Goal: Task Accomplishment & Management: Complete application form

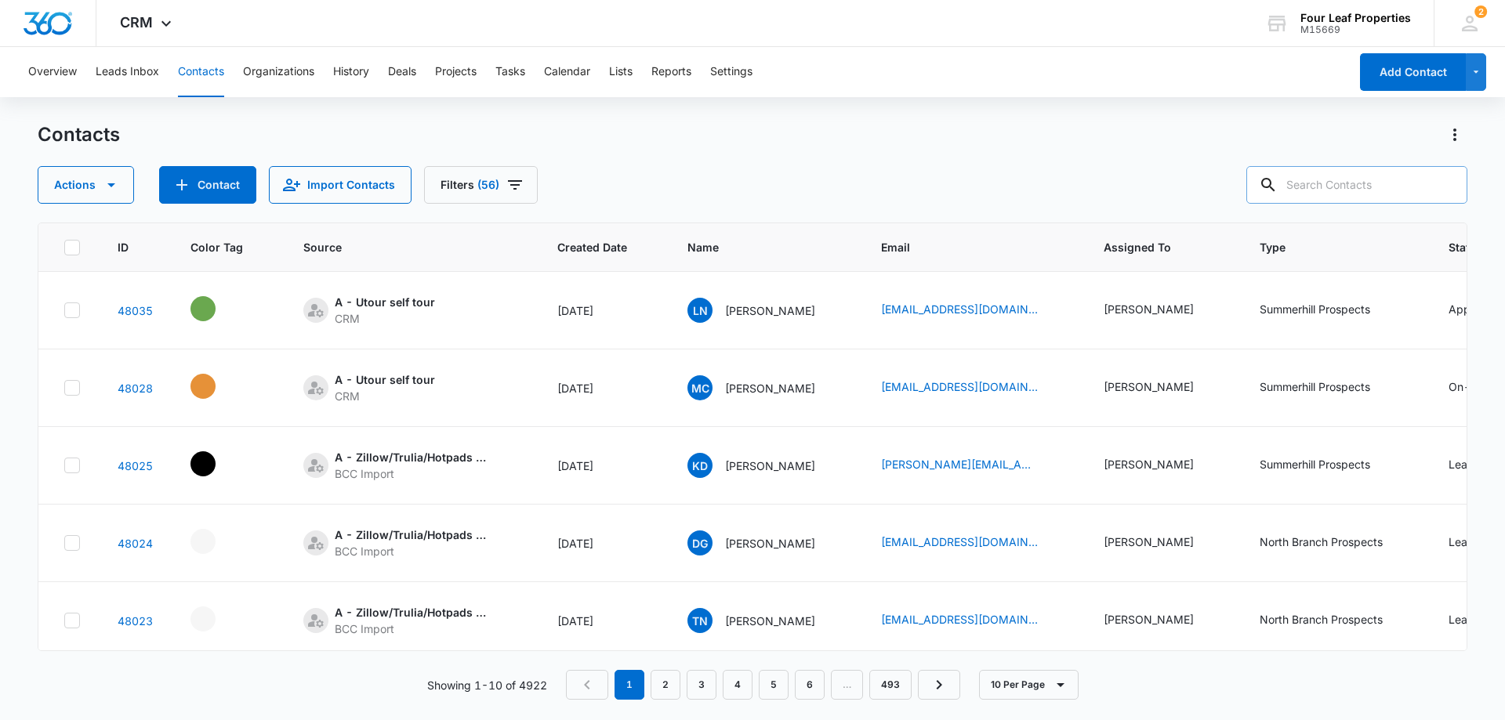
scroll to position [0, 570]
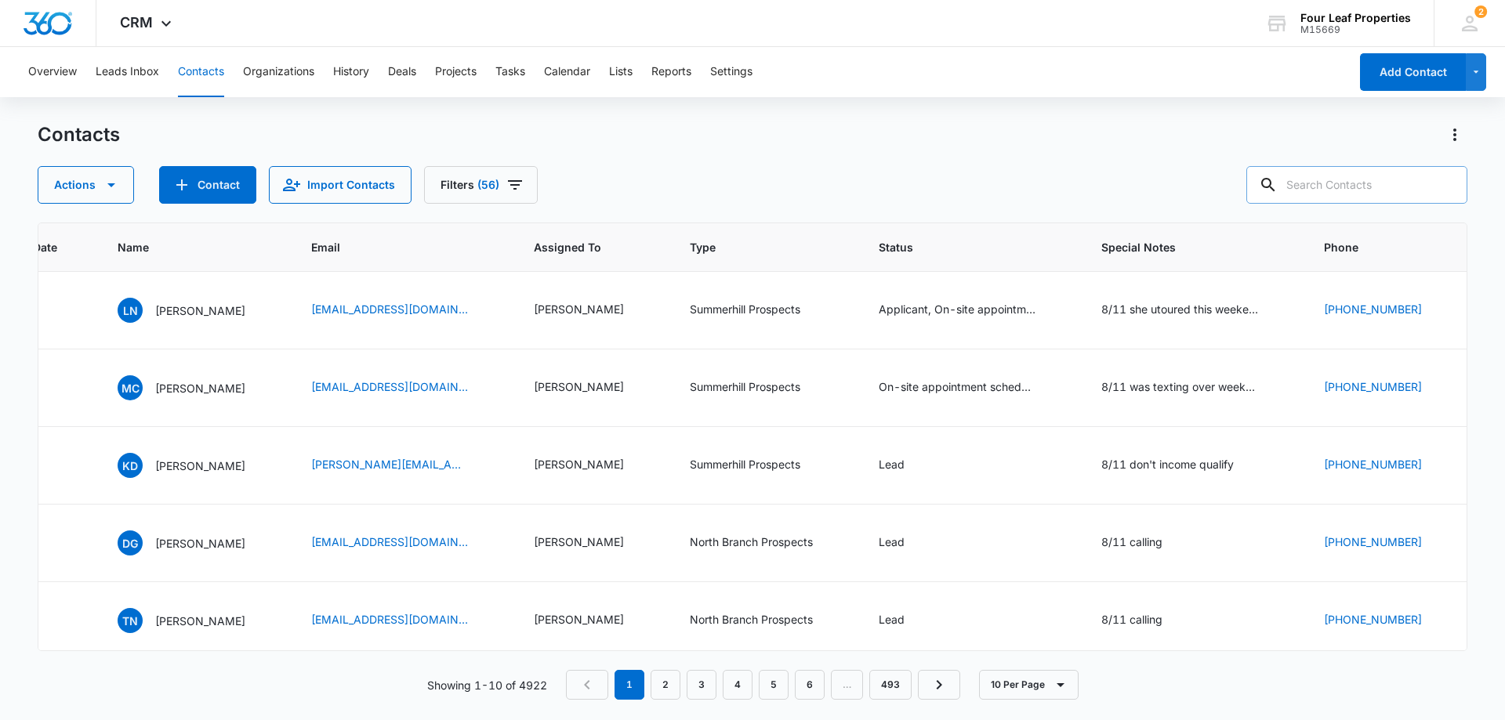
click at [1334, 180] on input "text" at bounding box center [1356, 185] width 221 height 38
type input "hawthorne"
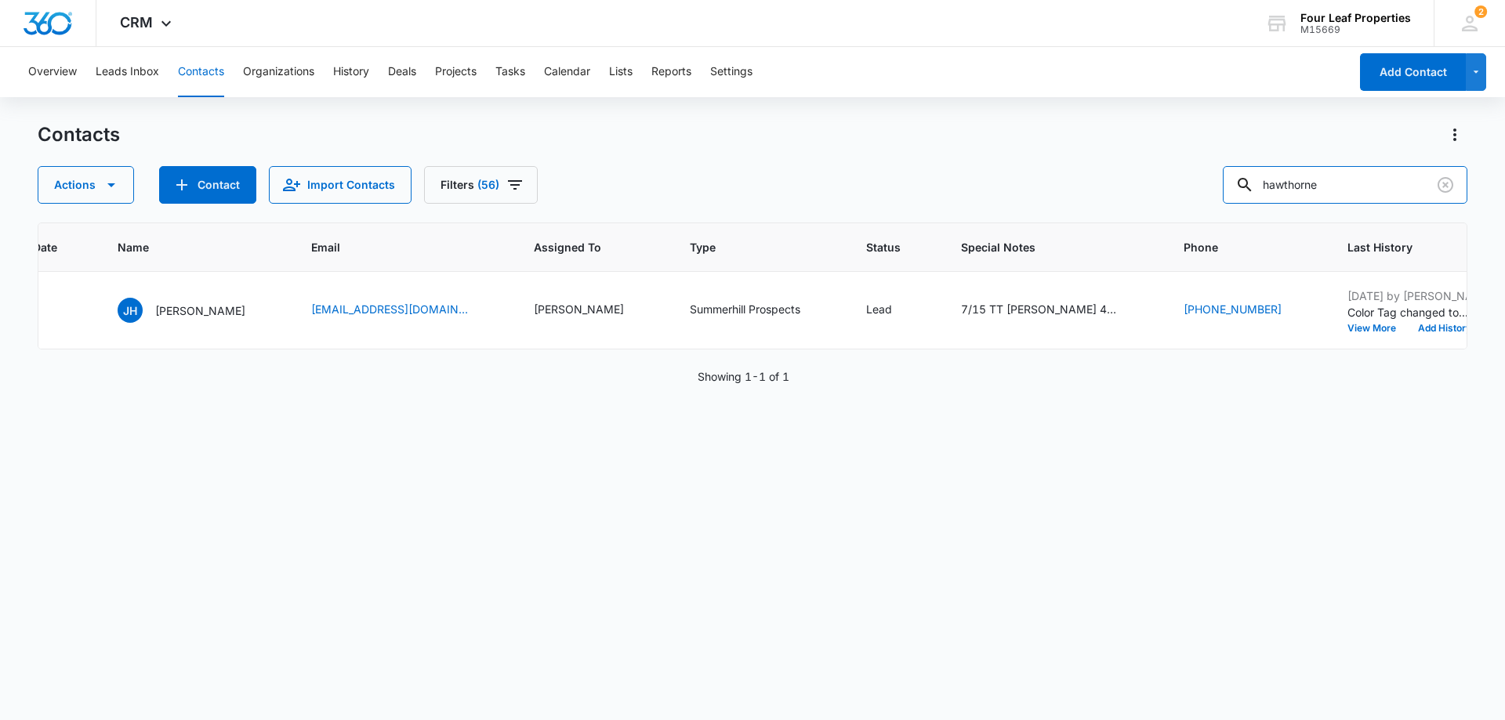
drag, startPoint x: 1359, startPoint y: 188, endPoint x: 904, endPoint y: 182, distance: 455.4
click at [904, 182] on div "Actions Contact Import Contacts Filters (56) hawthorne" at bounding box center [752, 185] width 1429 height 38
paste input "[EMAIL_ADDRESS][DOMAIN_NAME]"
type input "[EMAIL_ADDRESS][DOMAIN_NAME]"
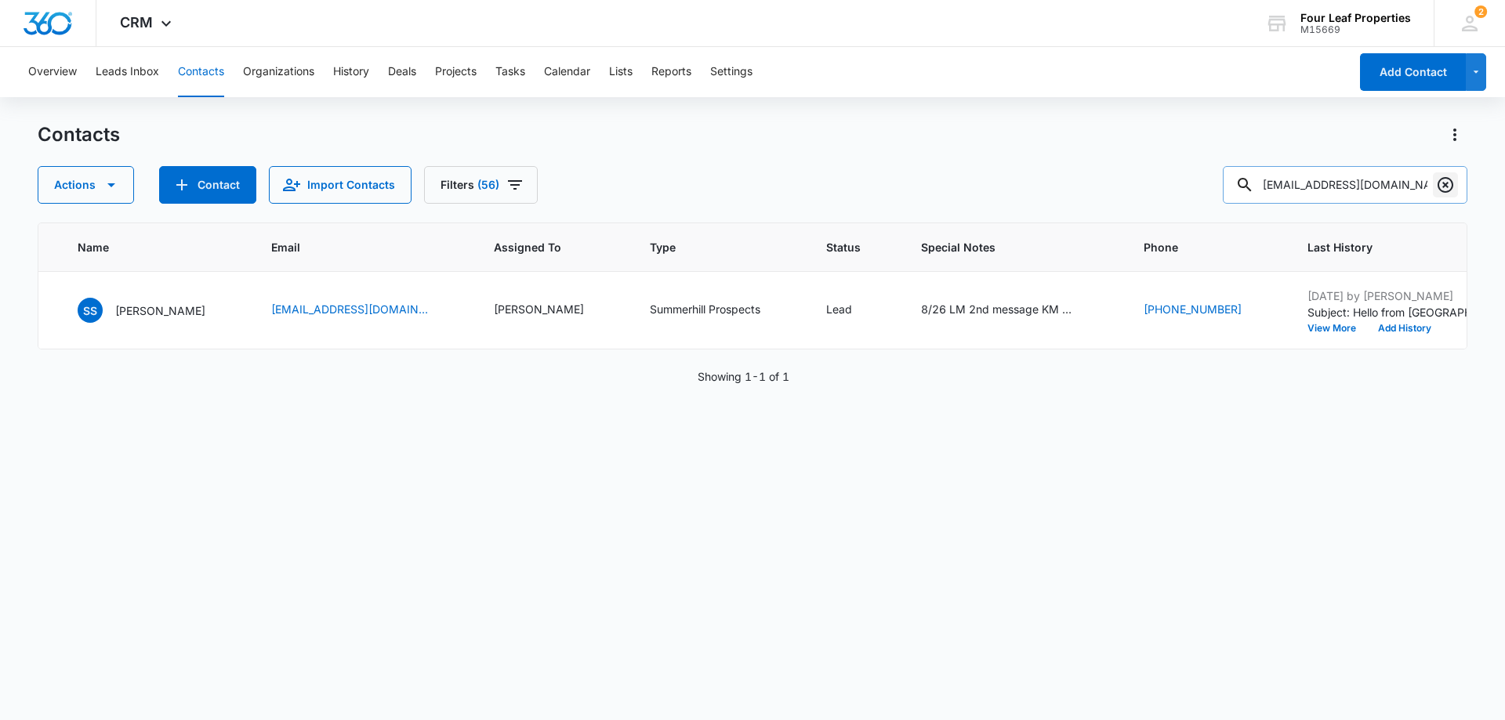
click at [1445, 185] on icon "Clear" at bounding box center [1445, 185] width 16 height 16
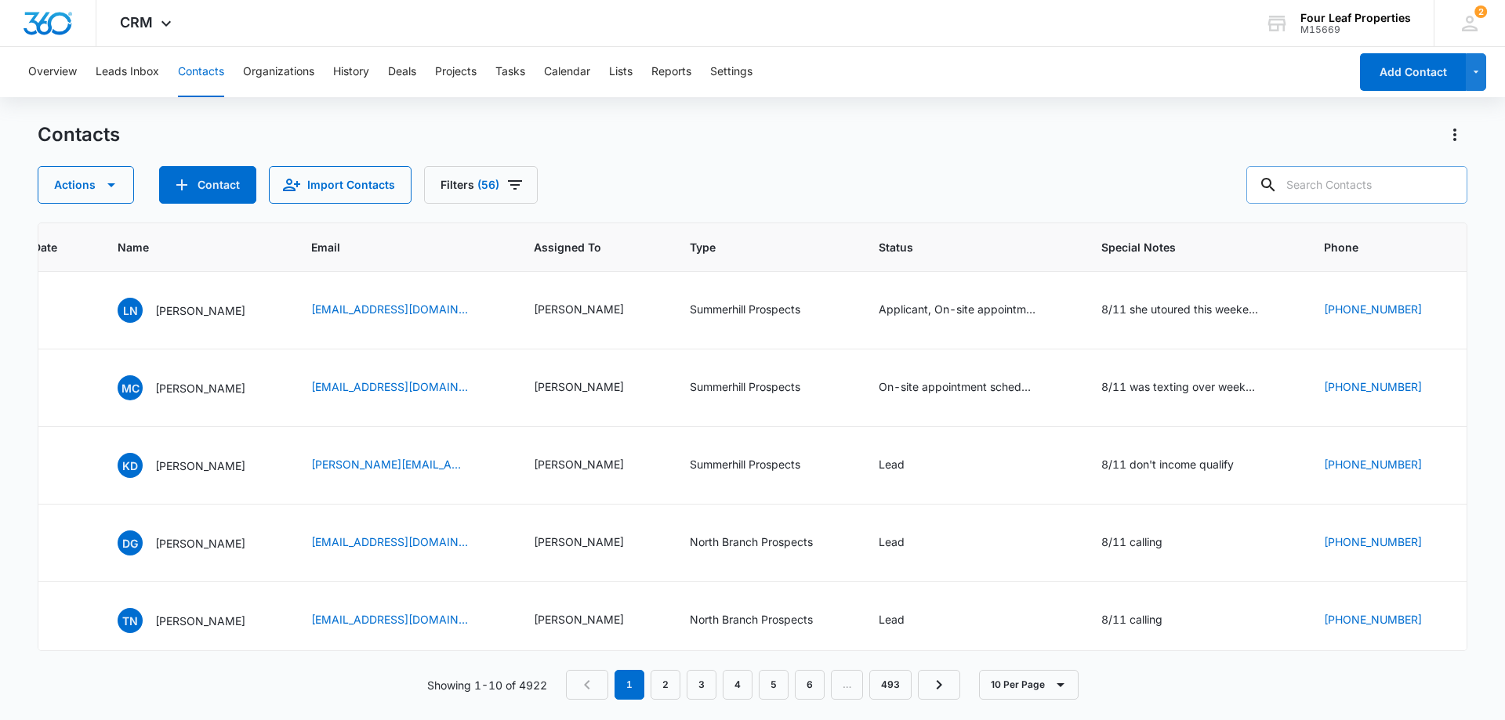
paste input "[EMAIL_ADDRESS][DOMAIN_NAME]"
type input "[EMAIL_ADDRESS][DOMAIN_NAME]"
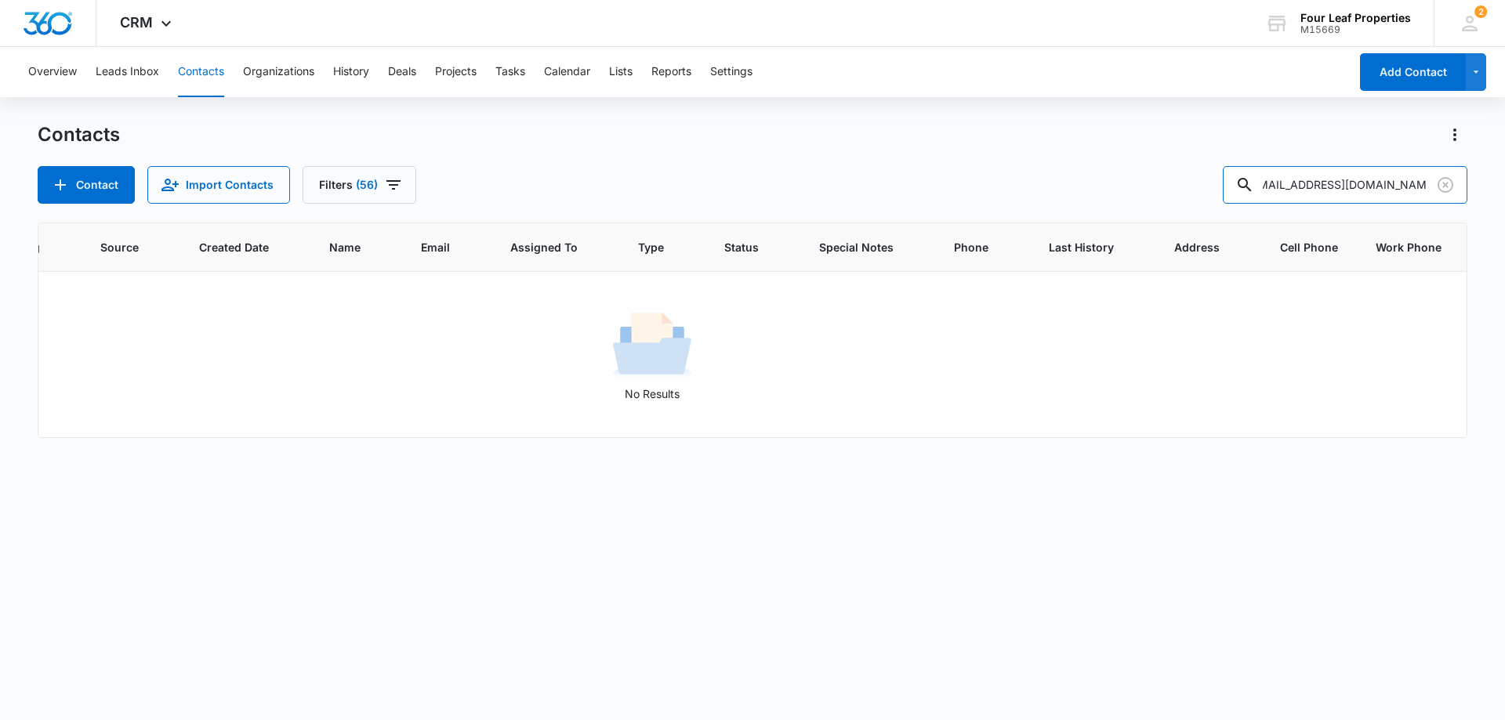
scroll to position [0, 201]
click at [1449, 184] on icon "Clear" at bounding box center [1445, 185] width 19 height 19
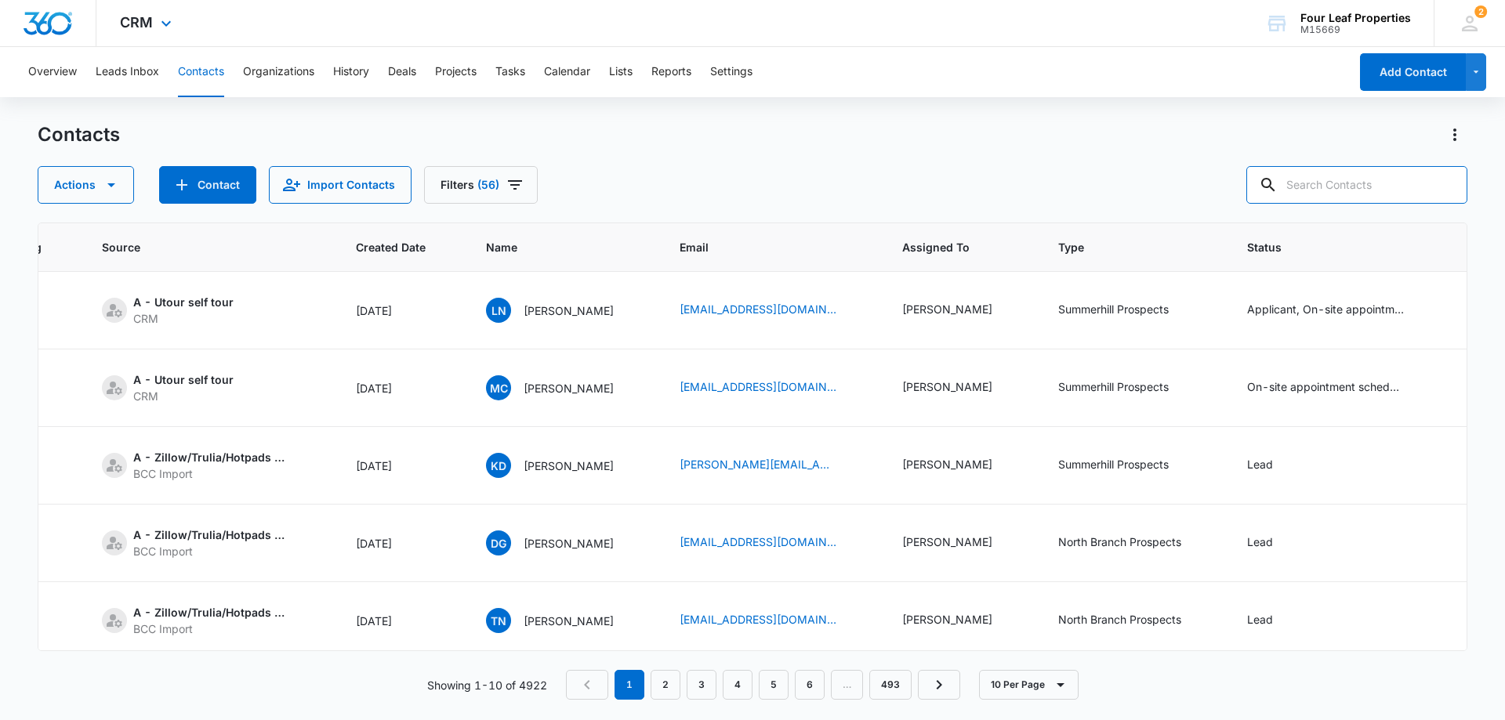
scroll to position [0, 0]
click at [223, 180] on button "Contact" at bounding box center [207, 185] width 97 height 38
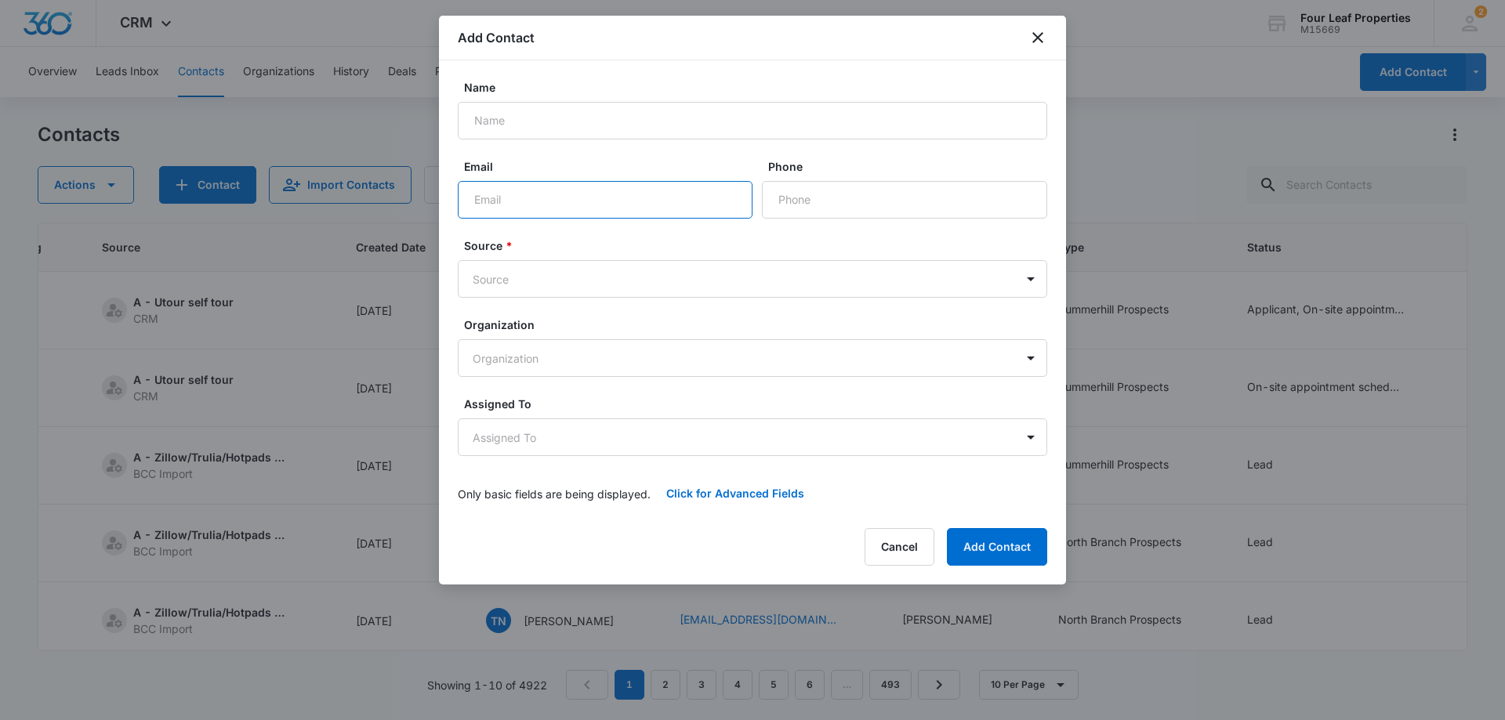
click at [476, 191] on input "Email" at bounding box center [605, 200] width 295 height 38
paste input "[EMAIL_ADDRESS][DOMAIN_NAME]"
type input "[EMAIL_ADDRESS][DOMAIN_NAME]"
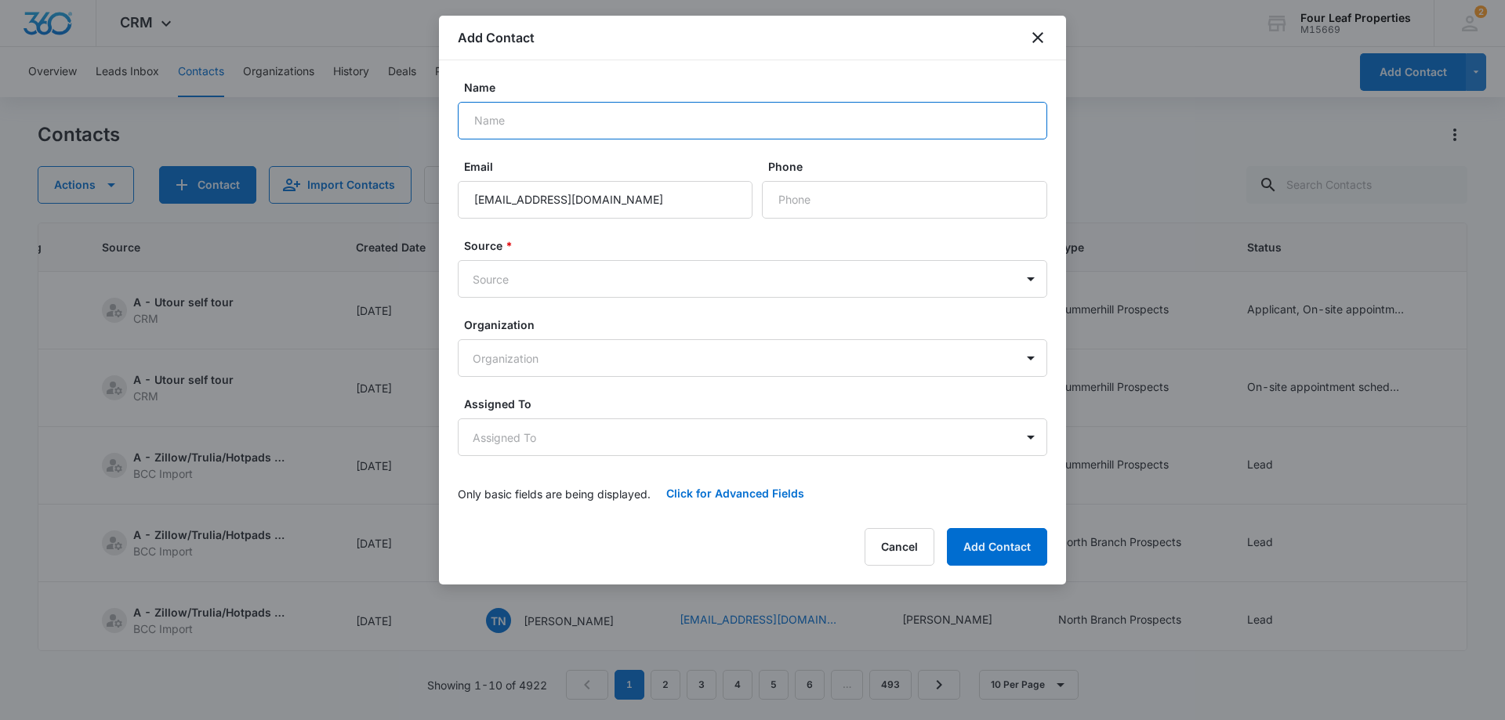
click at [491, 119] on input "Name" at bounding box center [752, 121] width 589 height 38
click at [525, 121] on input "Name" at bounding box center [752, 121] width 589 height 38
paste input "[PERSON_NAME]"
type input "[PERSON_NAME]"
drag, startPoint x: 795, startPoint y: 205, endPoint x: 656, endPoint y: 110, distance: 168.0
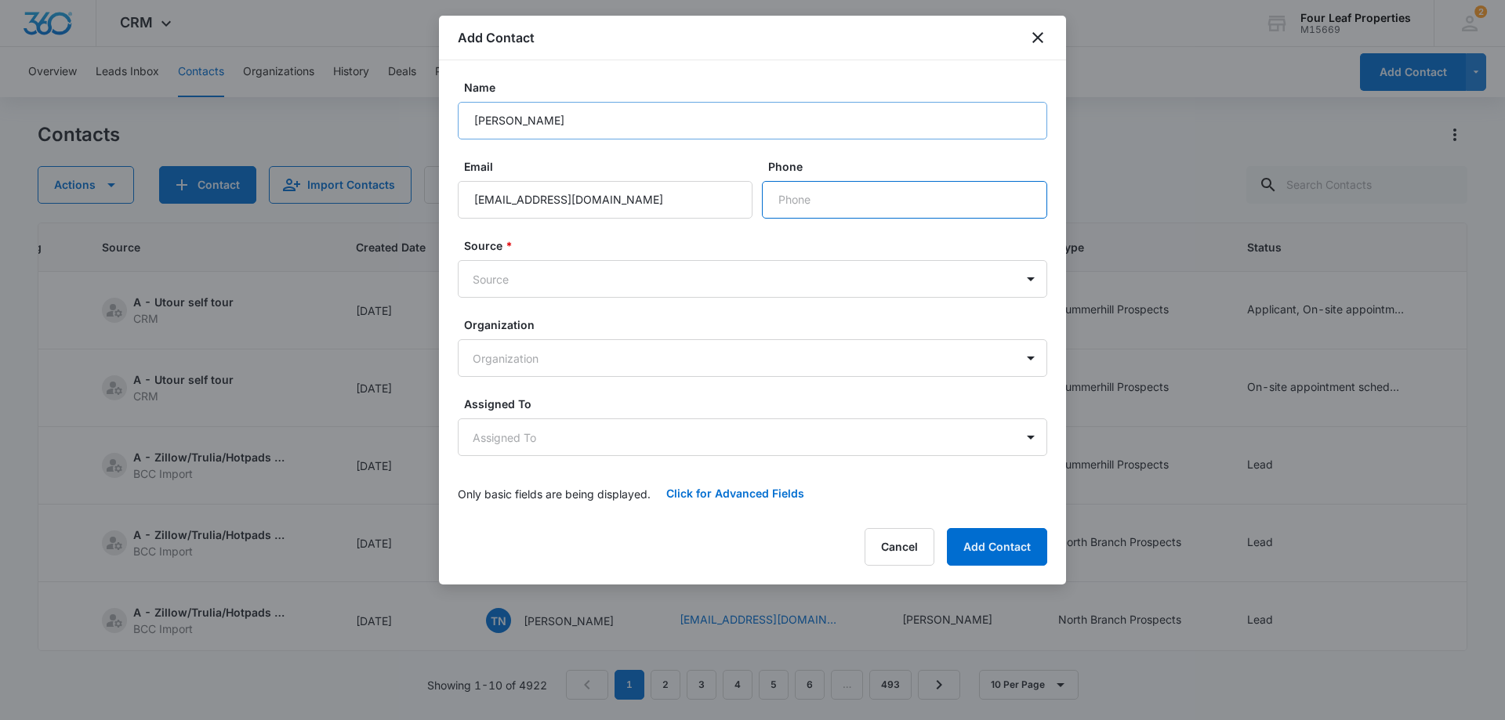
click at [795, 205] on input "Phone" at bounding box center [904, 200] width 285 height 38
paste input "[PHONE_NUMBER]"
type input "[PHONE_NUMBER]"
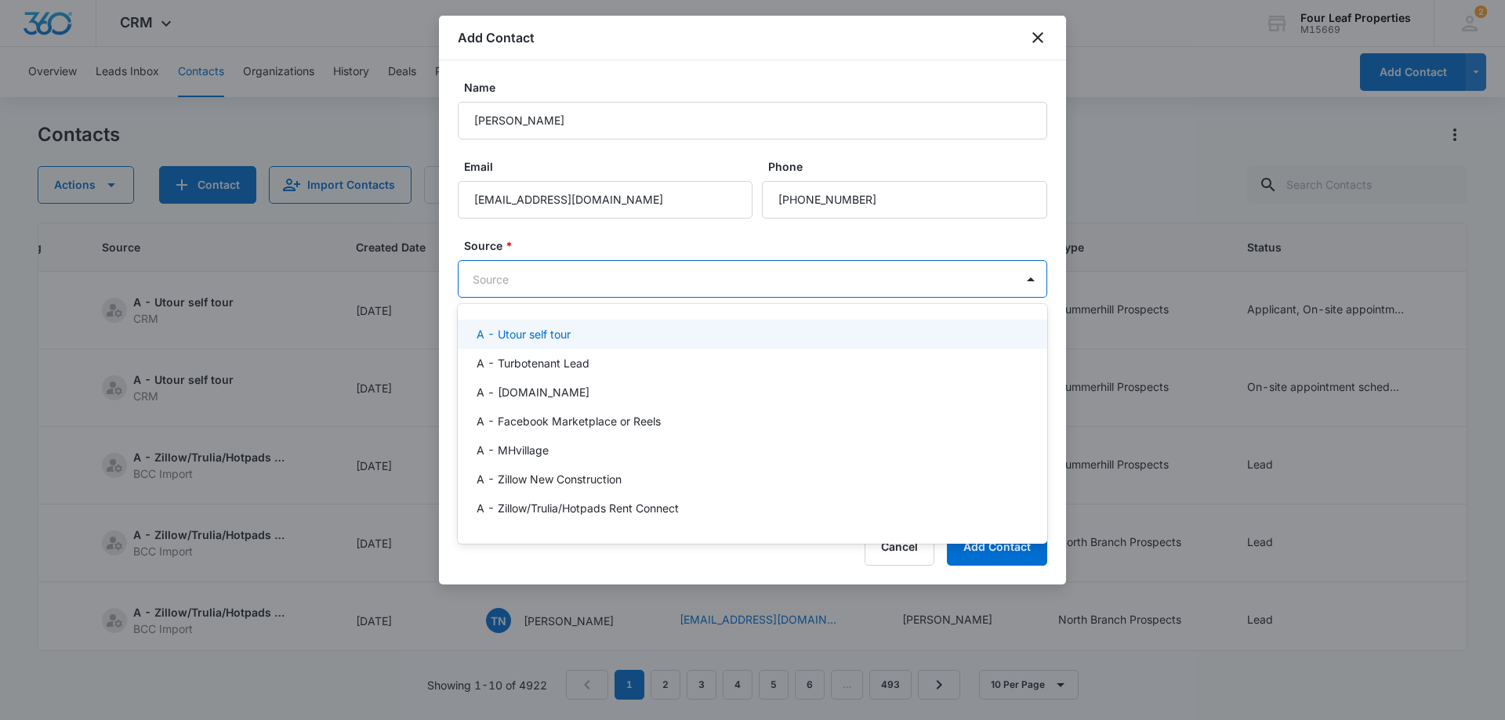
click at [510, 287] on body "CRM Apps Reputation Websites Forms CRM Email Social Shop Payments POS Content A…" at bounding box center [752, 360] width 1505 height 720
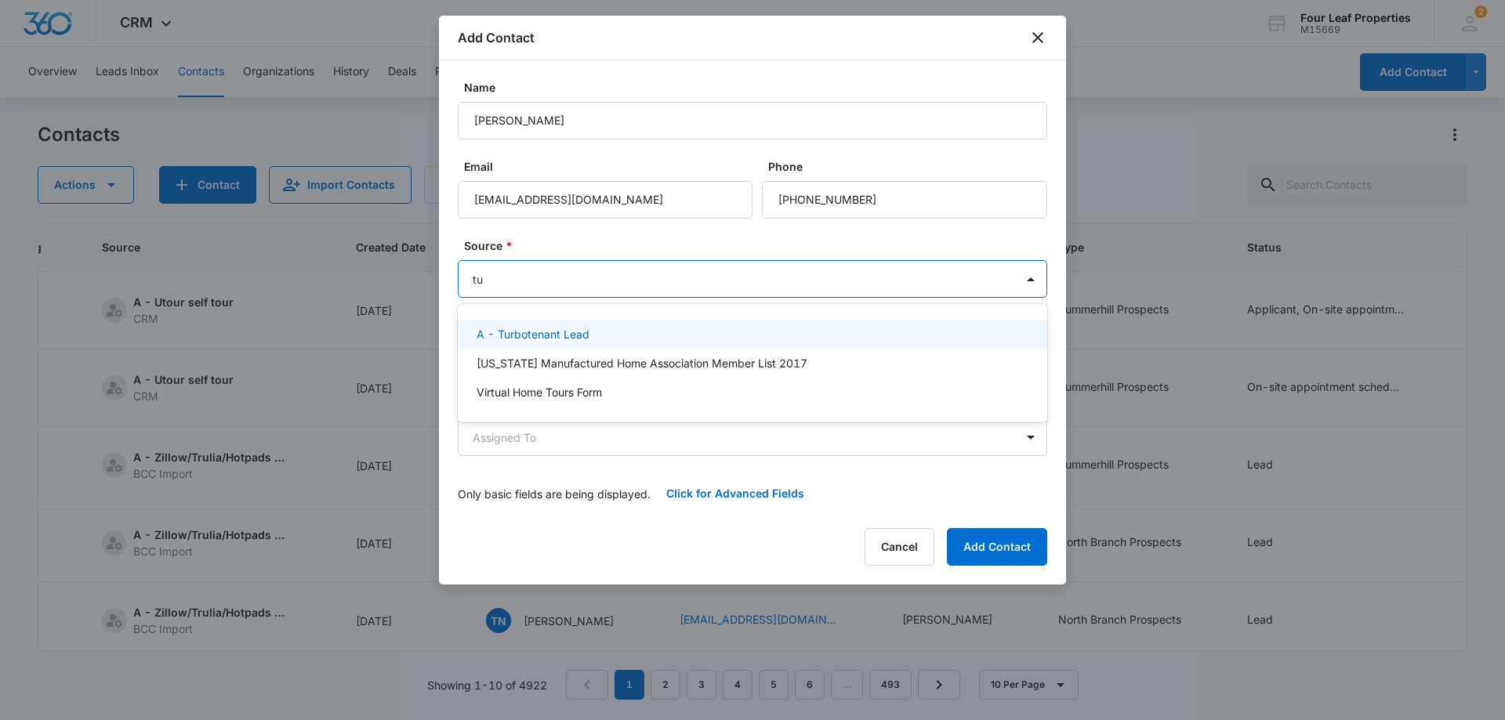
type input "tur"
click at [549, 338] on p "A - Turbotenant Lead" at bounding box center [532, 334] width 113 height 16
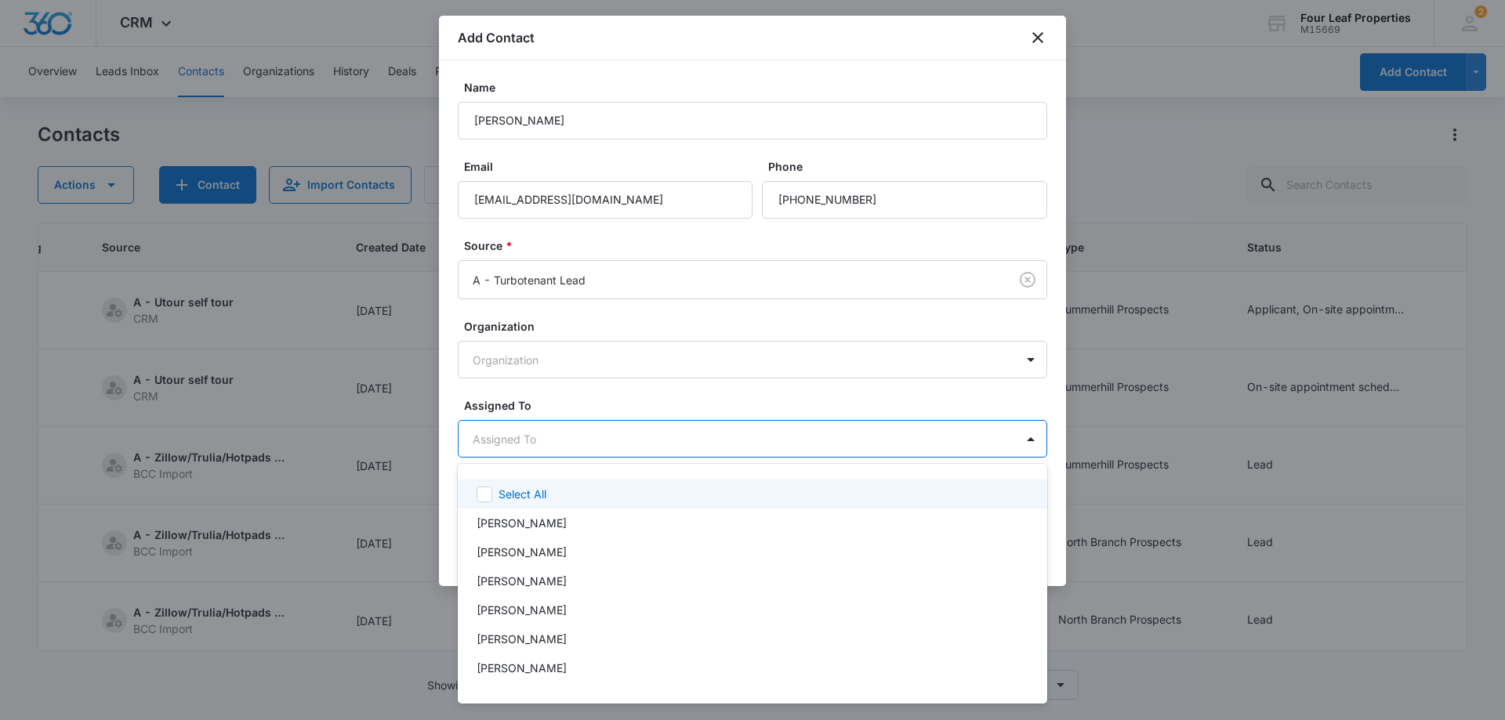
click at [519, 435] on body "CRM Apps Reputation Websites Forms CRM Email Social Shop Payments POS Content A…" at bounding box center [752, 360] width 1505 height 720
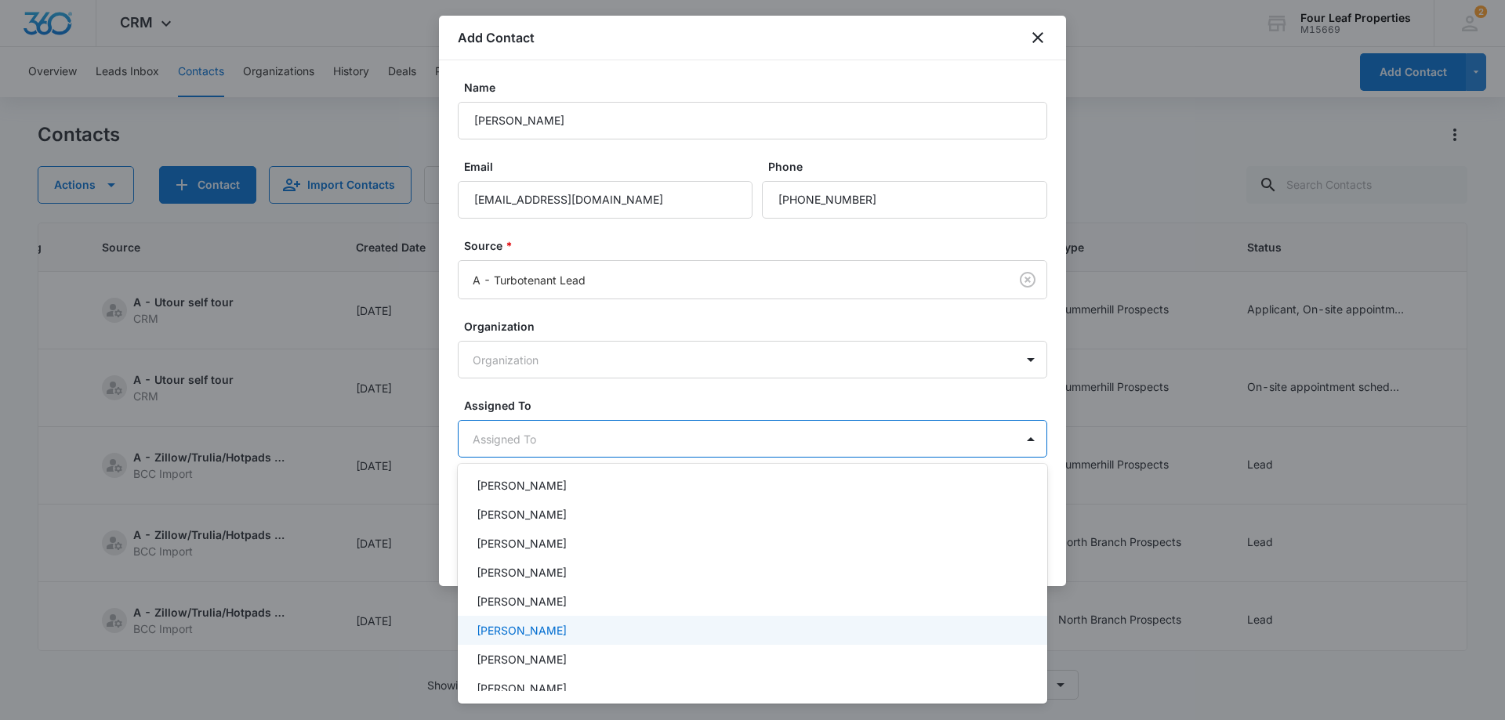
scroll to position [157, 0]
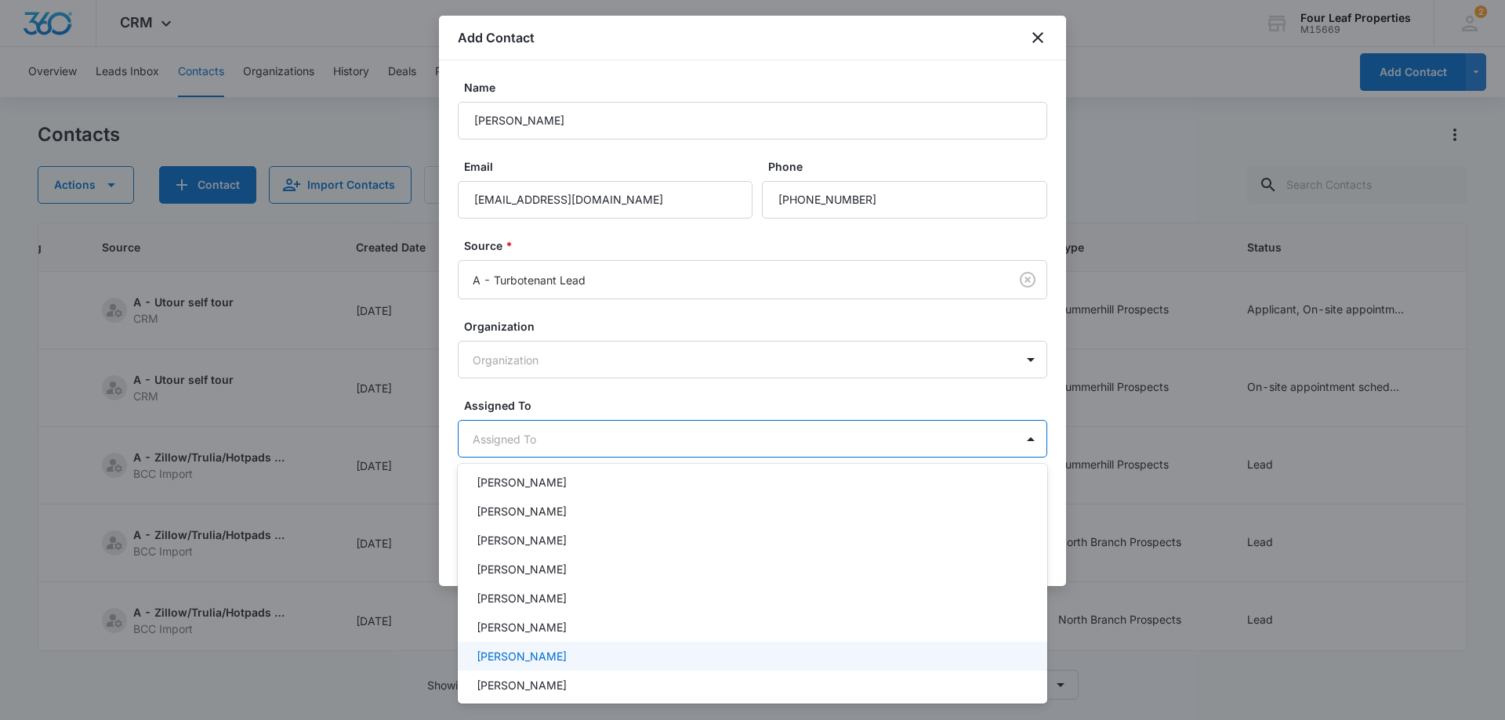
click at [523, 654] on p "[PERSON_NAME]" at bounding box center [521, 656] width 90 height 16
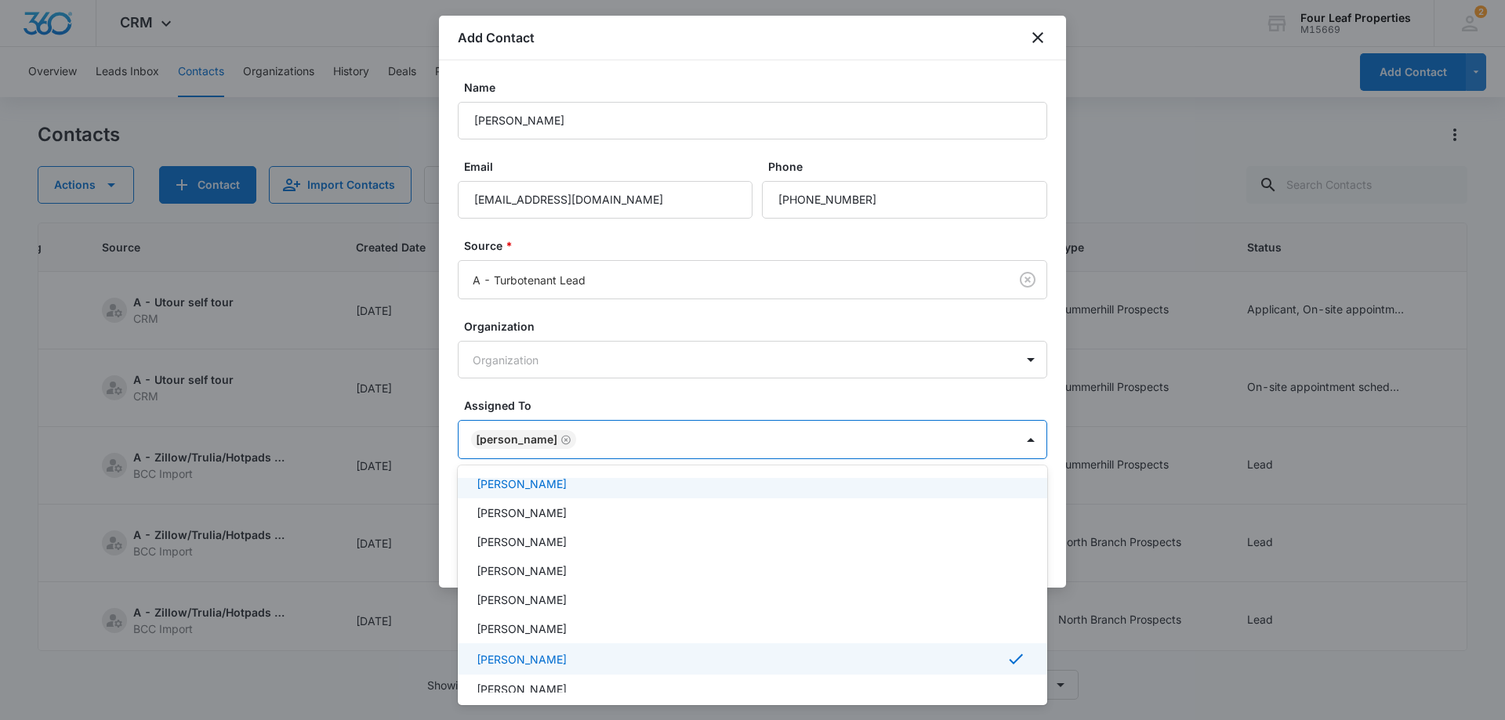
click at [553, 389] on div at bounding box center [752, 360] width 1505 height 720
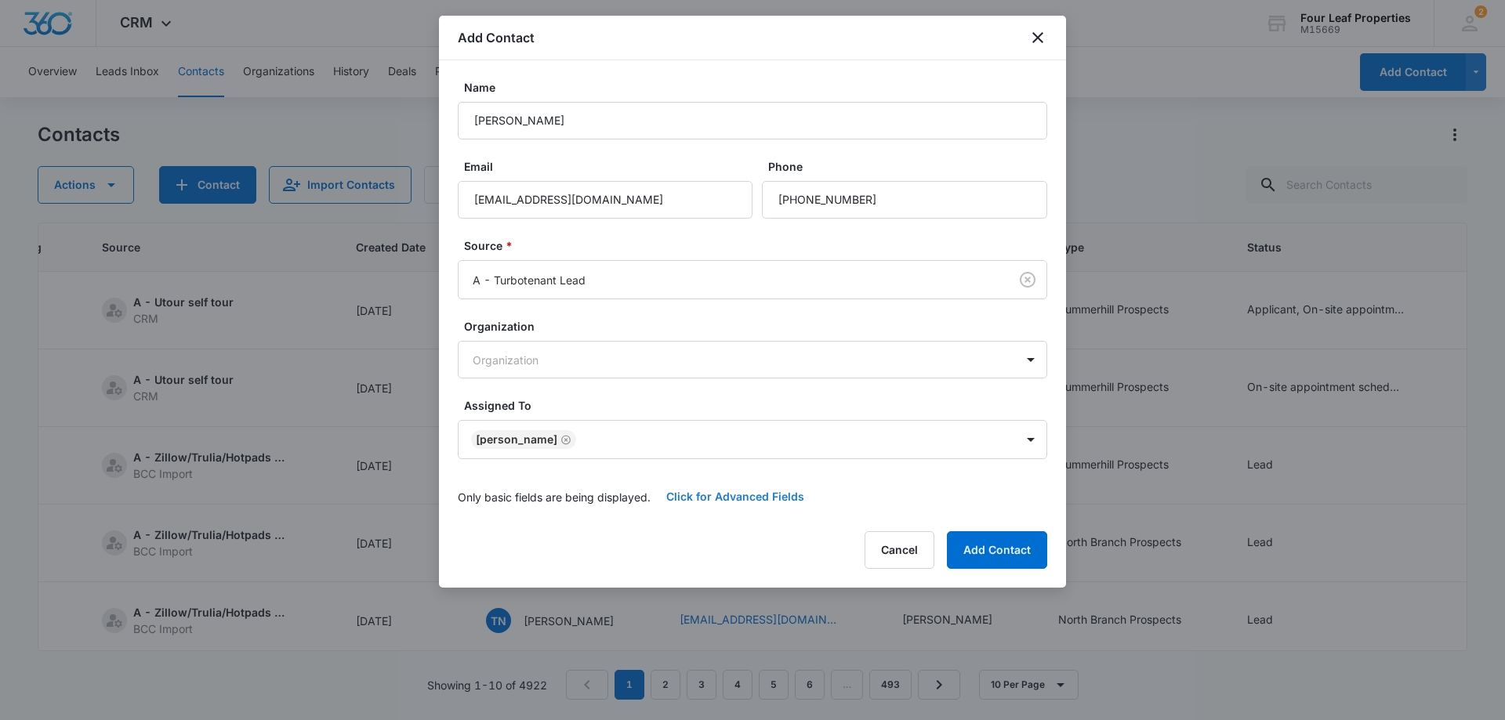
click at [719, 498] on button "Click for Advanced Fields" at bounding box center [734, 497] width 169 height 38
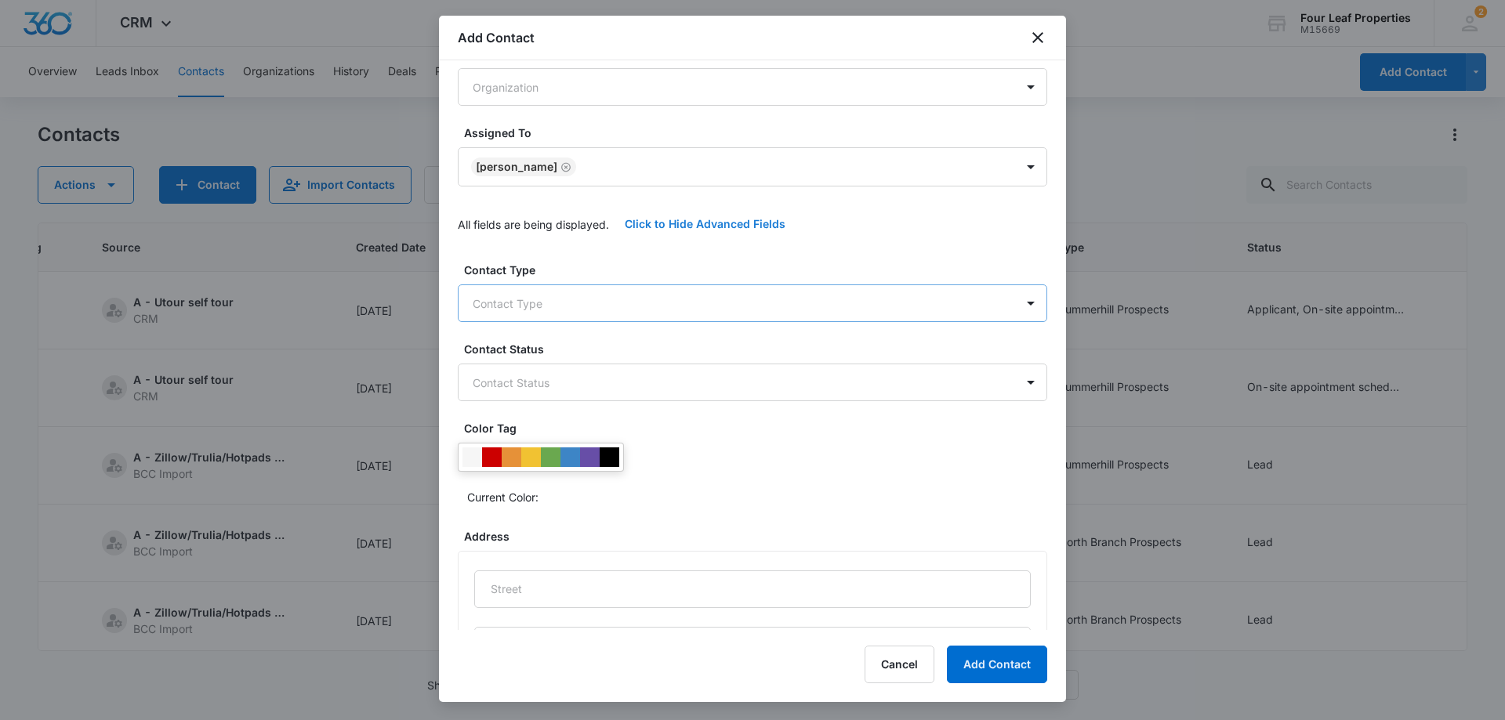
scroll to position [313, 0]
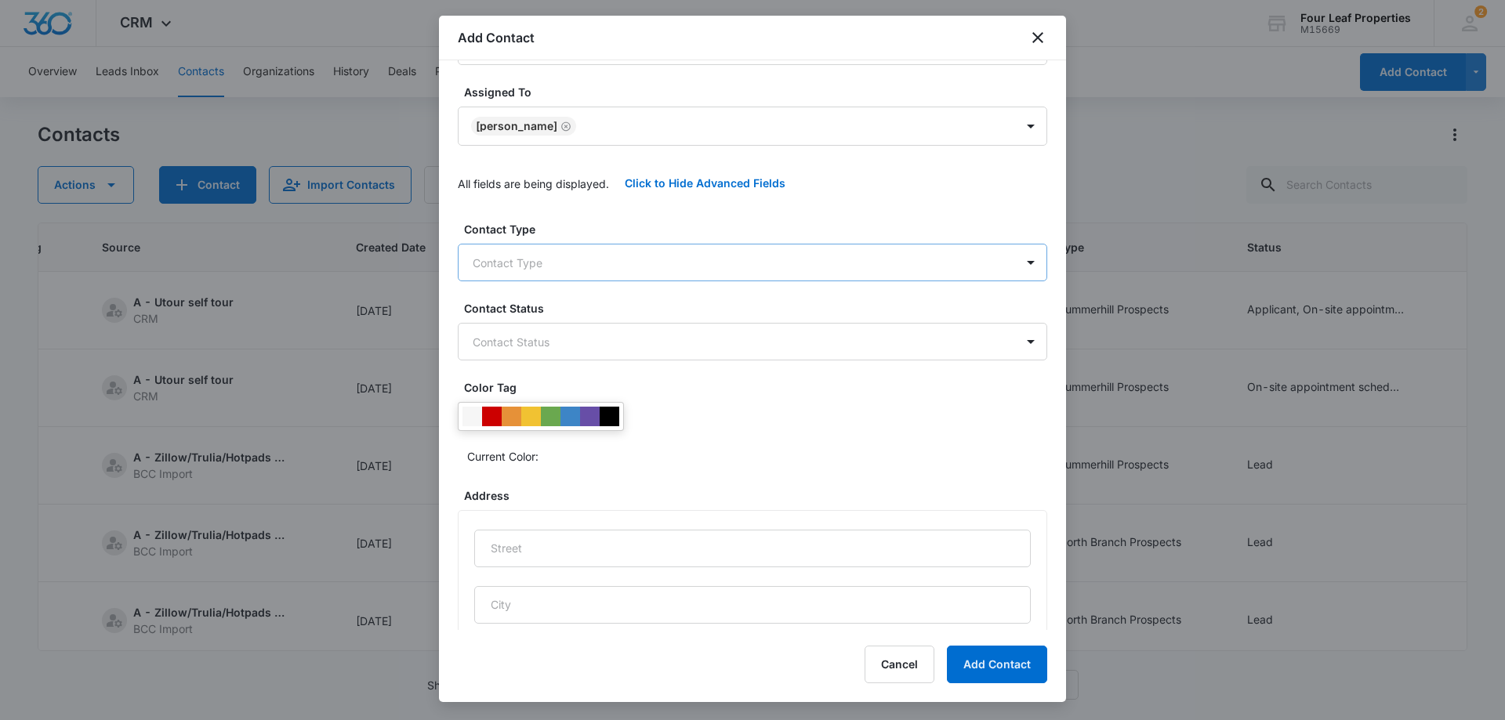
click at [563, 262] on body "CRM Apps Reputation Websites Forms CRM Email Social Shop Payments POS Content A…" at bounding box center [752, 360] width 1505 height 720
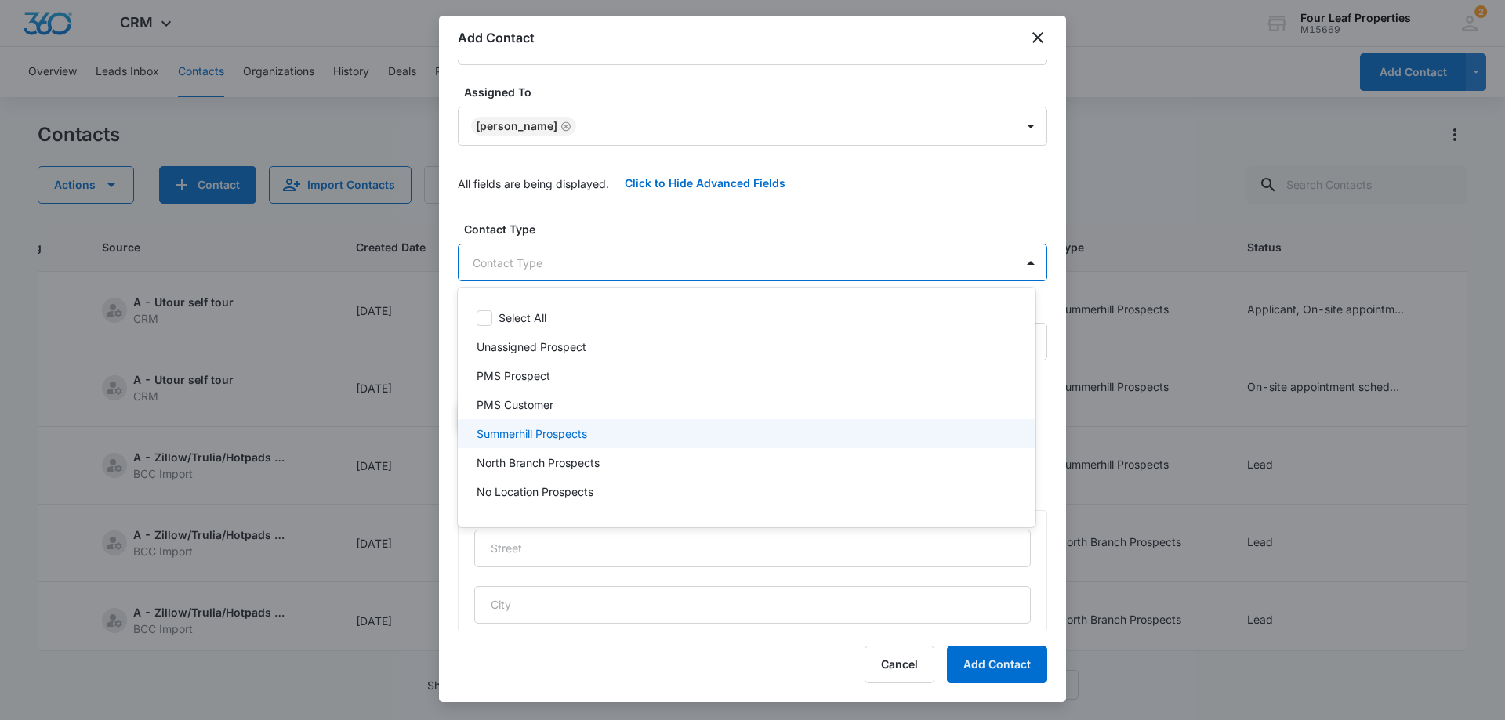
click at [573, 436] on p "Summerhill Prospects" at bounding box center [531, 434] width 110 height 16
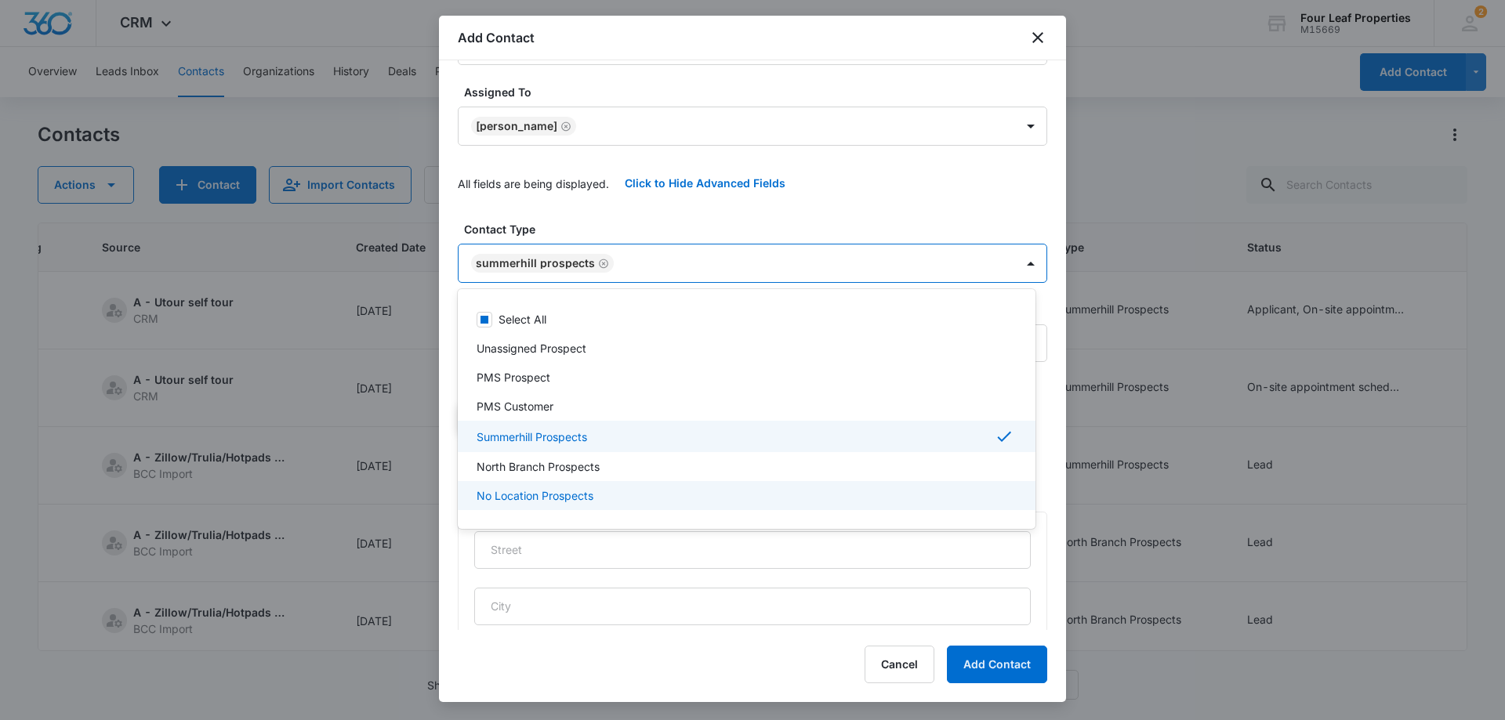
click at [915, 665] on div at bounding box center [752, 360] width 1505 height 720
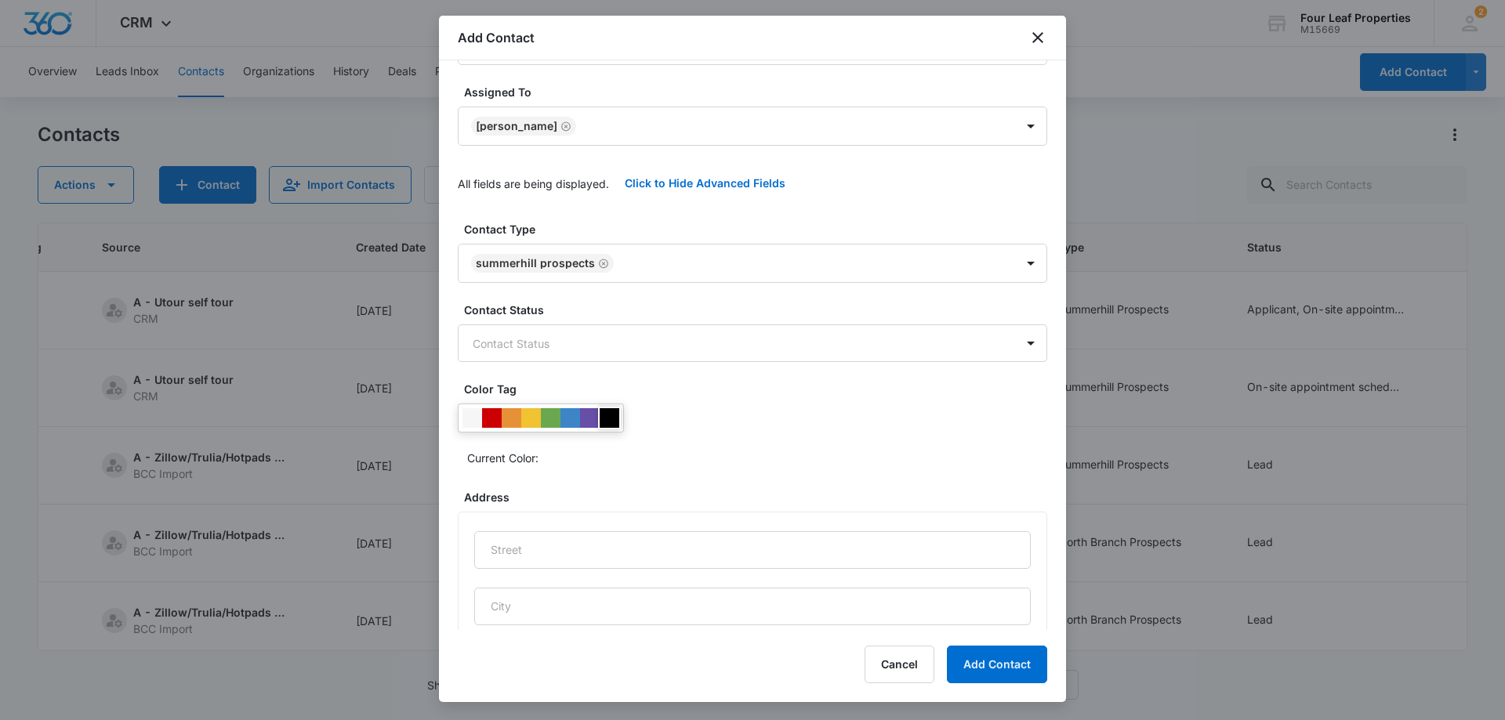
click at [608, 411] on div at bounding box center [610, 418] width 20 height 20
click at [503, 339] on body "CRM Apps Reputation Websites Forms CRM Email Social Shop Payments POS Content A…" at bounding box center [752, 360] width 1505 height 720
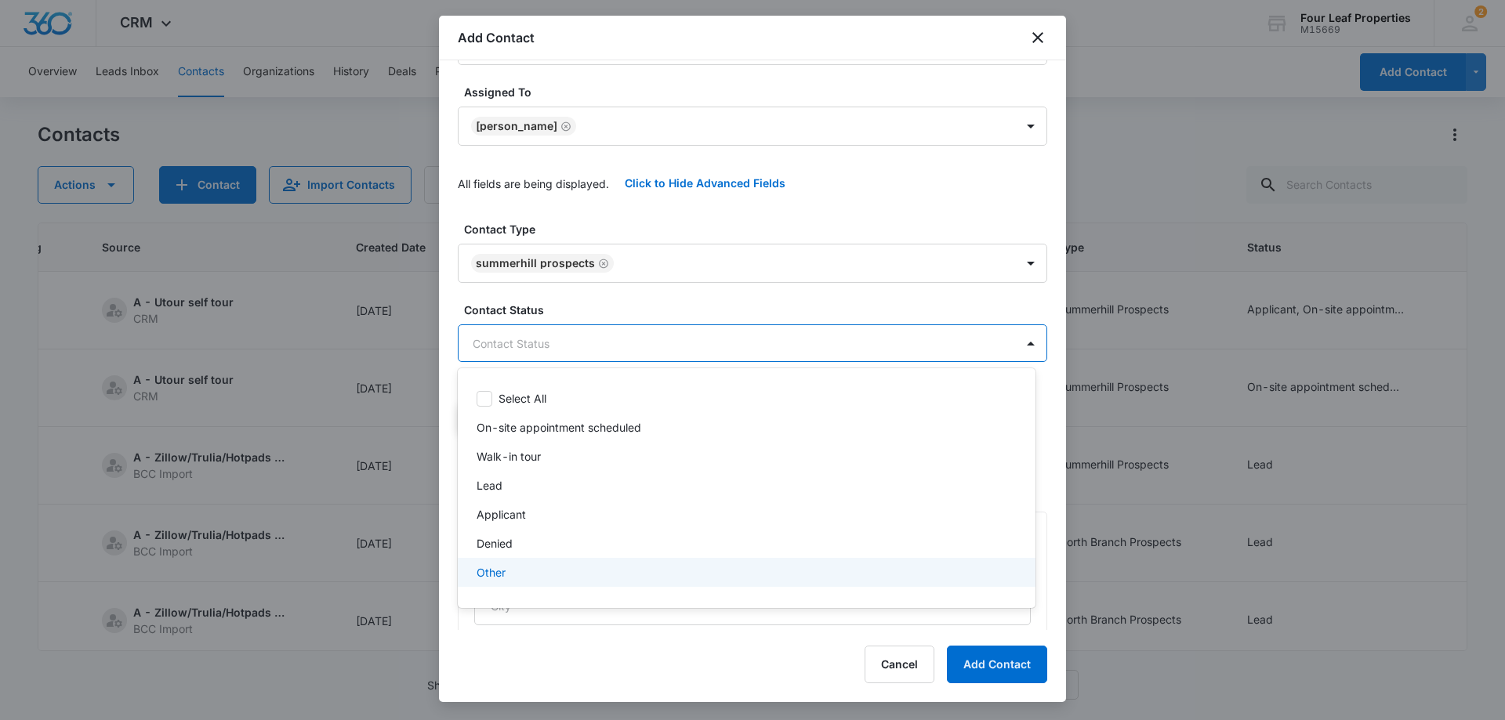
click at [492, 571] on p "Other" at bounding box center [490, 572] width 29 height 16
click at [620, 299] on div at bounding box center [752, 360] width 1505 height 720
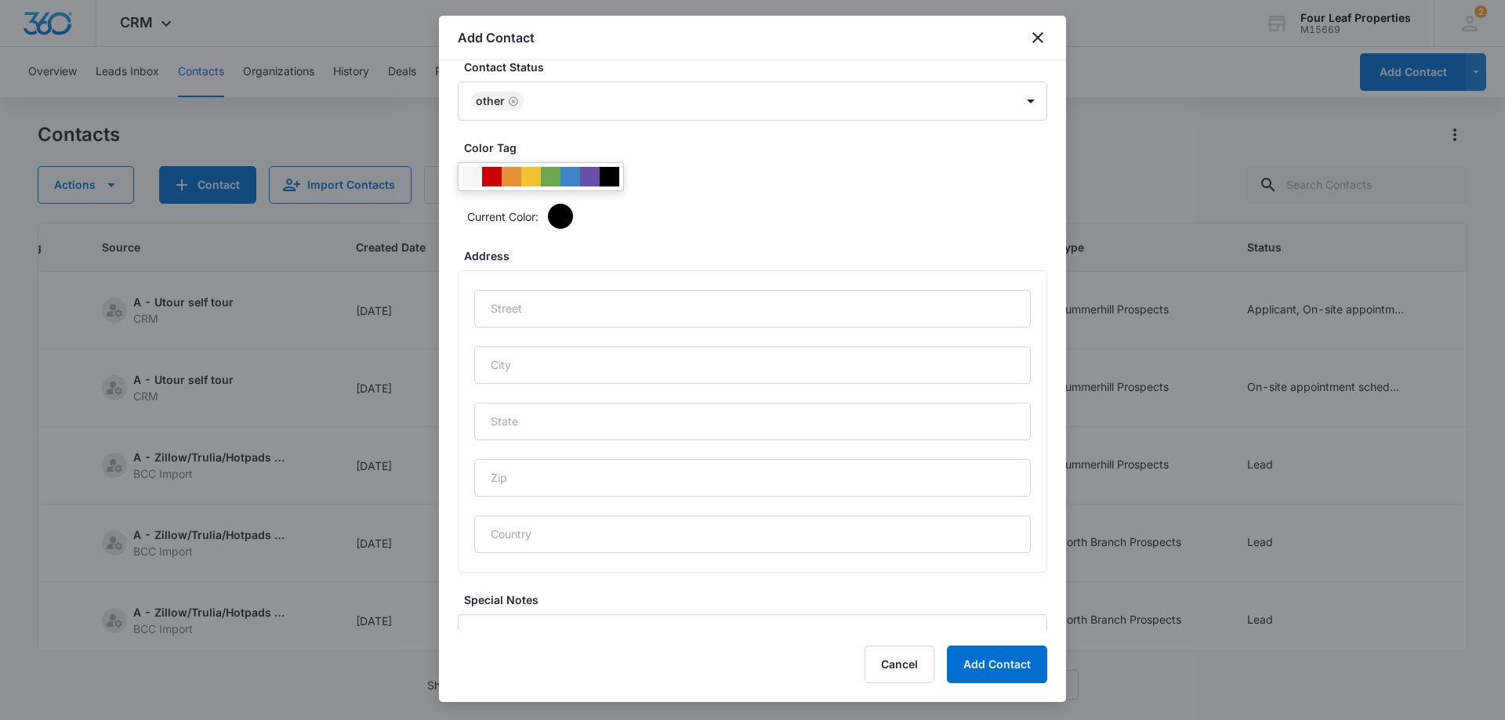
scroll to position [649, 0]
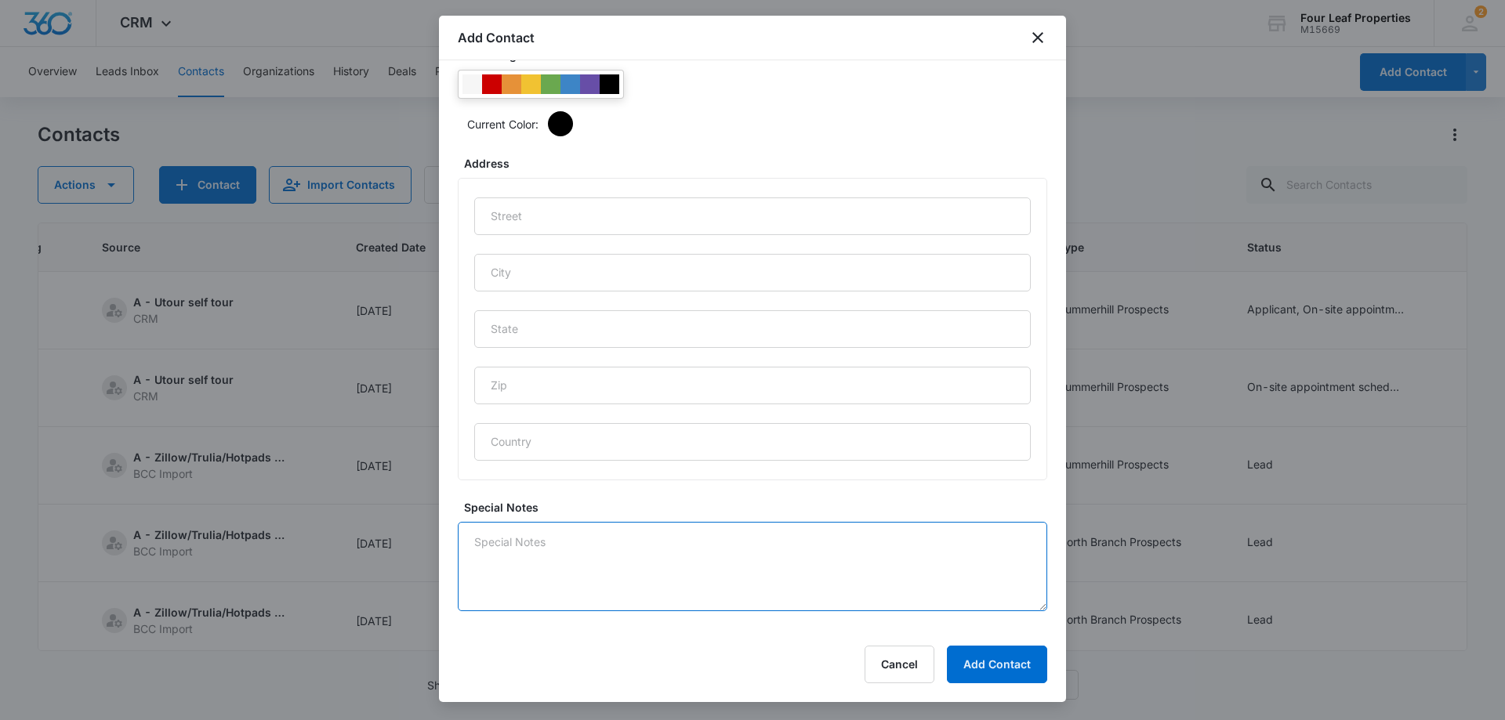
drag, startPoint x: 517, startPoint y: 548, endPoint x: 545, endPoint y: 516, distance: 41.7
click at [520, 542] on textarea "Special Notes" at bounding box center [752, 566] width 589 height 89
type textarea "8/11 TT him he is only looking for storage unit"
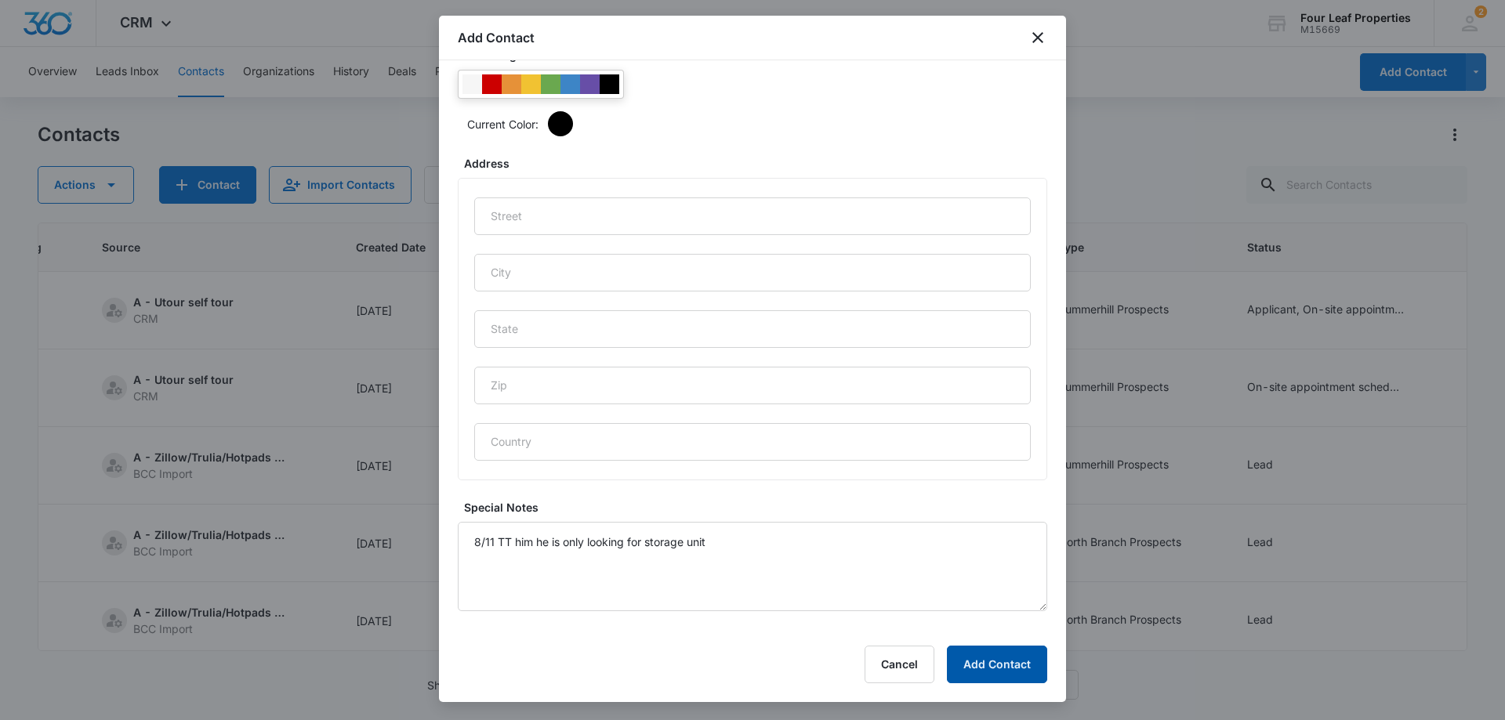
click at [1013, 666] on button "Add Contact" at bounding box center [997, 665] width 100 height 38
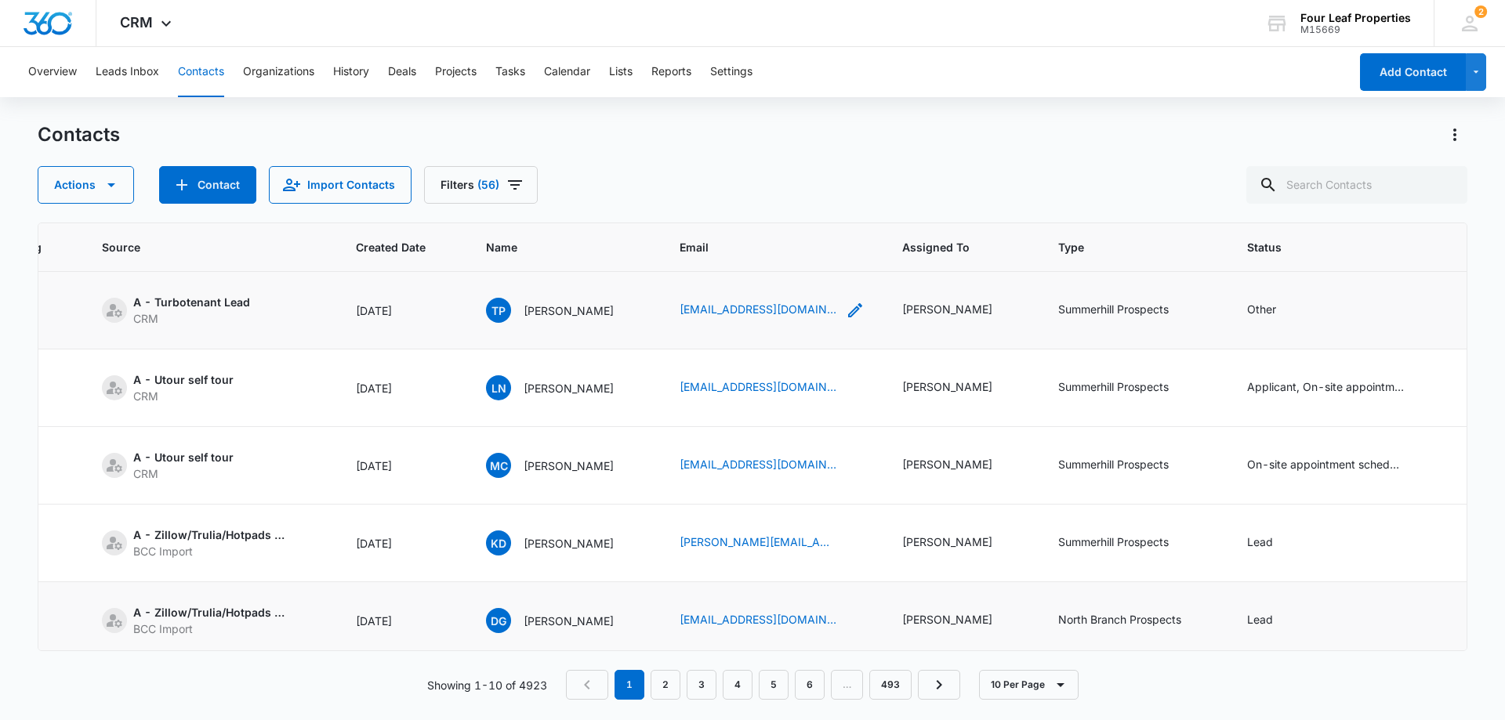
click at [864, 313] on icon "Email - padillaanthony1234@gmail.com - Select to Edit Field" at bounding box center [855, 310] width 19 height 19
click at [705, 206] on input "[EMAIL_ADDRESS][DOMAIN_NAME]" at bounding box center [788, 210] width 197 height 38
type input "m"
click at [847, 263] on button "Save" at bounding box center [865, 260] width 46 height 30
click at [1312, 179] on input "text" at bounding box center [1356, 185] width 221 height 38
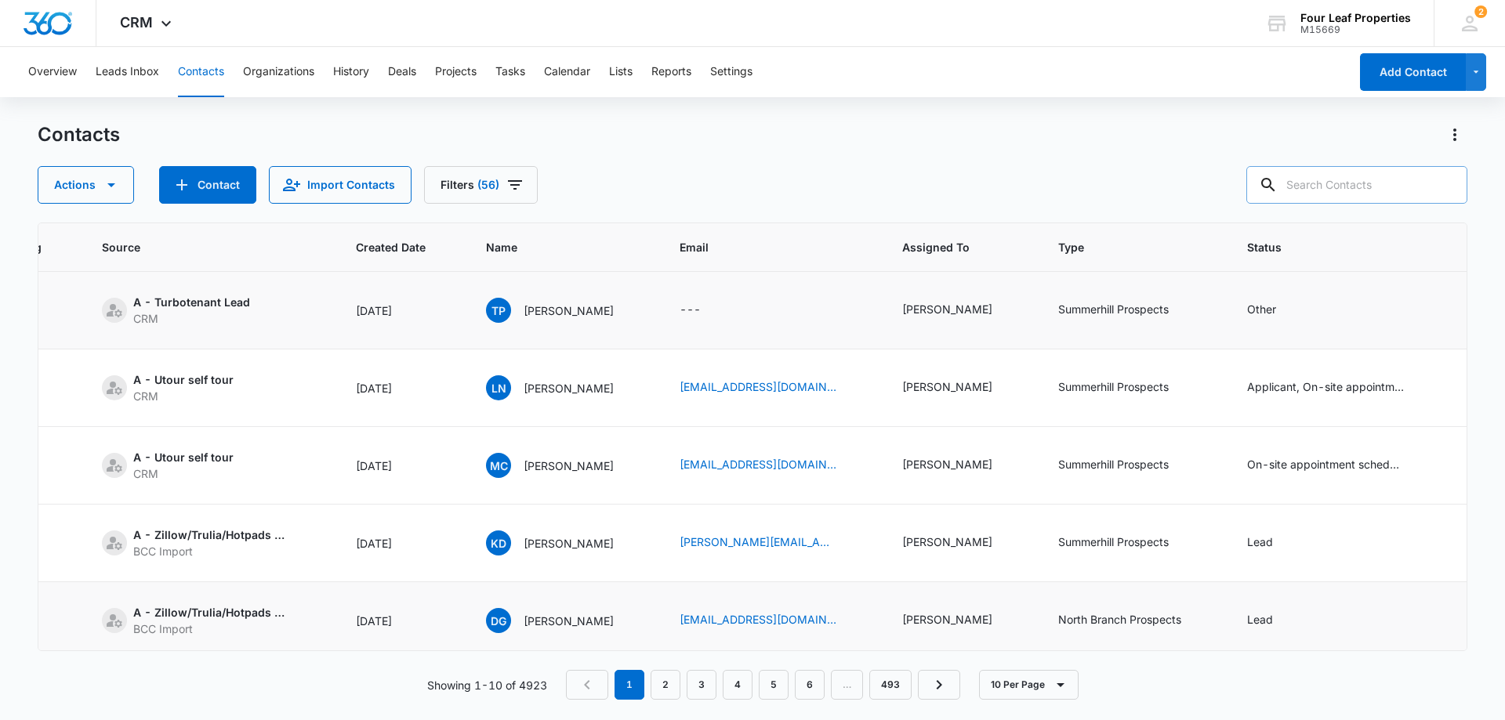
paste input "[EMAIL_ADDRESS][DOMAIN_NAME]"
type input "[EMAIL_ADDRESS][DOMAIN_NAME]"
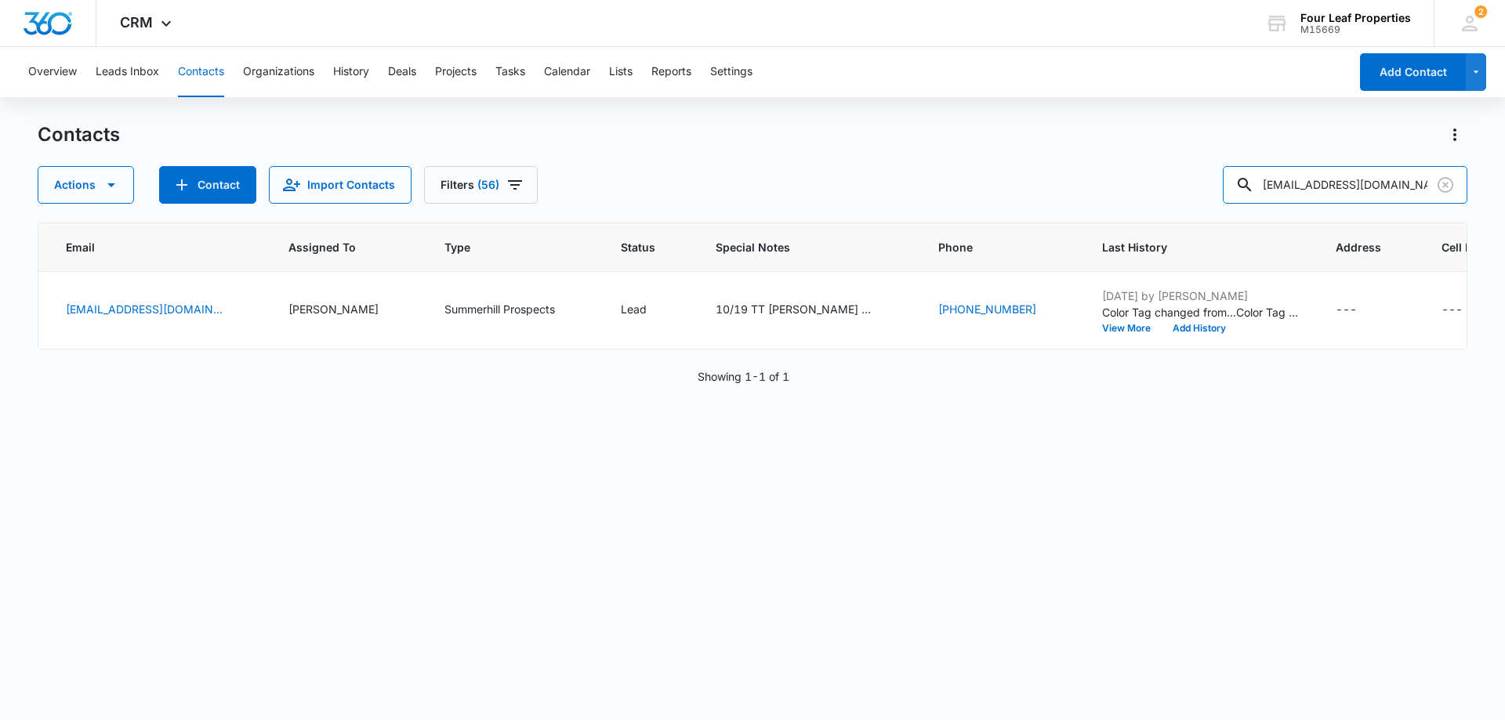
scroll to position [0, 863]
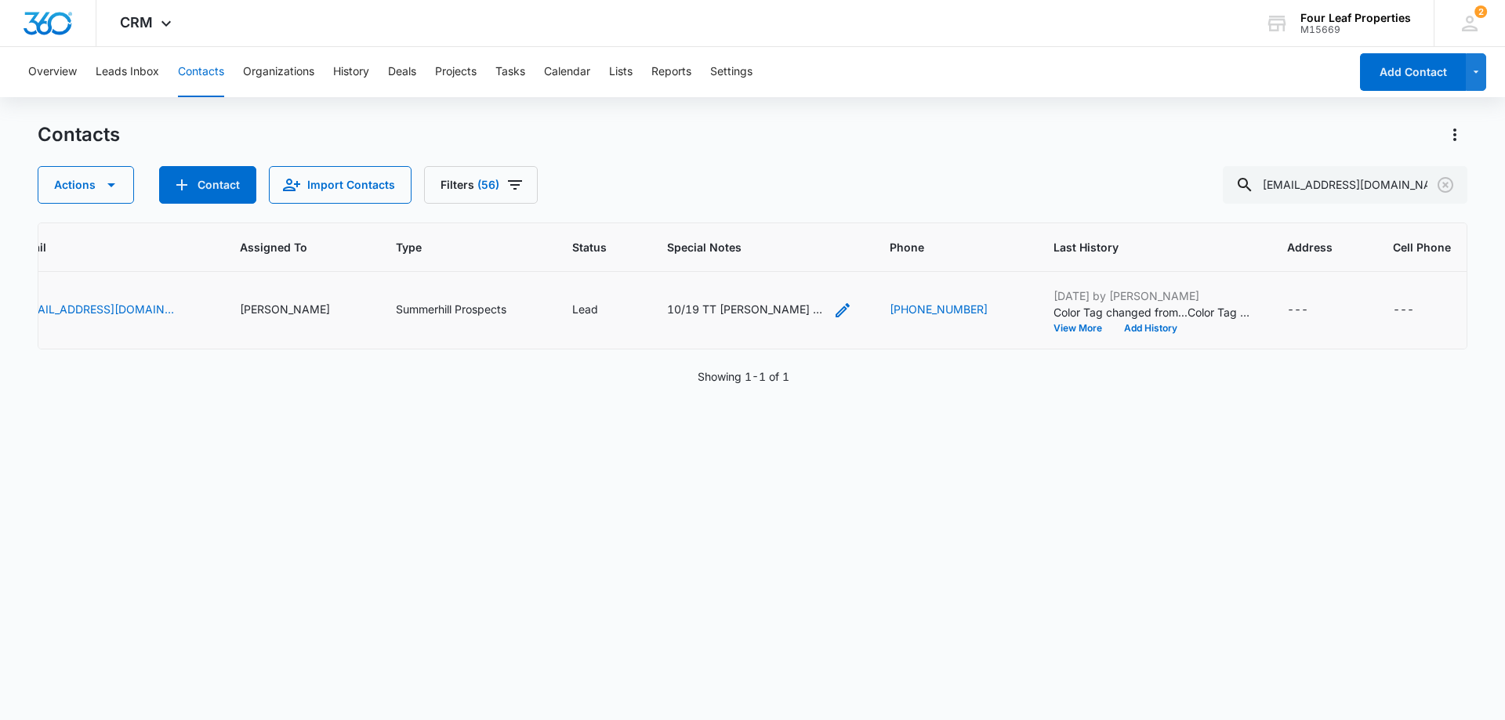
click at [835, 311] on icon "Special Notes - 10/19 TT Connie she is still interested but her husband just go…" at bounding box center [842, 310] width 14 height 14
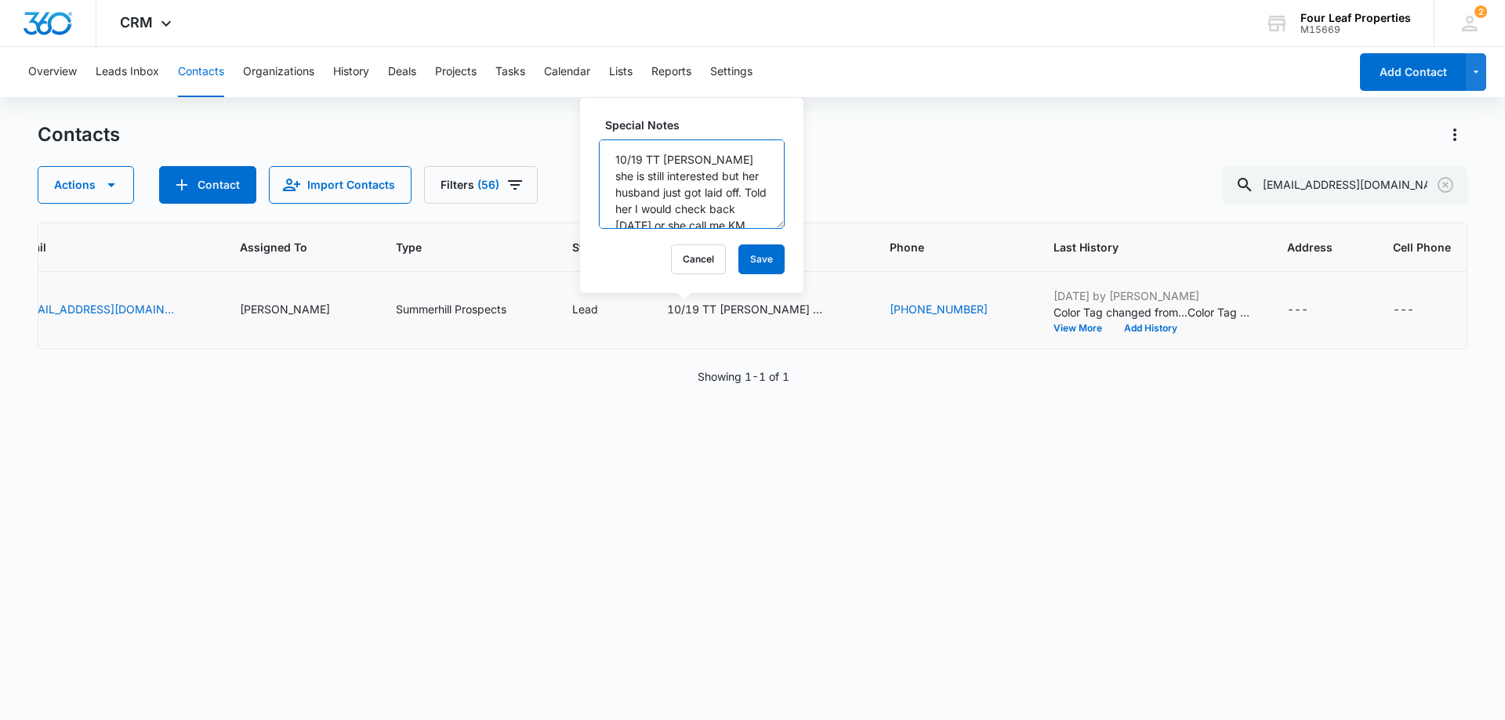
click at [614, 160] on textarea "10/19 TT [PERSON_NAME] she is still interested but her husband just got laid of…" at bounding box center [692, 183] width 186 height 89
click at [654, 159] on textarea "[DATE] 10/19 TT [PERSON_NAME] she is still interested but her husband just got …" at bounding box center [692, 183] width 186 height 89
type textarea "[DATE] LM 10/19 TT [PERSON_NAME] she is still interested but her husband just g…"
click at [744, 252] on button "Save" at bounding box center [761, 260] width 46 height 30
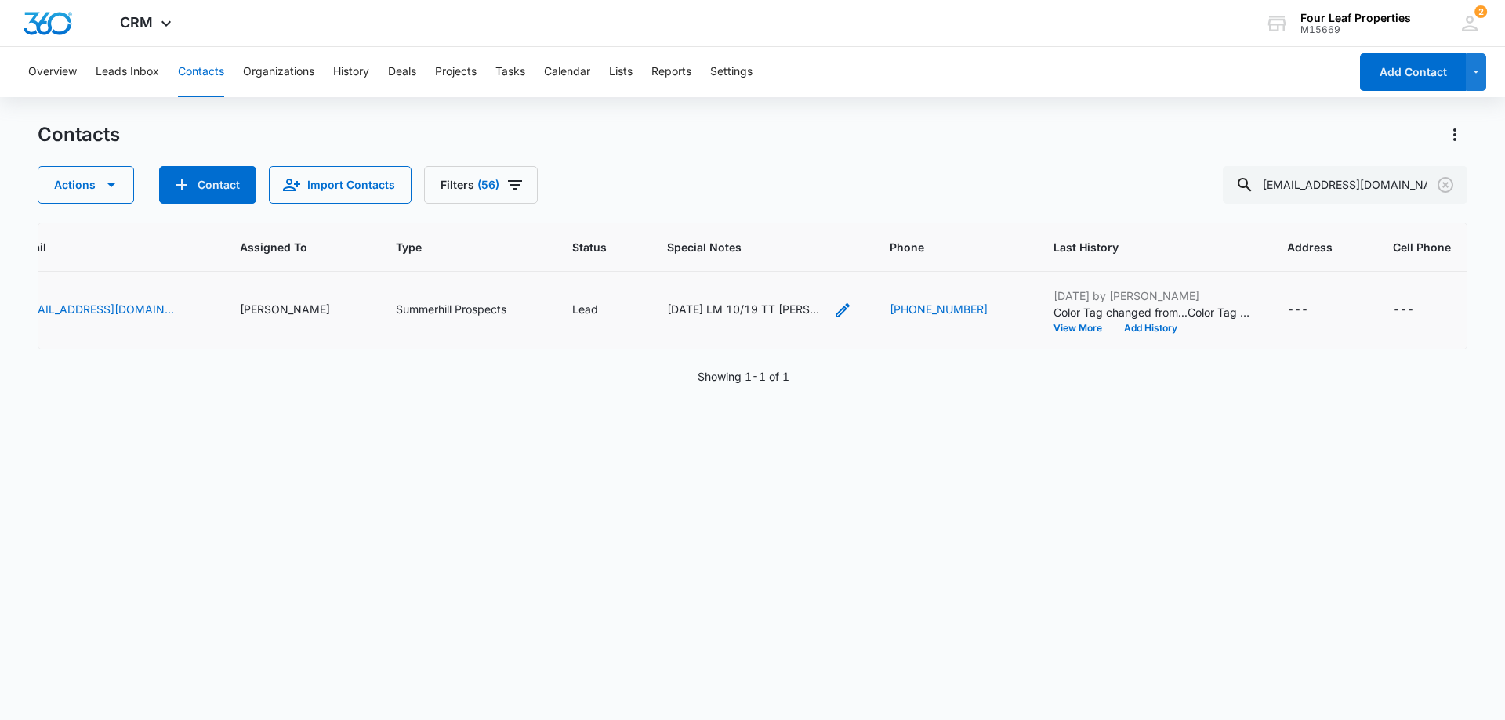
click at [833, 308] on icon "Special Notes - 8/11/25 LM\a10/19 TT Connie she is still interested but her hus…" at bounding box center [842, 310] width 19 height 19
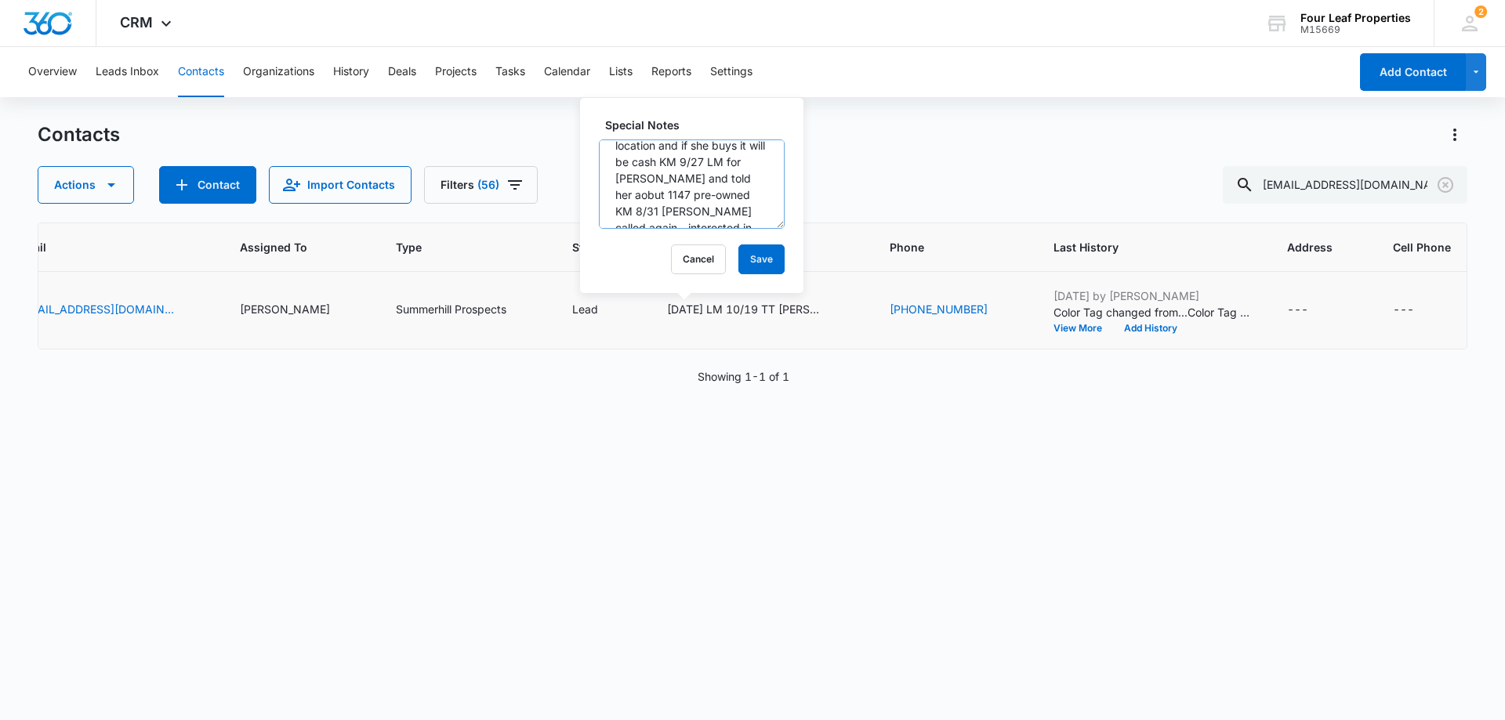
scroll to position [157, 0]
drag, startPoint x: 741, startPoint y: 260, endPoint x: 730, endPoint y: 266, distance: 12.6
click at [741, 260] on button "Save" at bounding box center [761, 260] width 46 height 30
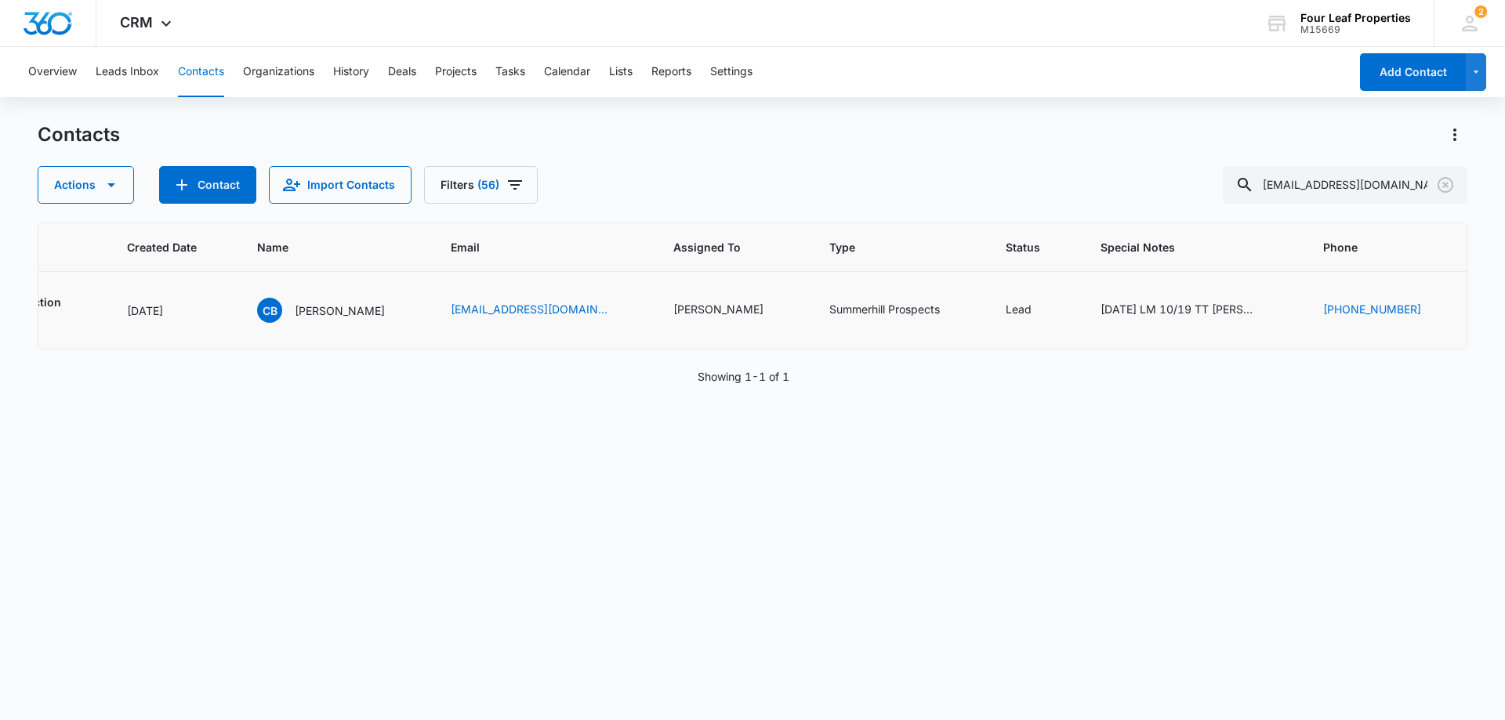
scroll to position [0, 425]
click at [1271, 307] on icon "Special Notes - 8/11/25 LM\a10/19 TT Connie she is still interested but her hus…" at bounding box center [1280, 310] width 19 height 19
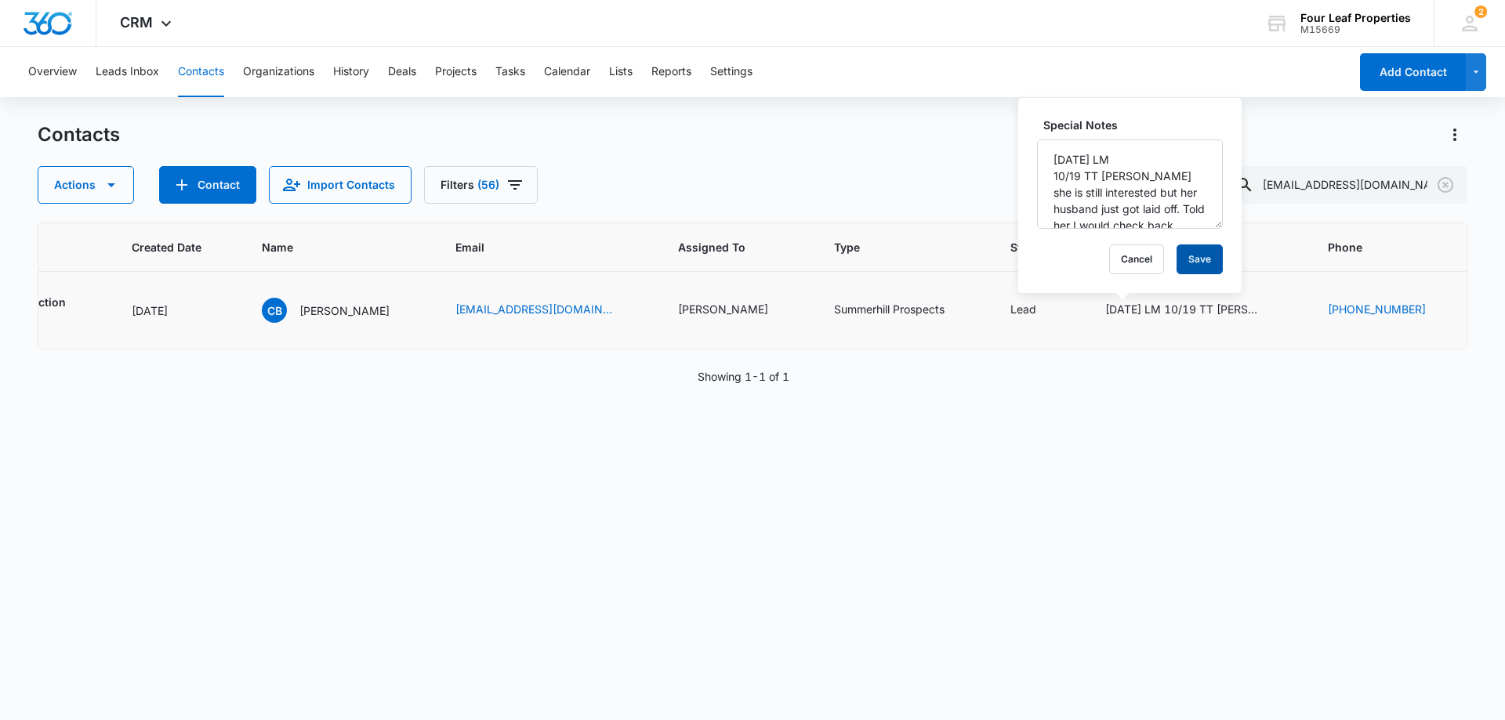
click at [1184, 260] on button "Save" at bounding box center [1199, 260] width 46 height 30
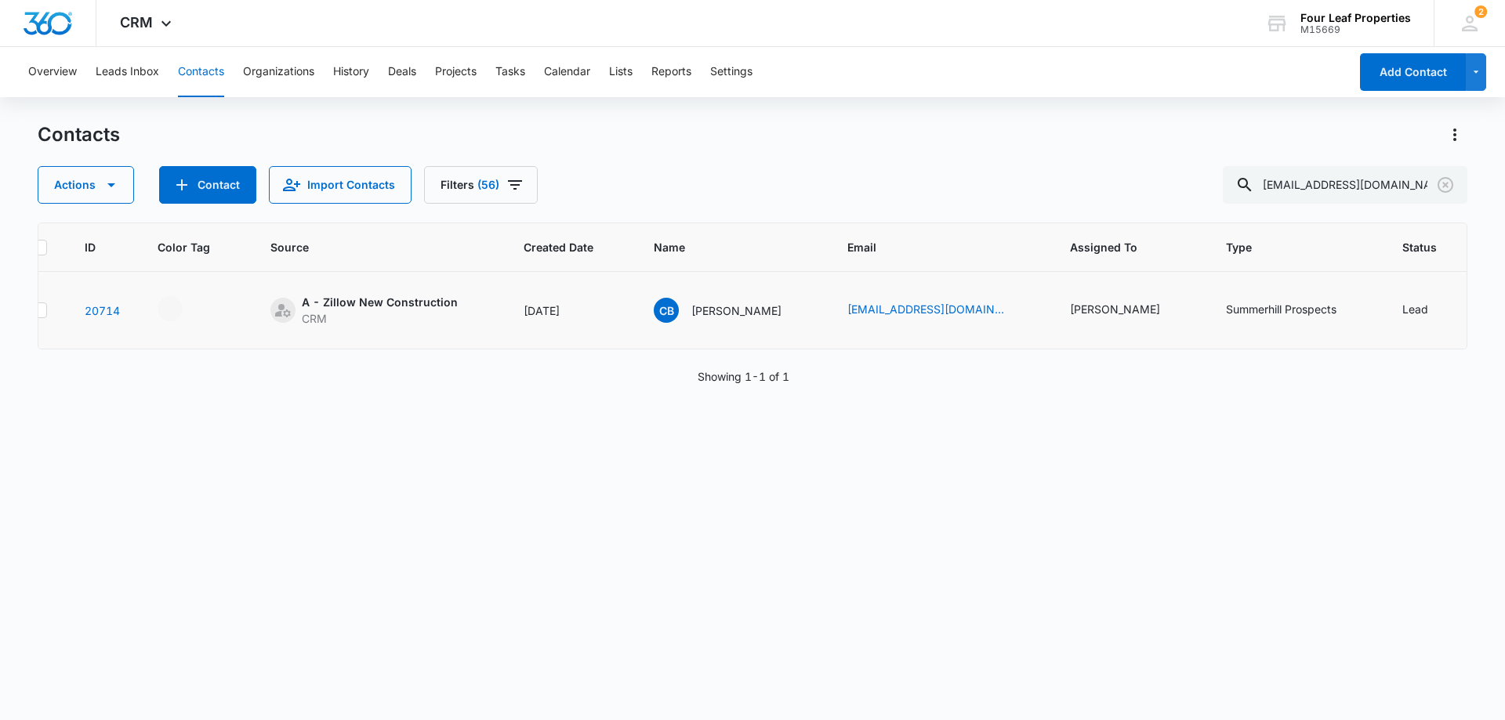
scroll to position [0, 0]
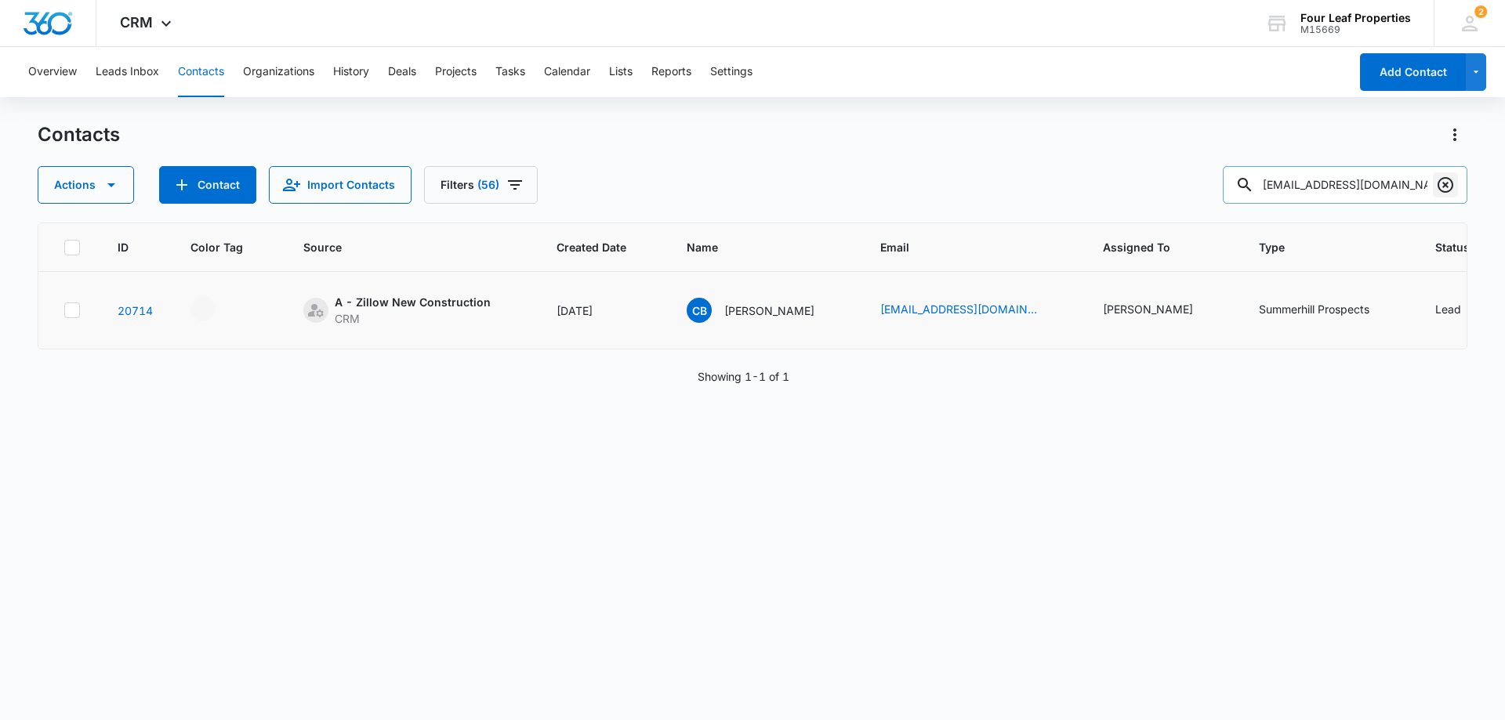
click at [1447, 187] on icon "Clear" at bounding box center [1445, 185] width 16 height 16
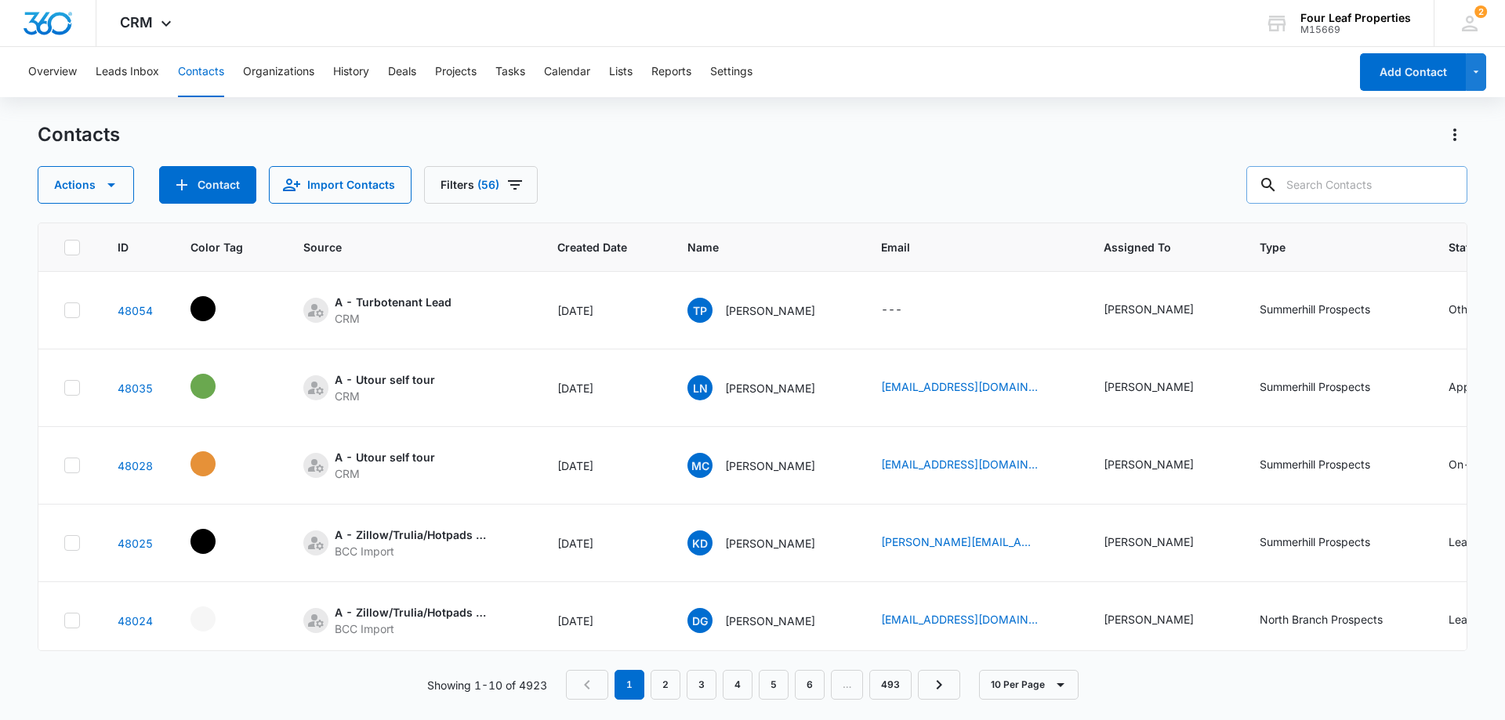
paste input "[EMAIL_ADDRESS][DOMAIN_NAME]"
type input "[EMAIL_ADDRESS][DOMAIN_NAME]"
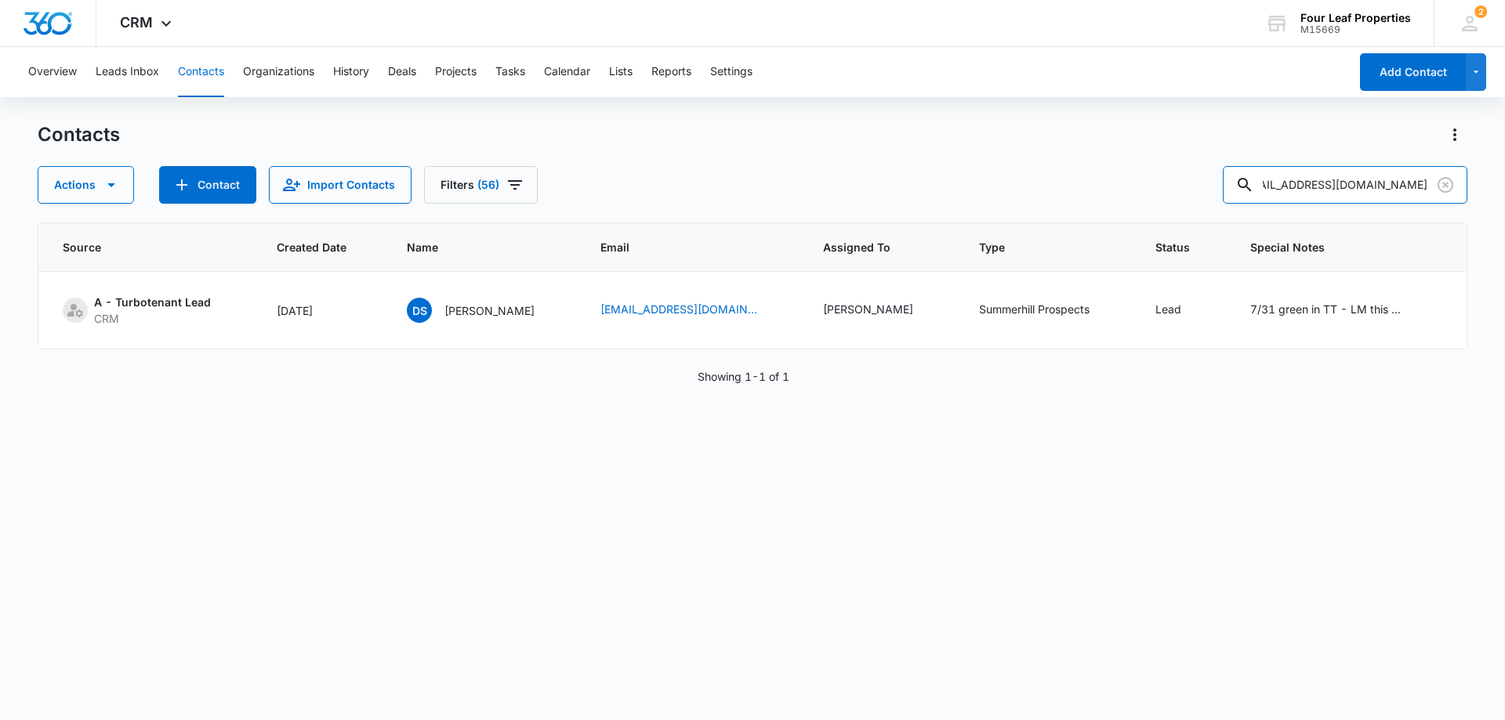
scroll to position [0, 252]
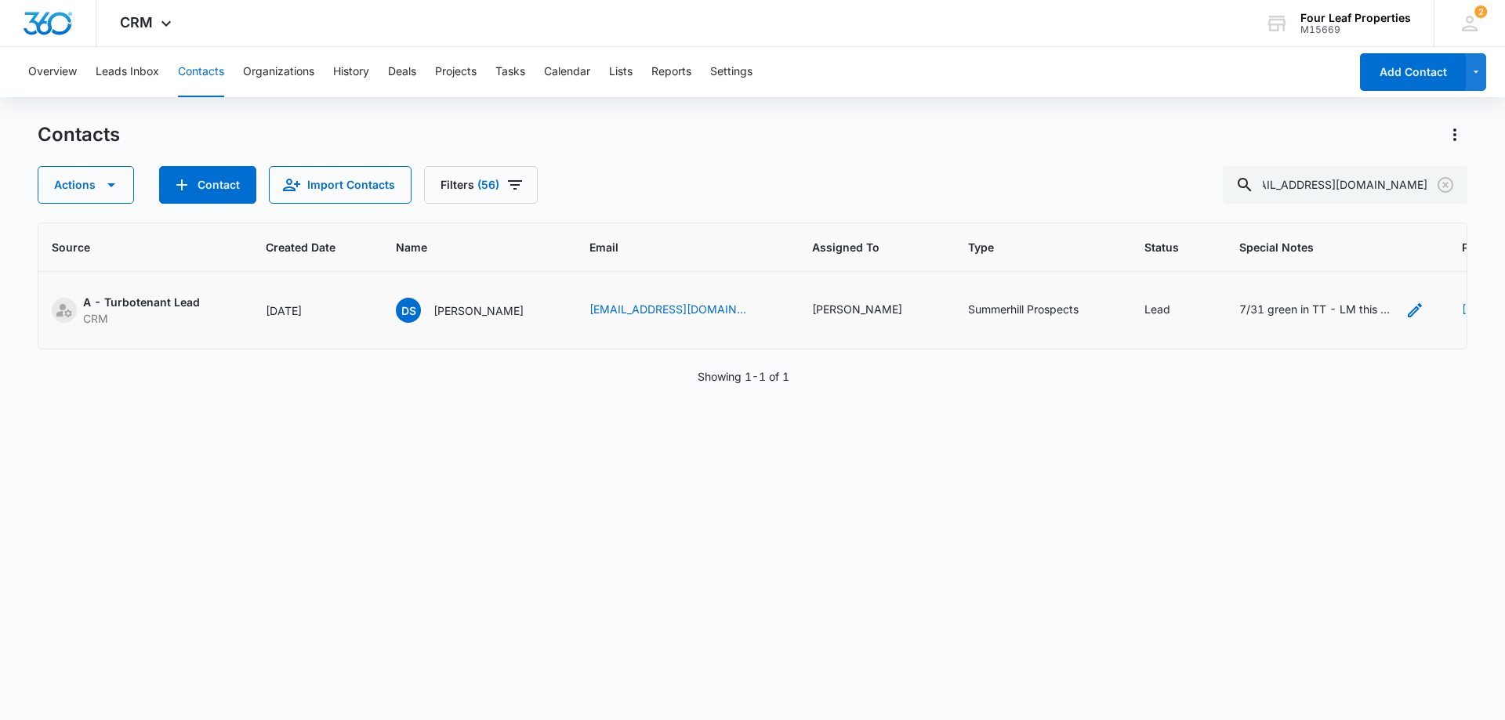
click at [1407, 313] on icon "Special Notes - 7/31 green in TT - LM this morning - texting now KM - Select to…" at bounding box center [1414, 310] width 14 height 14
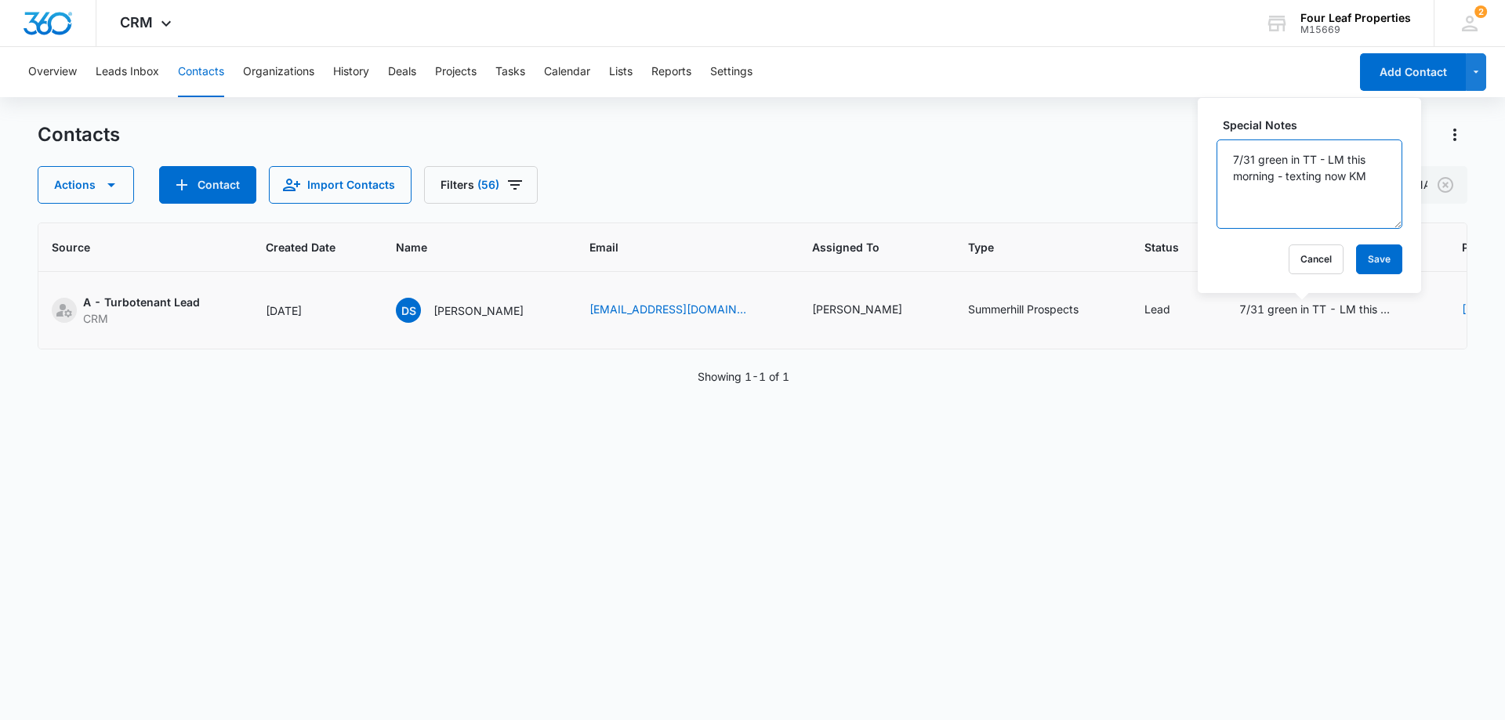
click at [1234, 159] on textarea "7/31 green in TT - LM this morning - texting now KM" at bounding box center [1309, 183] width 186 height 89
type textarea "[DATE] LM7/31 green in [GEOGRAPHIC_DATA] - LM this morning - texting now KM"
click at [1362, 264] on button "Save" at bounding box center [1379, 260] width 46 height 30
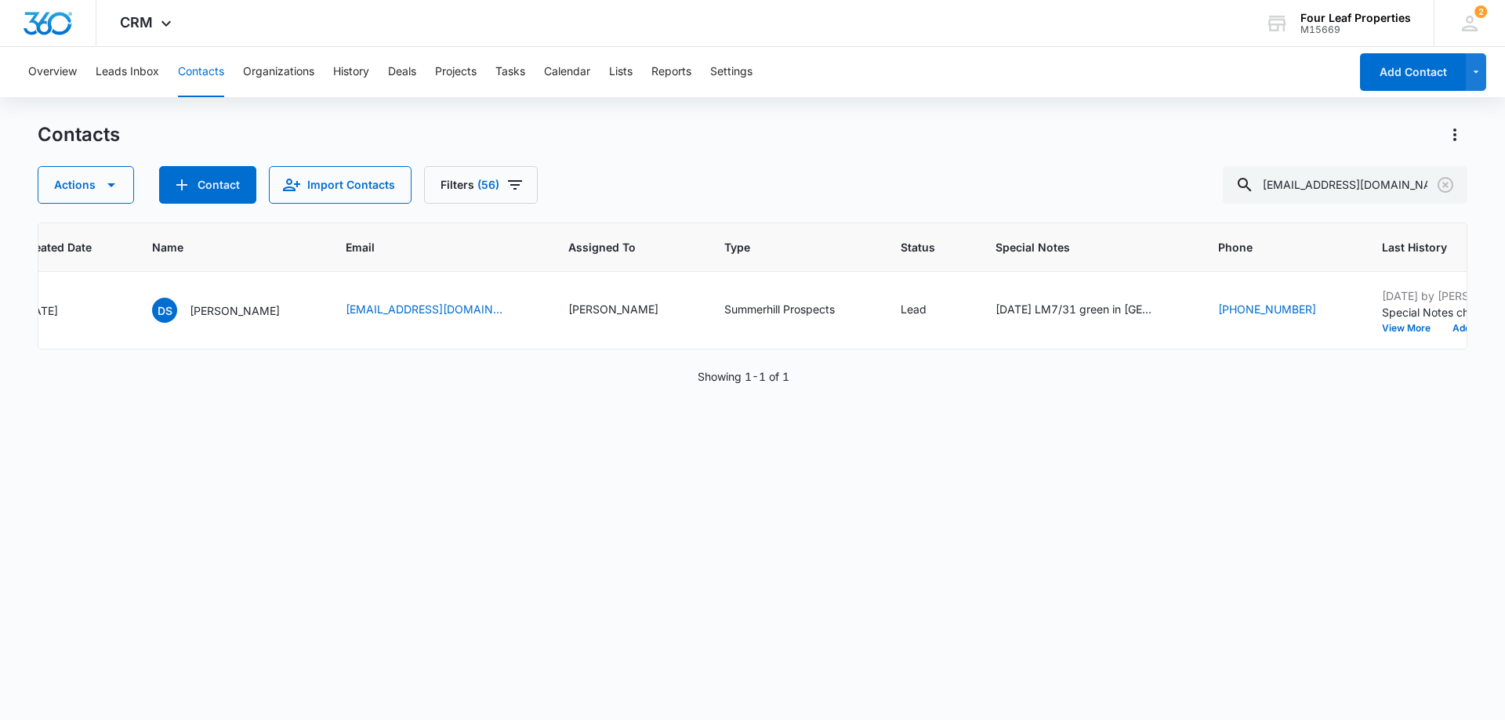
scroll to position [0, 507]
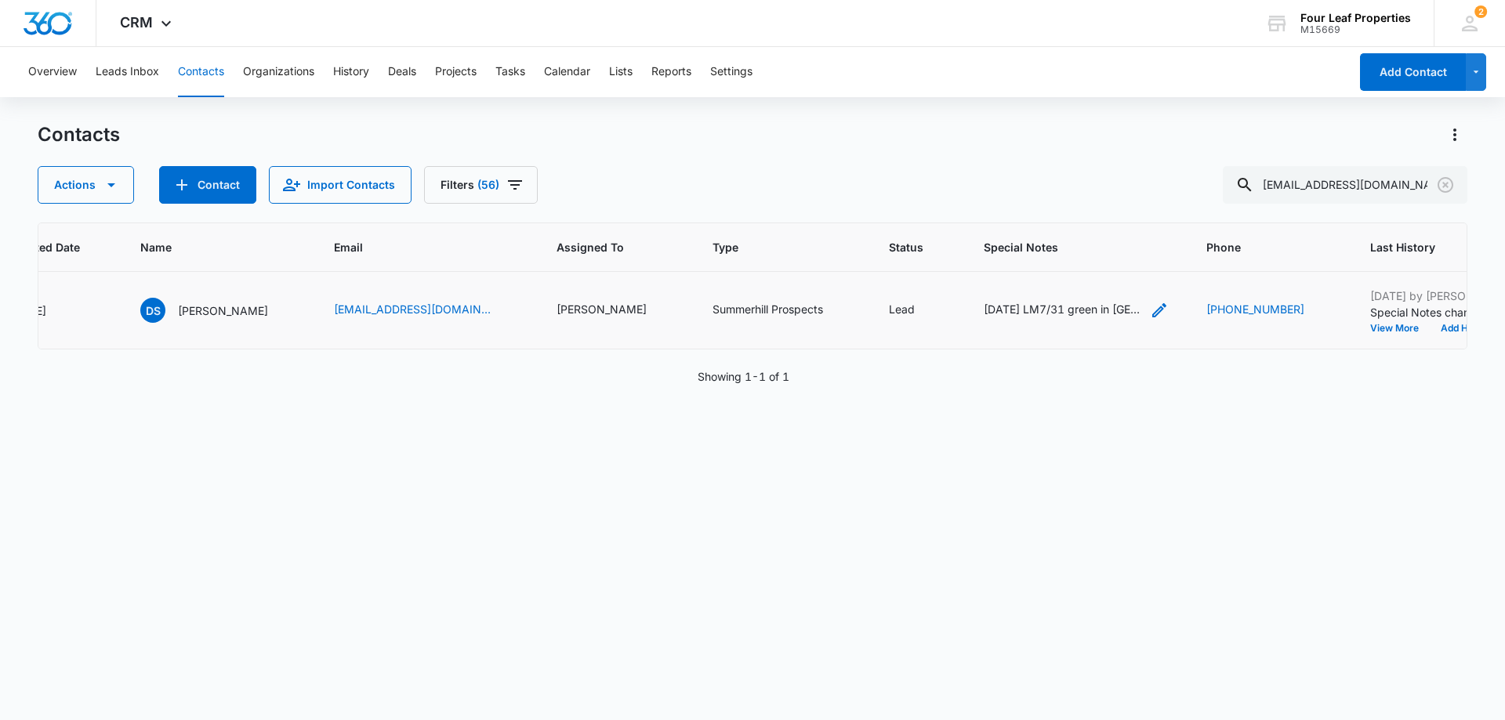
click at [1152, 310] on icon "Special Notes - 8/11/25 LM7/31 green in TT - LM this morning - texting now KM -…" at bounding box center [1159, 310] width 14 height 14
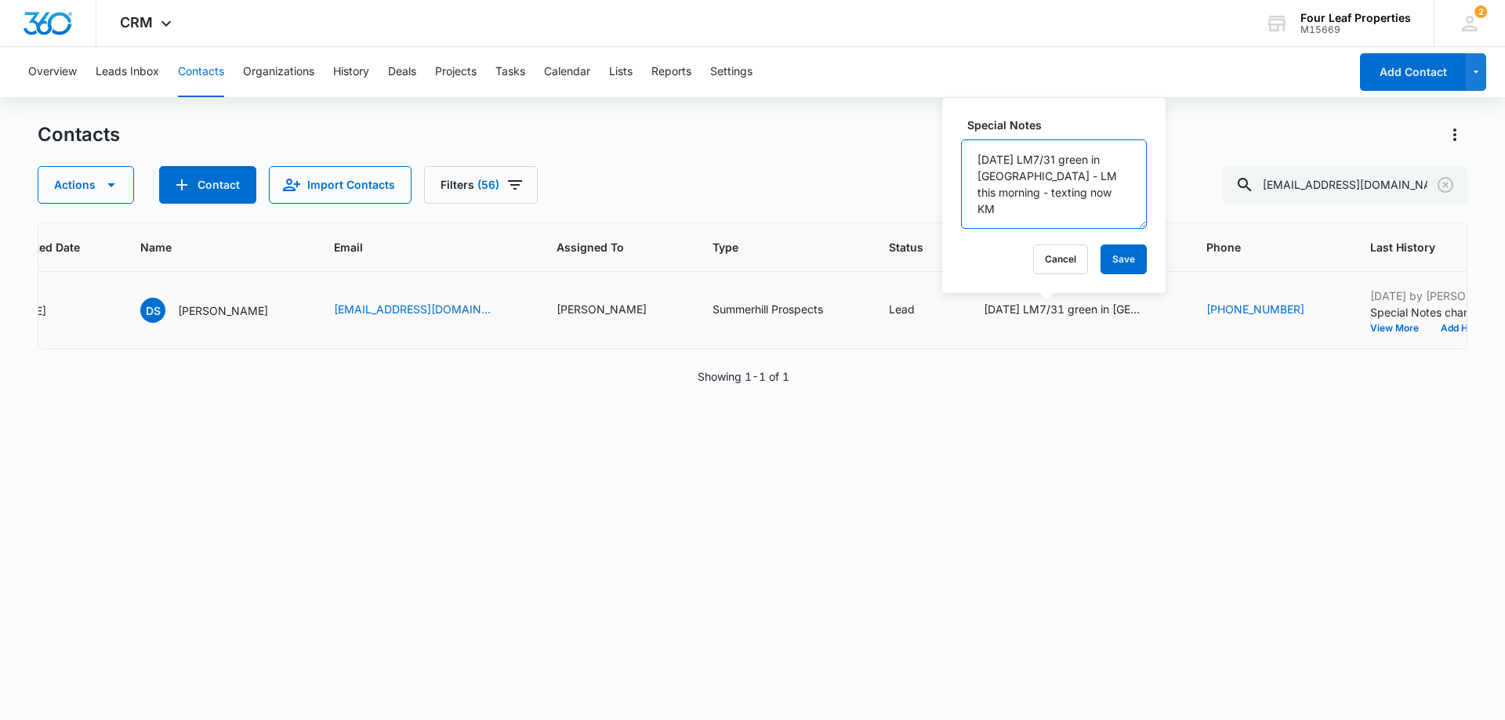
click at [1033, 157] on textarea "[DATE] LM7/31 green in [GEOGRAPHIC_DATA] - LM this morning - texting now KM" at bounding box center [1054, 183] width 186 height 89
type textarea "[DATE] cell not taking calls right now, calling back later KM 7/31 green in TT …"
click at [1107, 250] on button "Save" at bounding box center [1123, 260] width 46 height 30
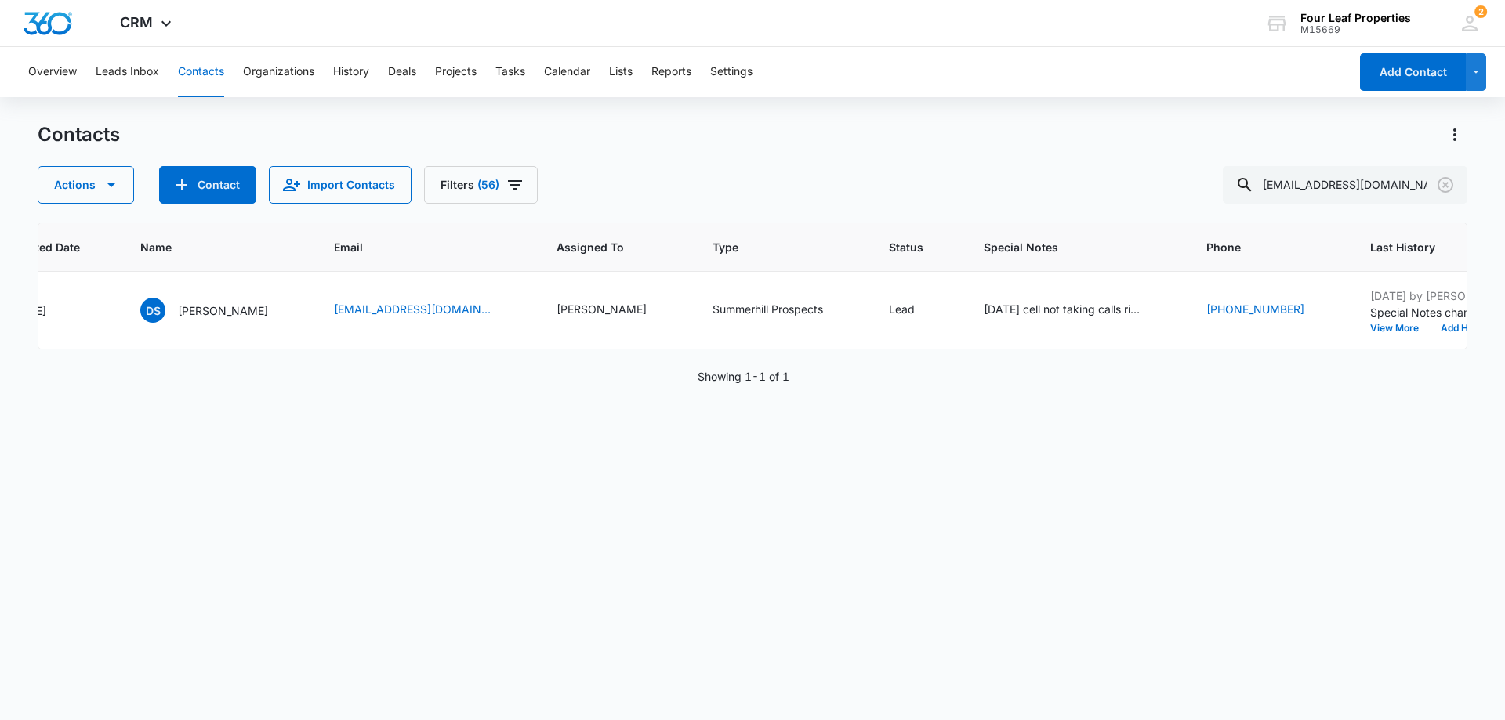
scroll to position [0, 0]
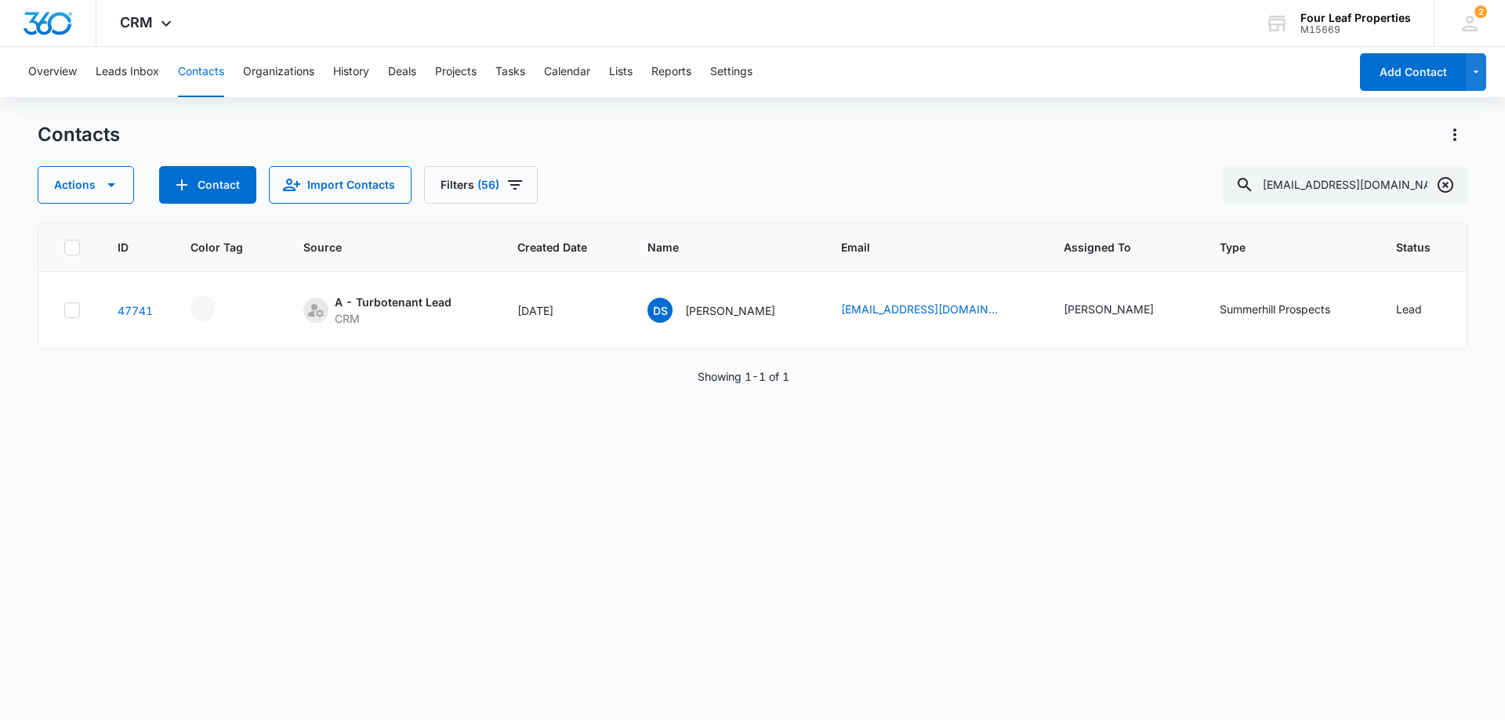
click at [1446, 187] on icon "Clear" at bounding box center [1445, 185] width 19 height 19
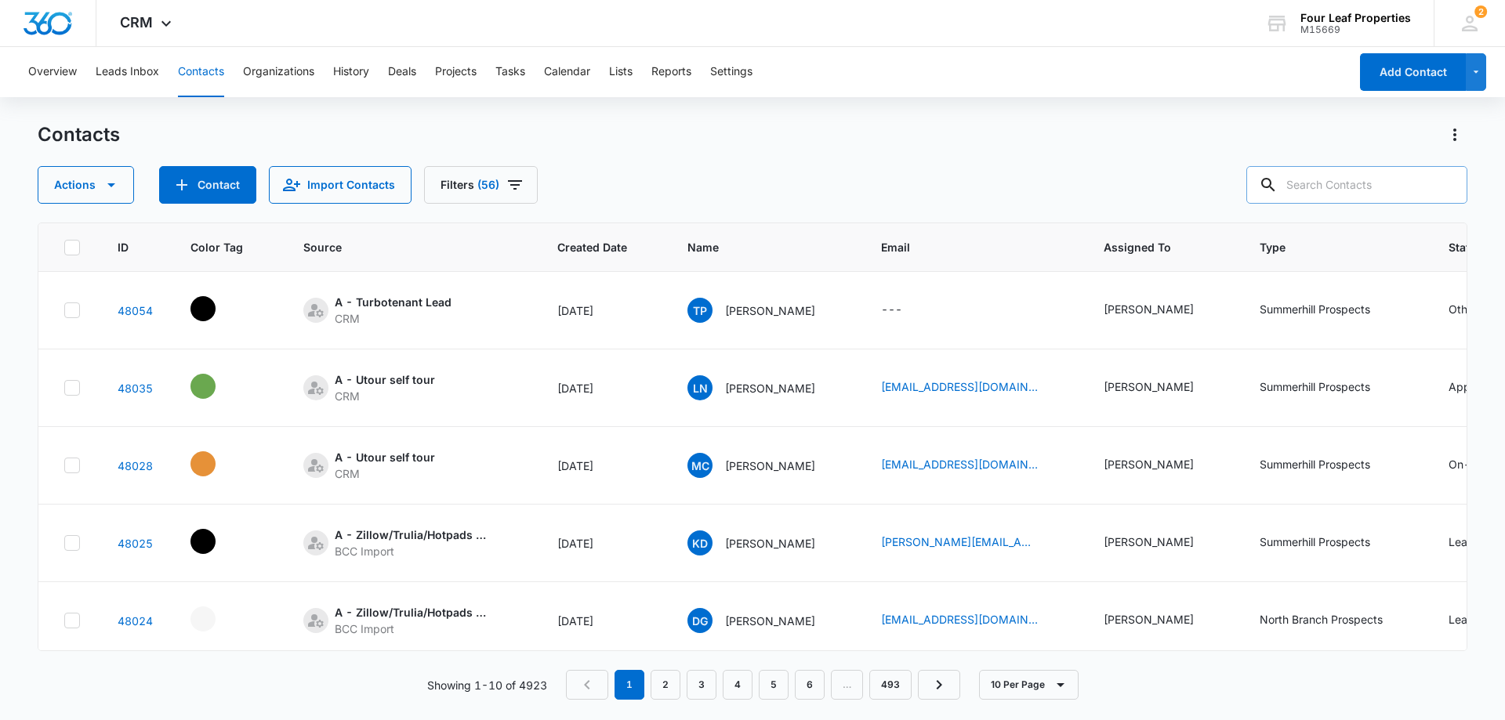
paste input "[EMAIL_ADDRESS][DOMAIN_NAME]"
type input "[EMAIL_ADDRESS][DOMAIN_NAME]"
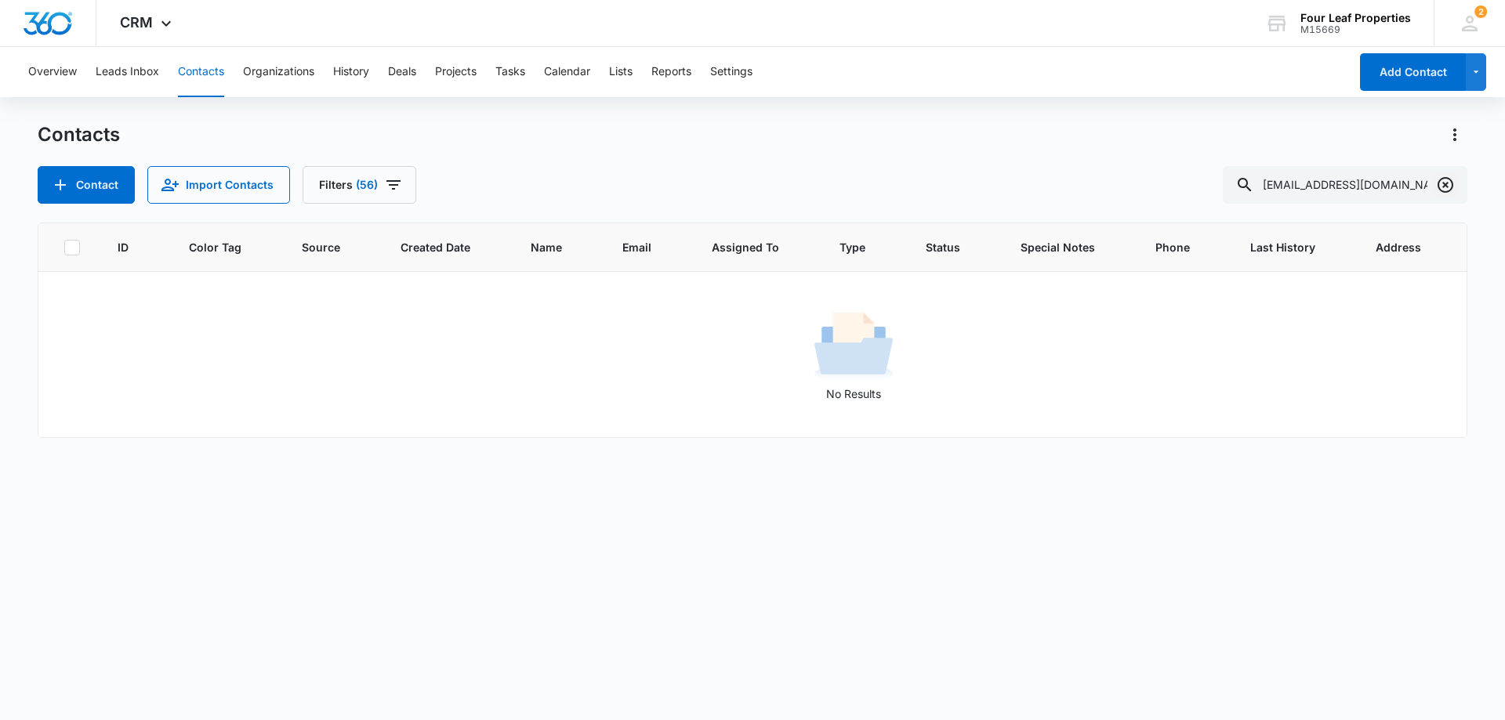
click at [1448, 187] on icon "Clear" at bounding box center [1445, 185] width 19 height 19
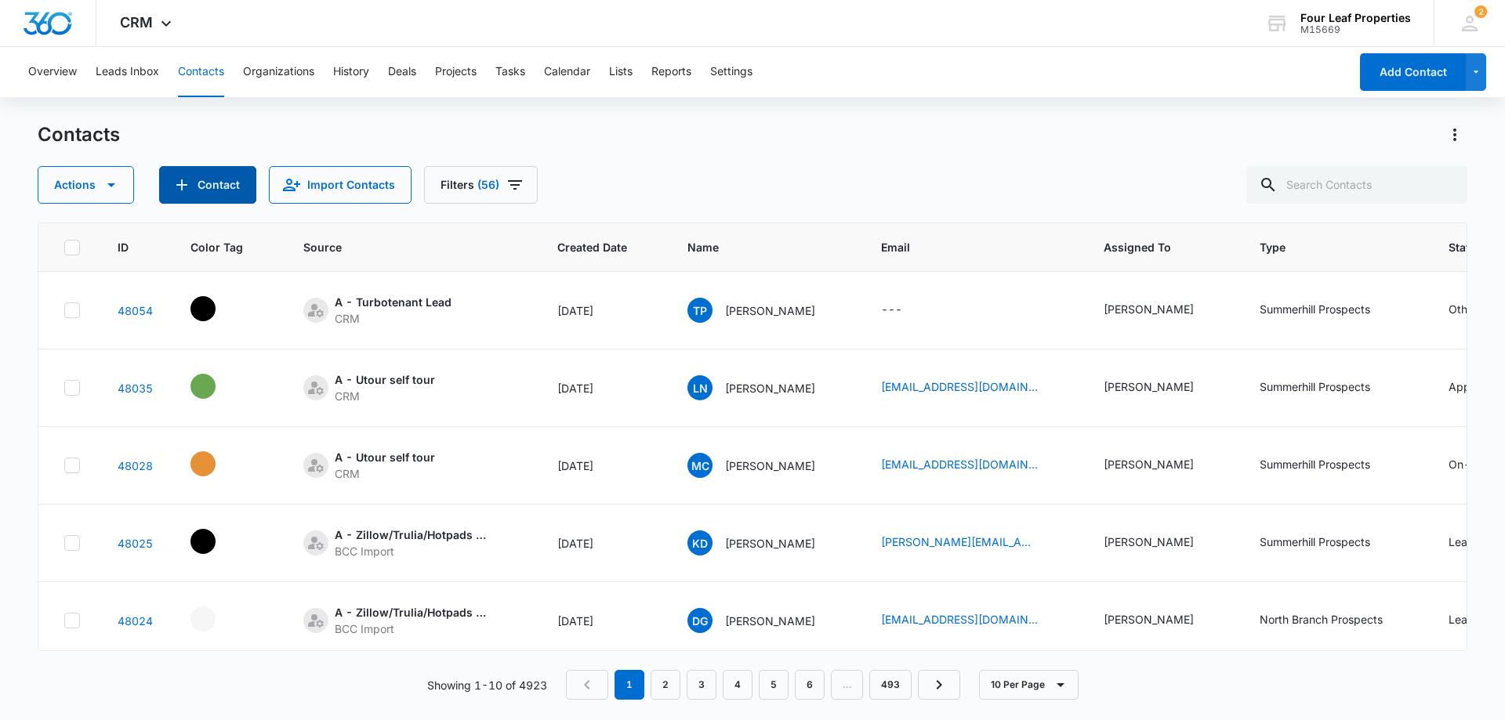
click at [222, 182] on button "Contact" at bounding box center [207, 185] width 97 height 38
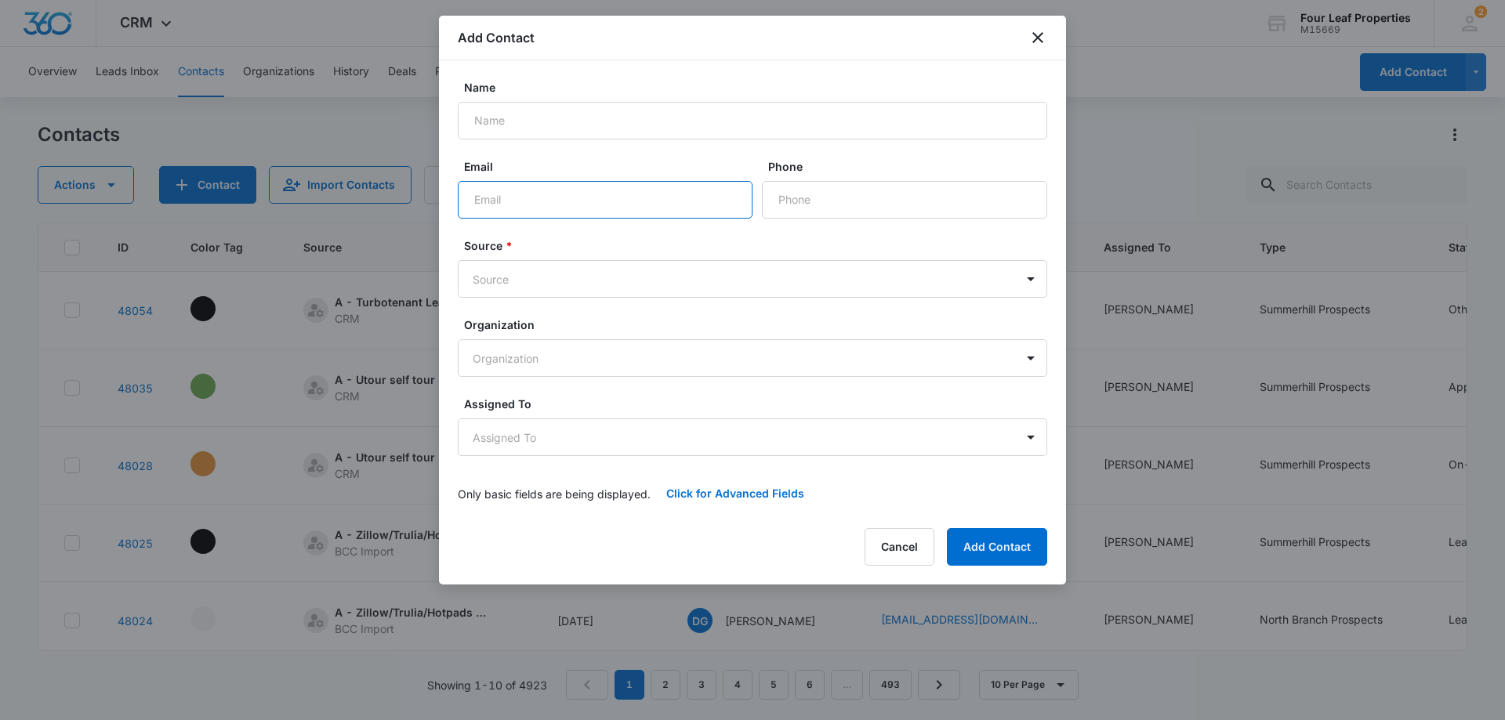
click at [493, 197] on input "Email" at bounding box center [605, 200] width 295 height 38
paste input "[EMAIL_ADDRESS][DOMAIN_NAME]"
type input "[EMAIL_ADDRESS][DOMAIN_NAME]"
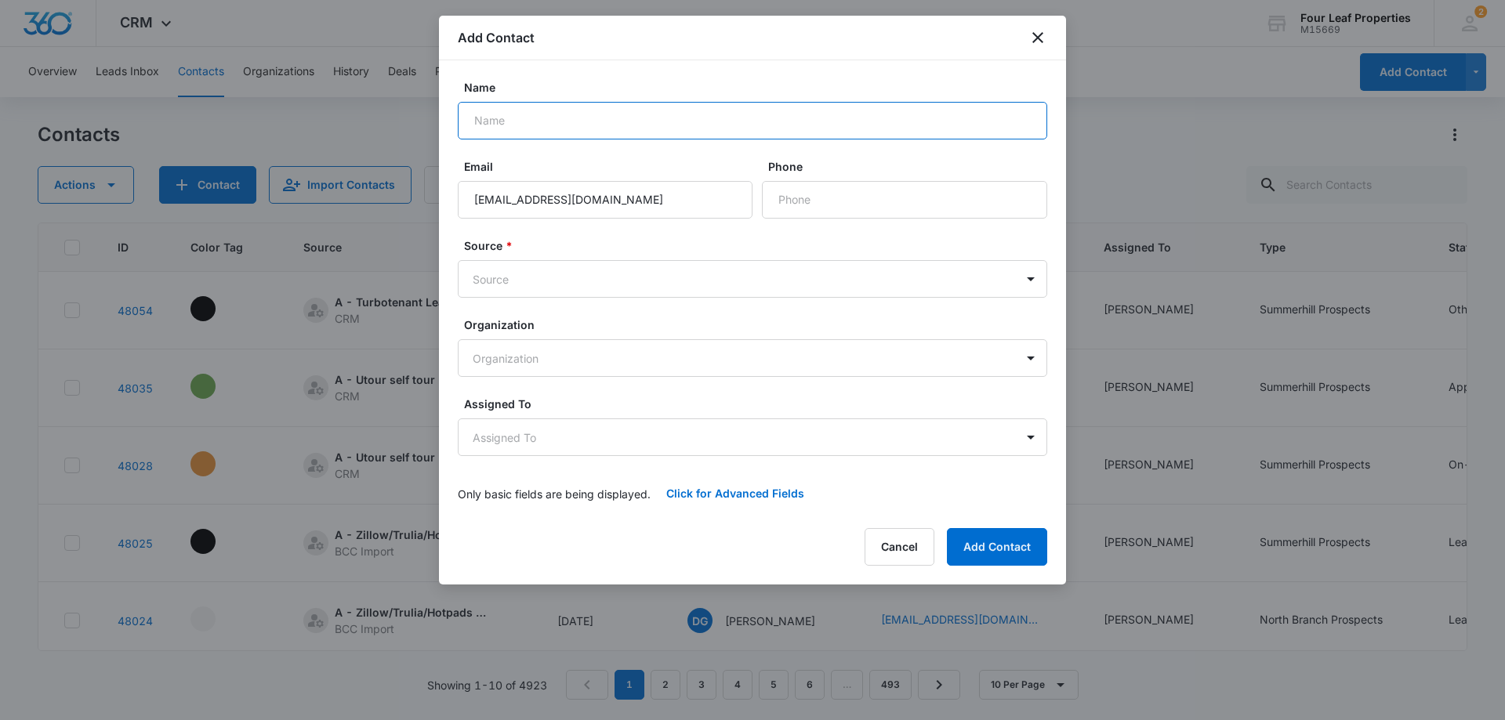
click at [493, 128] on input "Name" at bounding box center [752, 121] width 589 height 38
paste input "Nahshon [PERSON_NAME]"
type input "Nahshon [PERSON_NAME]"
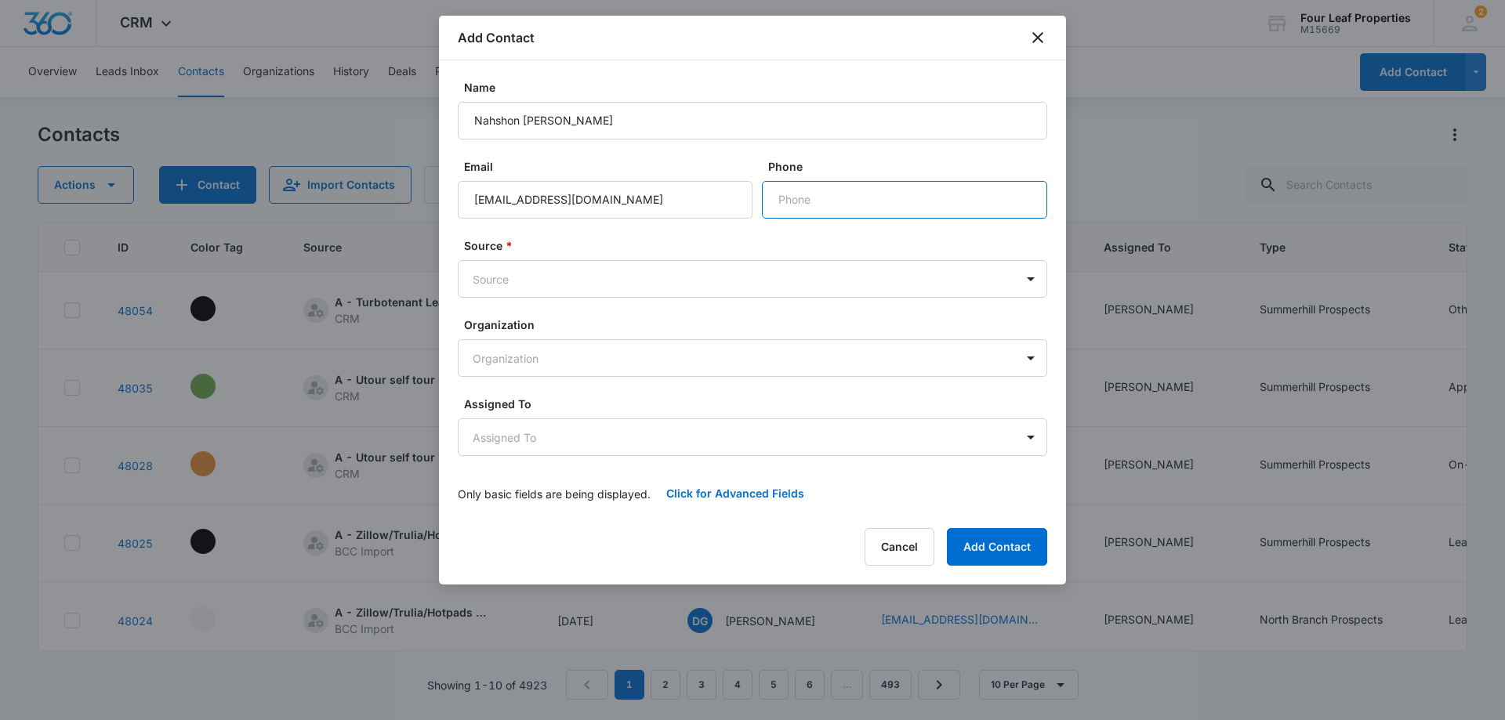
click at [823, 198] on input "Phone" at bounding box center [904, 200] width 285 height 38
paste input "[PHONE_NUMBER]"
type input "[PHONE_NUMBER]"
click at [514, 283] on body "CRM Apps Reputation Websites Forms CRM Email Social Shop Payments POS Content A…" at bounding box center [752, 360] width 1505 height 720
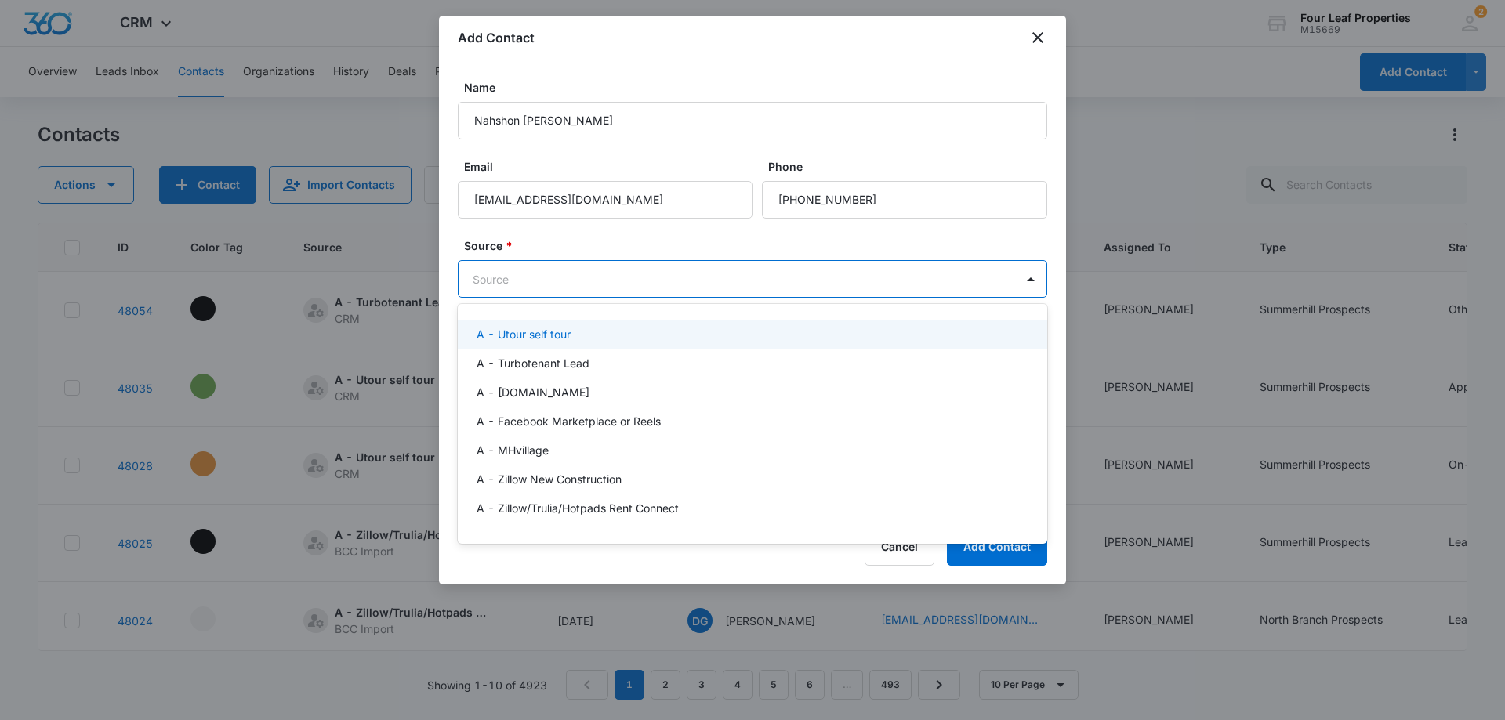
type input "z"
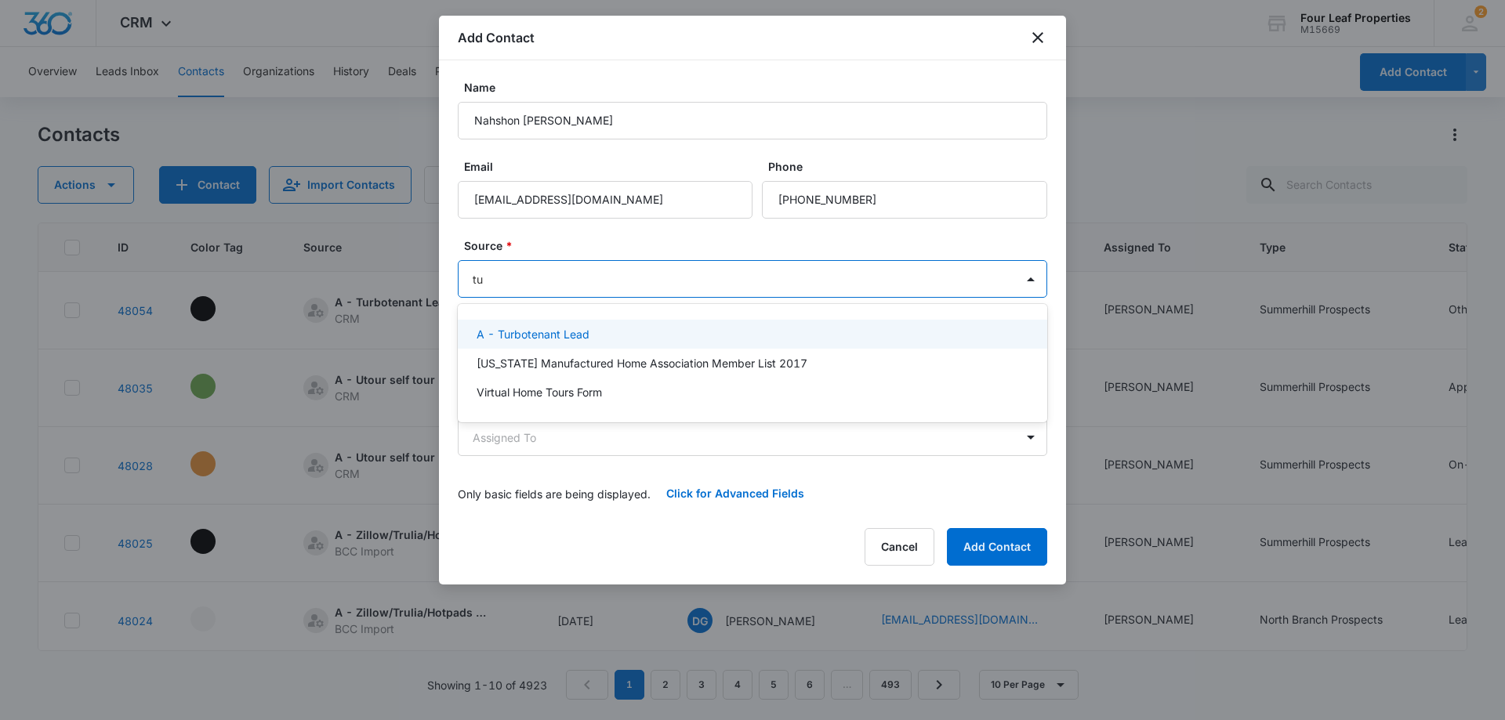
type input "tur"
click at [558, 335] on p "A - Turbotenant Lead" at bounding box center [532, 334] width 113 height 16
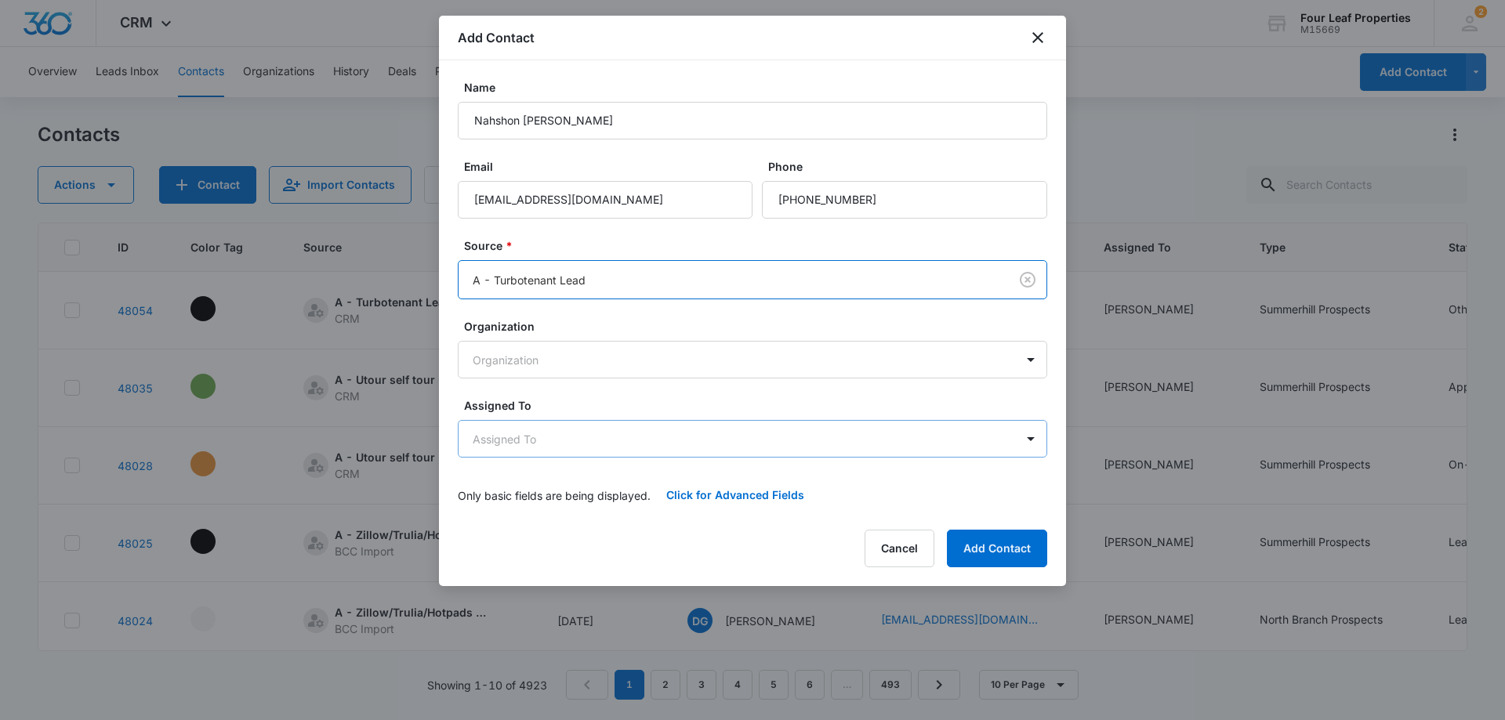
click at [557, 444] on body "CRM Apps Reputation Websites Forms CRM Email Social Shop Payments POS Content A…" at bounding box center [752, 360] width 1505 height 720
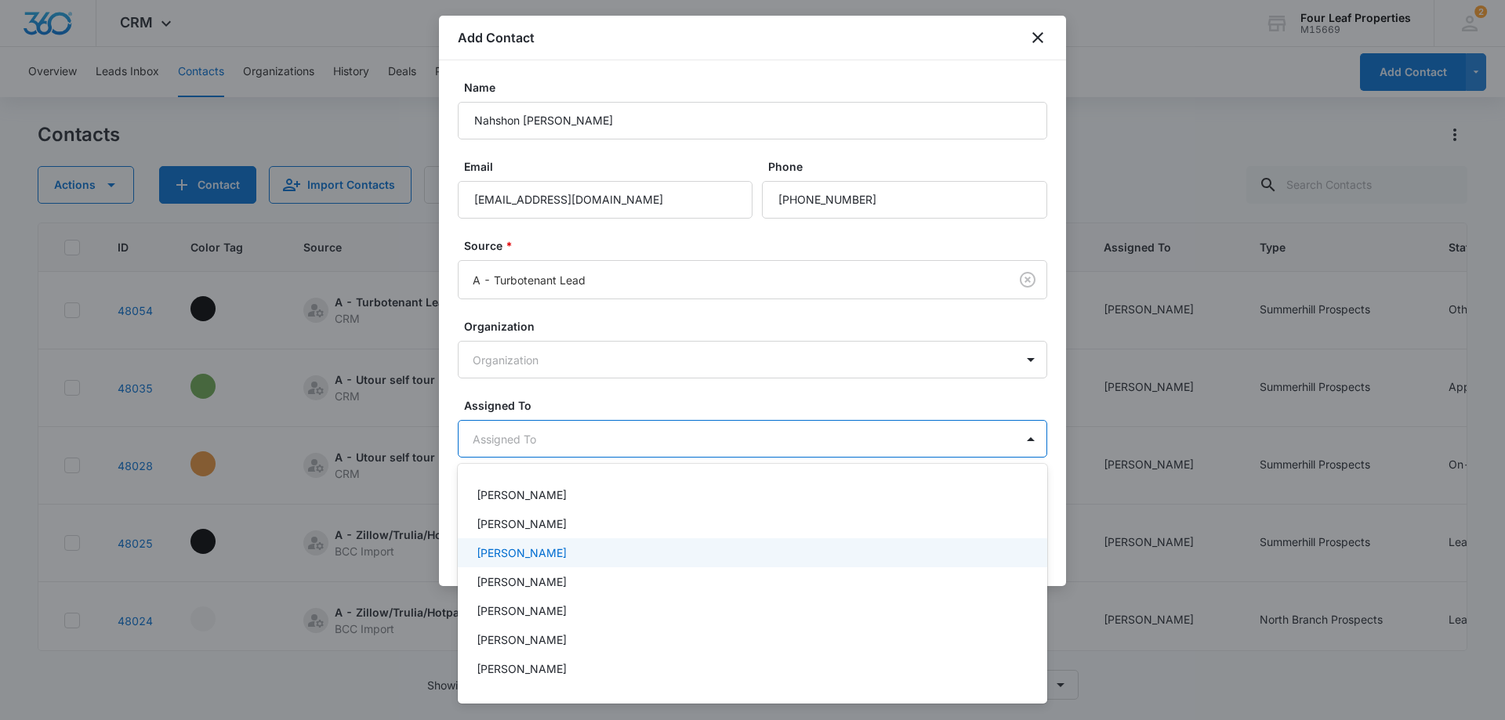
scroll to position [235, 0]
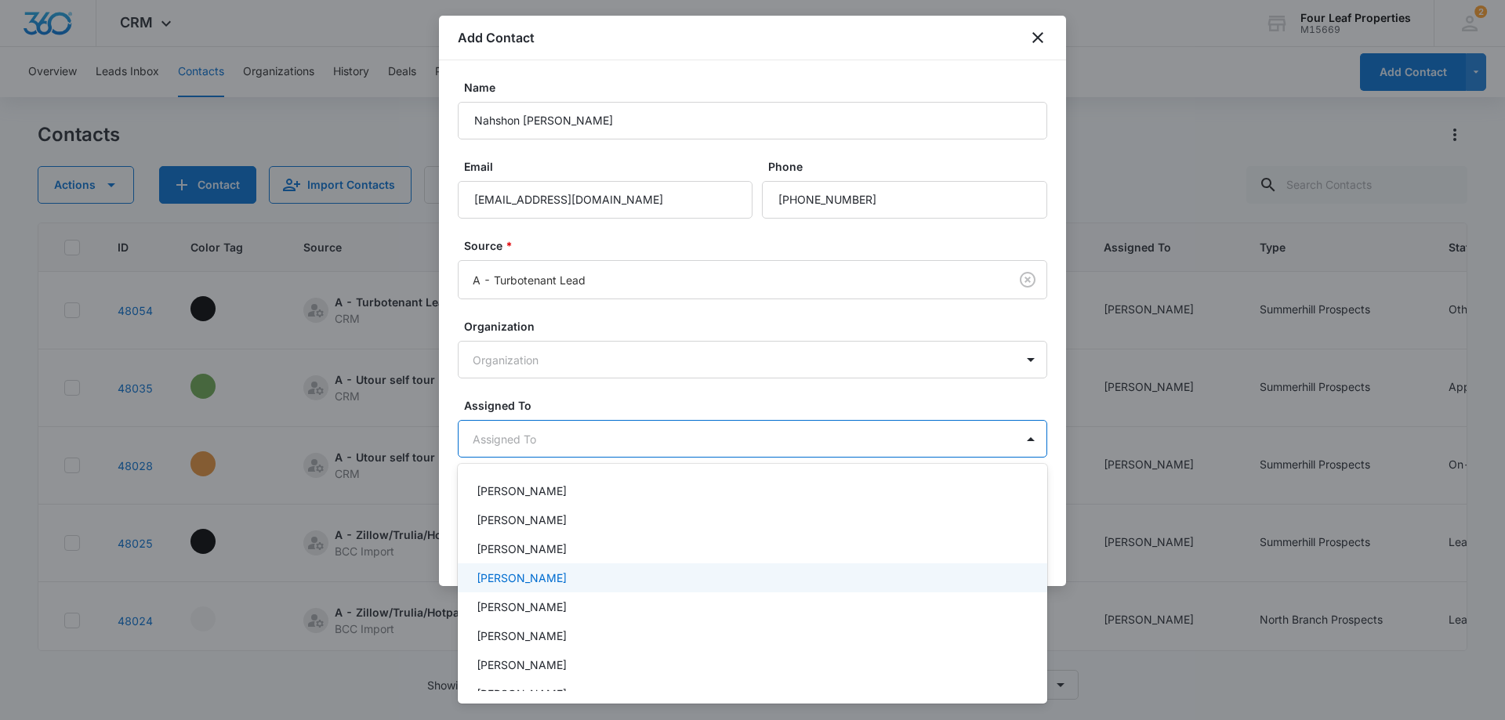
click at [539, 580] on p "[PERSON_NAME]" at bounding box center [521, 578] width 90 height 16
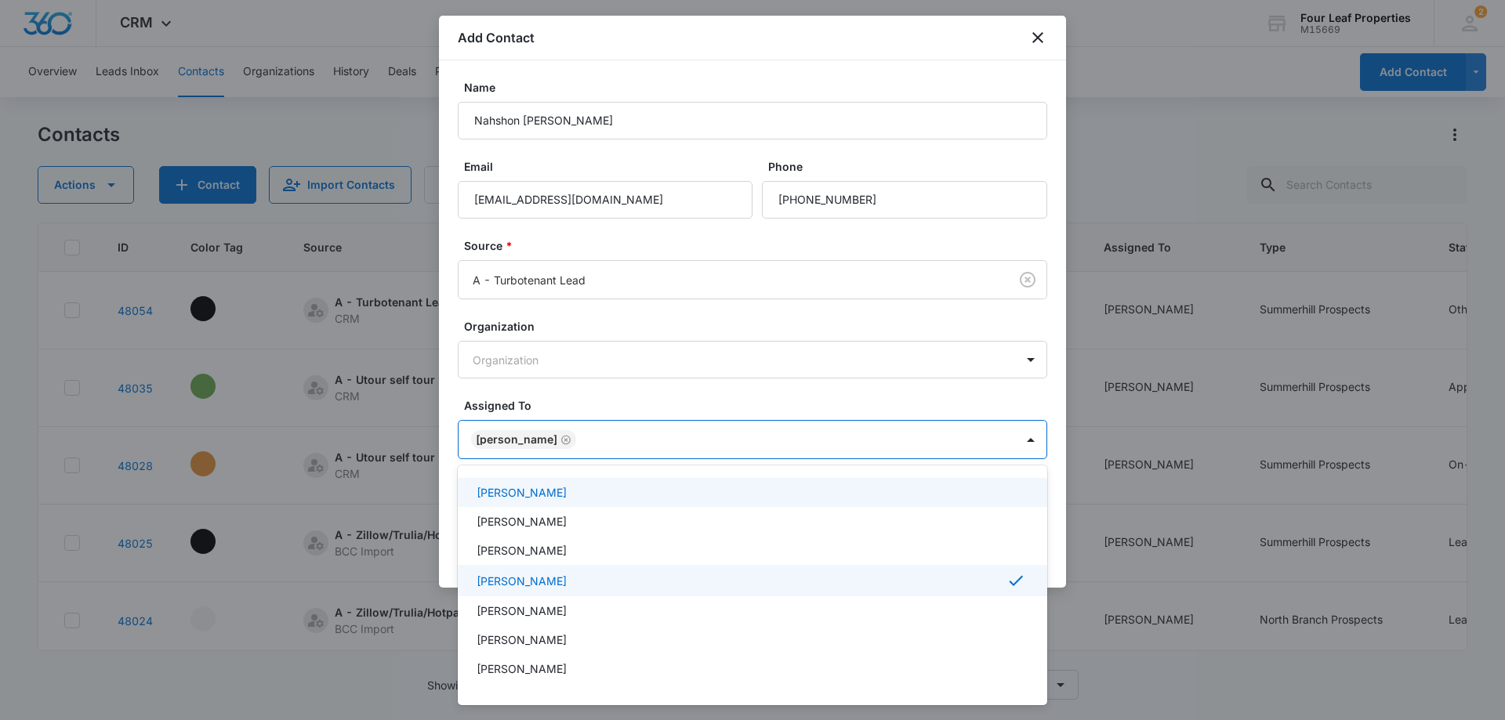
click at [589, 389] on div at bounding box center [752, 360] width 1505 height 720
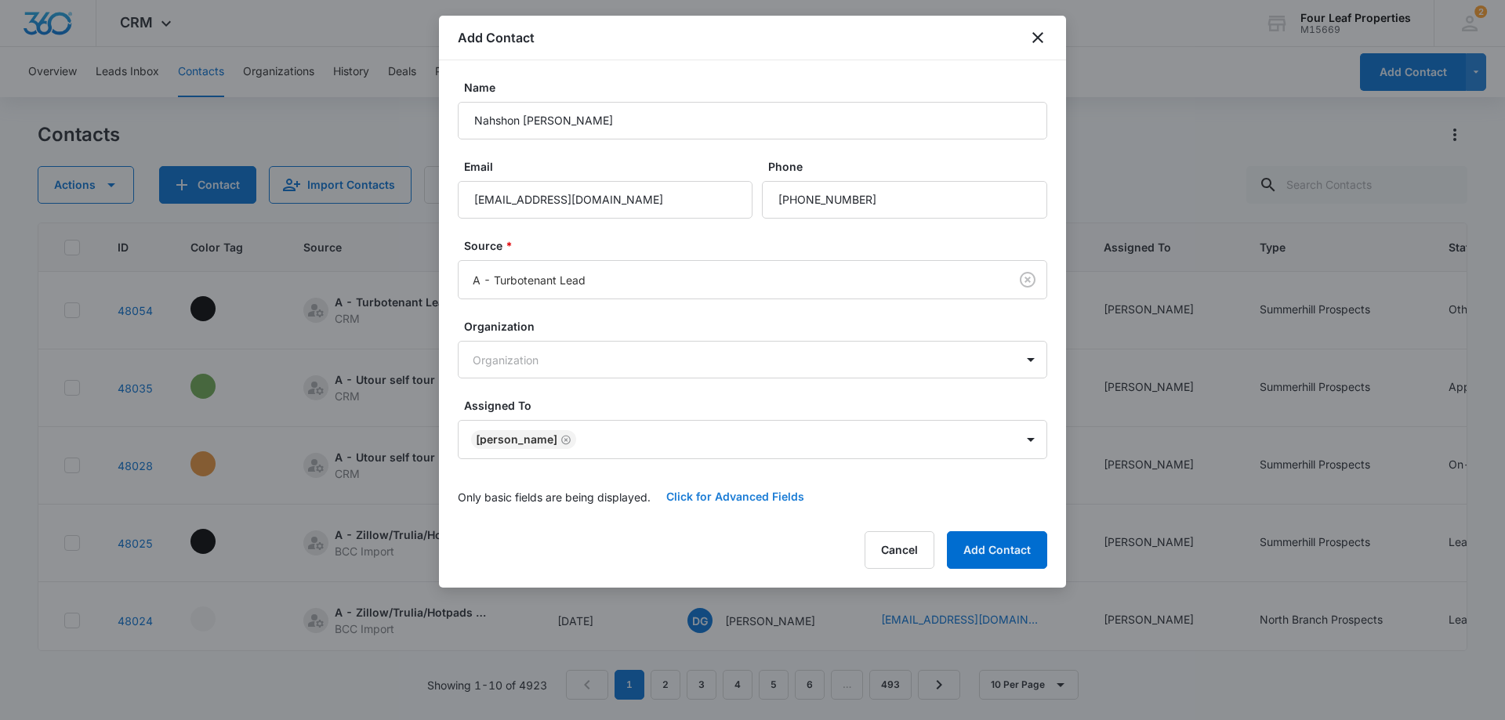
click at [701, 496] on button "Click for Advanced Fields" at bounding box center [734, 497] width 169 height 38
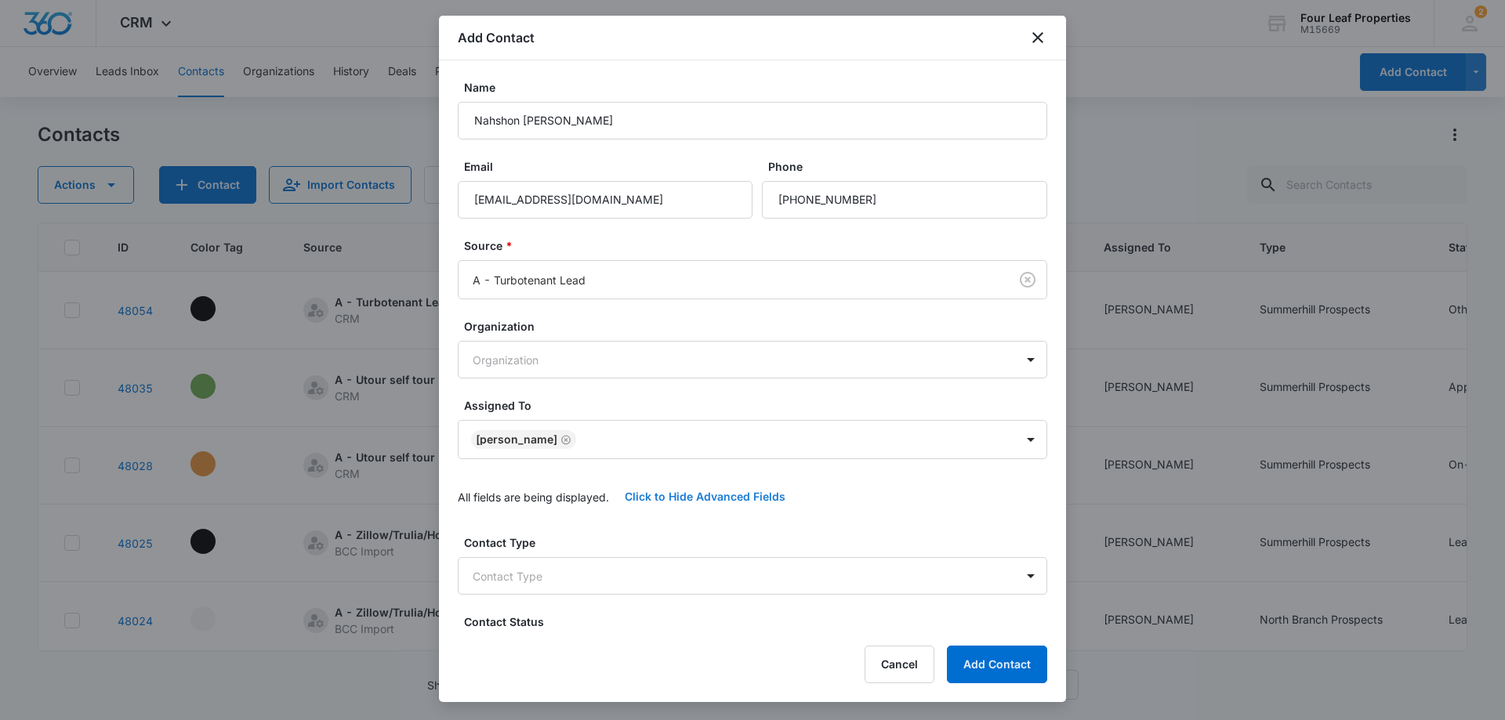
scroll to position [157, 0]
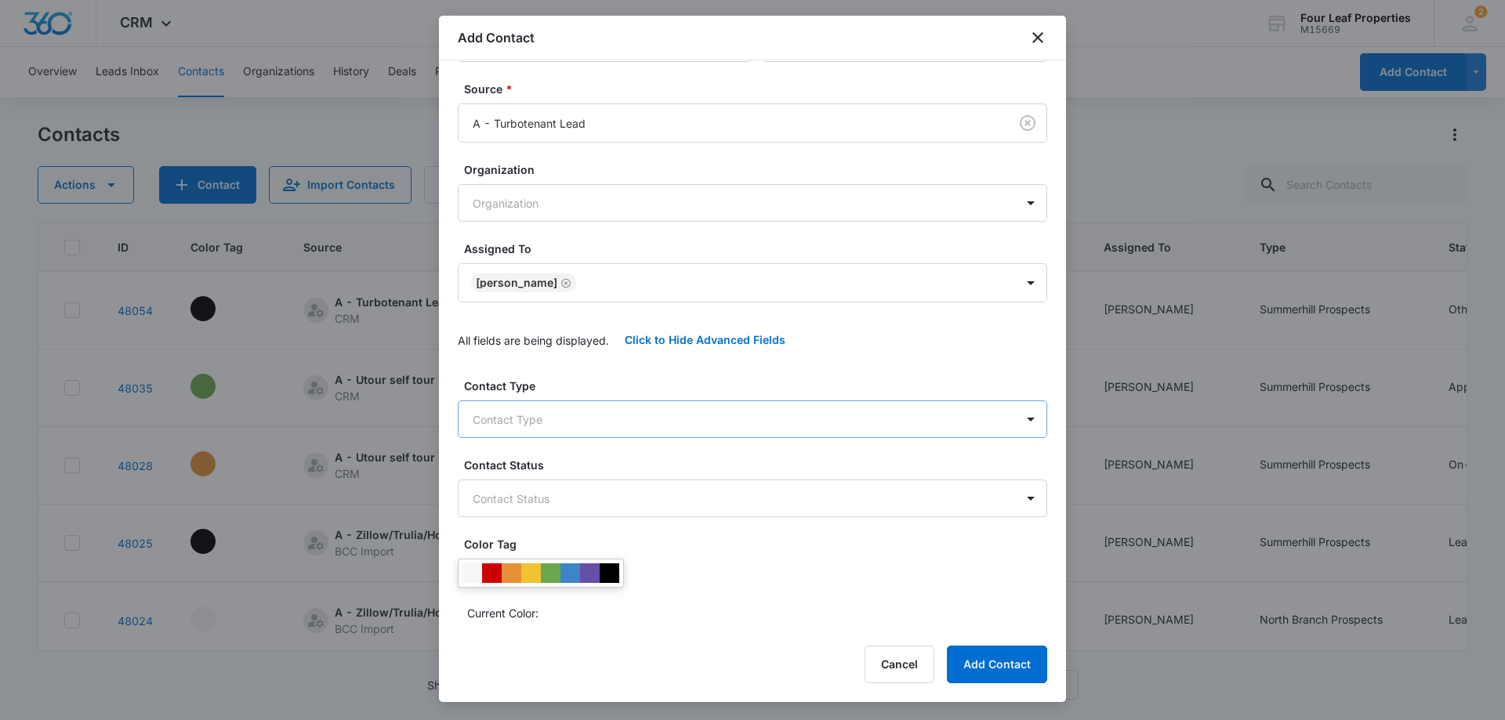
click at [559, 409] on body "CRM Apps Reputation Websites Forms CRM Email Social Shop Payments POS Content A…" at bounding box center [752, 360] width 1505 height 720
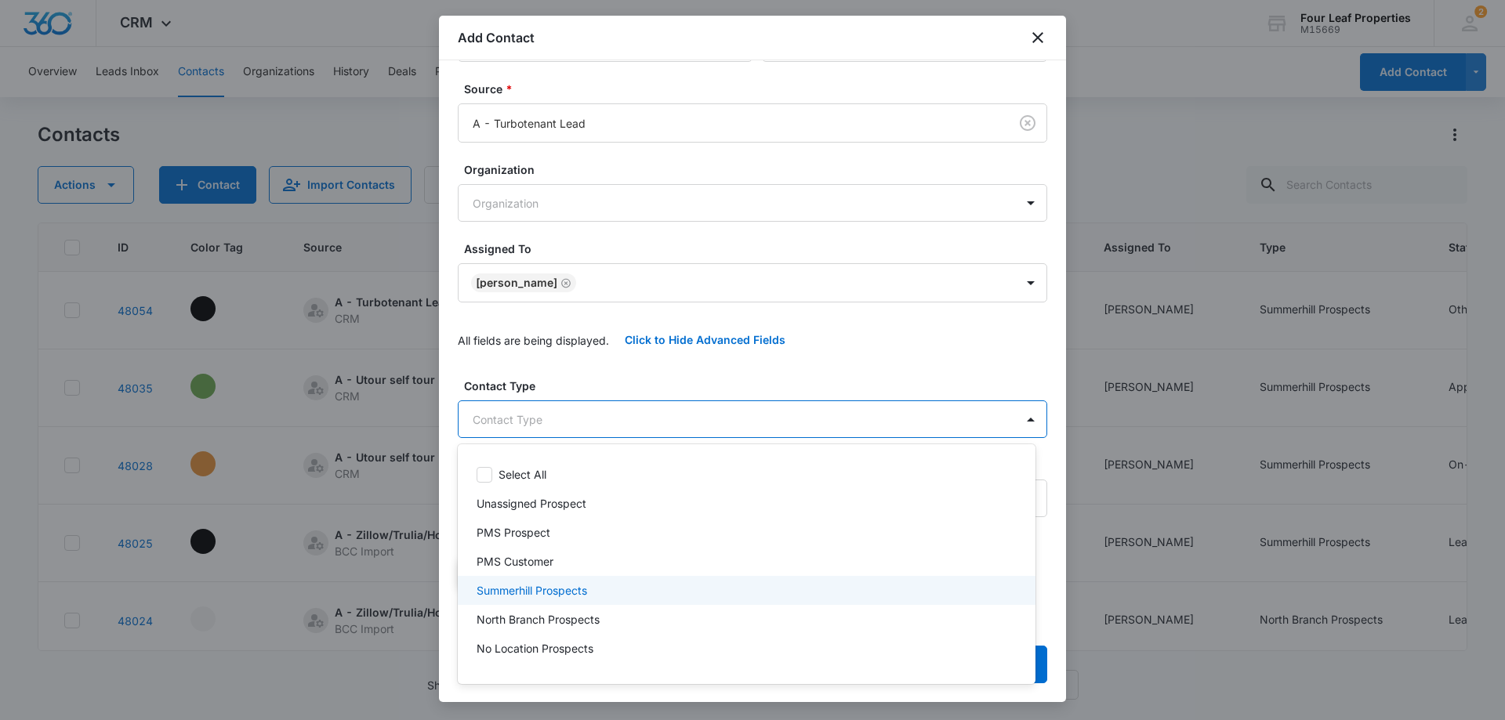
click at [545, 588] on p "Summerhill Prospects" at bounding box center [531, 590] width 110 height 16
click at [614, 366] on div at bounding box center [752, 360] width 1505 height 720
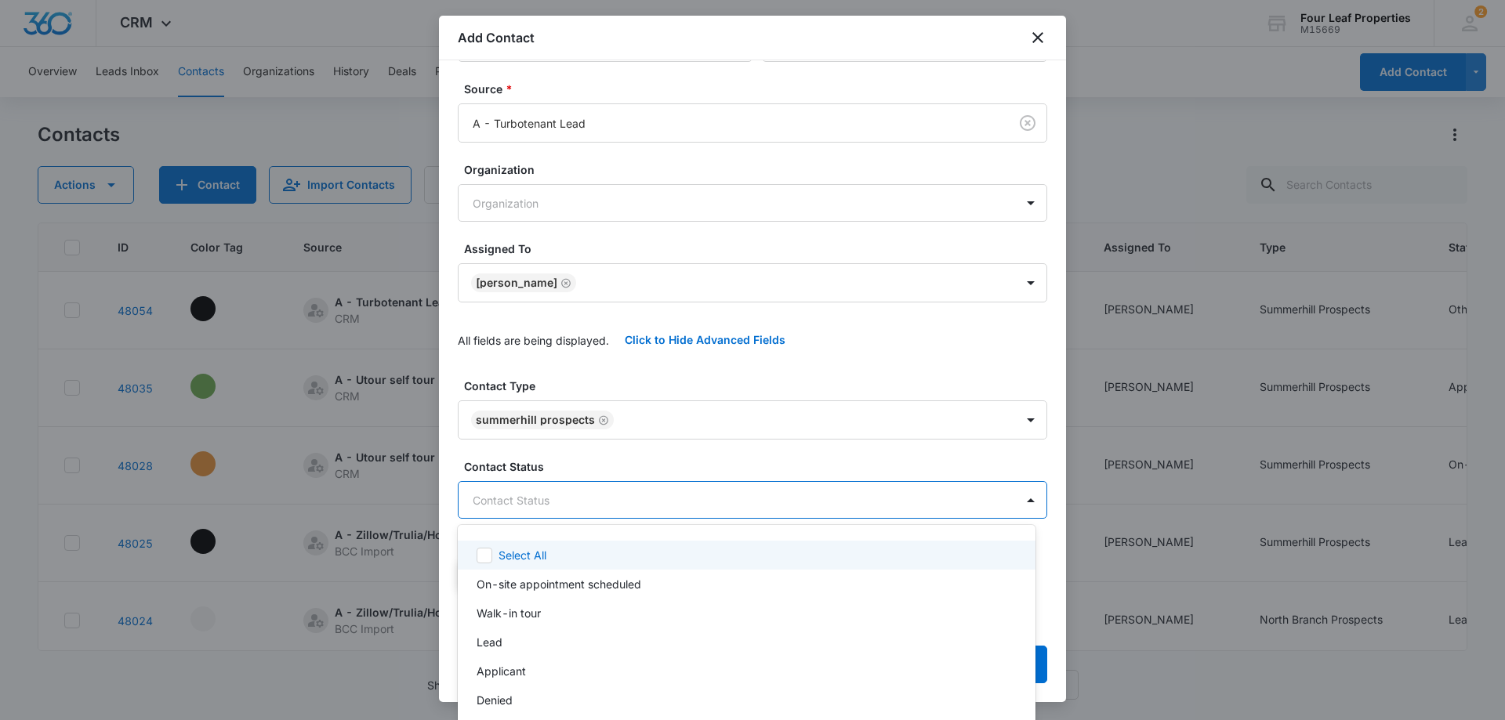
click at [574, 495] on body "CRM Apps Reputation Websites Forms CRM Email Social Shop Payments POS Content A…" at bounding box center [752, 360] width 1505 height 720
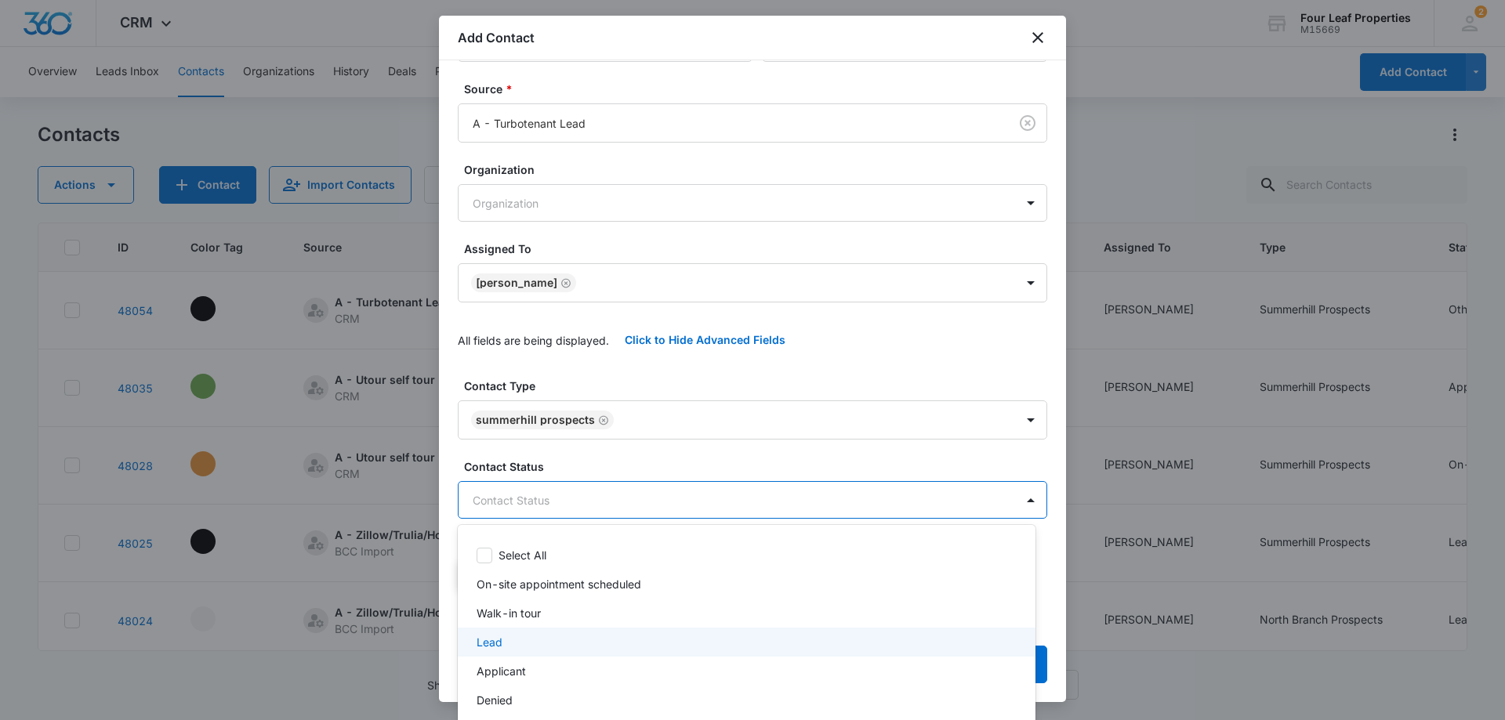
click at [541, 638] on div "Lead" at bounding box center [744, 642] width 537 height 16
click at [640, 371] on div at bounding box center [752, 360] width 1505 height 720
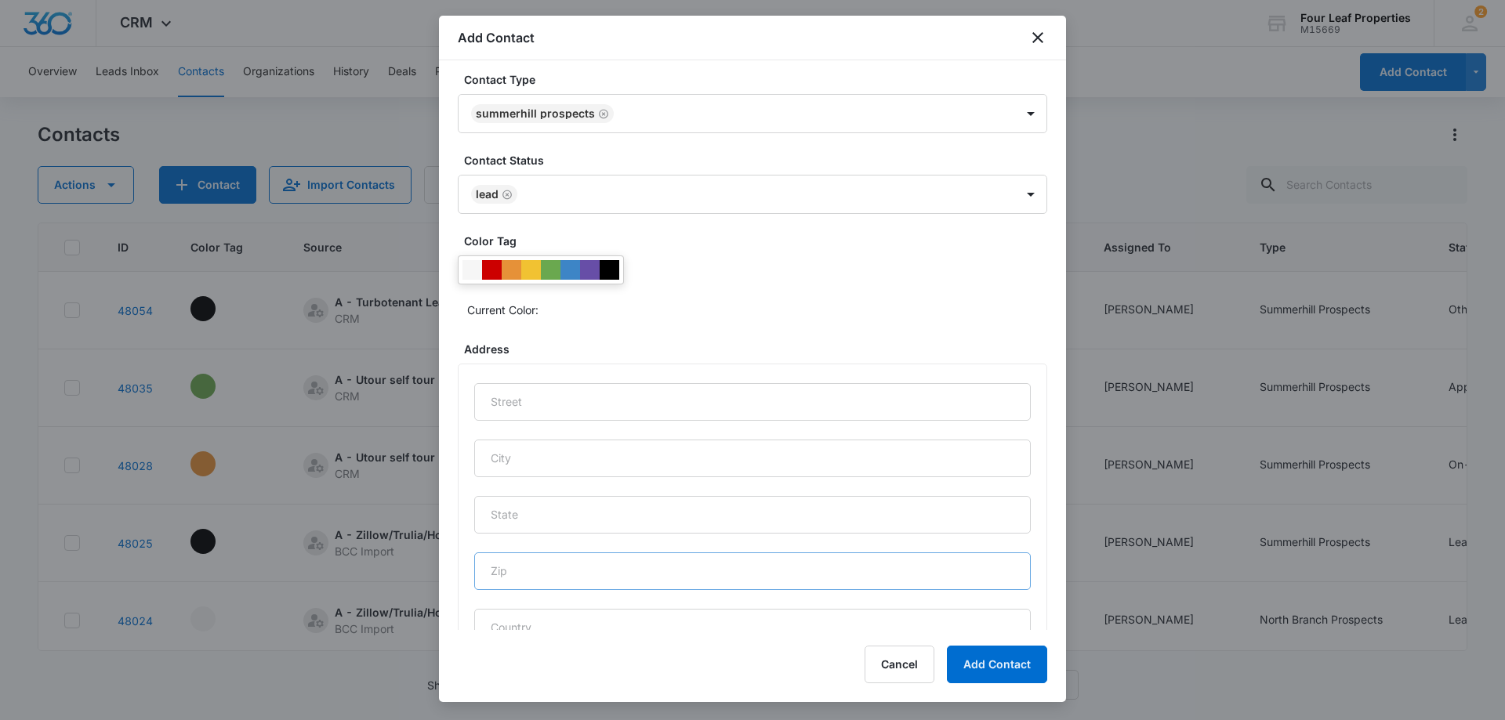
scroll to position [649, 0]
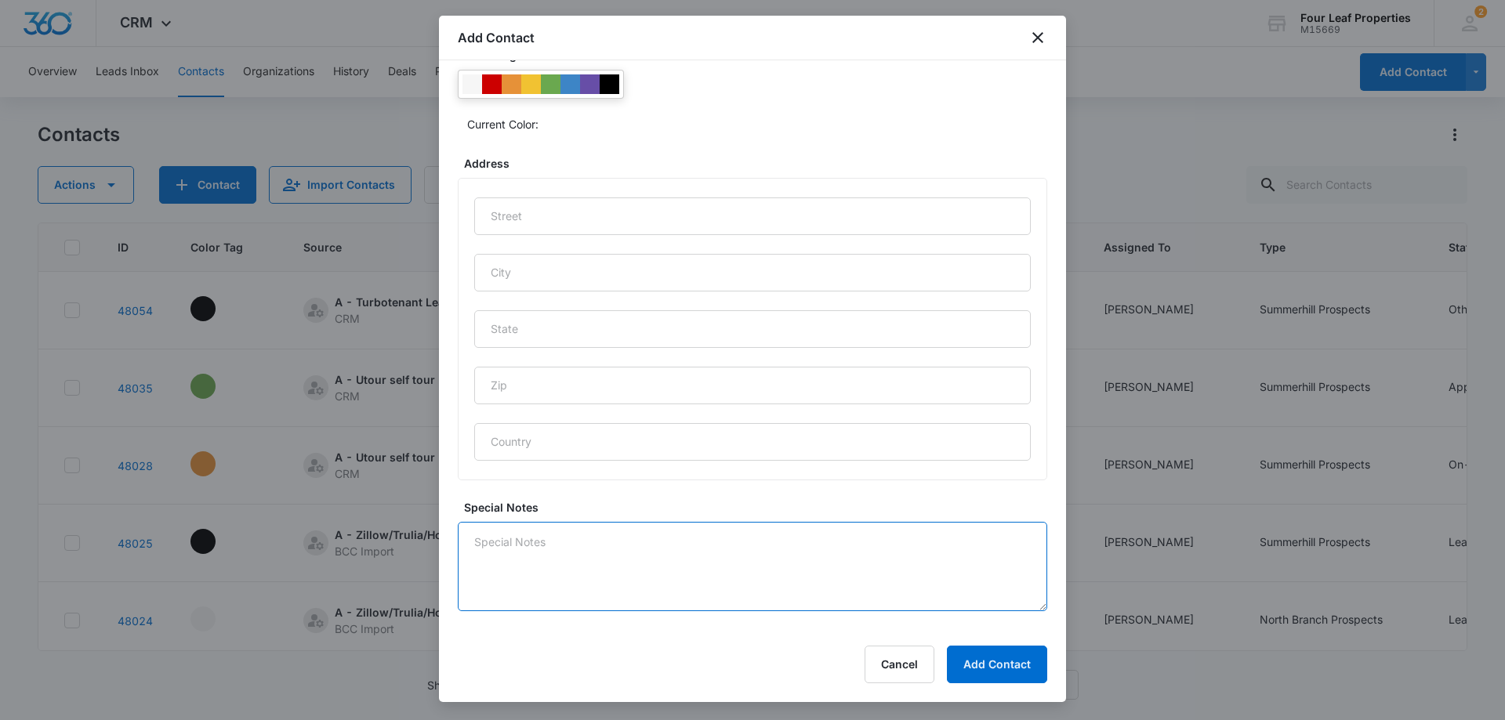
click at [481, 567] on textarea "Special Notes" at bounding box center [752, 566] width 589 height 89
type textarea "8/11 red in TT doesn't income qualify"
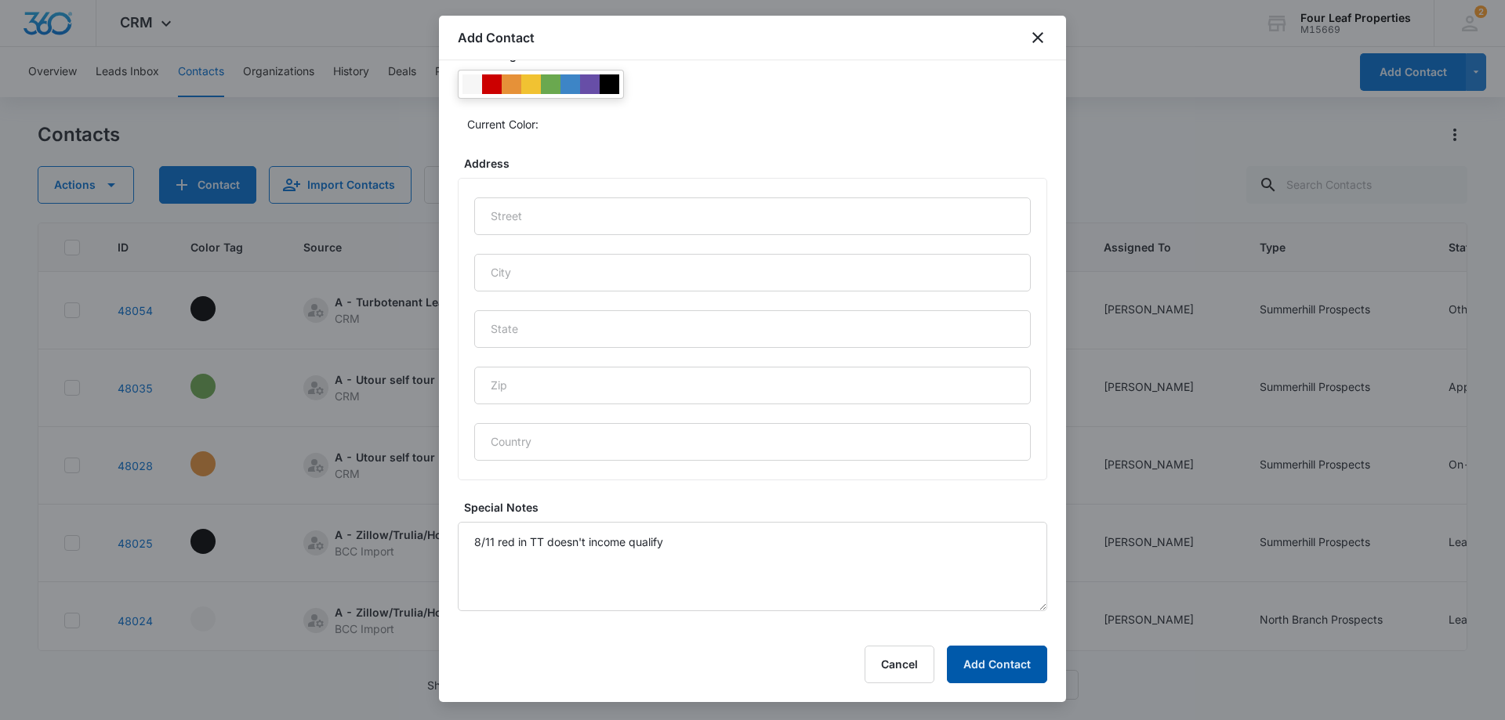
click at [1011, 656] on button "Add Contact" at bounding box center [997, 665] width 100 height 38
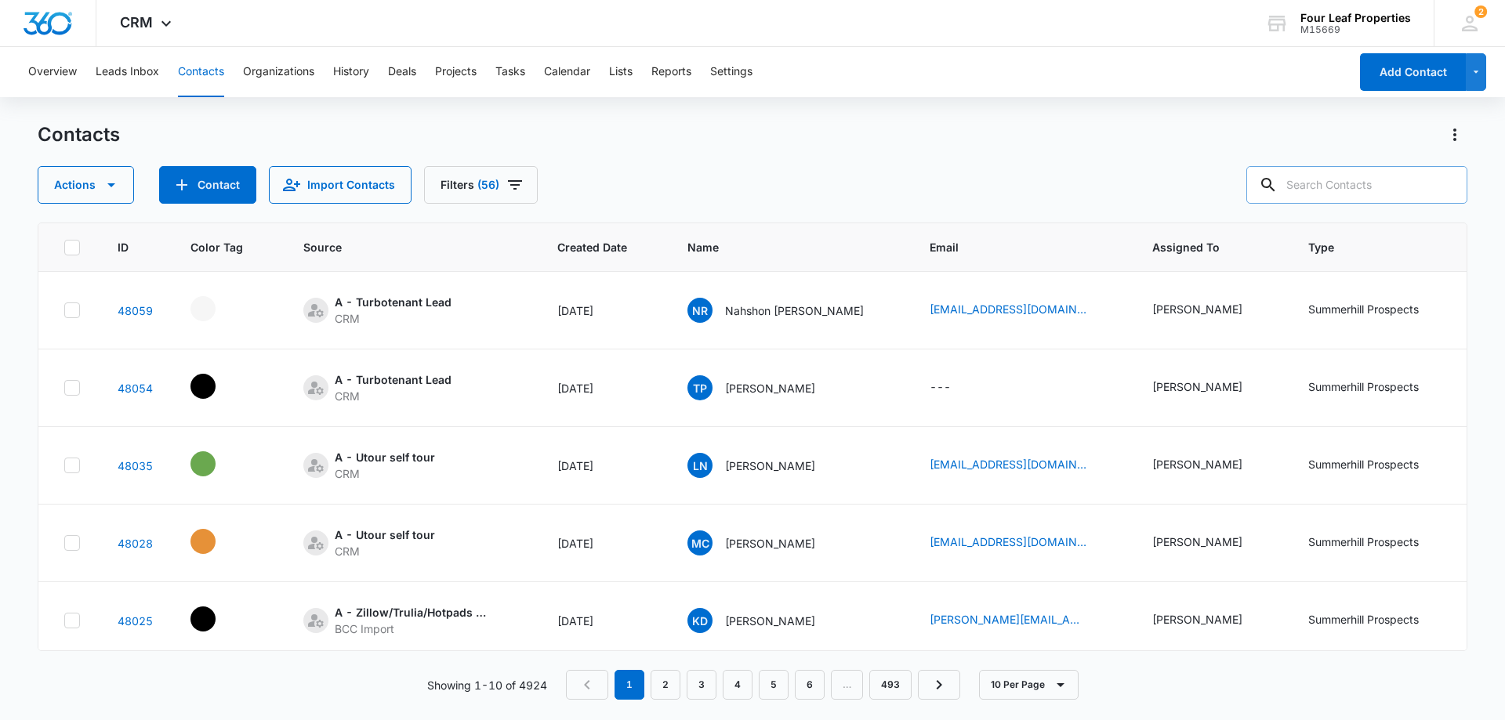
click at [1314, 183] on input "text" at bounding box center [1356, 185] width 221 height 38
paste input "[EMAIL_ADDRESS][DOMAIN_NAME]"
type input "[EMAIL_ADDRESS][DOMAIN_NAME]"
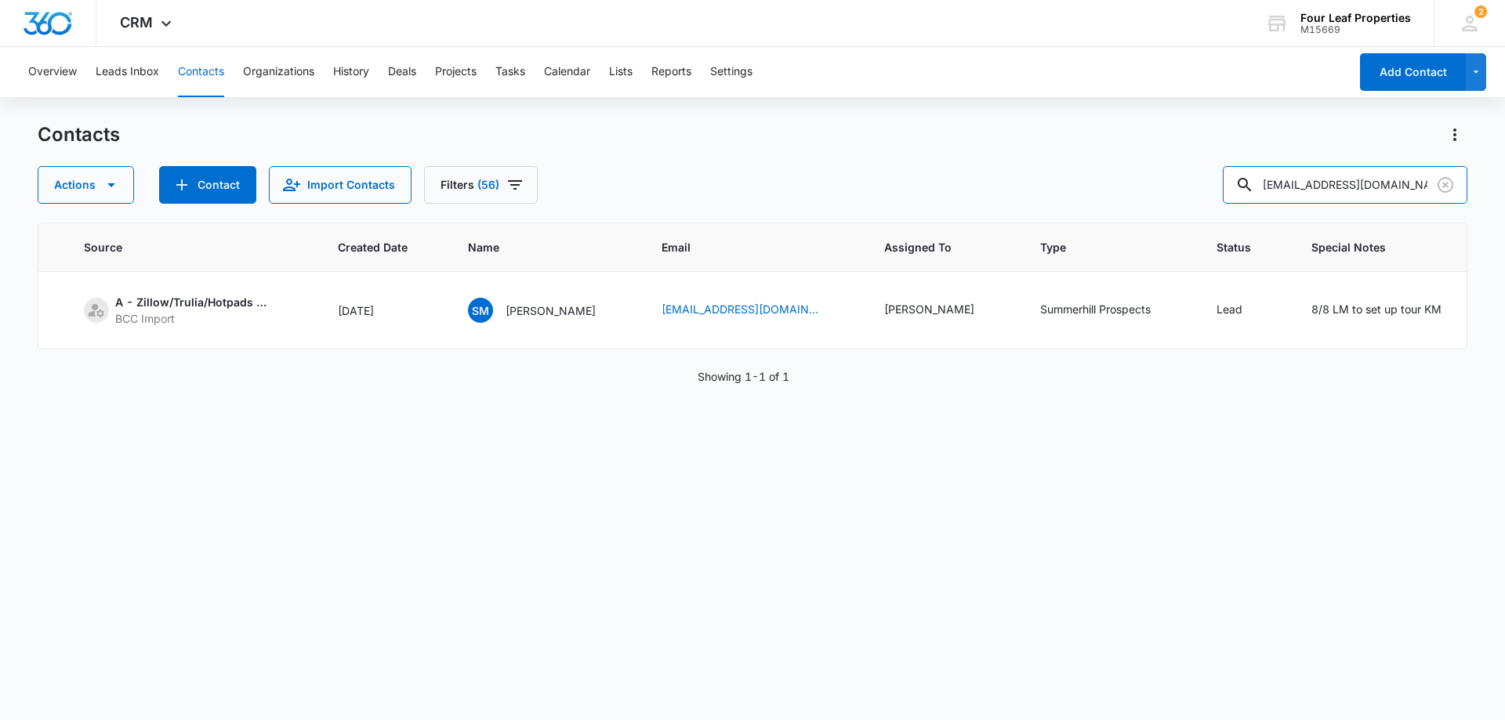
scroll to position [0, 228]
click at [1443, 186] on icon "Clear" at bounding box center [1445, 185] width 19 height 19
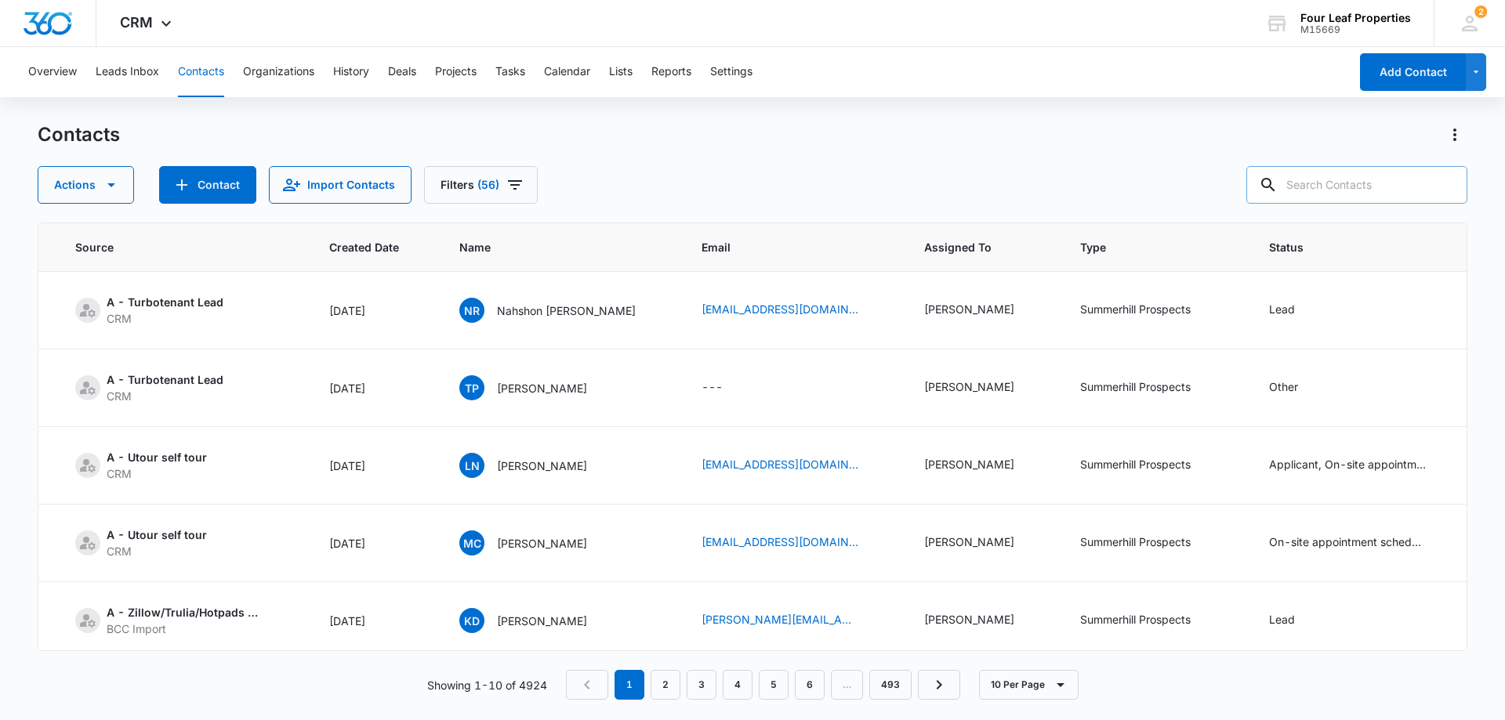
click at [1315, 184] on input "text" at bounding box center [1356, 185] width 221 height 38
paste input "[PERSON_NAME][EMAIL_ADDRESS][DOMAIN_NAME]"
type input "[PERSON_NAME][EMAIL_ADDRESS][DOMAIN_NAME]"
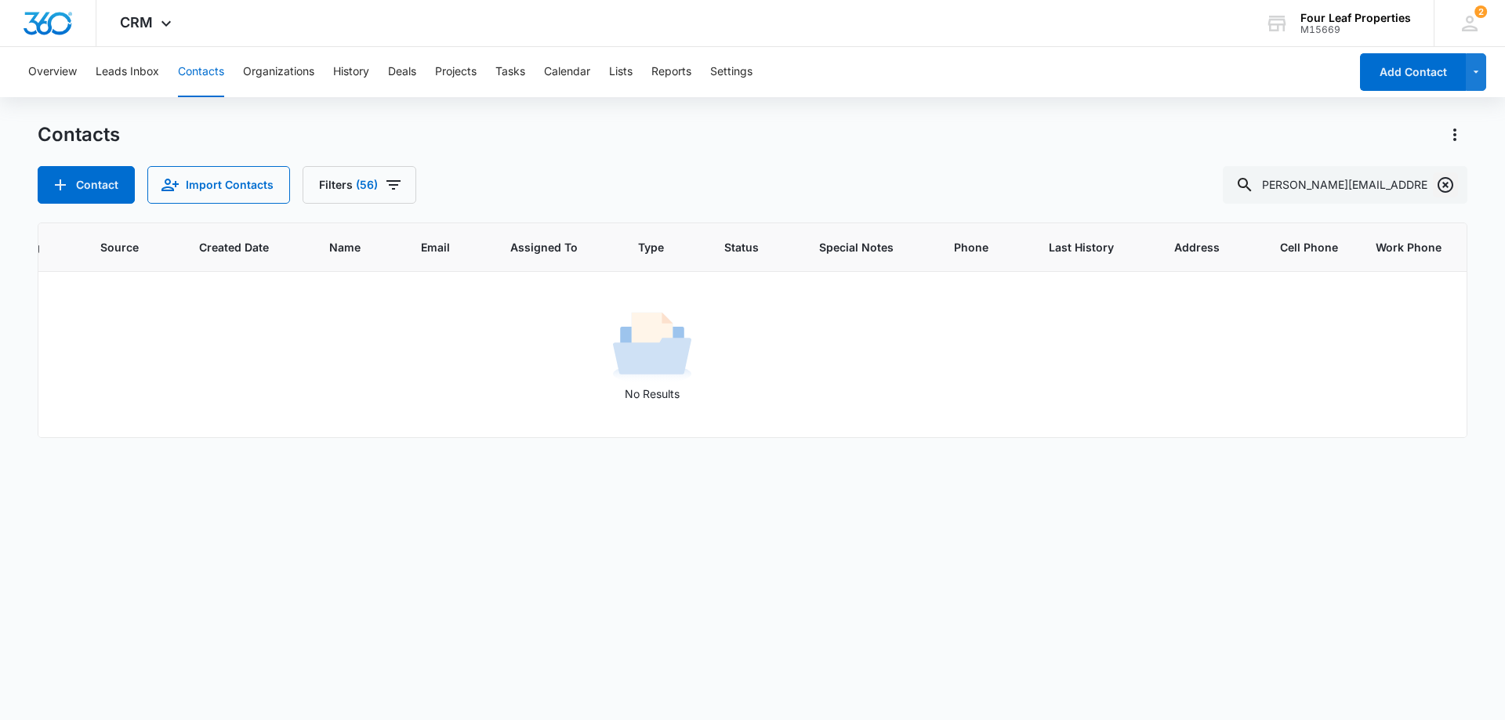
scroll to position [0, 0]
click at [1444, 190] on icon "Clear" at bounding box center [1445, 185] width 19 height 19
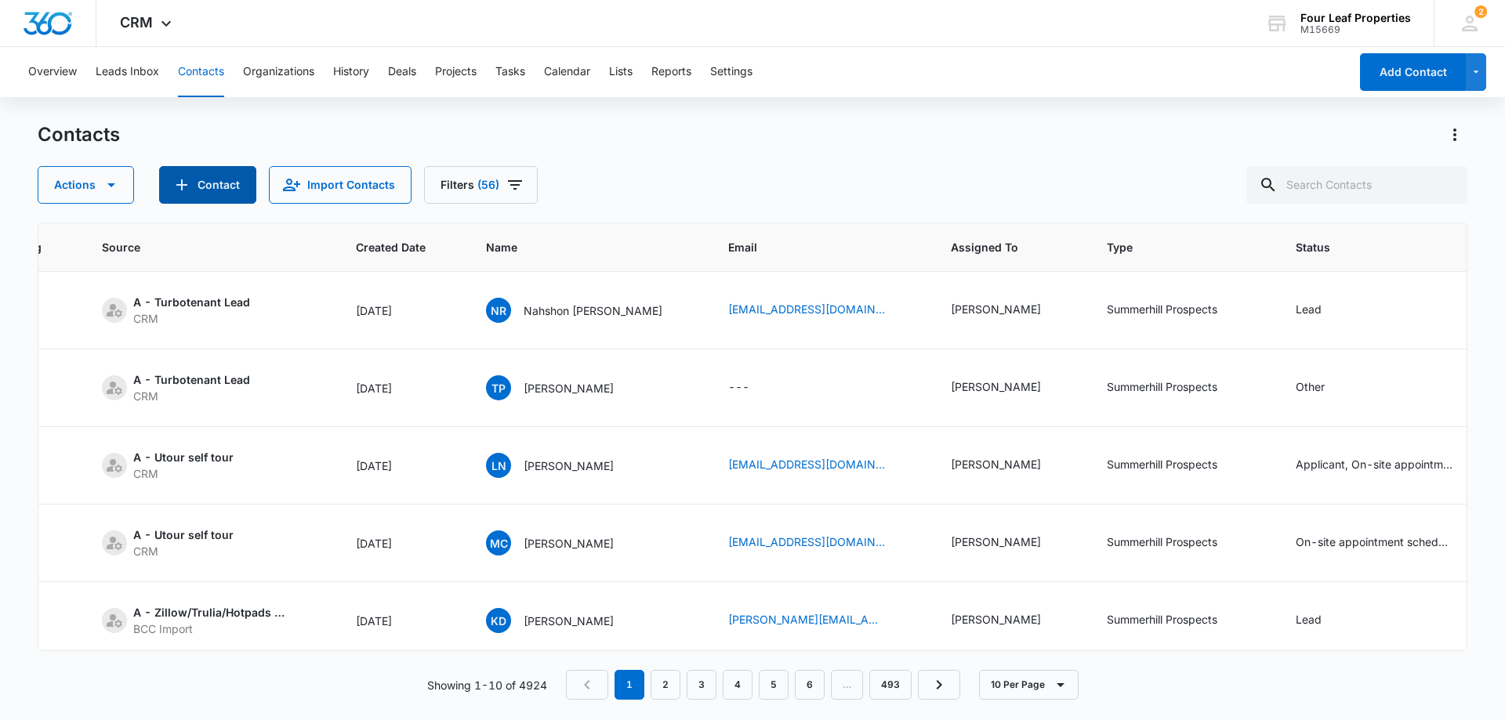
click at [227, 186] on button "Contact" at bounding box center [207, 185] width 97 height 38
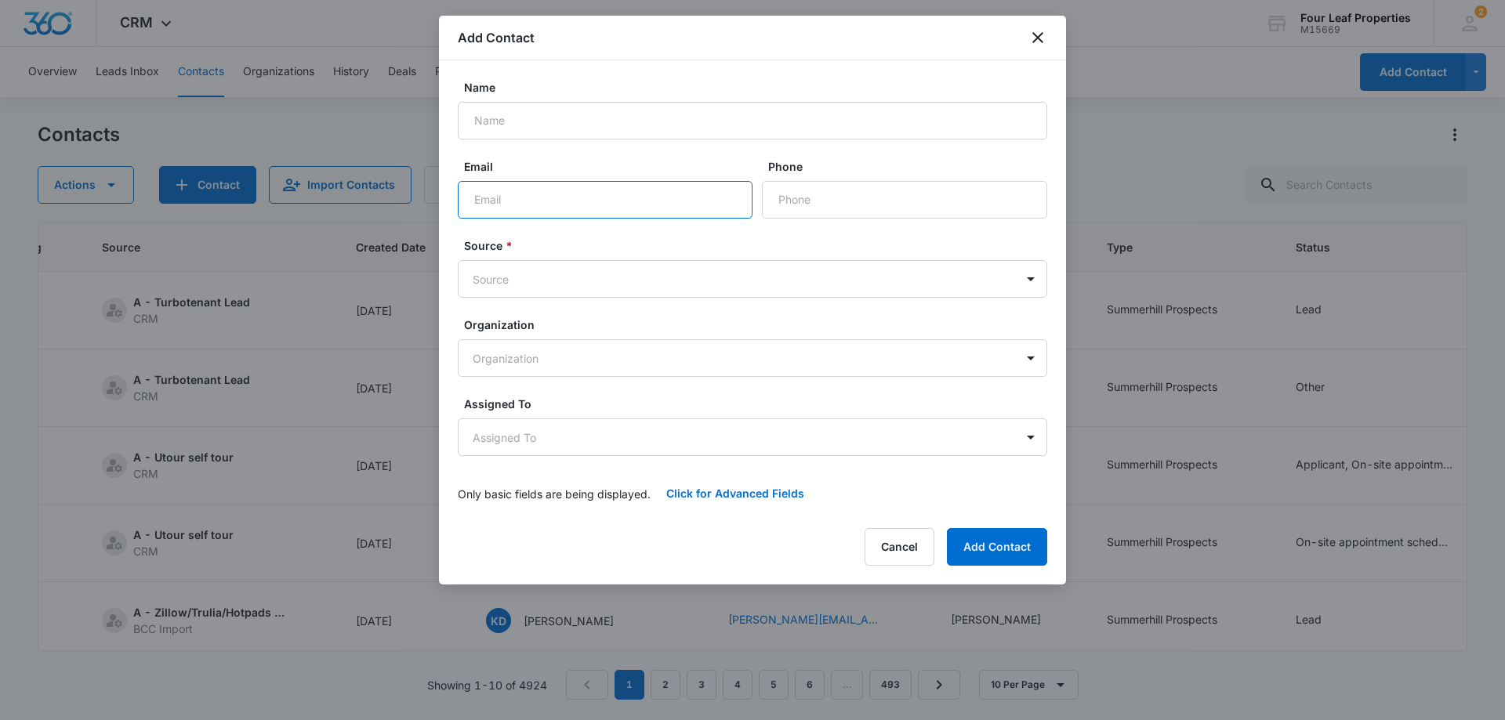
click at [489, 197] on input "Email" at bounding box center [605, 200] width 295 height 38
paste input "[PERSON_NAME][EMAIL_ADDRESS][DOMAIN_NAME]"
type input "[PERSON_NAME][EMAIL_ADDRESS][DOMAIN_NAME]"
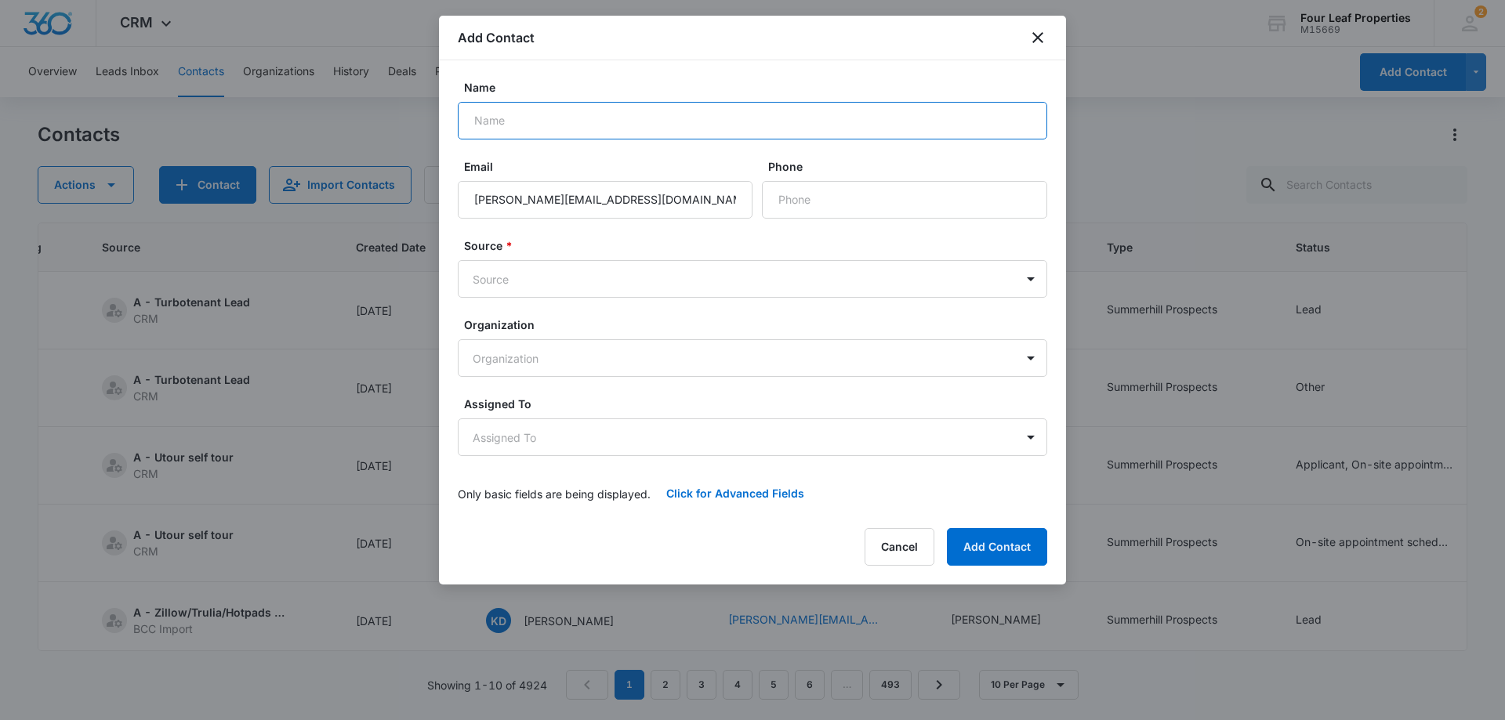
drag, startPoint x: 511, startPoint y: 114, endPoint x: 520, endPoint y: 138, distance: 25.3
click at [511, 114] on input "Name" at bounding box center [752, 121] width 589 height 38
paste input "[PERSON_NAME]"
type input "[PERSON_NAME]"
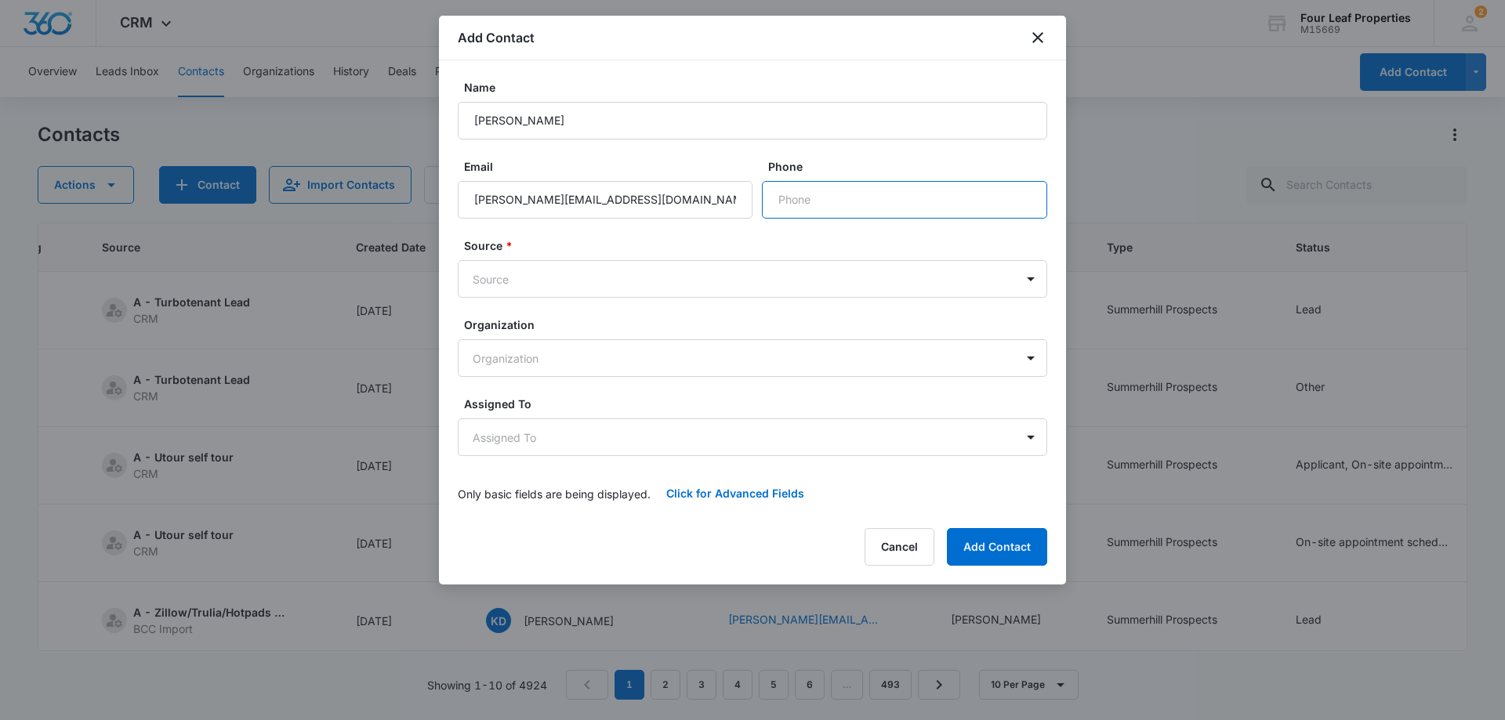
click at [793, 203] on input "Phone" at bounding box center [904, 200] width 285 height 38
paste input "[PHONE_NUMBER]"
type input "[PHONE_NUMBER]"
click at [522, 277] on body "CRM Apps Reputation Websites Forms CRM Email Social Shop Payments POS Content A…" at bounding box center [752, 360] width 1505 height 720
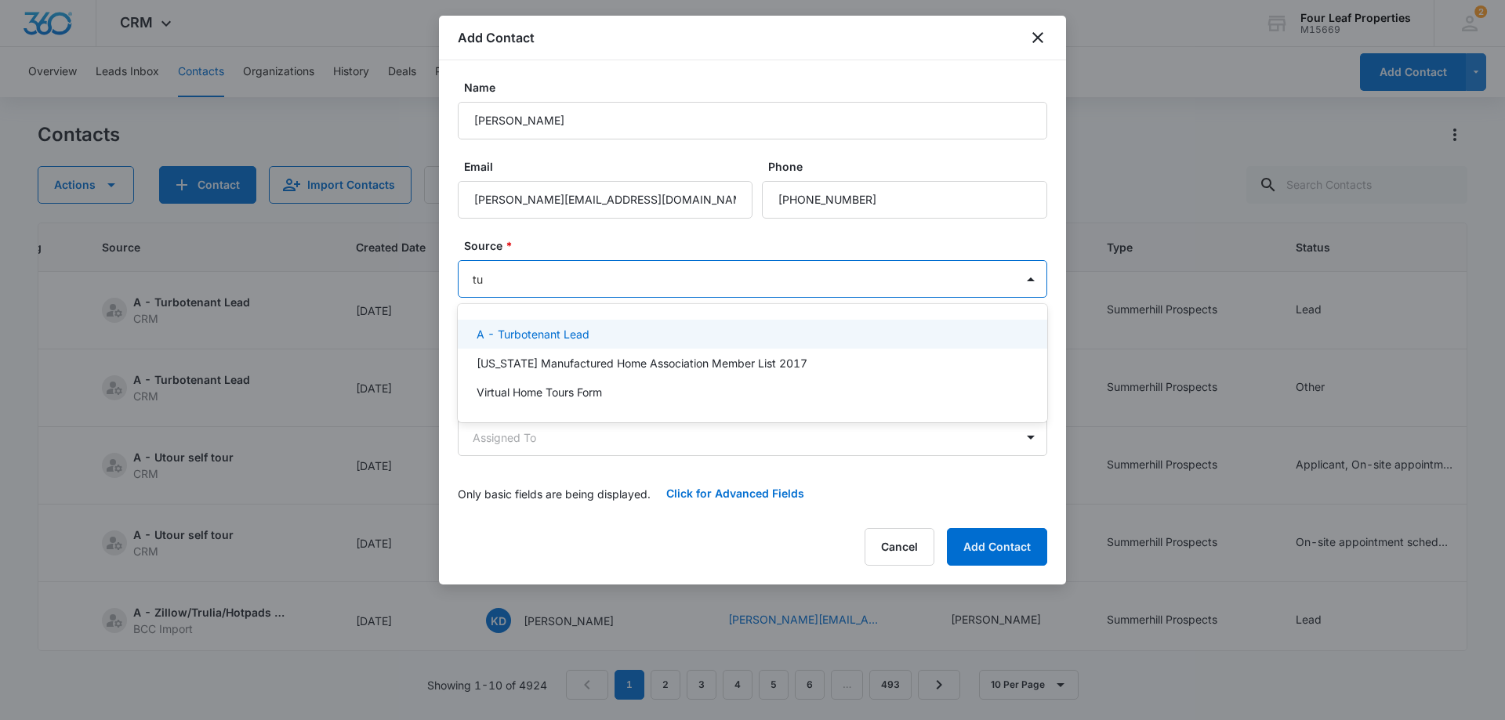
type input "tur"
click at [589, 331] on div "A - Turbotenant Lead" at bounding box center [750, 334] width 549 height 16
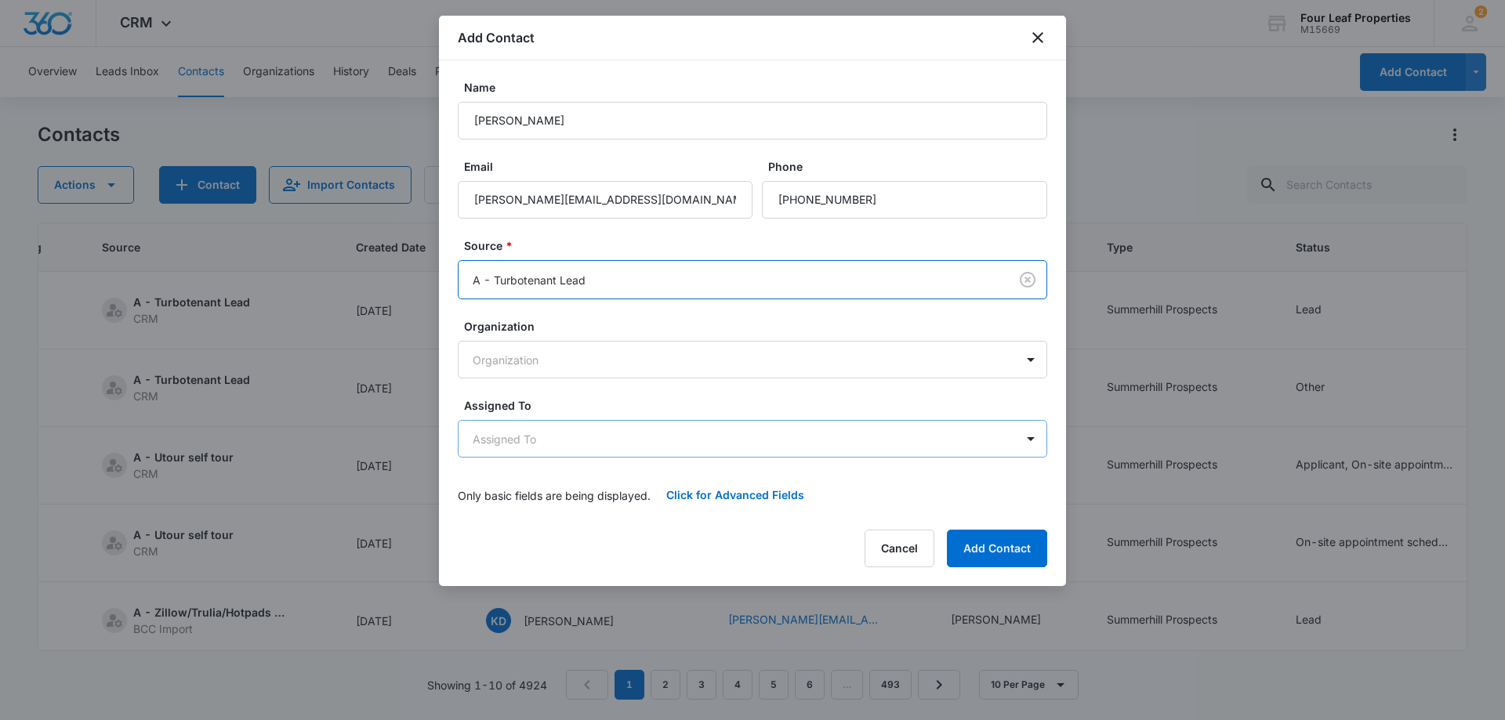
click at [558, 438] on body "CRM Apps Reputation Websites Forms CRM Email Social Shop Payments POS Content A…" at bounding box center [752, 360] width 1505 height 720
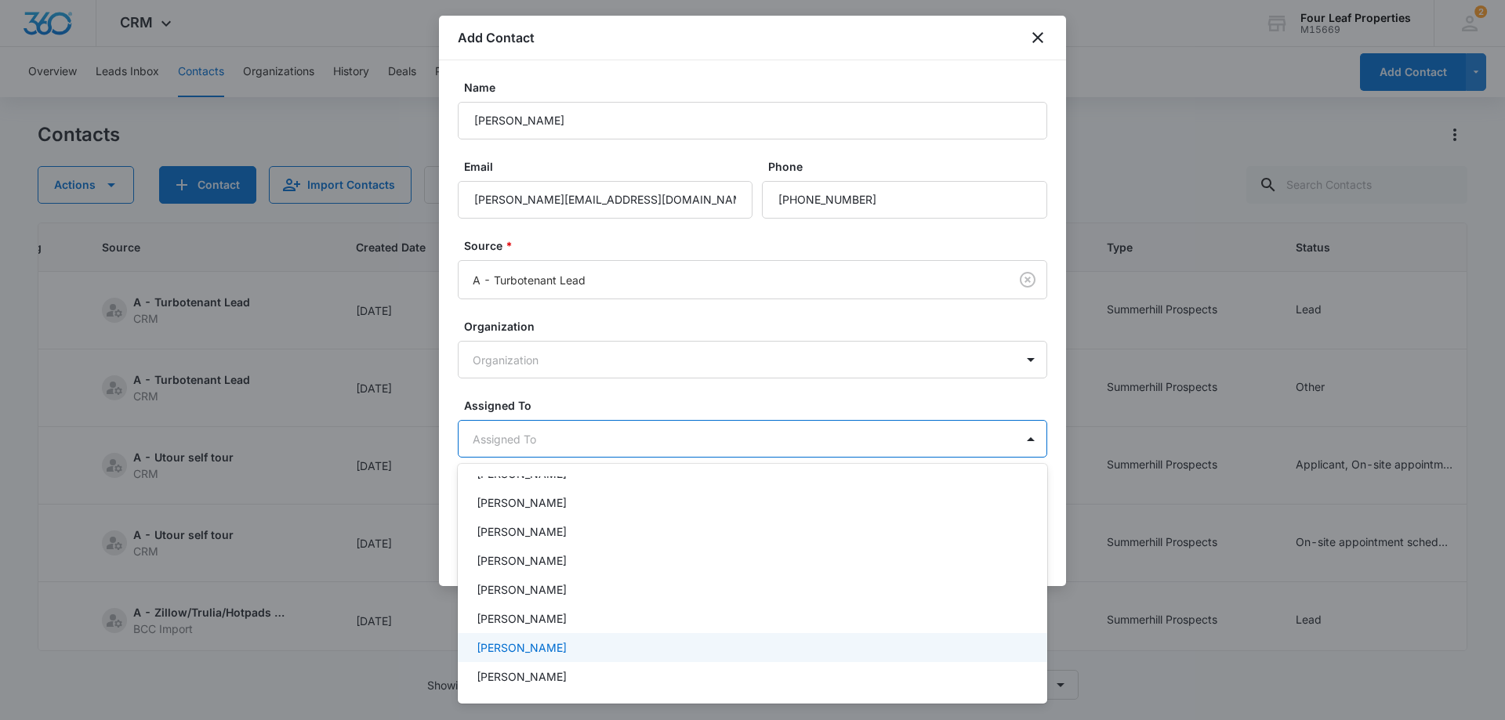
scroll to position [157, 0]
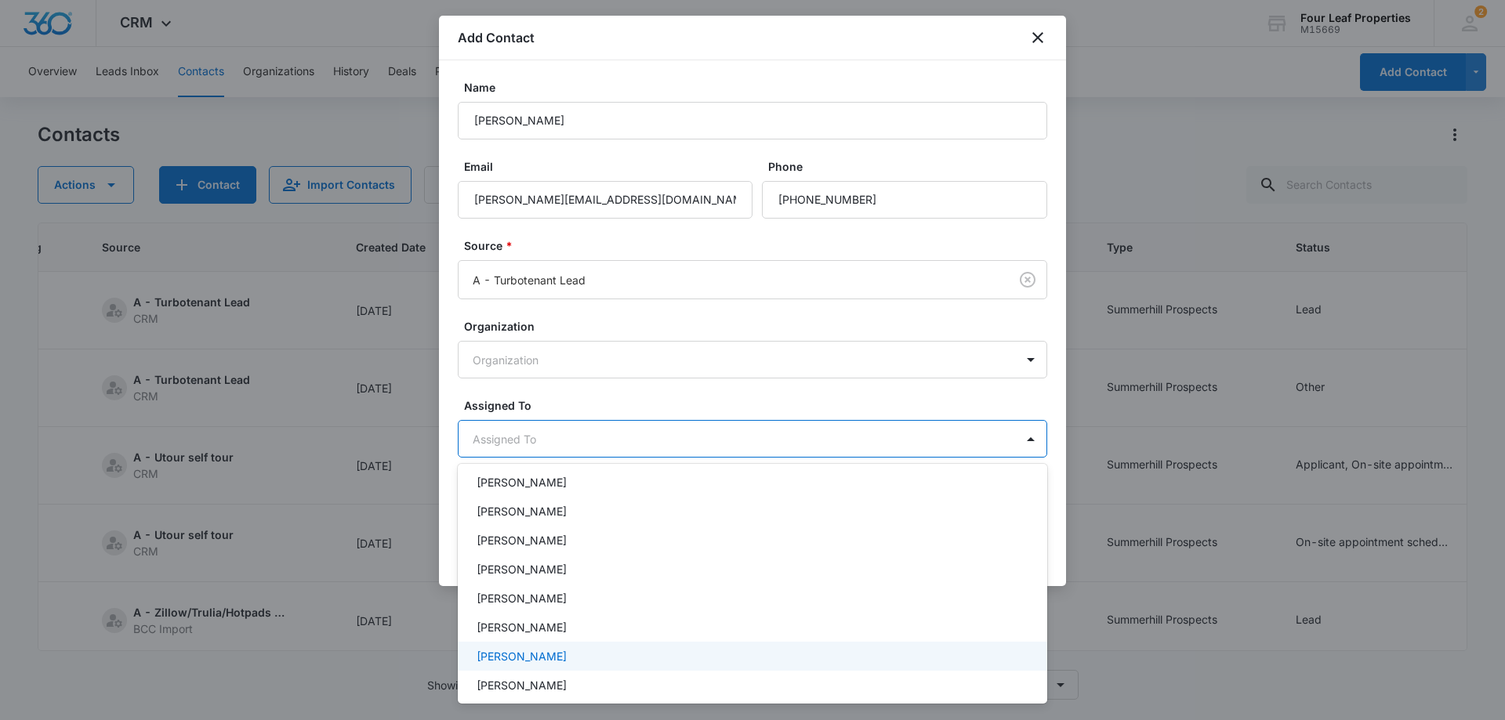
click at [522, 661] on p "[PERSON_NAME]" at bounding box center [521, 656] width 90 height 16
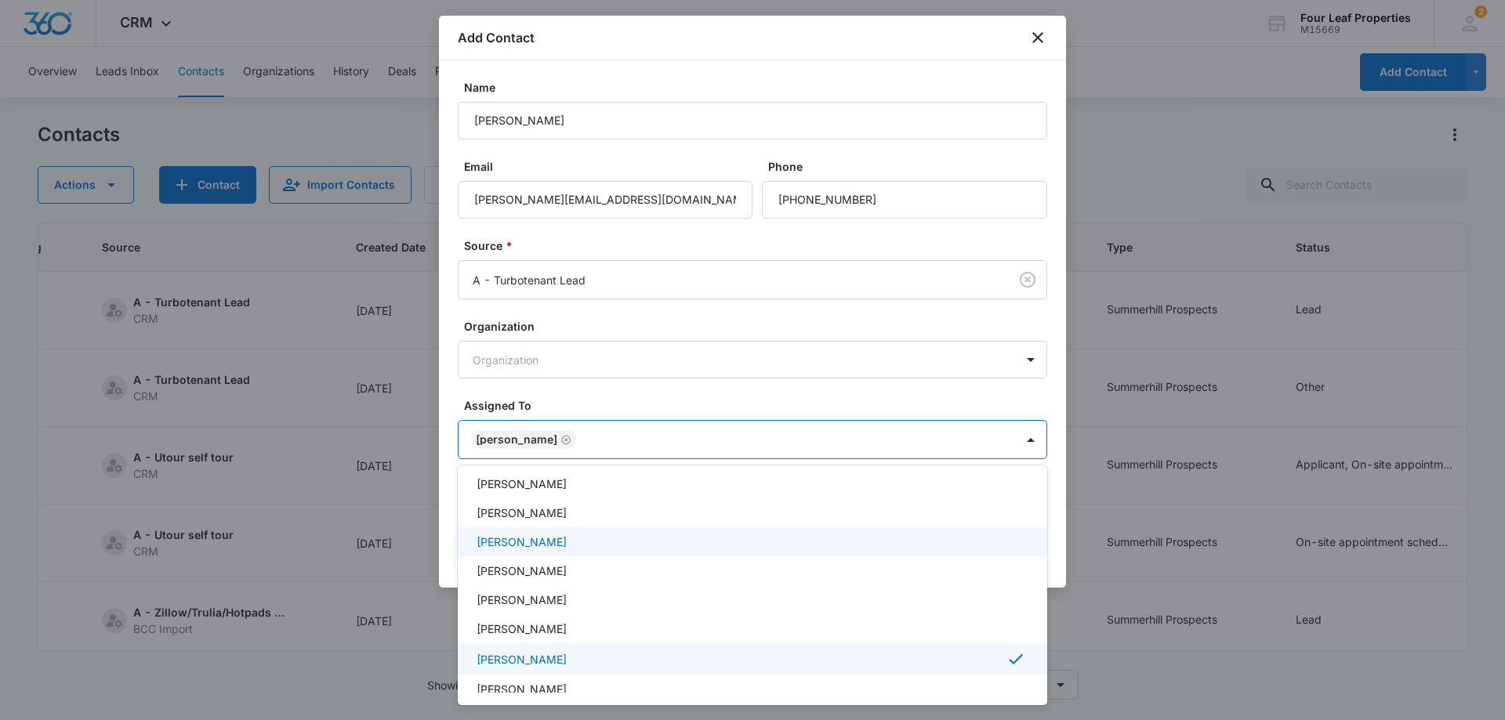
drag, startPoint x: 601, startPoint y: 399, endPoint x: 629, endPoint y: 432, distance: 42.8
click at [607, 403] on div at bounding box center [752, 360] width 1505 height 720
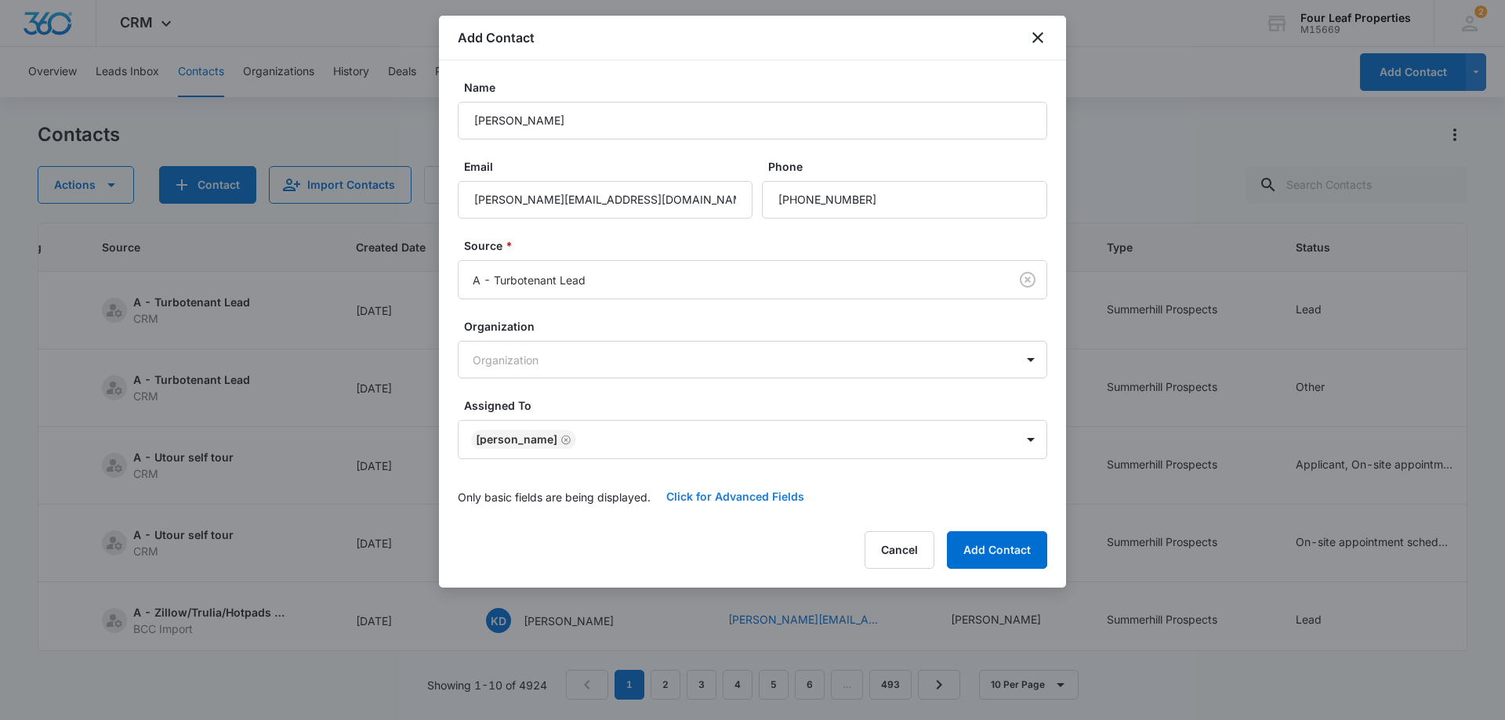
click at [717, 498] on button "Click for Advanced Fields" at bounding box center [734, 497] width 169 height 38
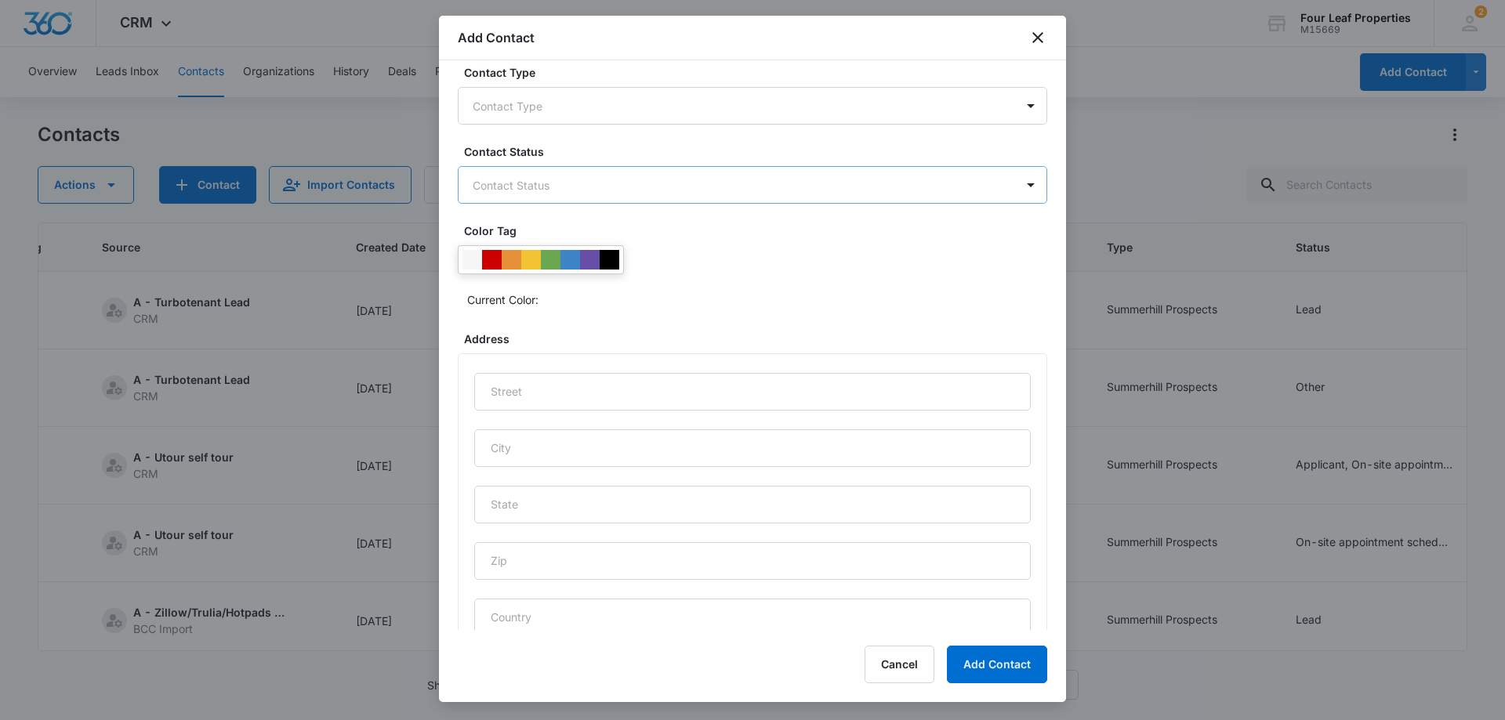
scroll to position [392, 0]
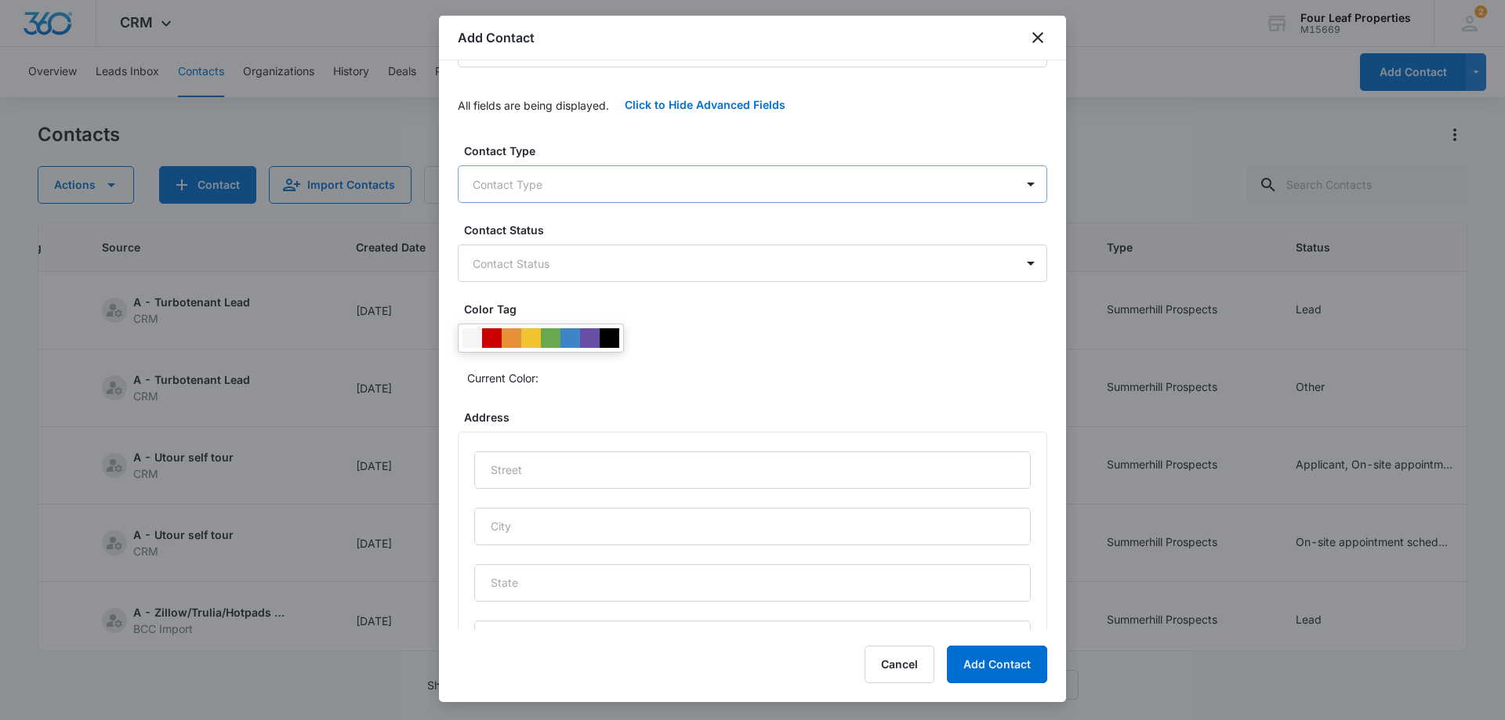
click at [531, 193] on body "CRM Apps Reputation Websites Forms CRM Email Social Shop Payments POS Content A…" at bounding box center [752, 360] width 1505 height 720
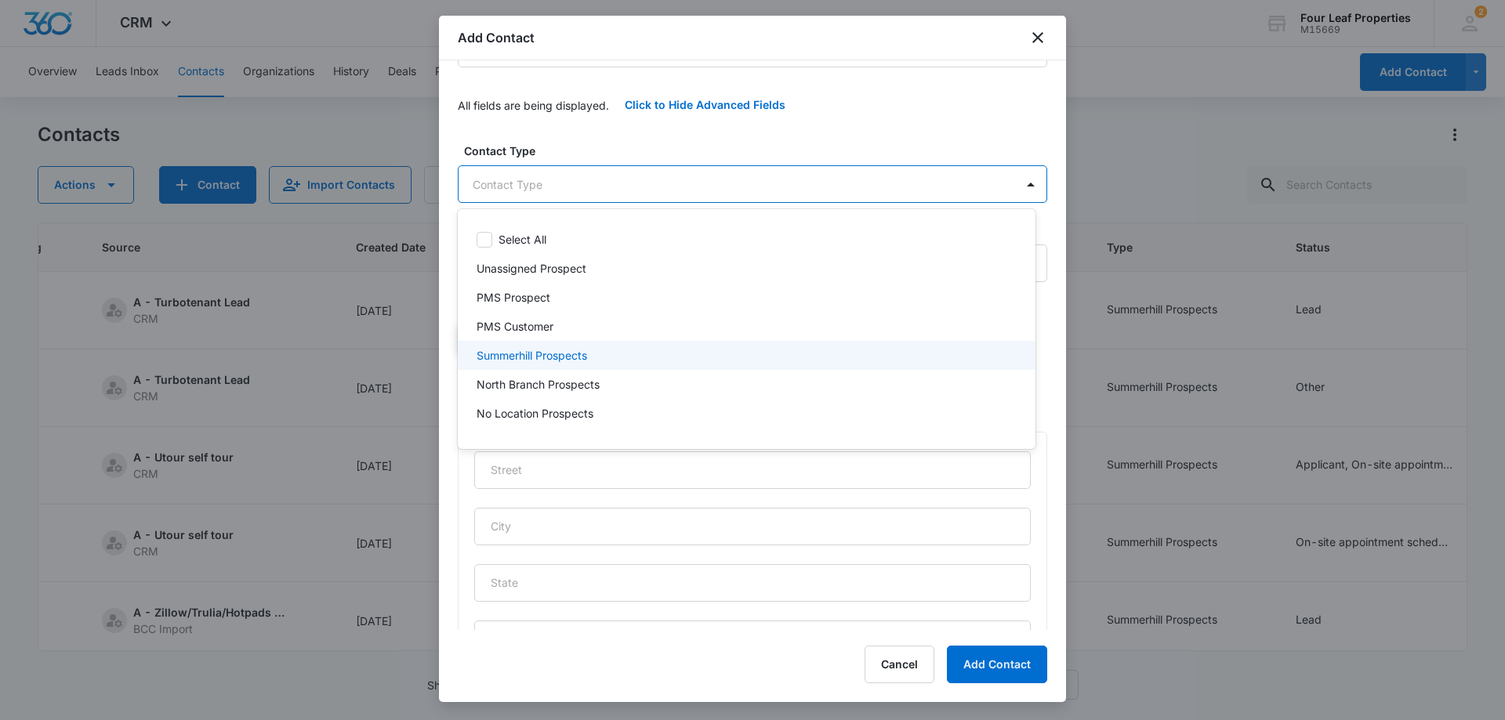
click at [567, 355] on p "Summerhill Prospects" at bounding box center [531, 355] width 110 height 16
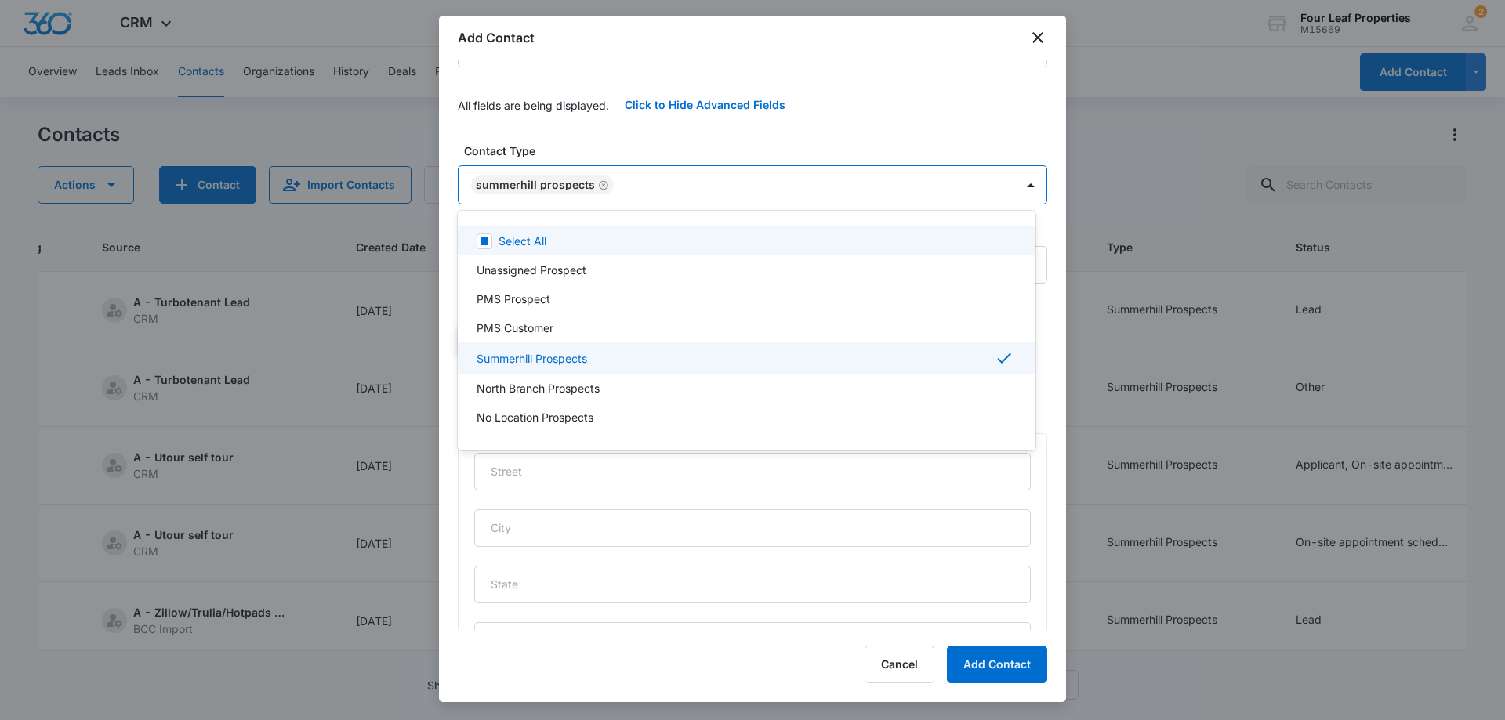
click at [592, 132] on div at bounding box center [752, 360] width 1505 height 720
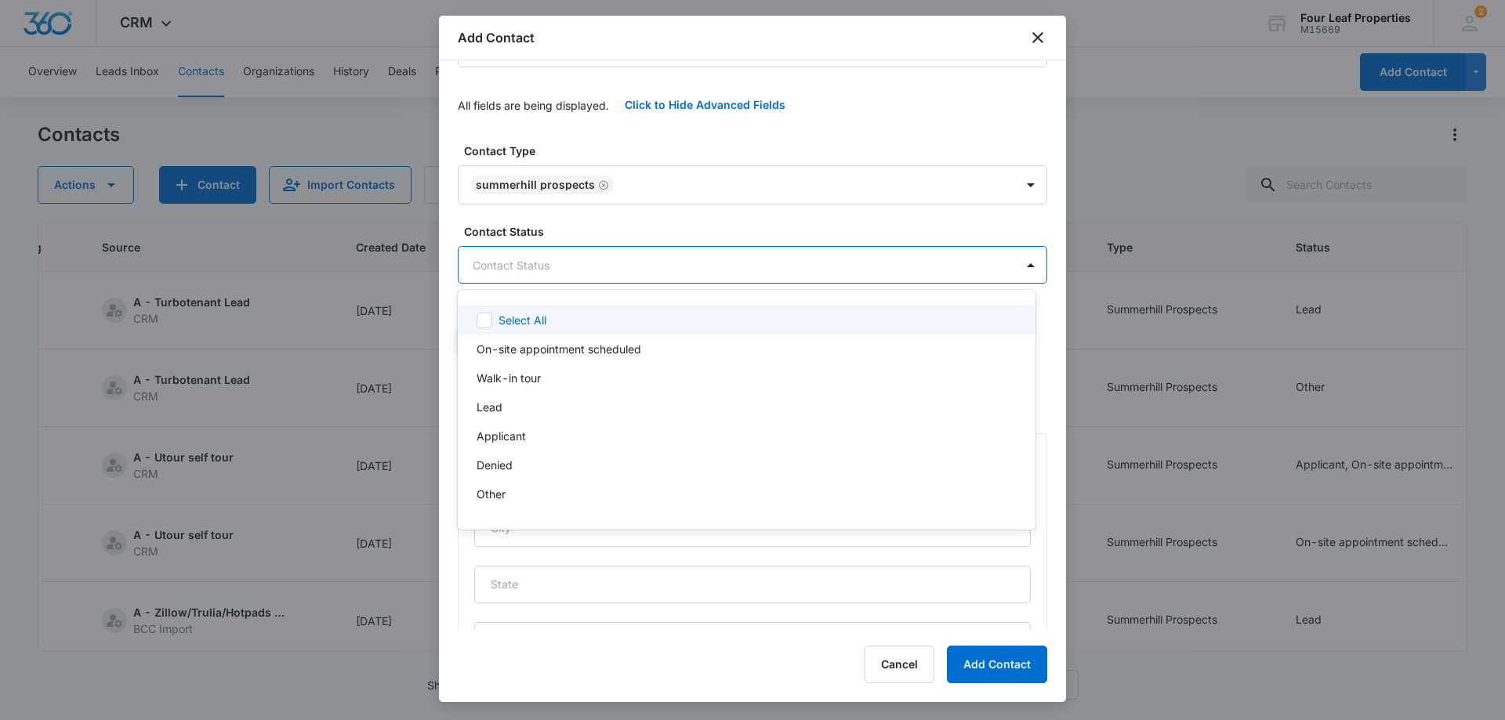
drag, startPoint x: 561, startPoint y: 267, endPoint x: 583, endPoint y: 296, distance: 36.4
click at [562, 267] on body "CRM Apps Reputation Websites Forms CRM Email Social Shop Payments POS Content A…" at bounding box center [752, 360] width 1505 height 720
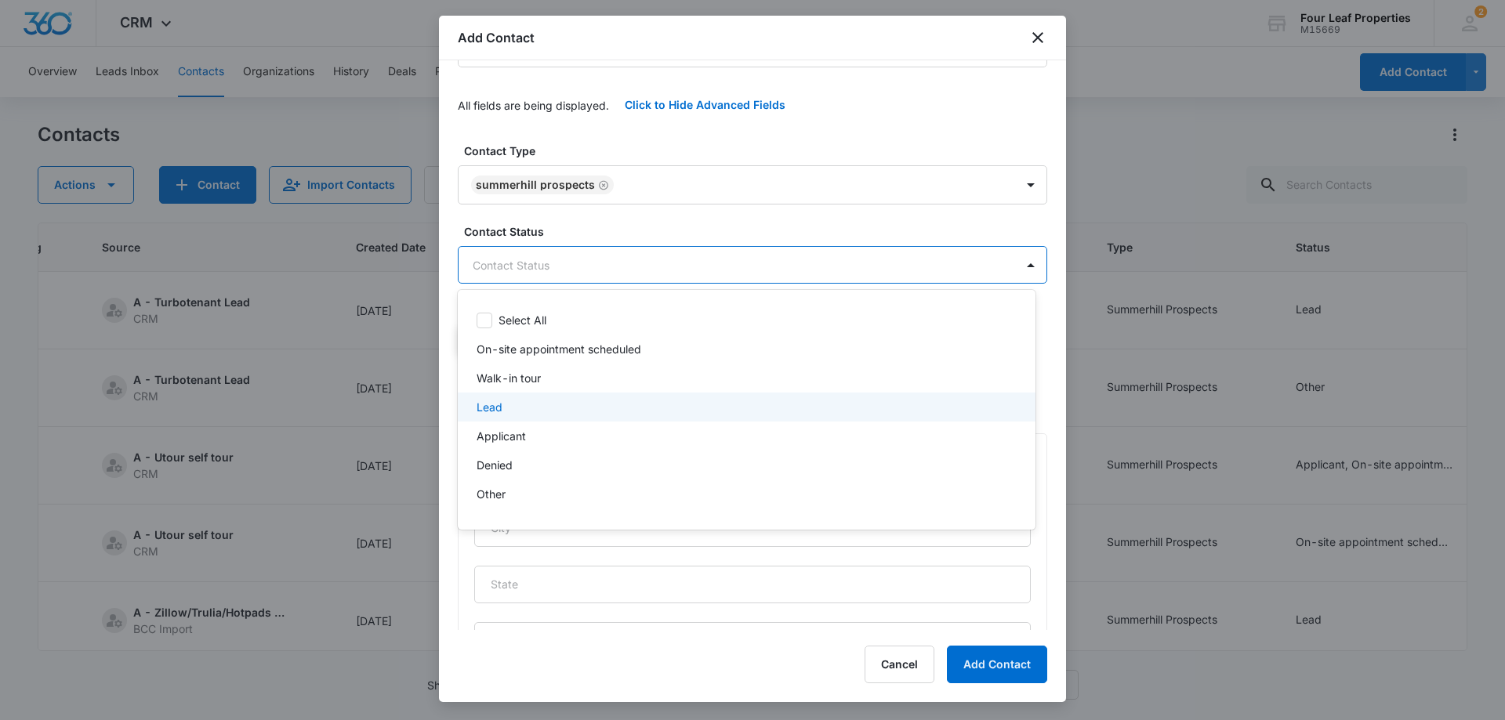
click at [565, 411] on div "Lead" at bounding box center [744, 407] width 537 height 16
click at [649, 212] on div at bounding box center [752, 360] width 1505 height 720
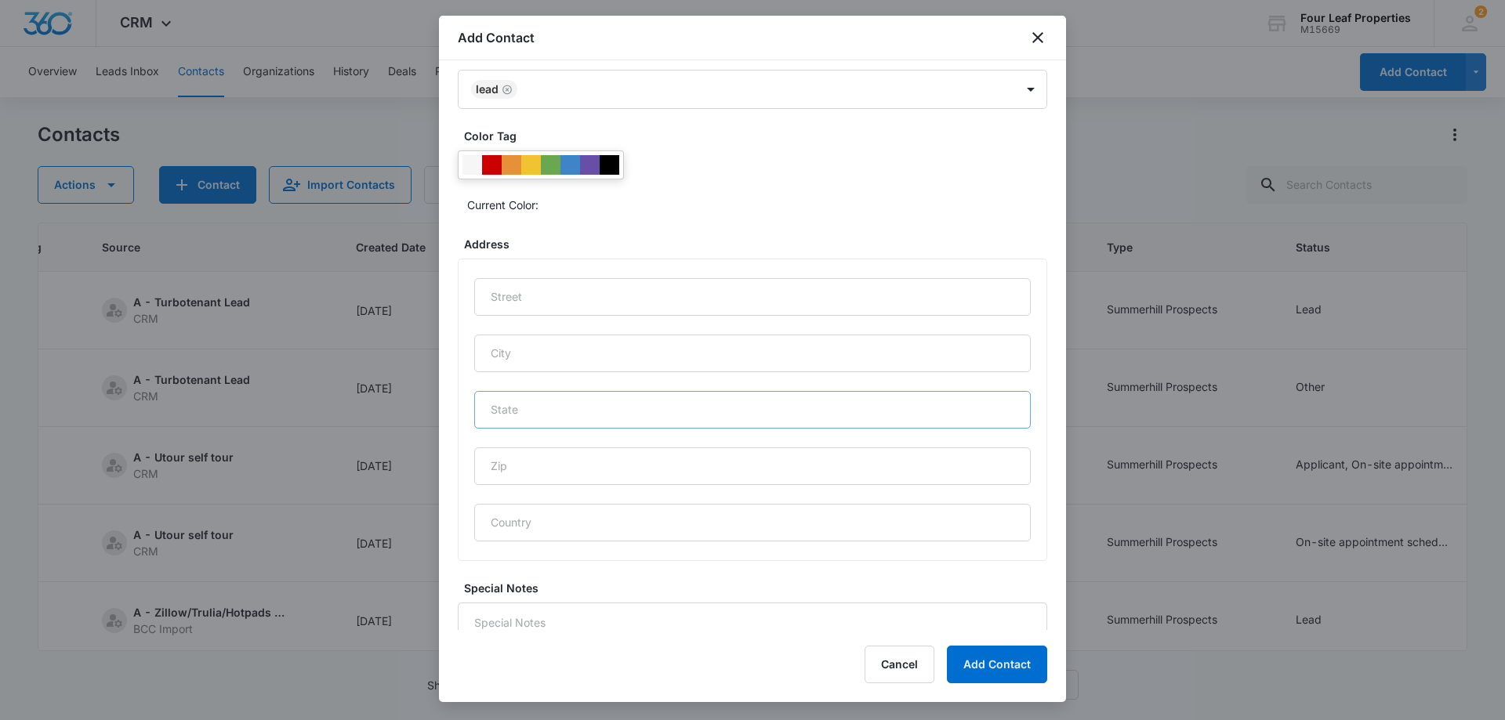
scroll to position [649, 0]
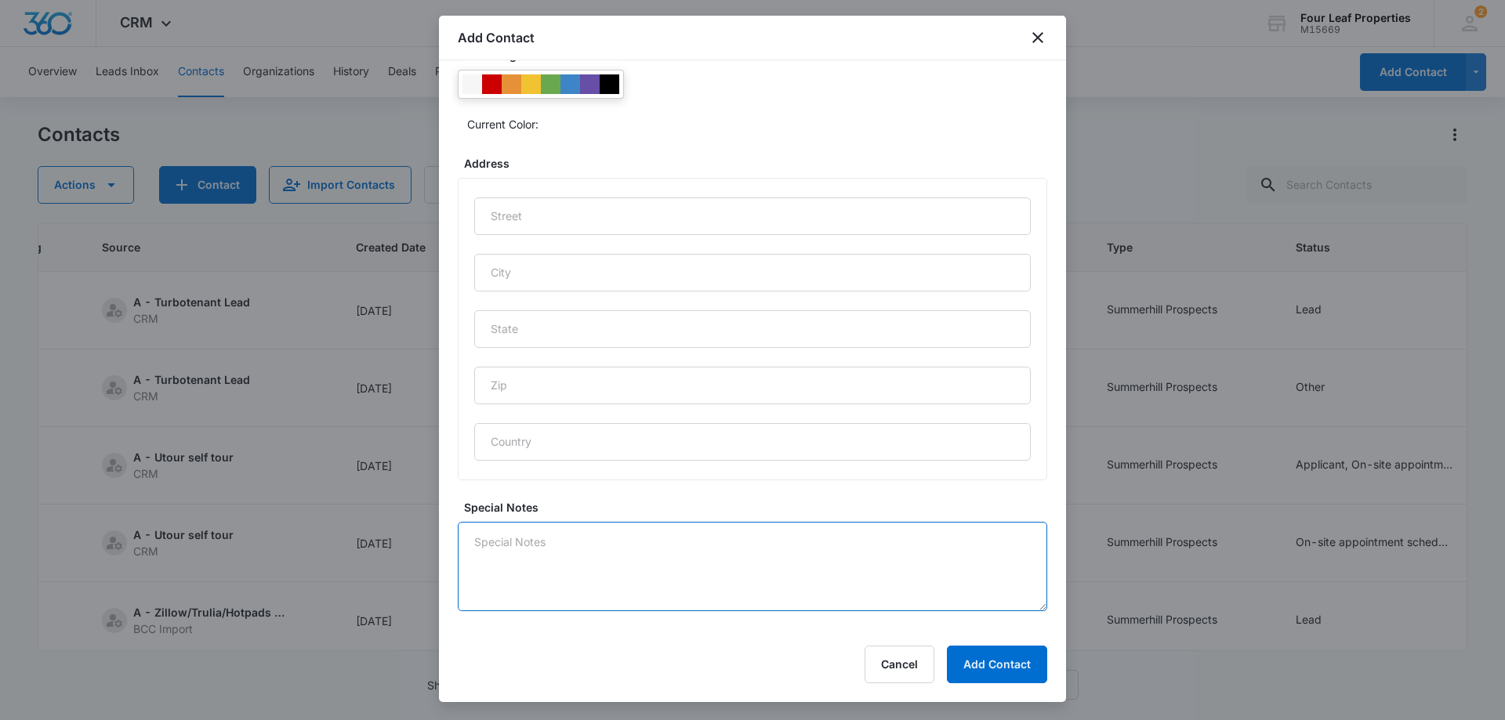
click at [540, 551] on textarea "Special Notes" at bounding box center [752, 566] width 589 height 89
type textarea "8/11 LM with invite to open house KM"
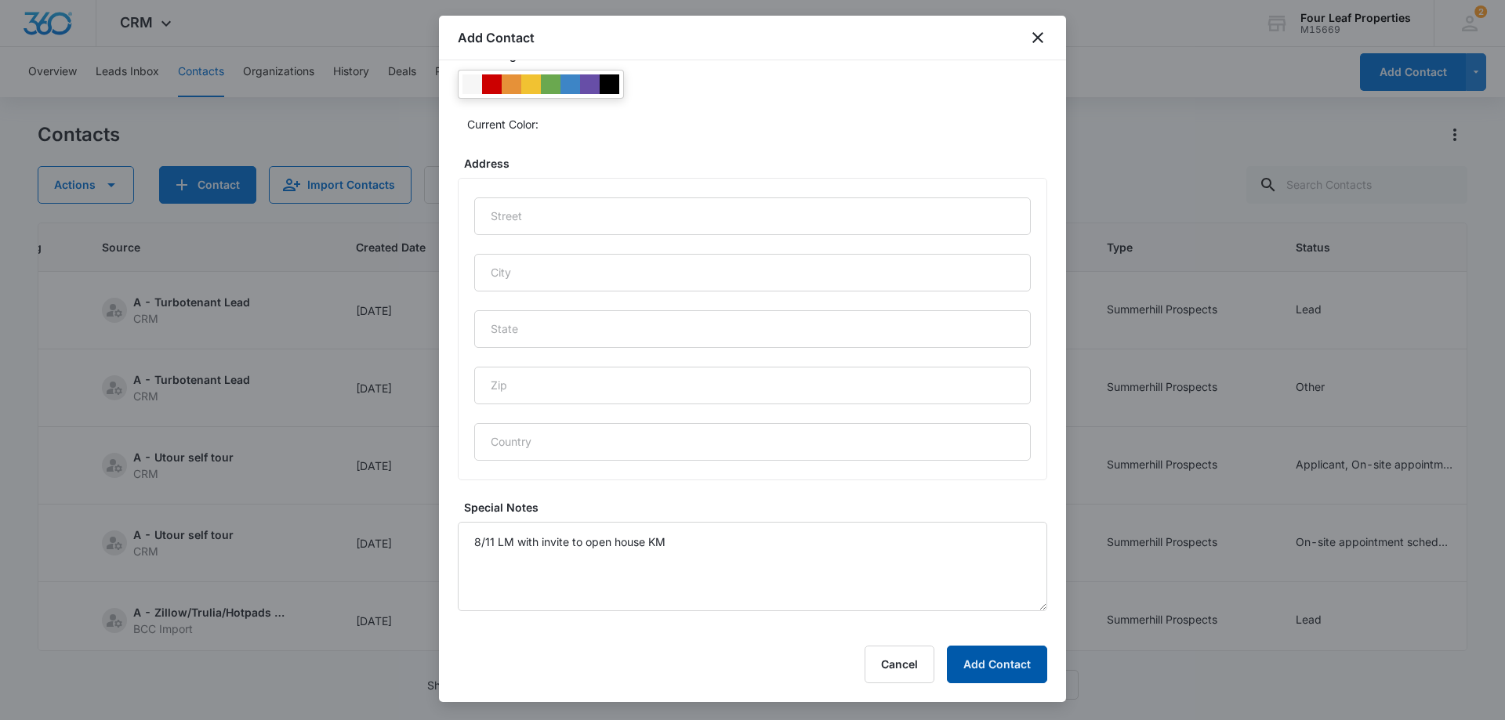
click at [987, 661] on button "Add Contact" at bounding box center [997, 665] width 100 height 38
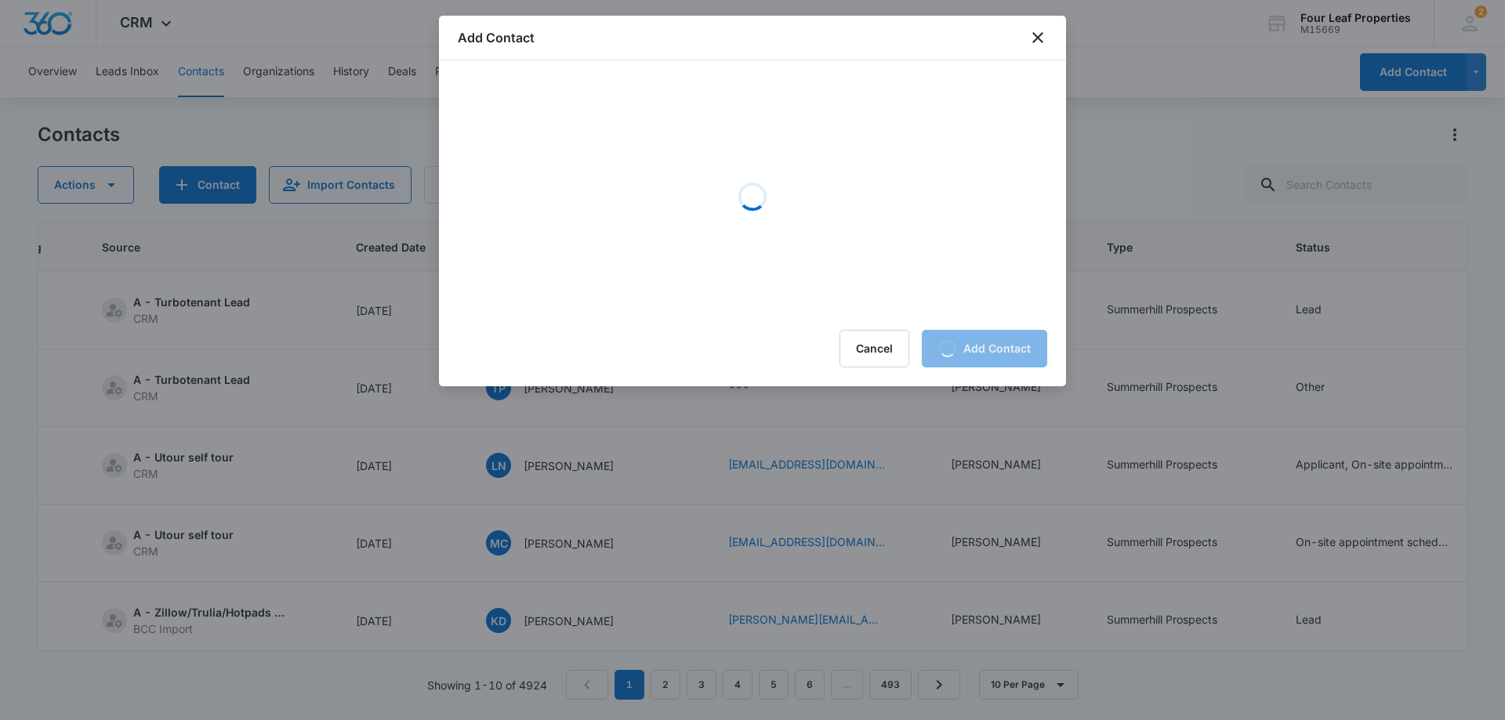
scroll to position [0, 0]
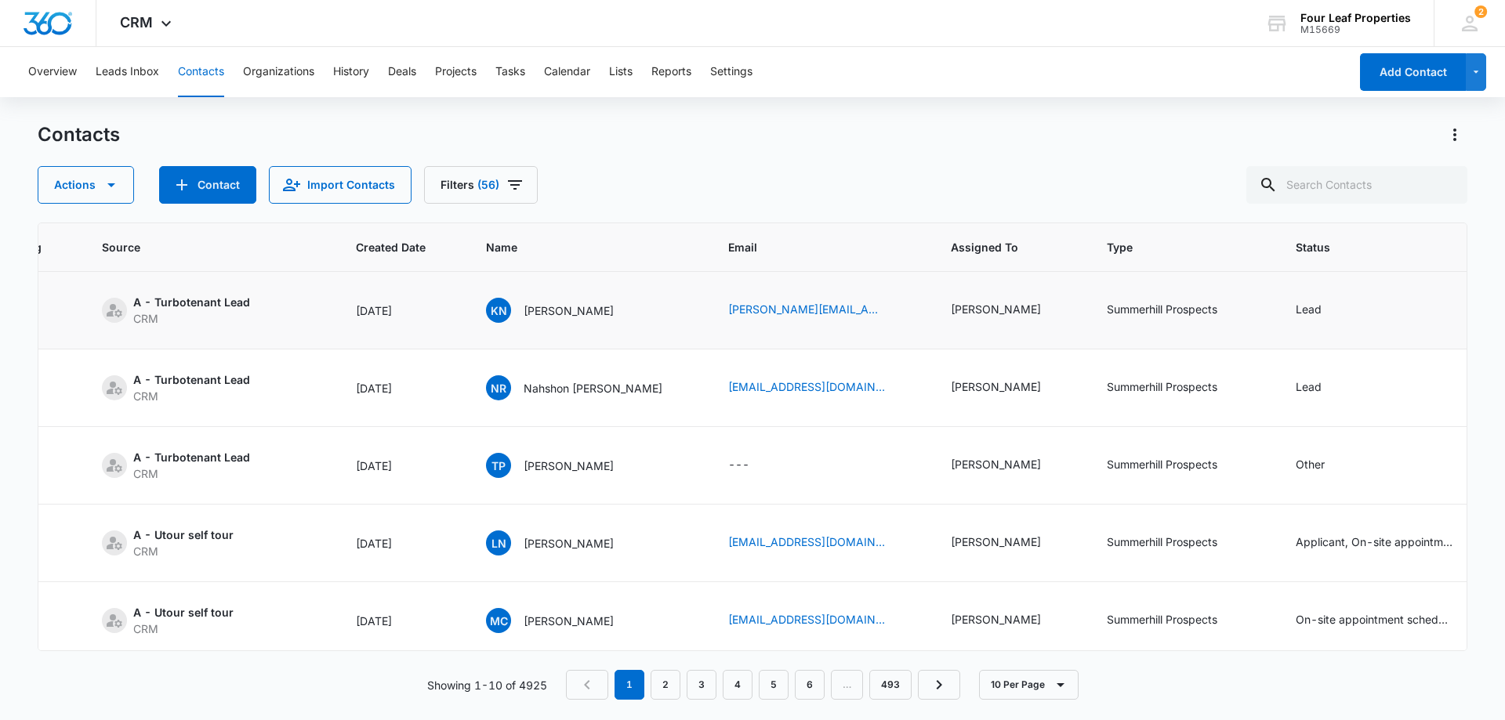
click at [1128, 335] on td "Summerhill Prospects" at bounding box center [1182, 311] width 189 height 78
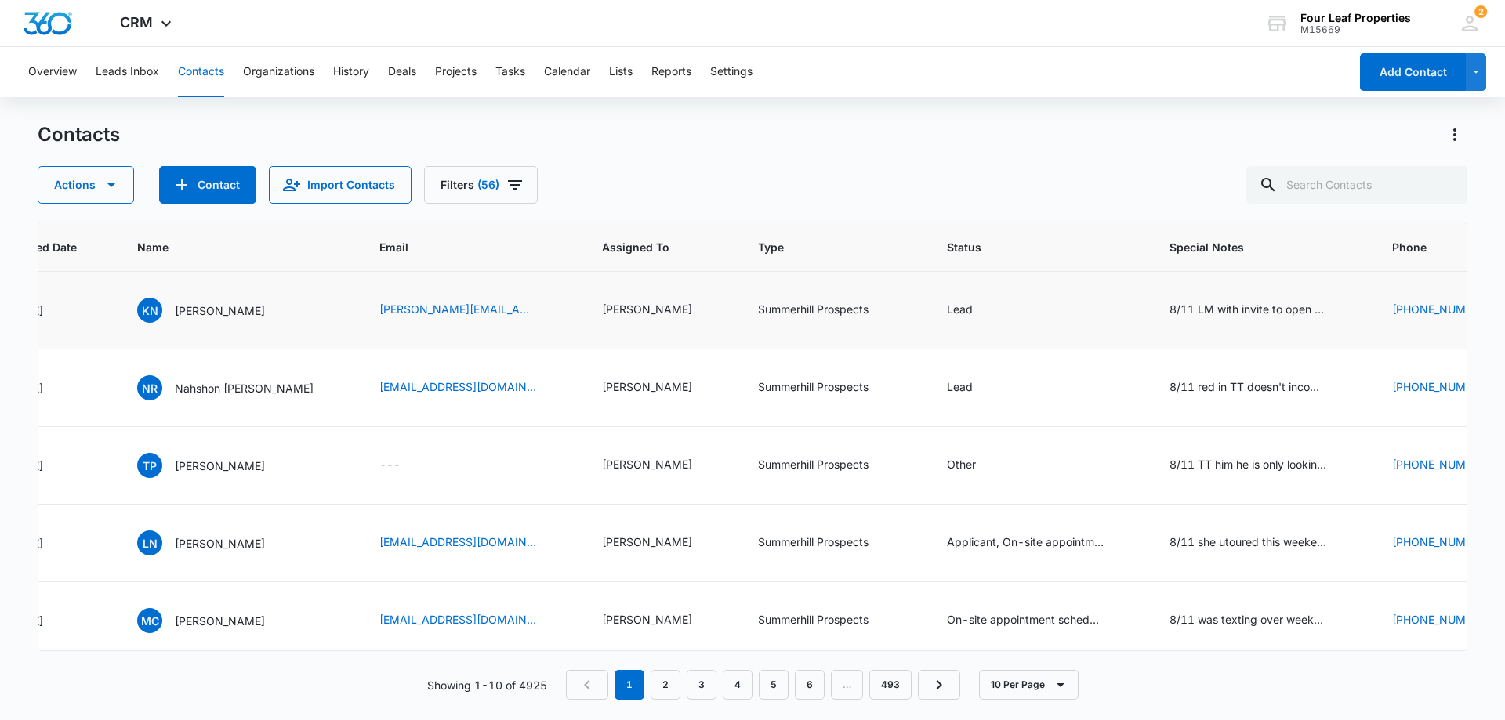
scroll to position [0, 609]
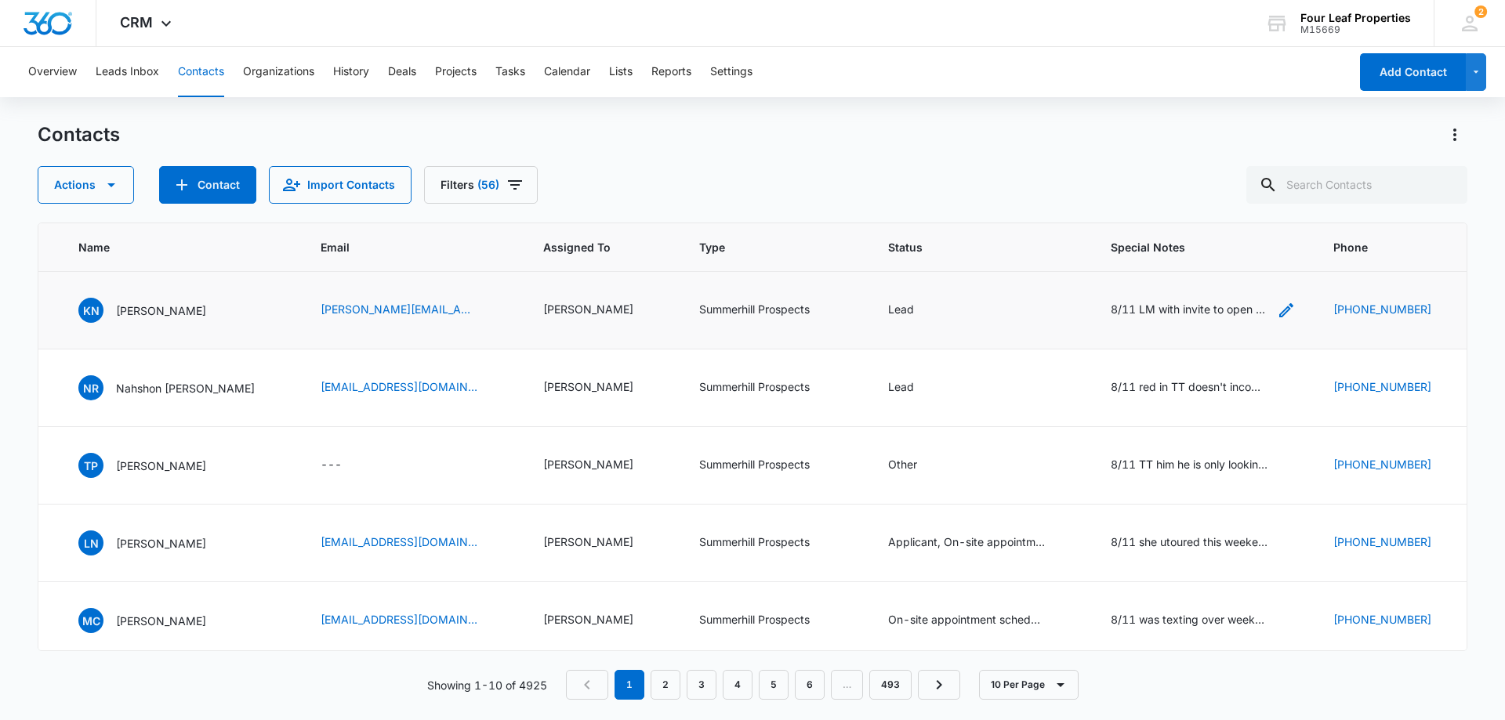
click at [1279, 308] on icon "Special Notes - 8/11 LM with invite to open house KM - Select to Edit Field" at bounding box center [1286, 310] width 14 height 14
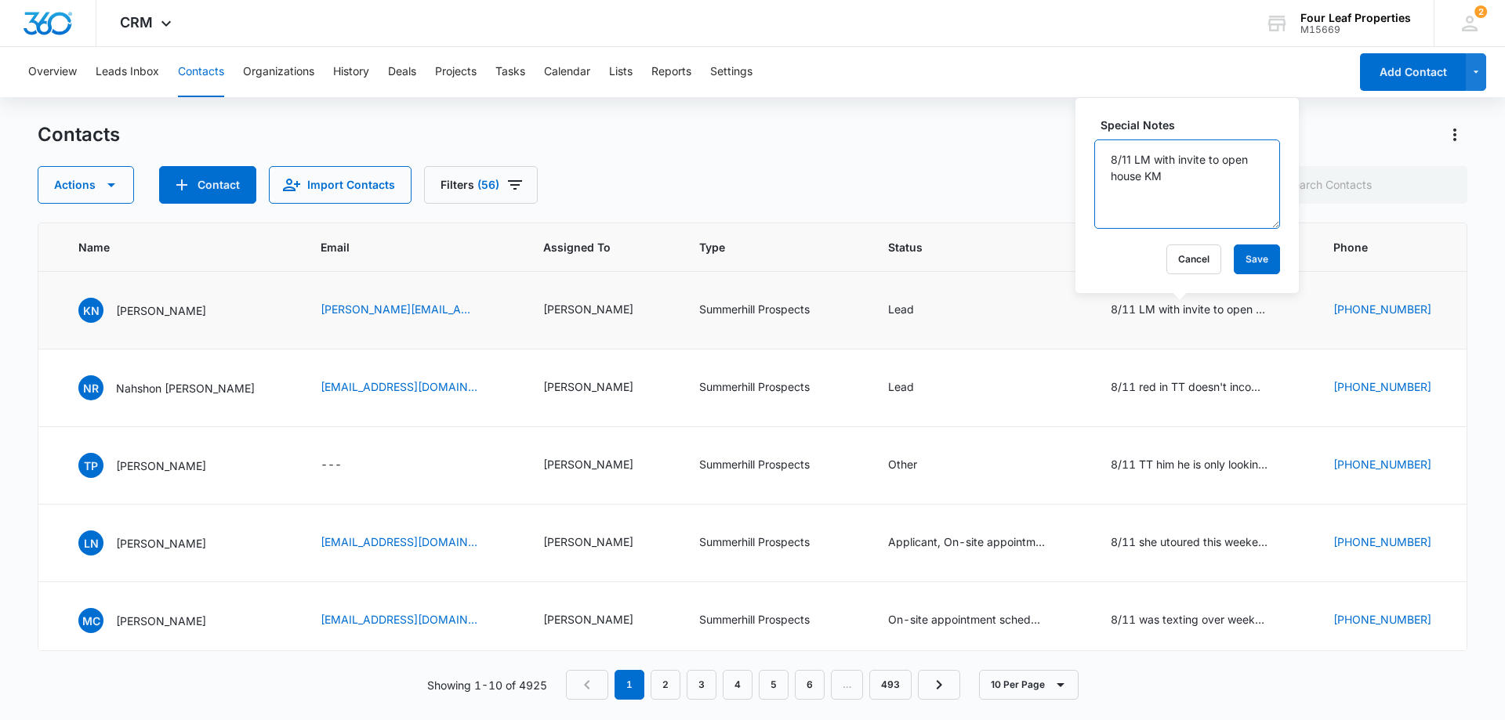
click at [1154, 161] on textarea "8/11 LM with invite to open house KM" at bounding box center [1187, 183] width 186 height 89
type textarea "8/11 LM $5K income each month with invite to open house KM"
click at [1233, 254] on button "Save" at bounding box center [1256, 260] width 46 height 30
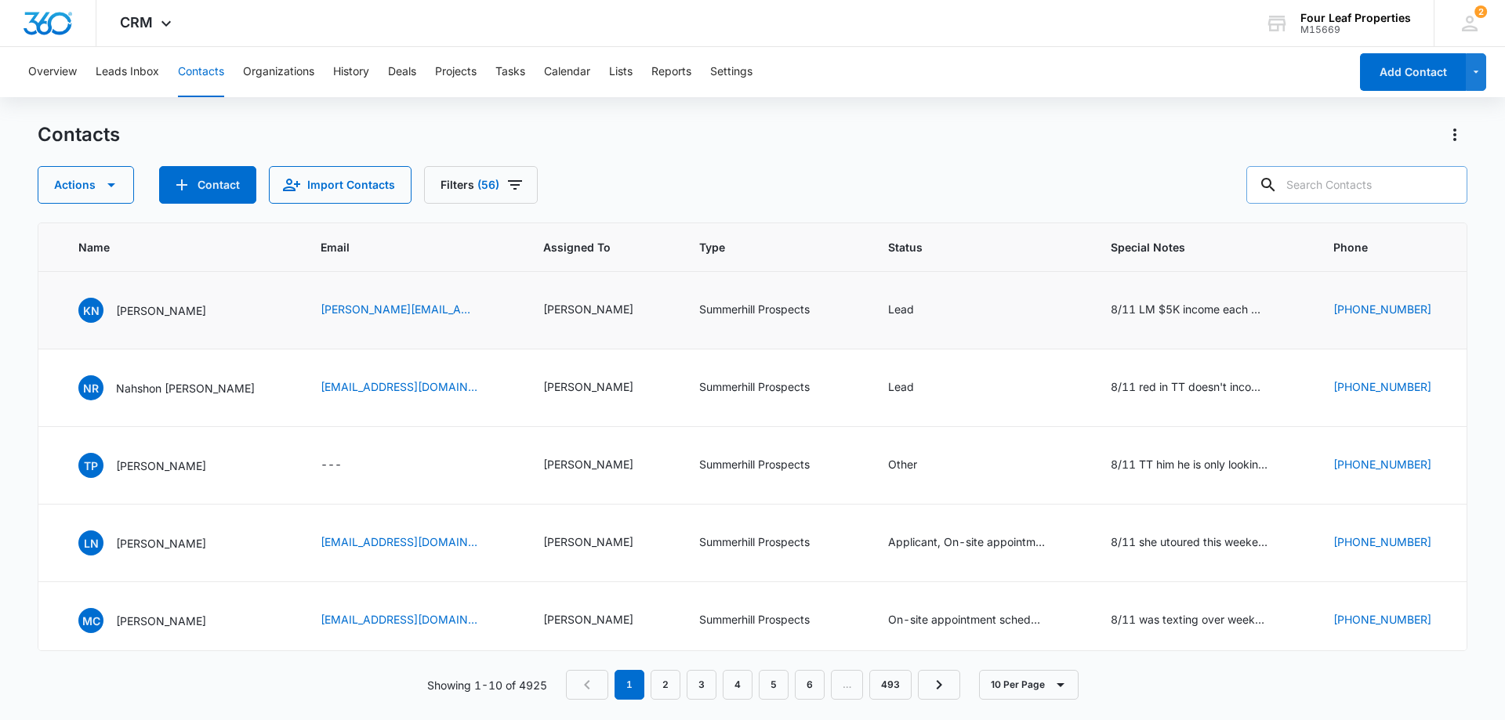
click at [1336, 180] on input "text" at bounding box center [1356, 185] width 221 height 38
paste input "[EMAIL_ADDRESS][DOMAIN_NAME]"
type input "[EMAIL_ADDRESS][DOMAIN_NAME]"
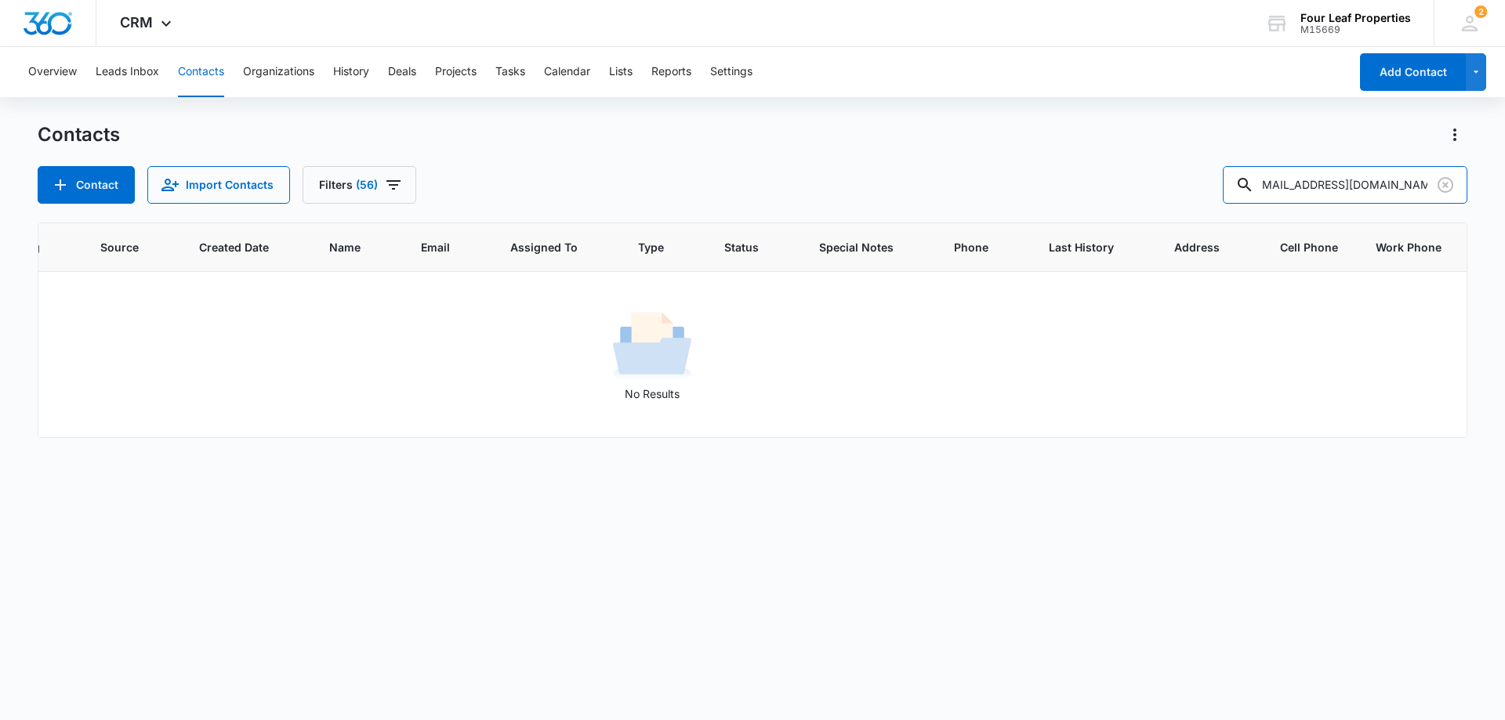
scroll to position [0, 201]
click at [1446, 182] on icon "Clear" at bounding box center [1445, 185] width 19 height 19
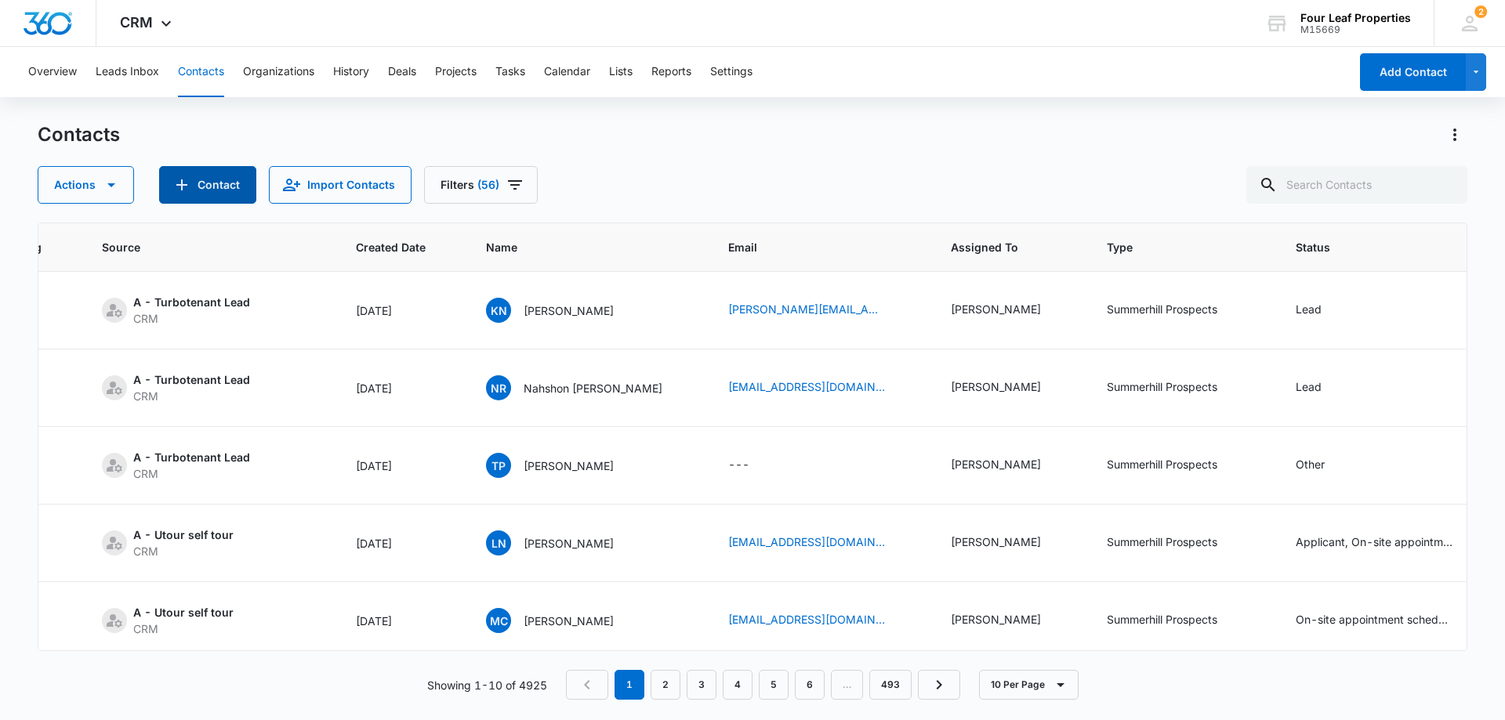
click at [195, 181] on button "Contact" at bounding box center [207, 185] width 97 height 38
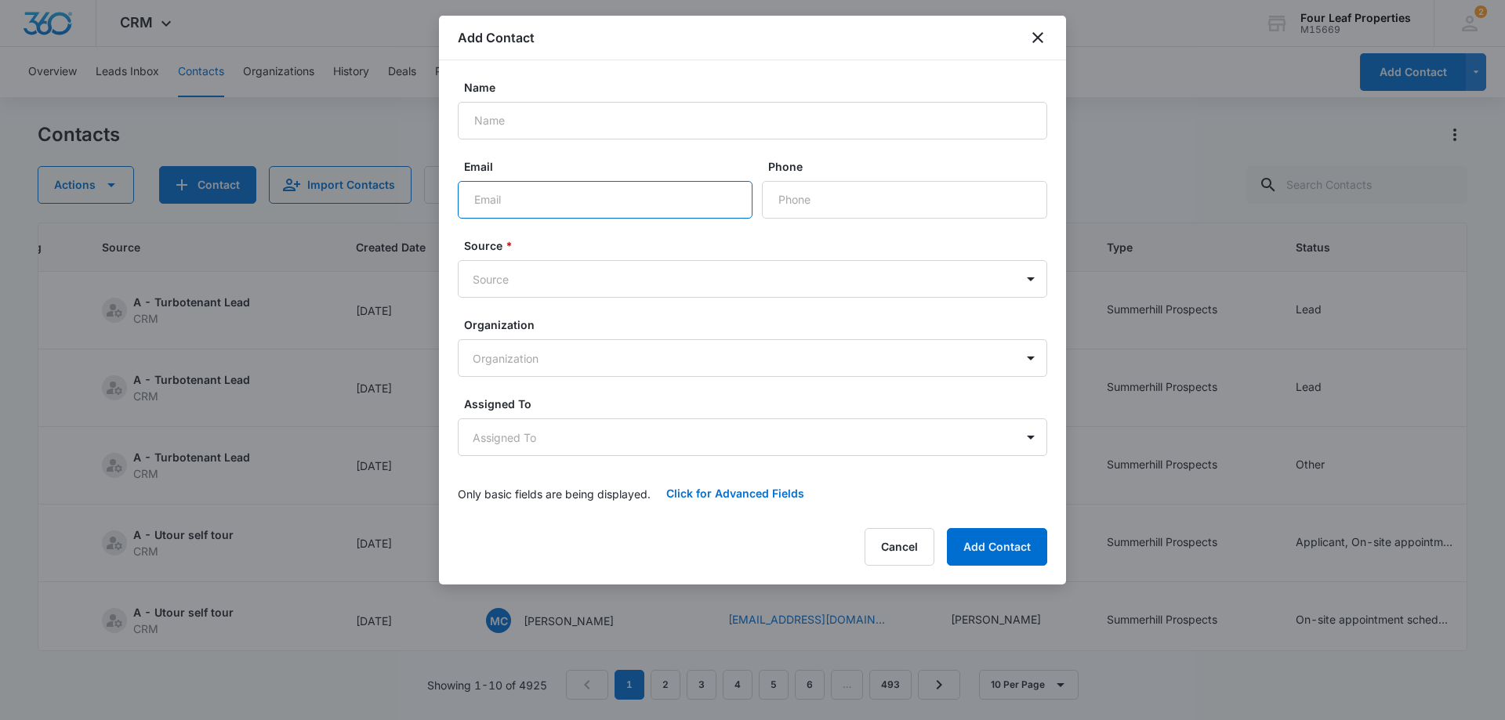
click at [498, 194] on input "Email" at bounding box center [605, 200] width 295 height 38
paste input "[EMAIL_ADDRESS][DOMAIN_NAME]"
type input "[EMAIL_ADDRESS][DOMAIN_NAME]"
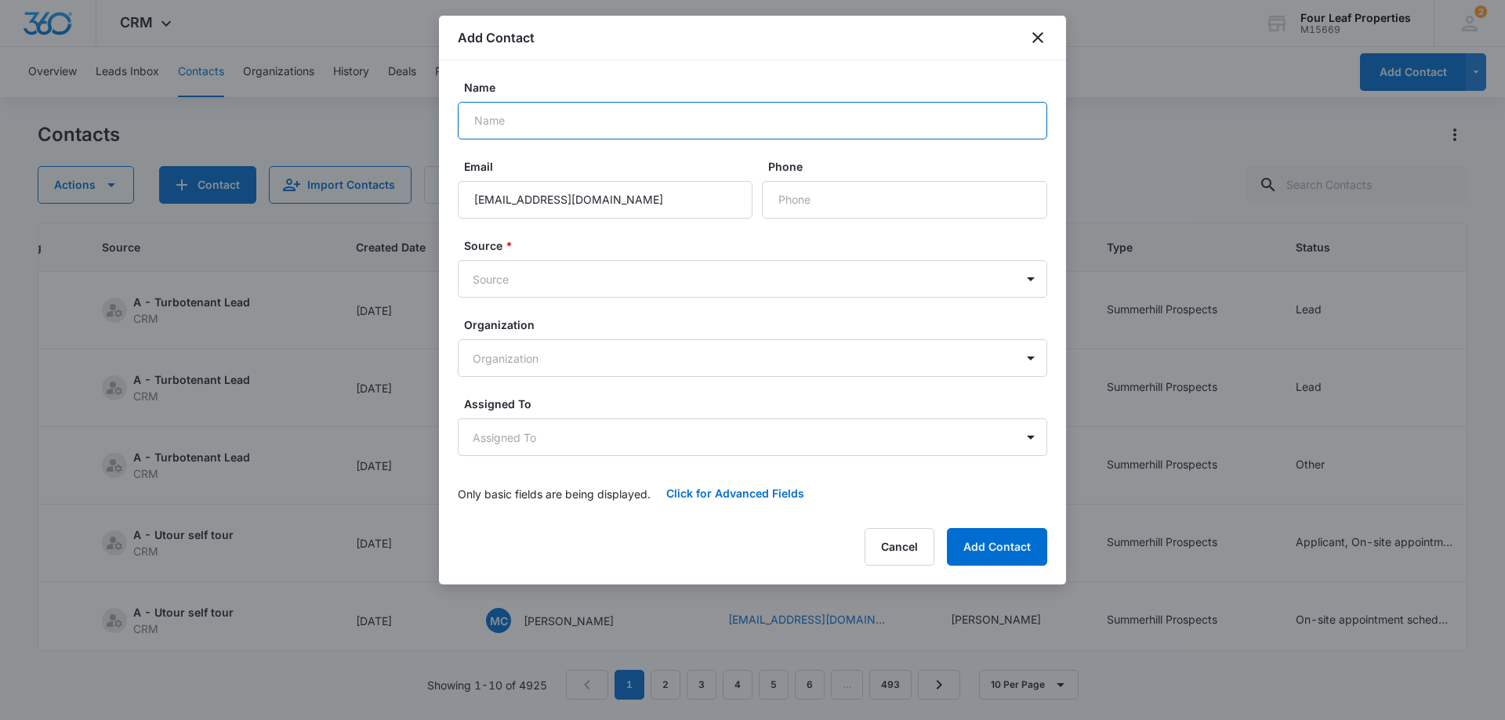
click at [507, 113] on input "Name" at bounding box center [752, 121] width 589 height 38
paste input "[PERSON_NAME]"
type input "[PERSON_NAME]"
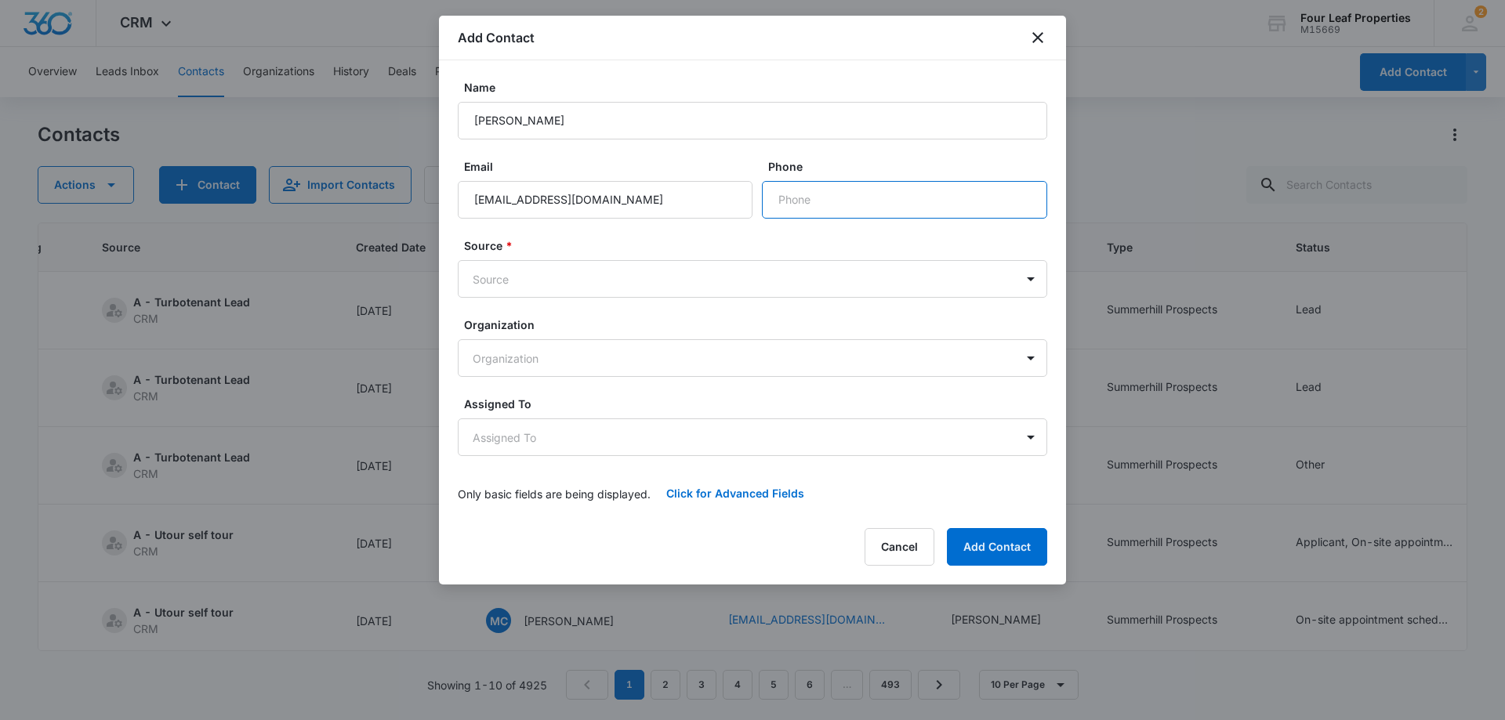
drag, startPoint x: 812, startPoint y: 189, endPoint x: 798, endPoint y: 183, distance: 15.1
click at [812, 189] on input "Phone" at bounding box center [904, 200] width 285 height 38
paste input "[PHONE_NUMBER]"
type input "[PHONE_NUMBER]"
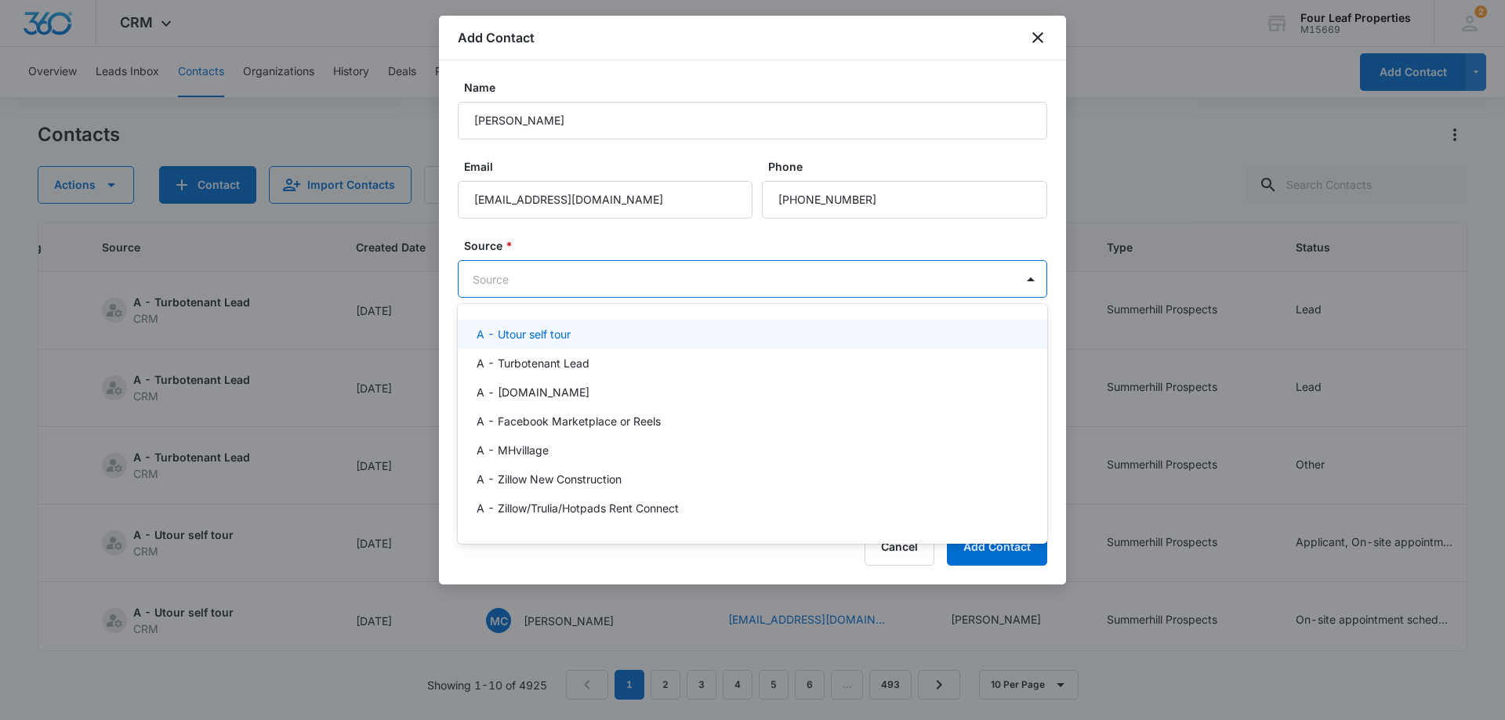
click at [548, 277] on body "CRM Apps Reputation Websites Forms CRM Email Social Shop Payments POS Content A…" at bounding box center [752, 360] width 1505 height 720
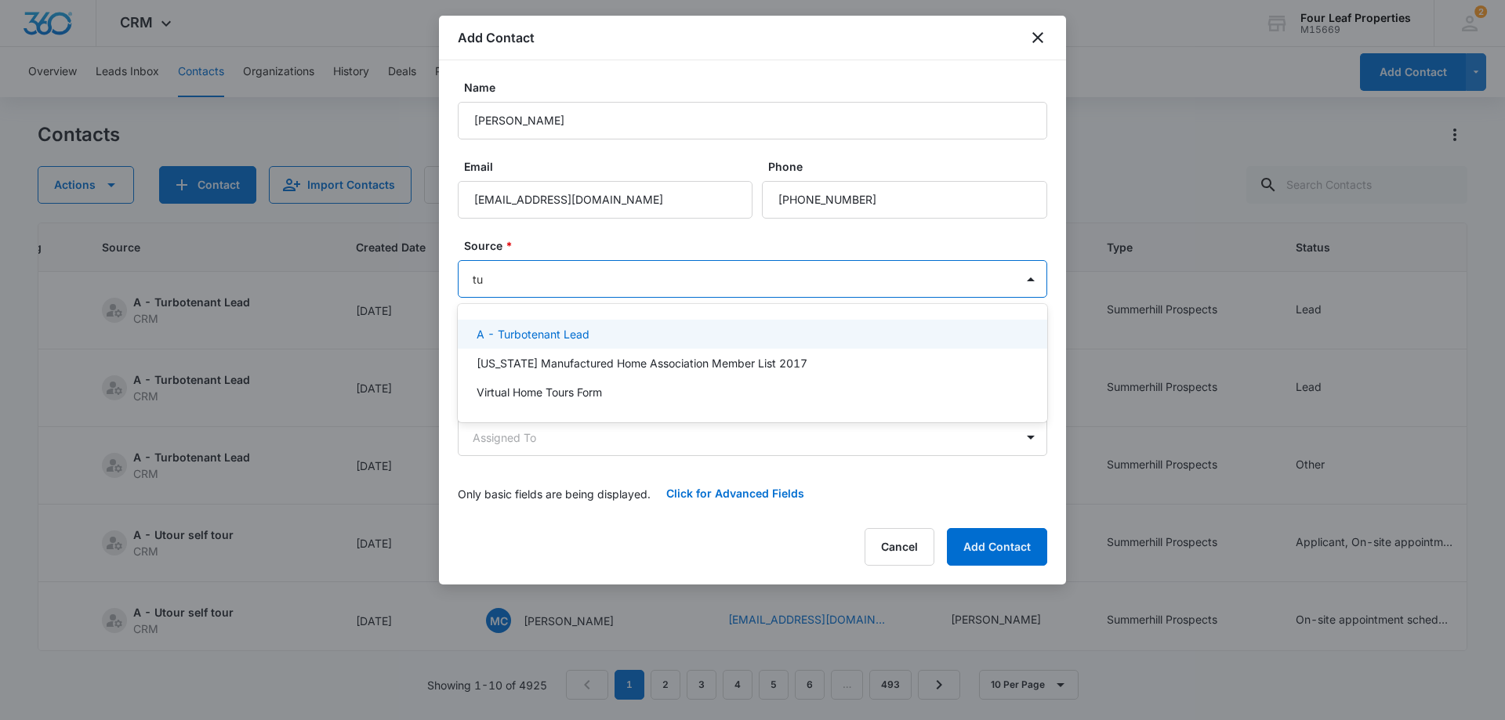
type input "tur"
click at [603, 331] on div "A - Turbotenant Lead" at bounding box center [750, 334] width 549 height 16
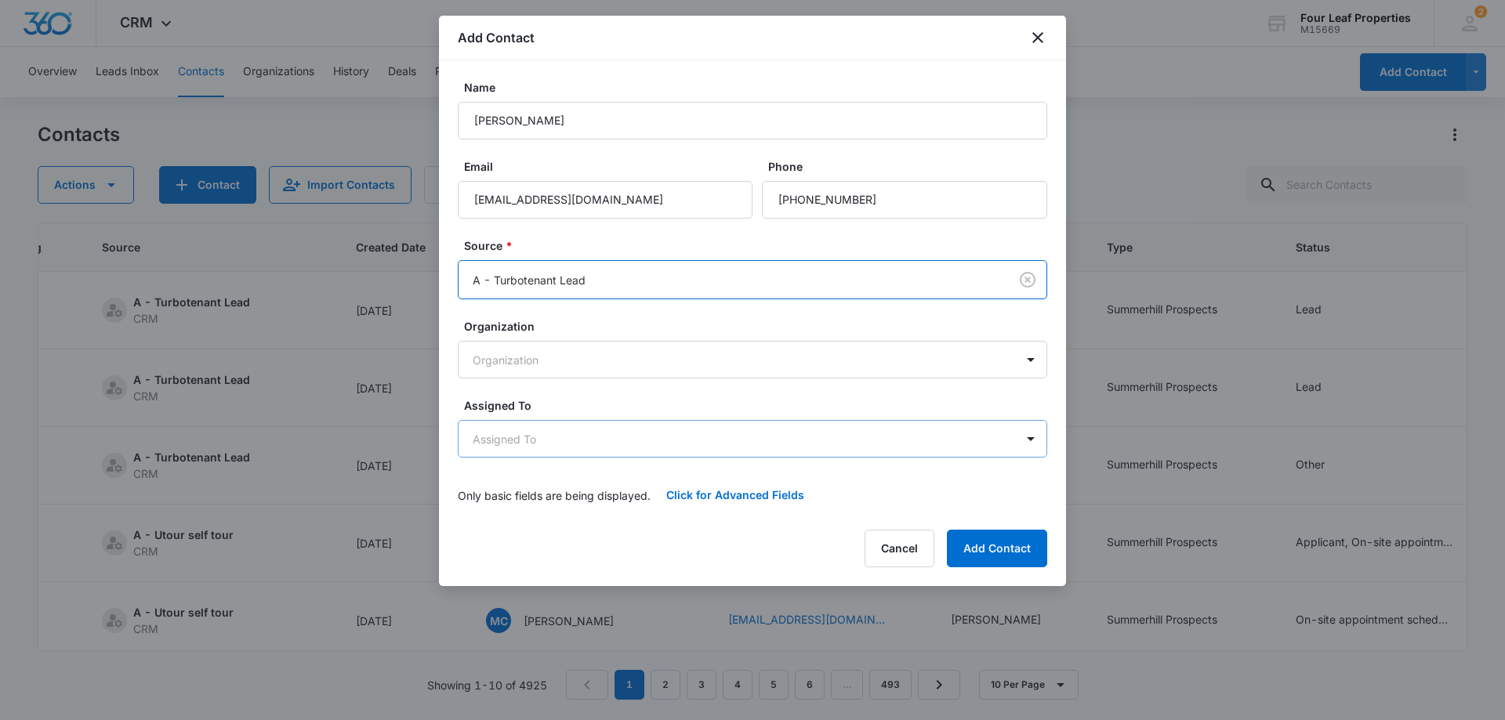
click at [581, 440] on body "CRM Apps Reputation Websites Forms CRM Email Social Shop Payments POS Content A…" at bounding box center [752, 360] width 1505 height 720
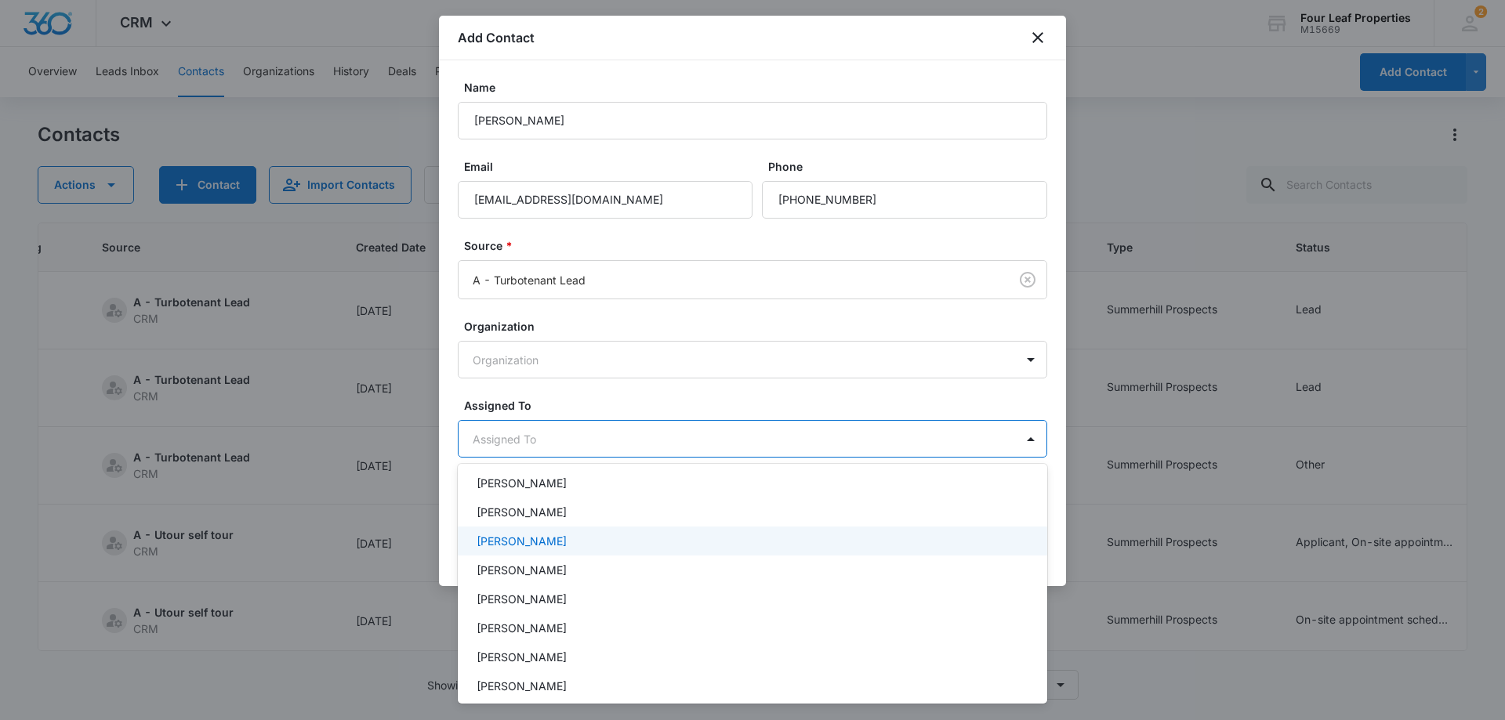
scroll to position [157, 0]
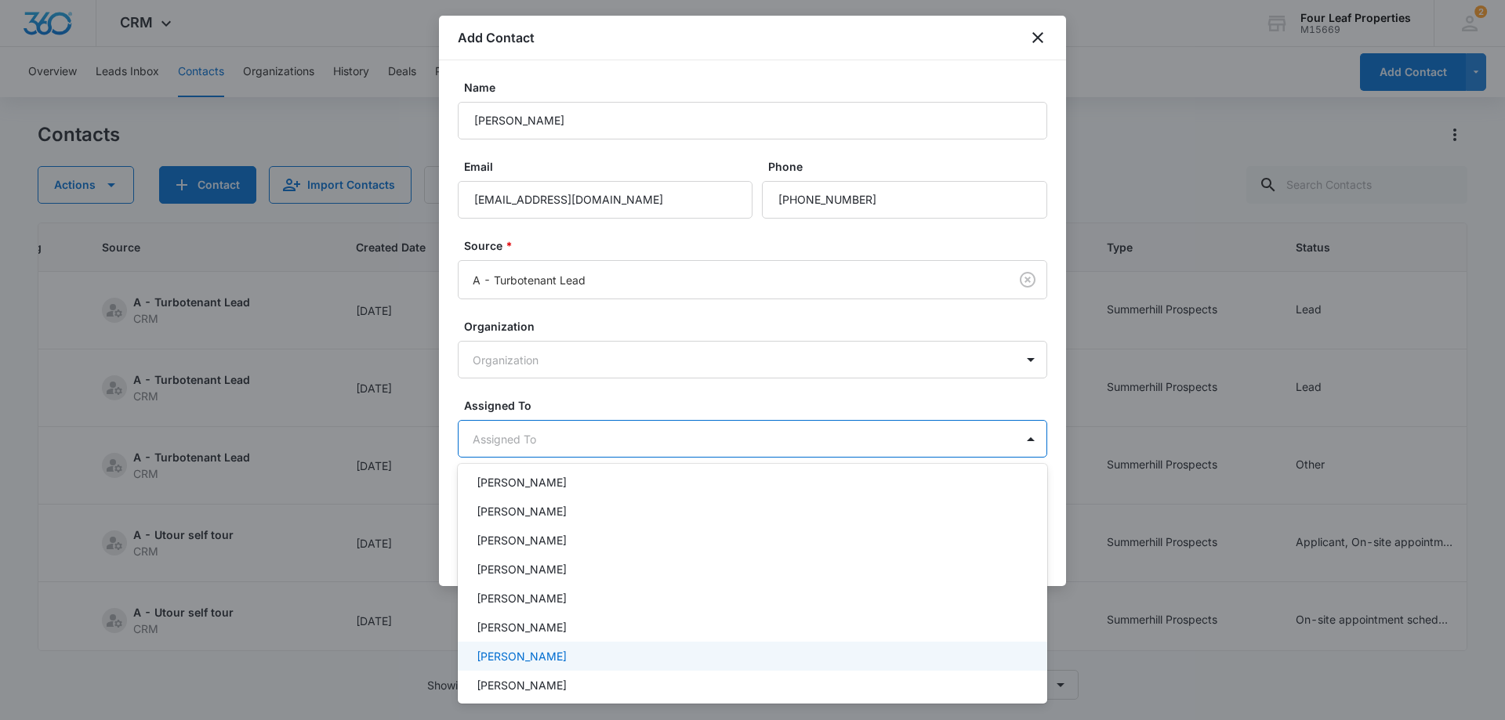
click at [584, 658] on div "[PERSON_NAME]" at bounding box center [750, 656] width 549 height 16
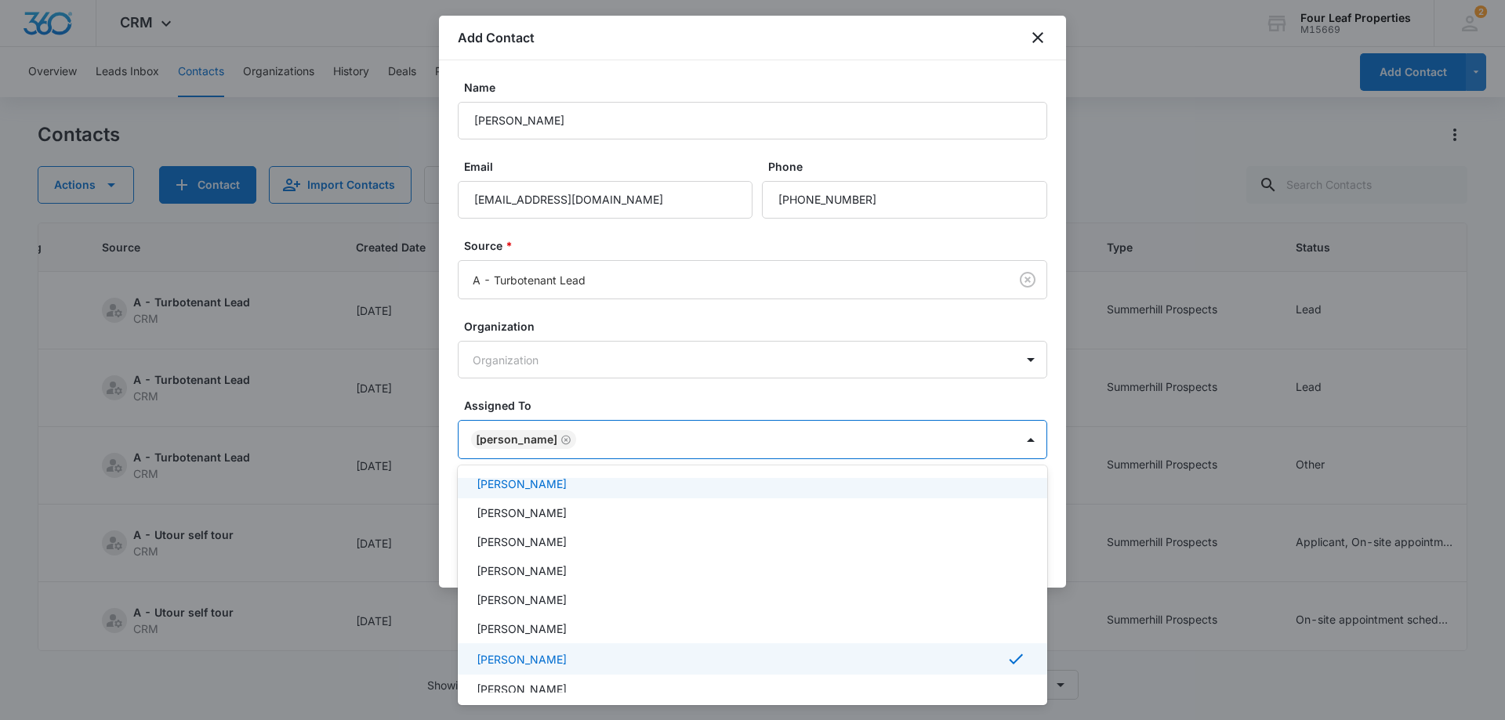
click at [603, 397] on div at bounding box center [752, 360] width 1505 height 720
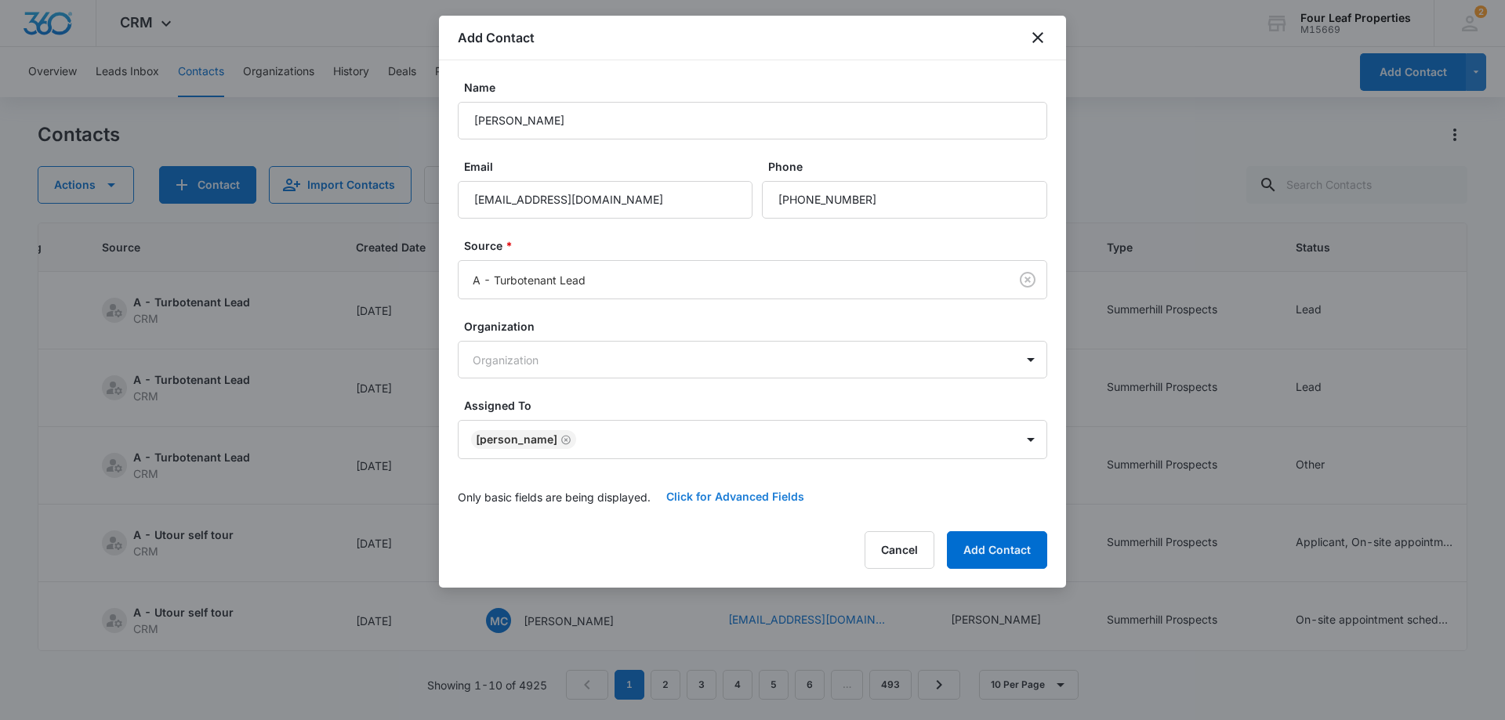
click at [722, 494] on button "Click for Advanced Fields" at bounding box center [734, 497] width 169 height 38
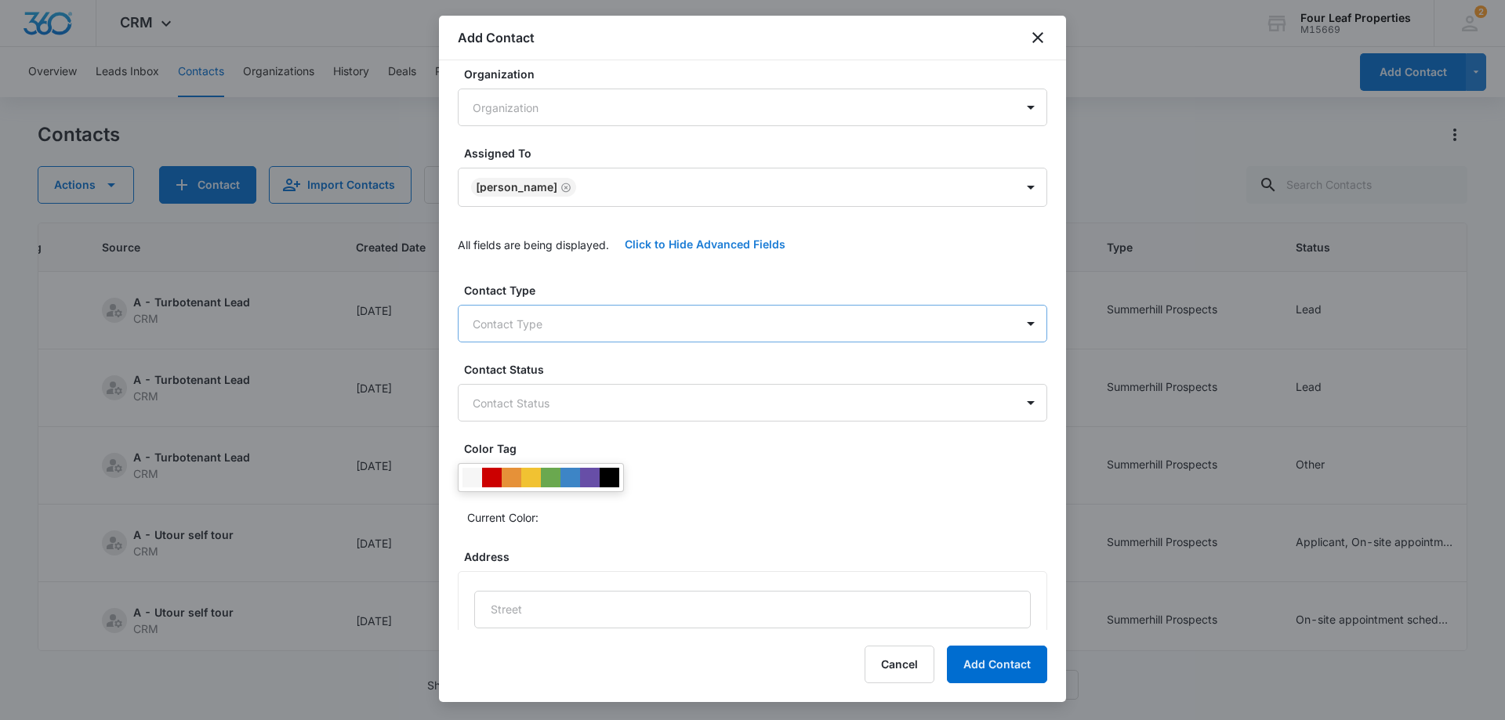
scroll to position [313, 0]
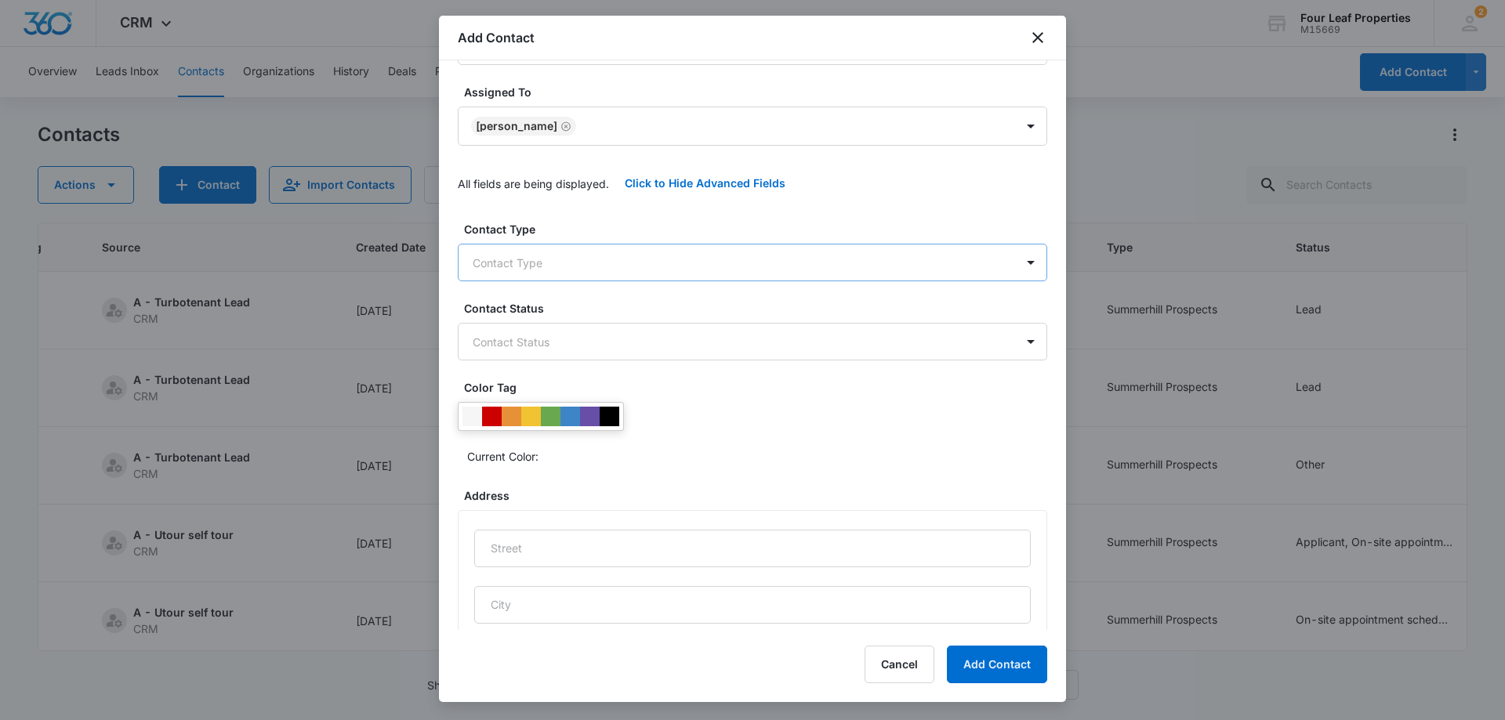
click at [581, 272] on body "CRM Apps Reputation Websites Forms CRM Email Social Shop Payments POS Content A…" at bounding box center [752, 360] width 1505 height 720
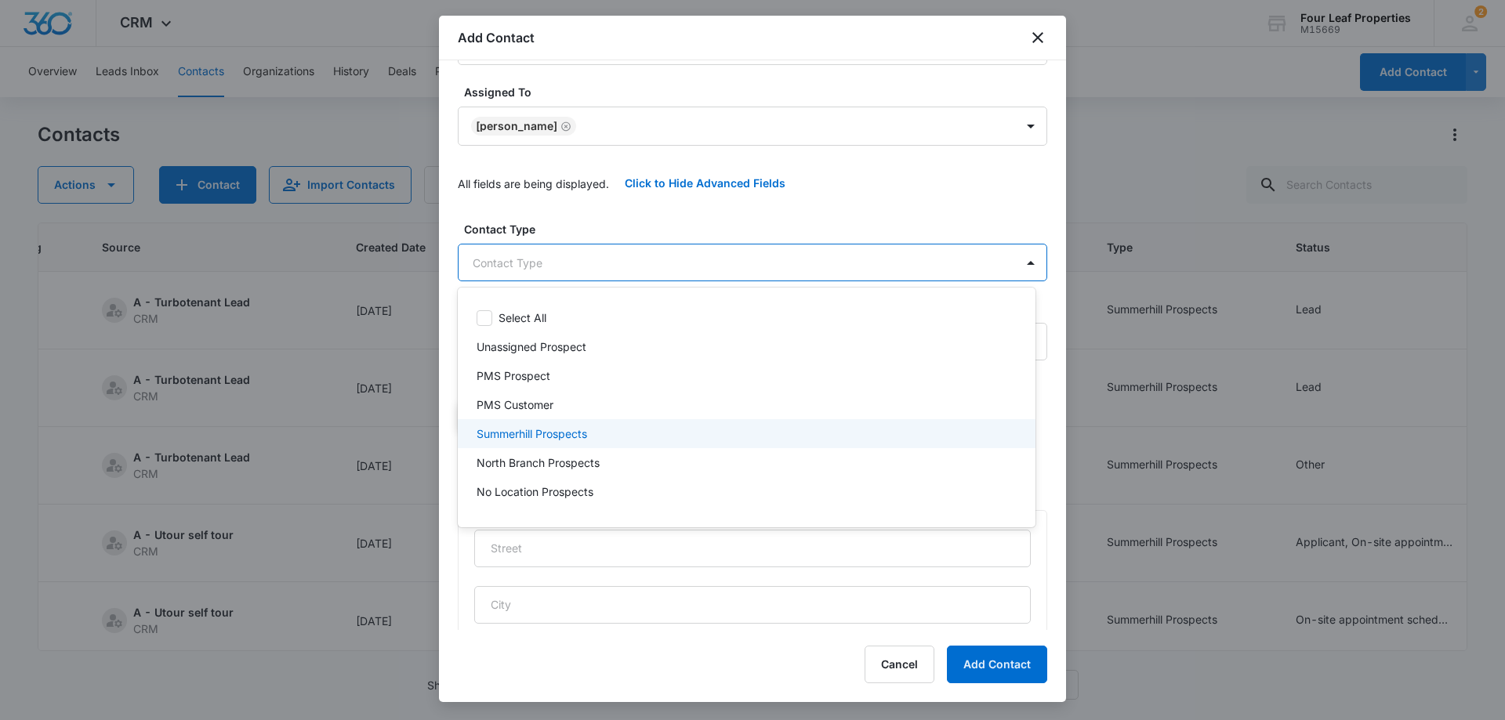
click at [545, 433] on p "Summerhill Prospects" at bounding box center [531, 434] width 110 height 16
click at [610, 209] on div at bounding box center [752, 360] width 1505 height 720
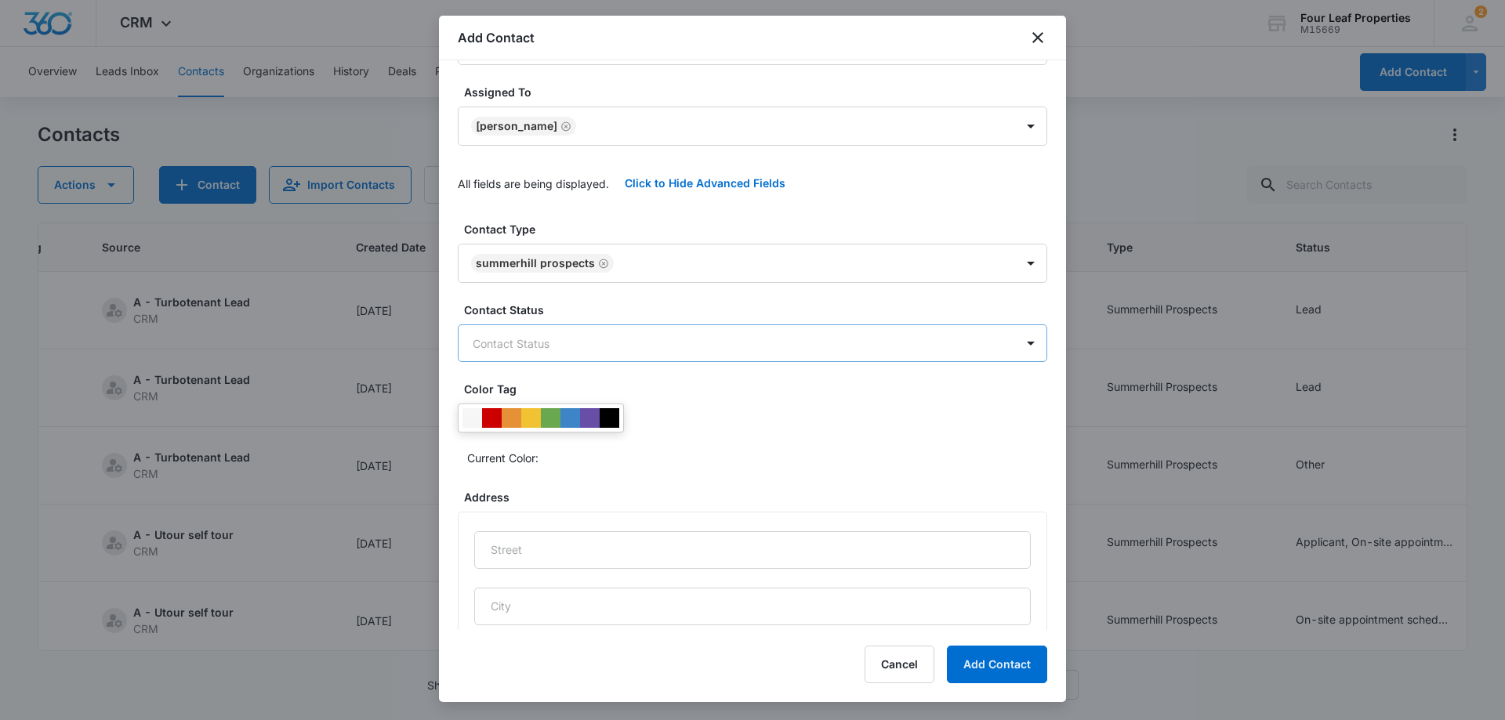
click at [553, 353] on body "CRM Apps Reputation Websites Forms CRM Email Social Shop Payments POS Content A…" at bounding box center [752, 360] width 1505 height 720
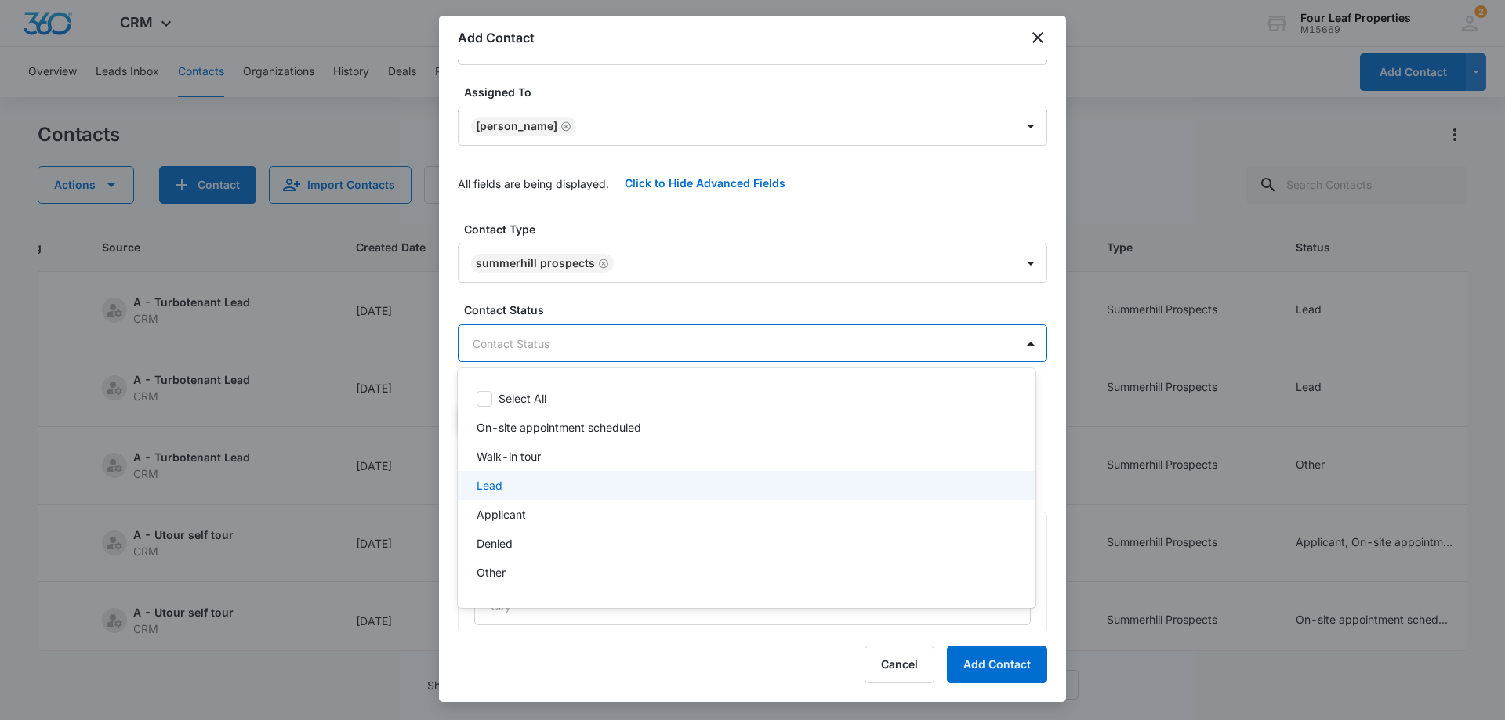
click at [534, 480] on div "Lead" at bounding box center [744, 485] width 537 height 16
click at [643, 211] on div at bounding box center [752, 360] width 1505 height 720
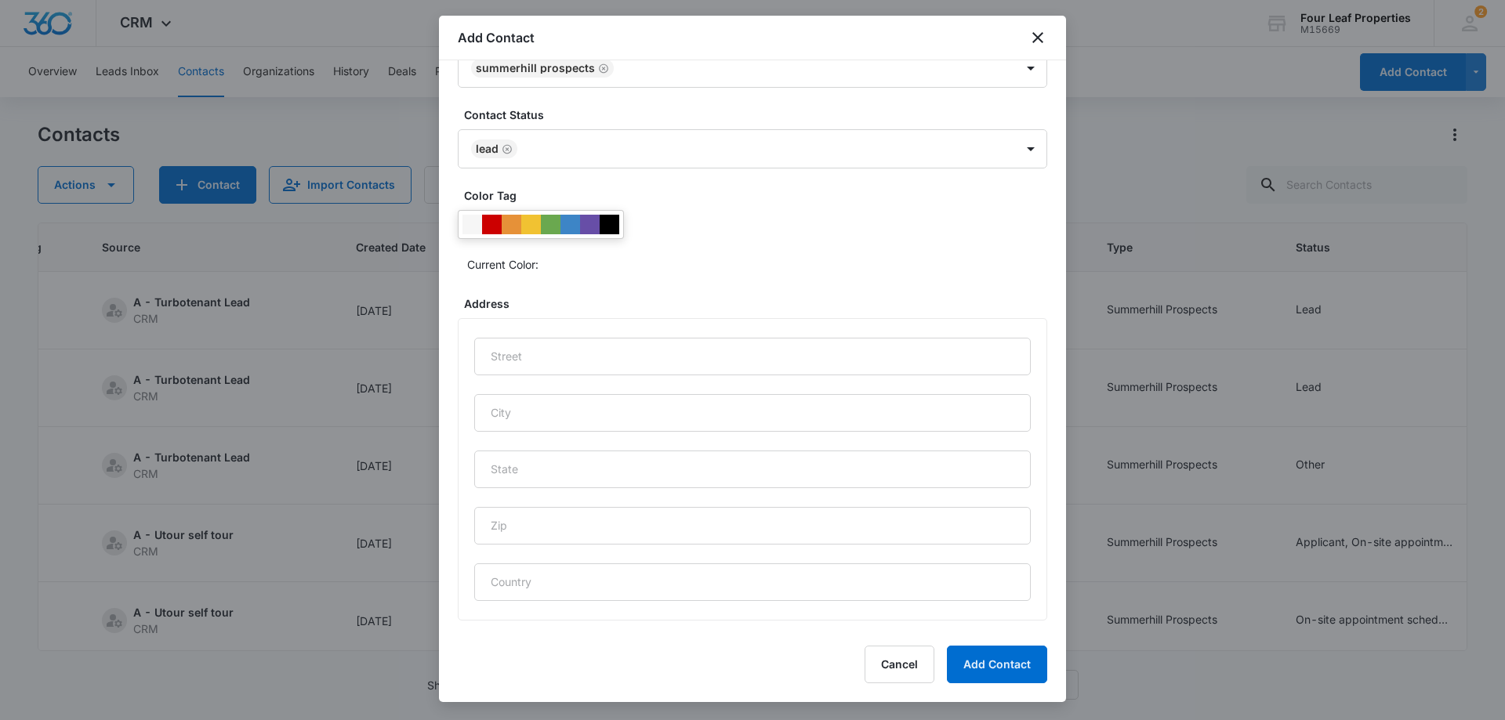
scroll to position [649, 0]
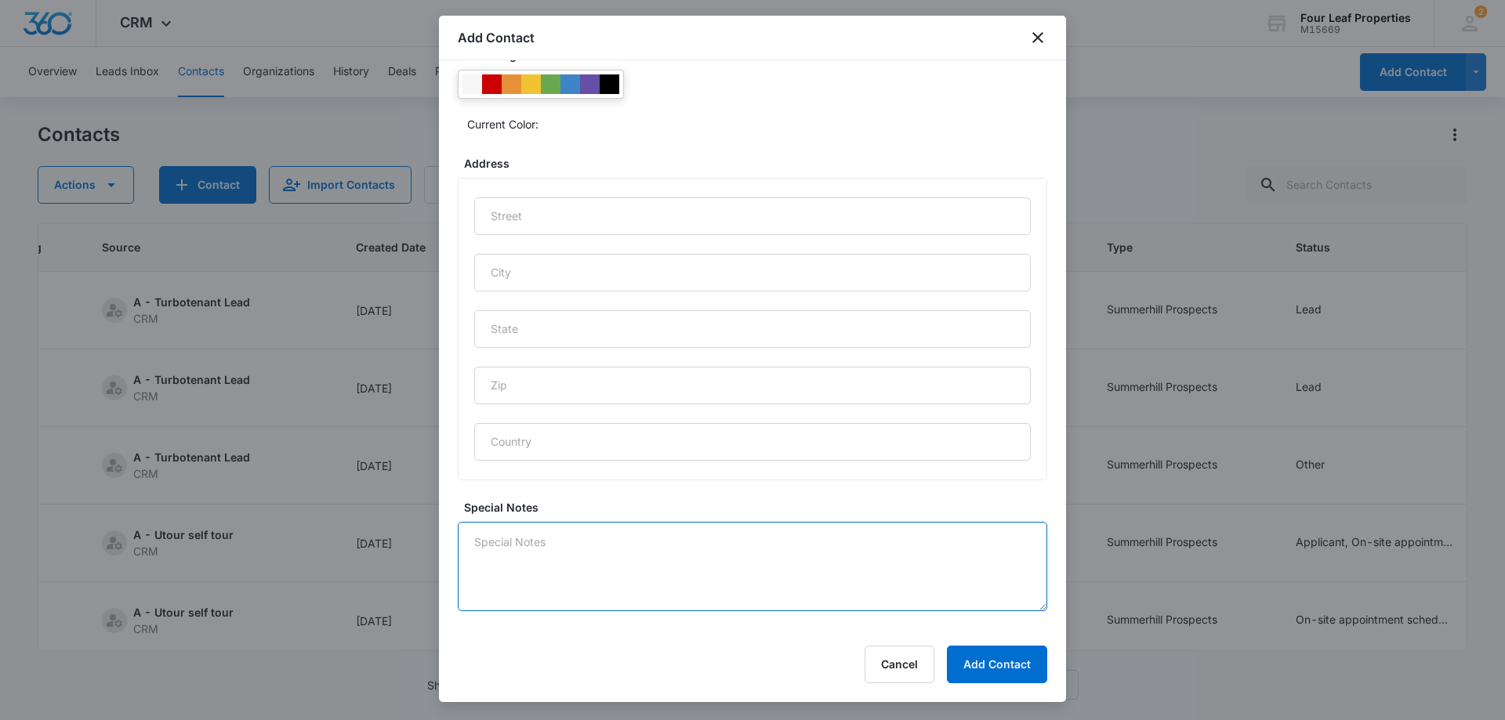
click at [505, 549] on textarea "Special Notes" at bounding box center [752, 566] width 589 height 89
type textarea "8/11 LM"
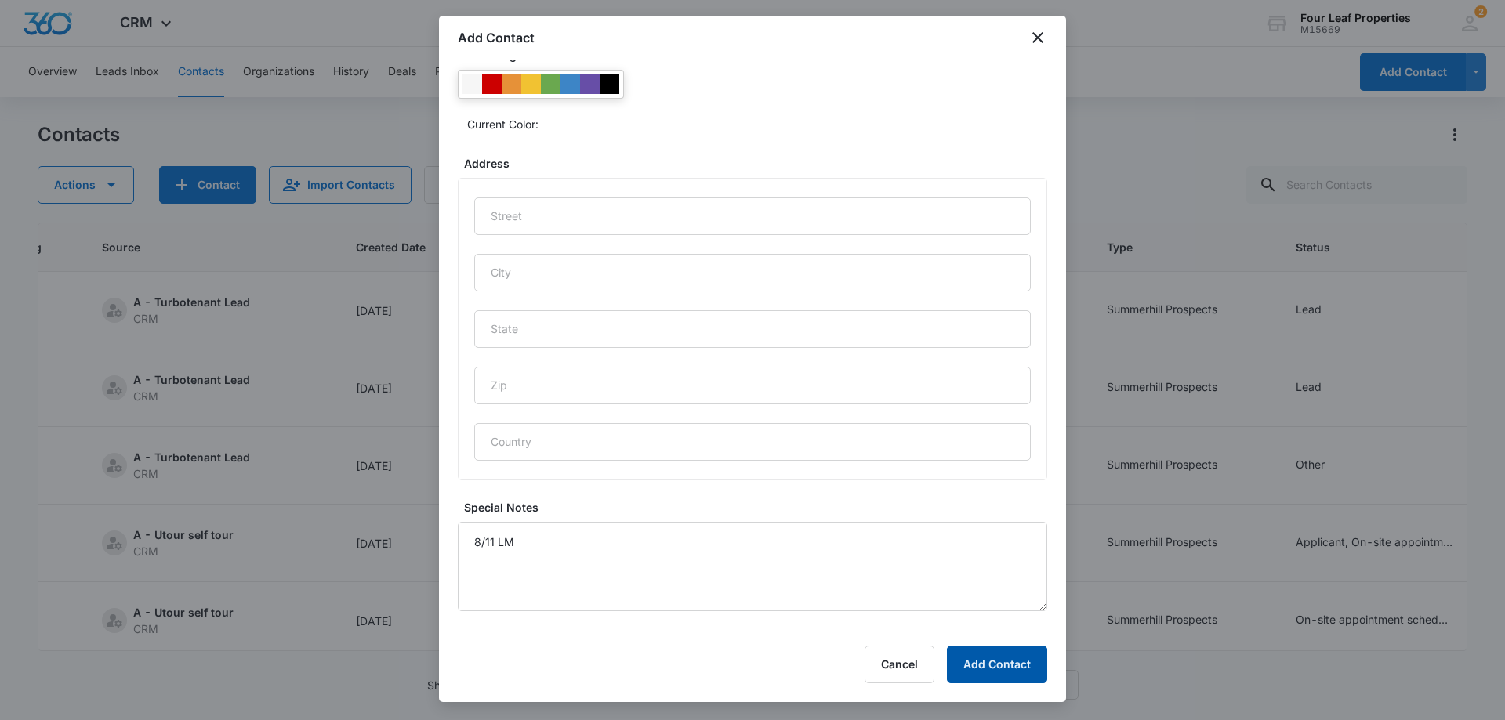
click at [988, 655] on button "Add Contact" at bounding box center [997, 665] width 100 height 38
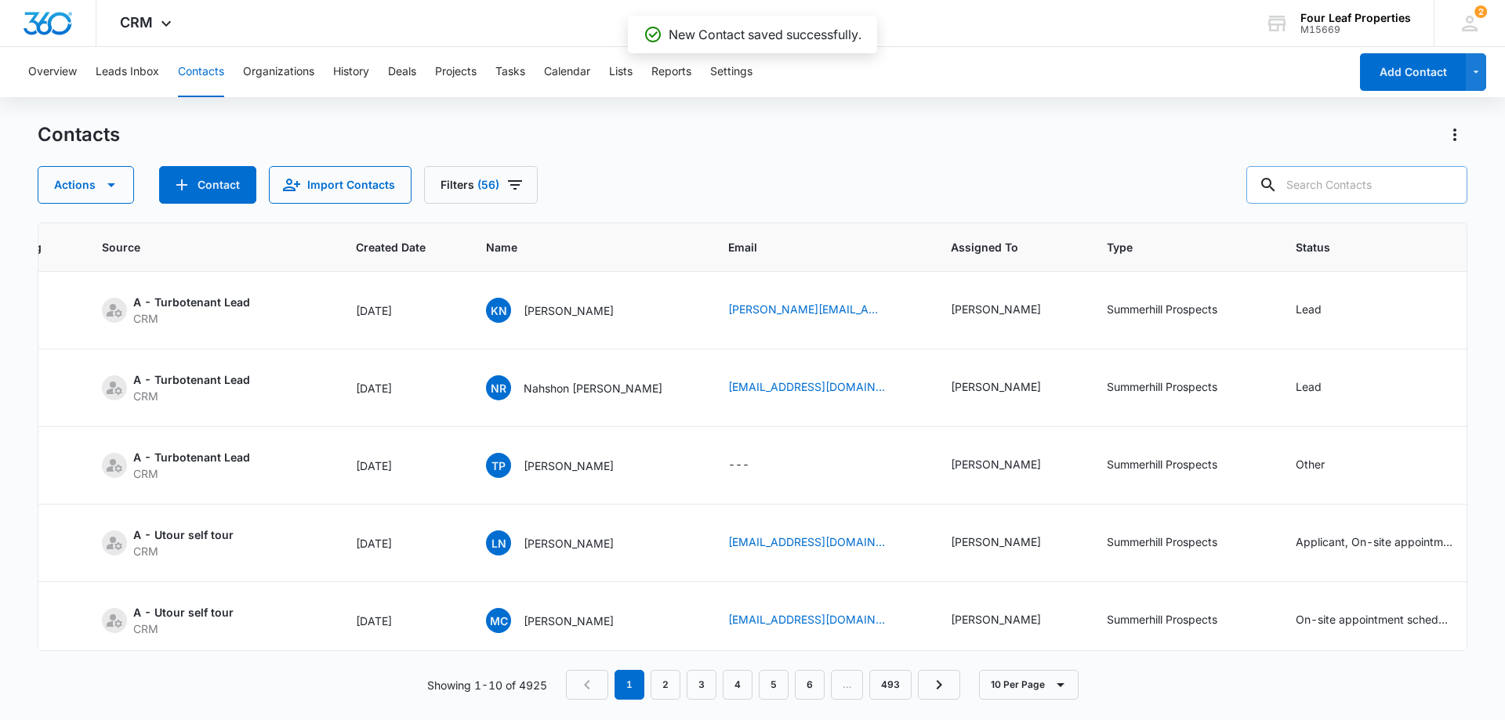
drag, startPoint x: 1339, startPoint y: 183, endPoint x: 1346, endPoint y: 192, distance: 11.3
click at [1343, 187] on input "text" at bounding box center [1356, 185] width 221 height 38
type input "chamara"
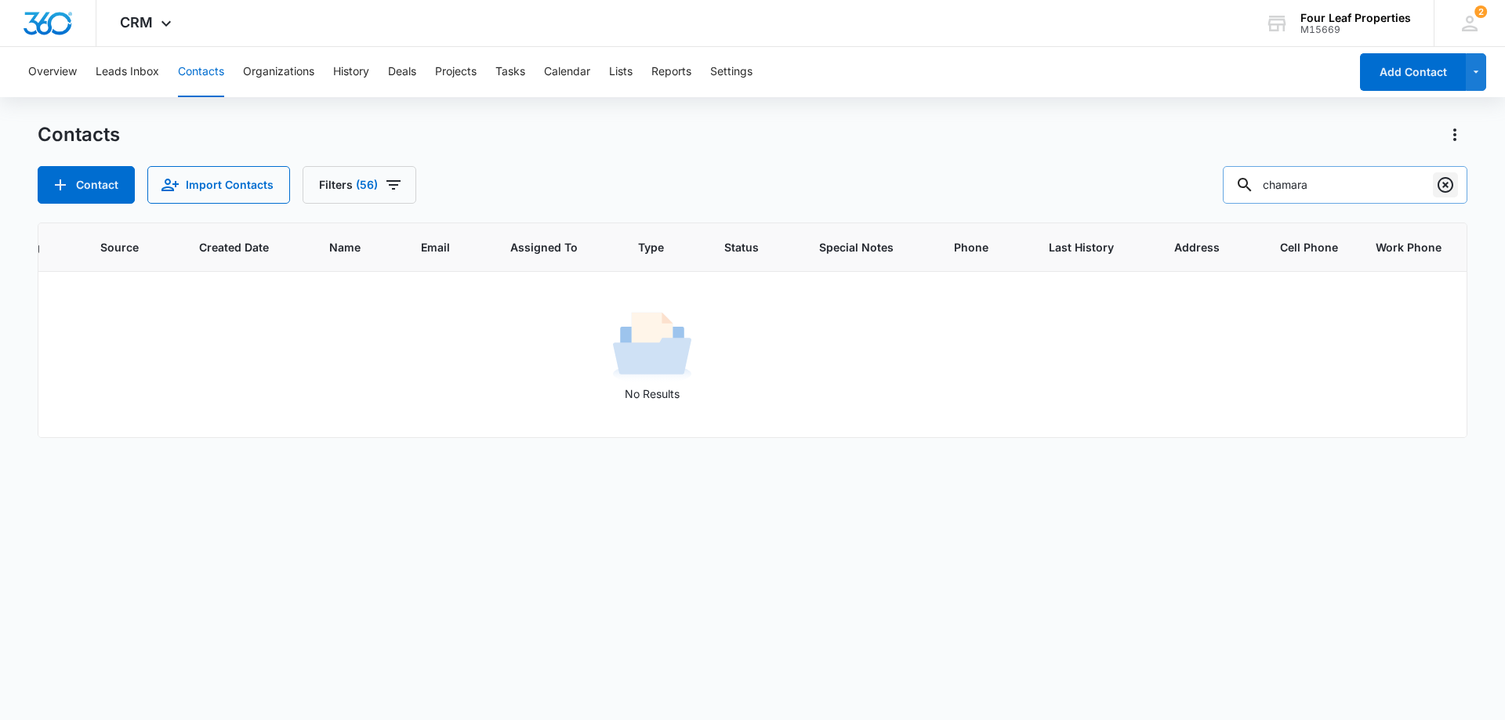
click at [1444, 185] on icon "Clear" at bounding box center [1445, 185] width 16 height 16
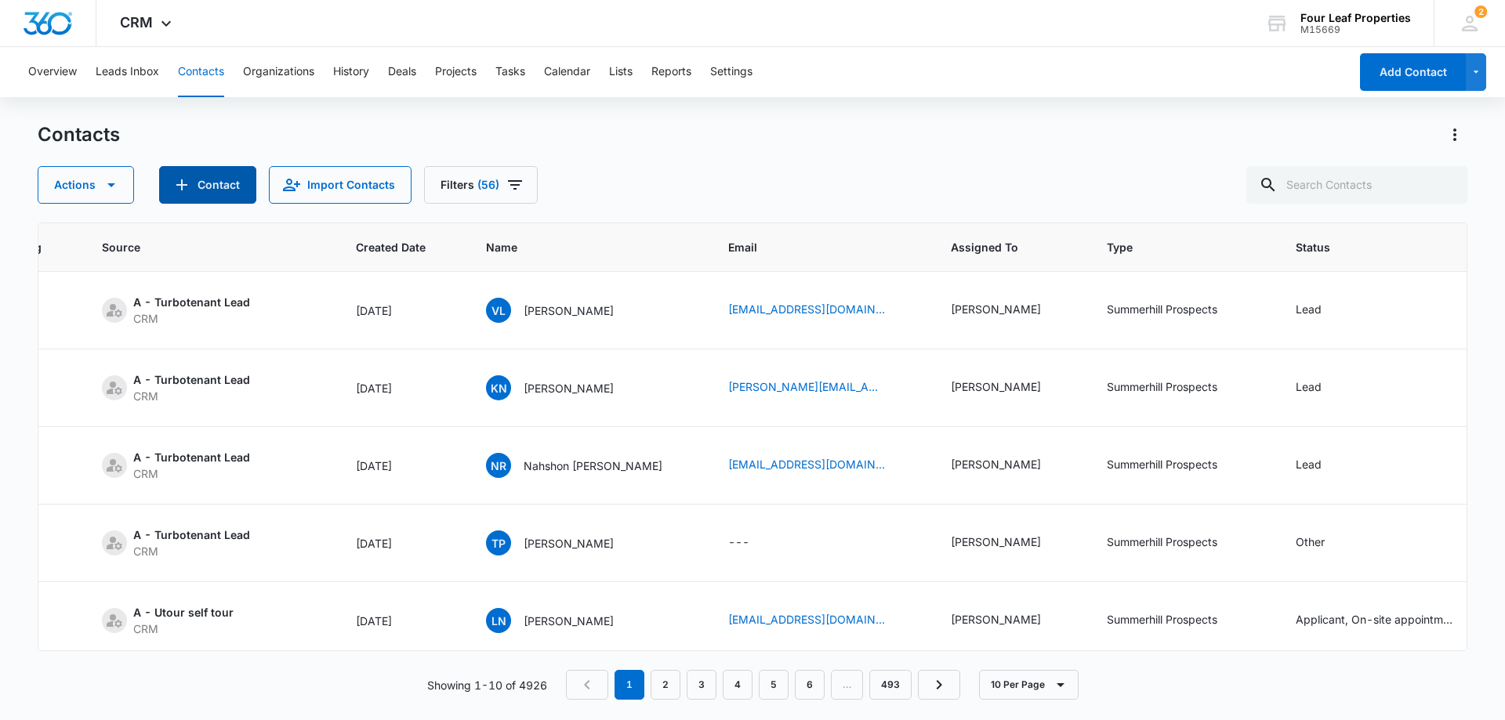
click at [232, 193] on button "Contact" at bounding box center [207, 185] width 97 height 38
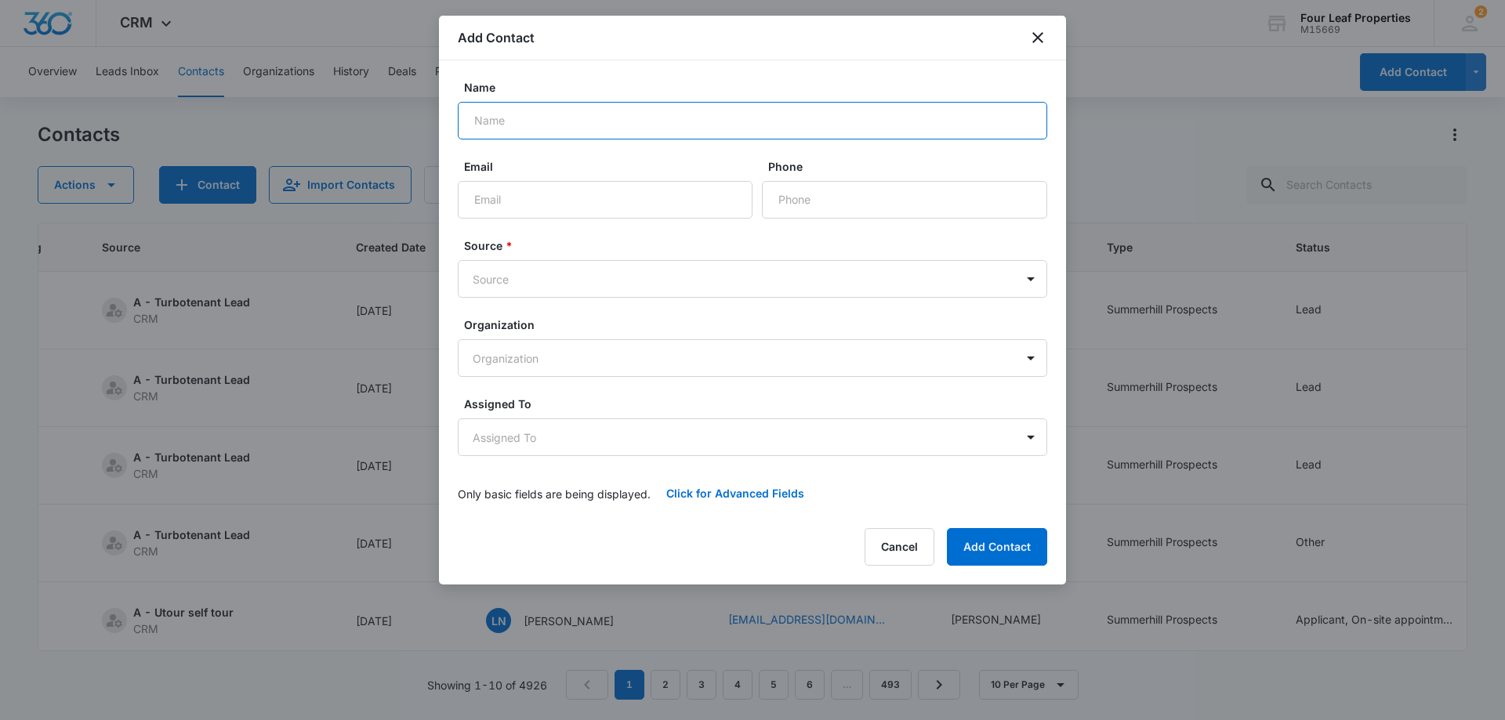
click at [523, 120] on input "Name" at bounding box center [752, 121] width 589 height 38
type input "[PERSON_NAME]"
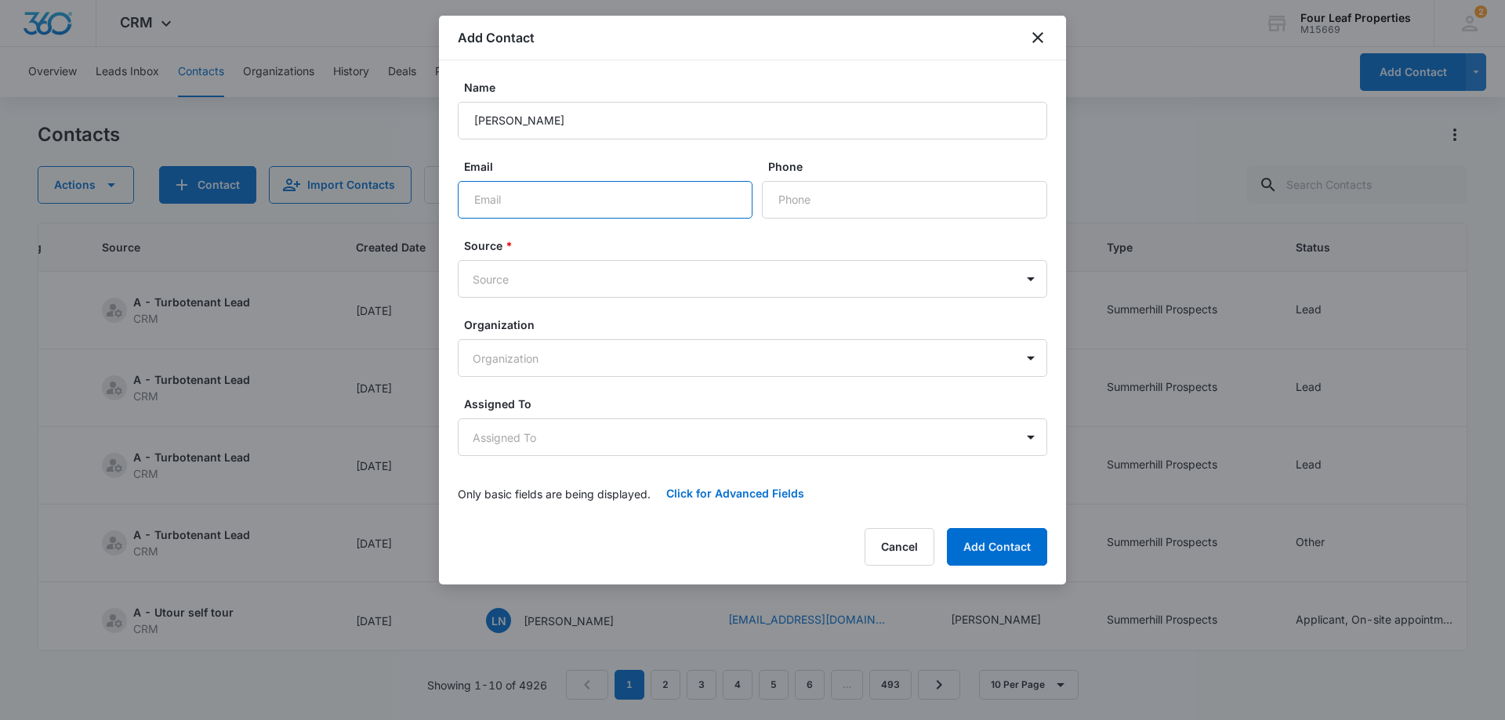
click at [510, 201] on input "Email" at bounding box center [605, 200] width 295 height 38
type input "[EMAIL_ADDRESS][DOMAIN_NAME]"
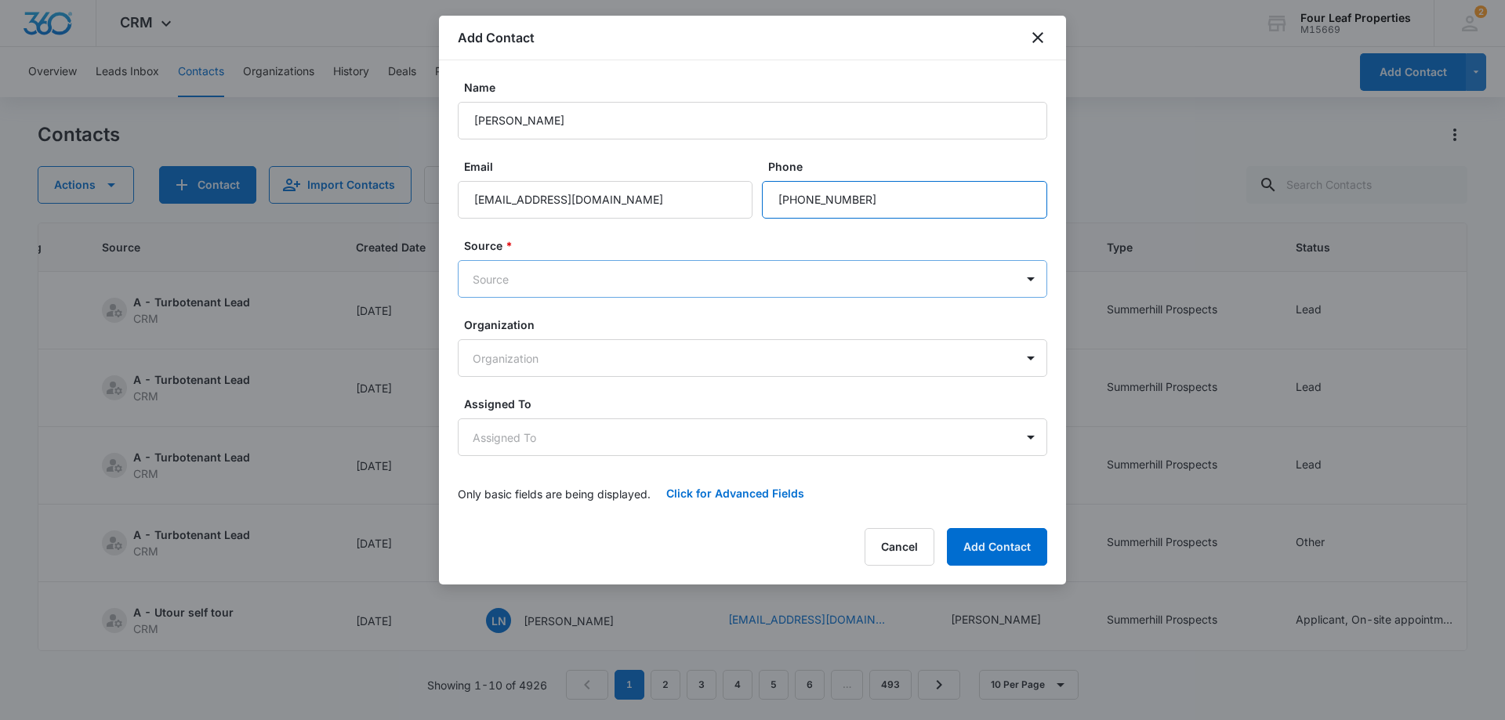
type input "[PHONE_NUMBER]"
click at [498, 277] on body "CRM Apps Reputation Websites Forms CRM Email Social Shop Payments POS Content A…" at bounding box center [752, 360] width 1505 height 720
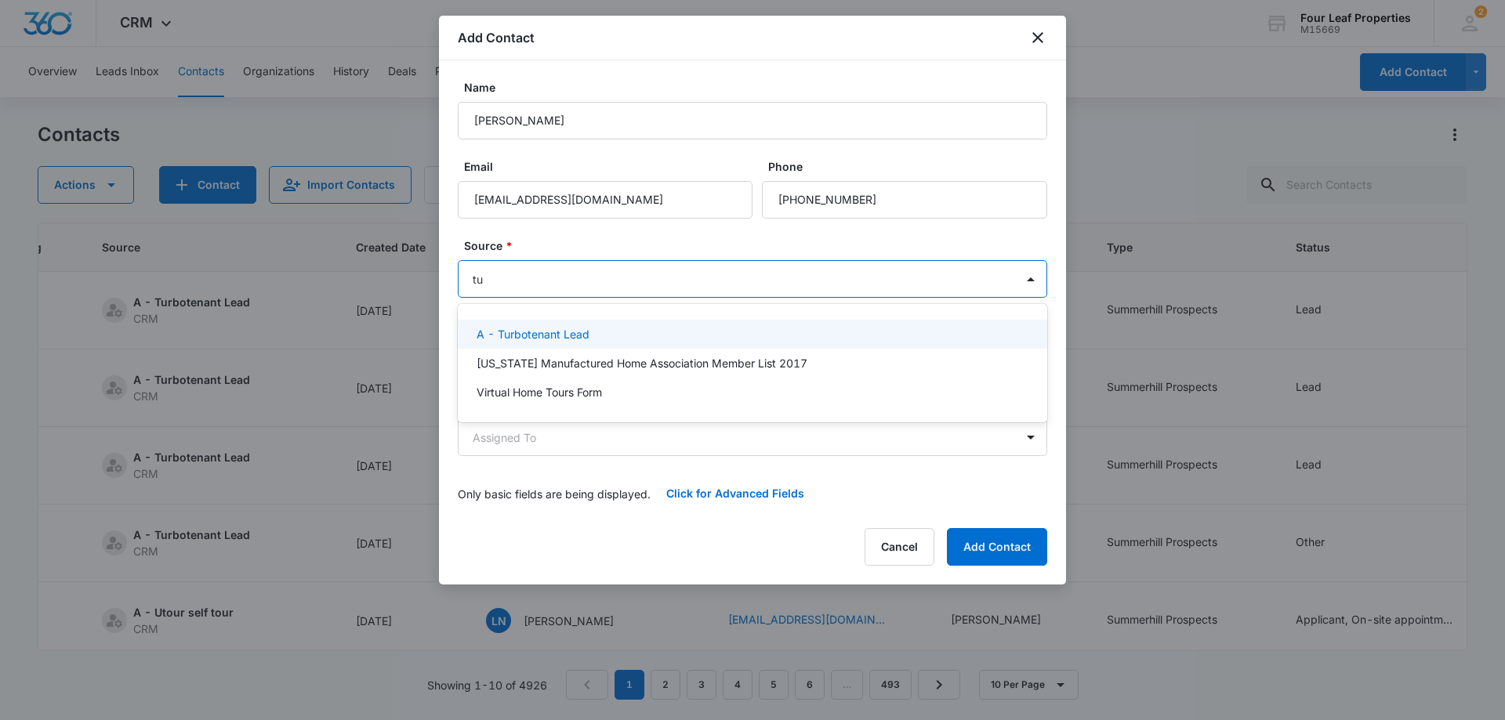
type input "tur"
click at [549, 334] on p "A - Turbotenant Lead" at bounding box center [532, 334] width 113 height 16
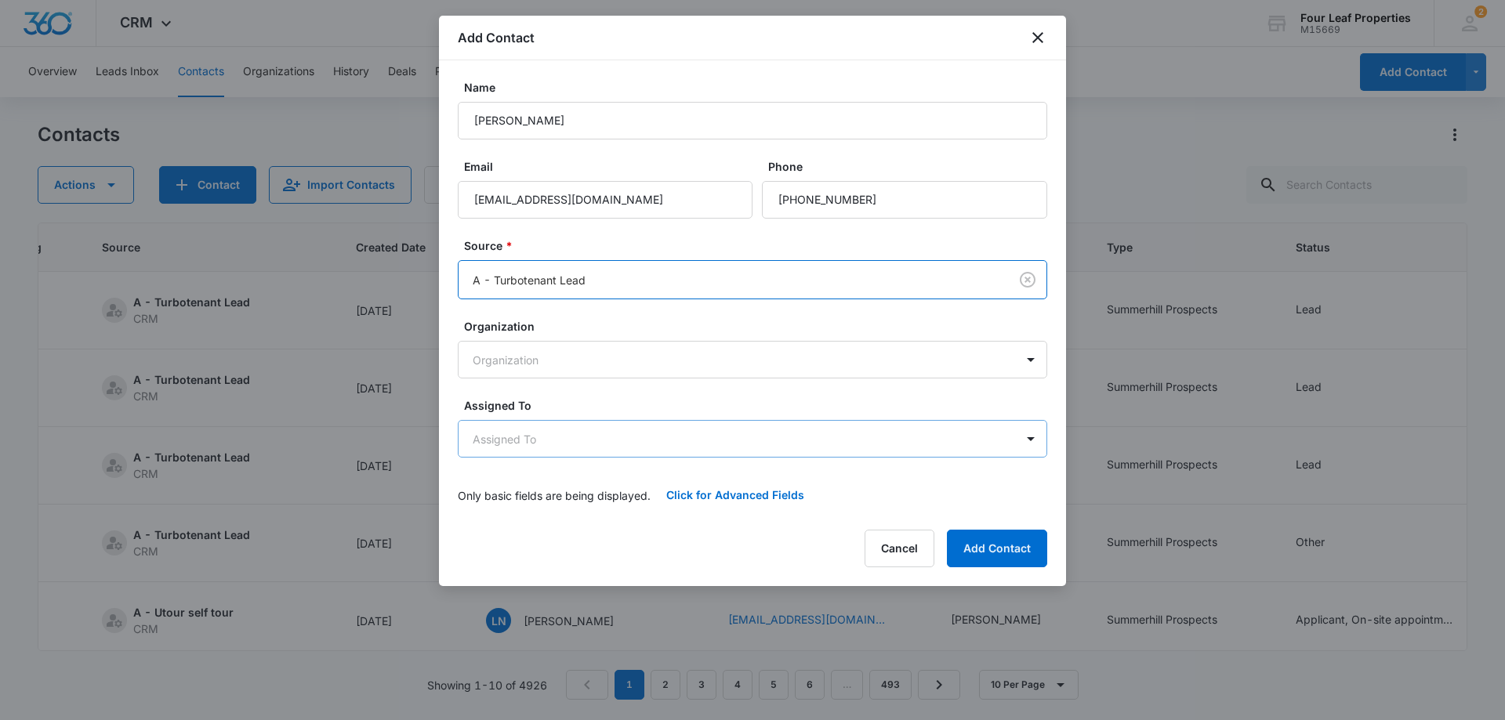
click at [524, 447] on body "CRM Apps Reputation Websites Forms CRM Email Social Shop Payments POS Content A…" at bounding box center [752, 360] width 1505 height 720
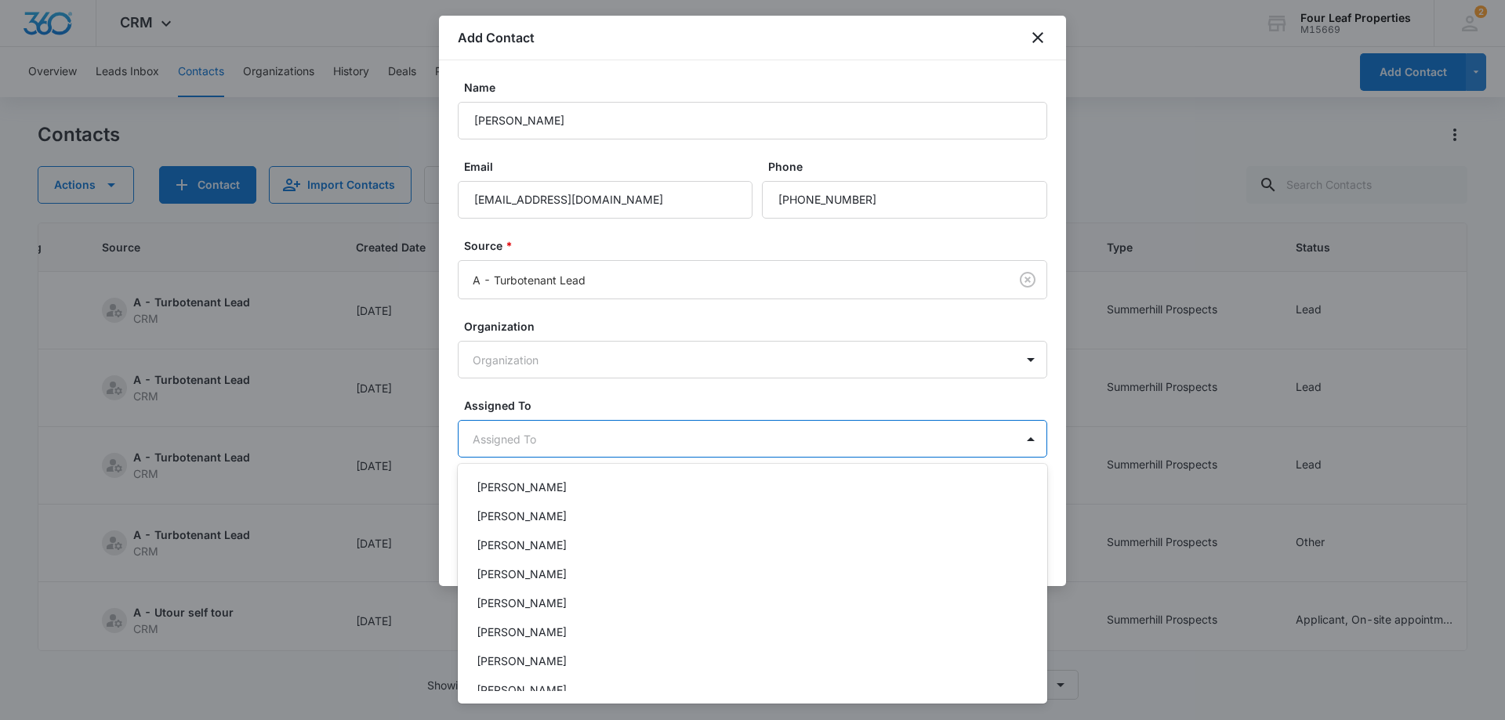
scroll to position [157, 0]
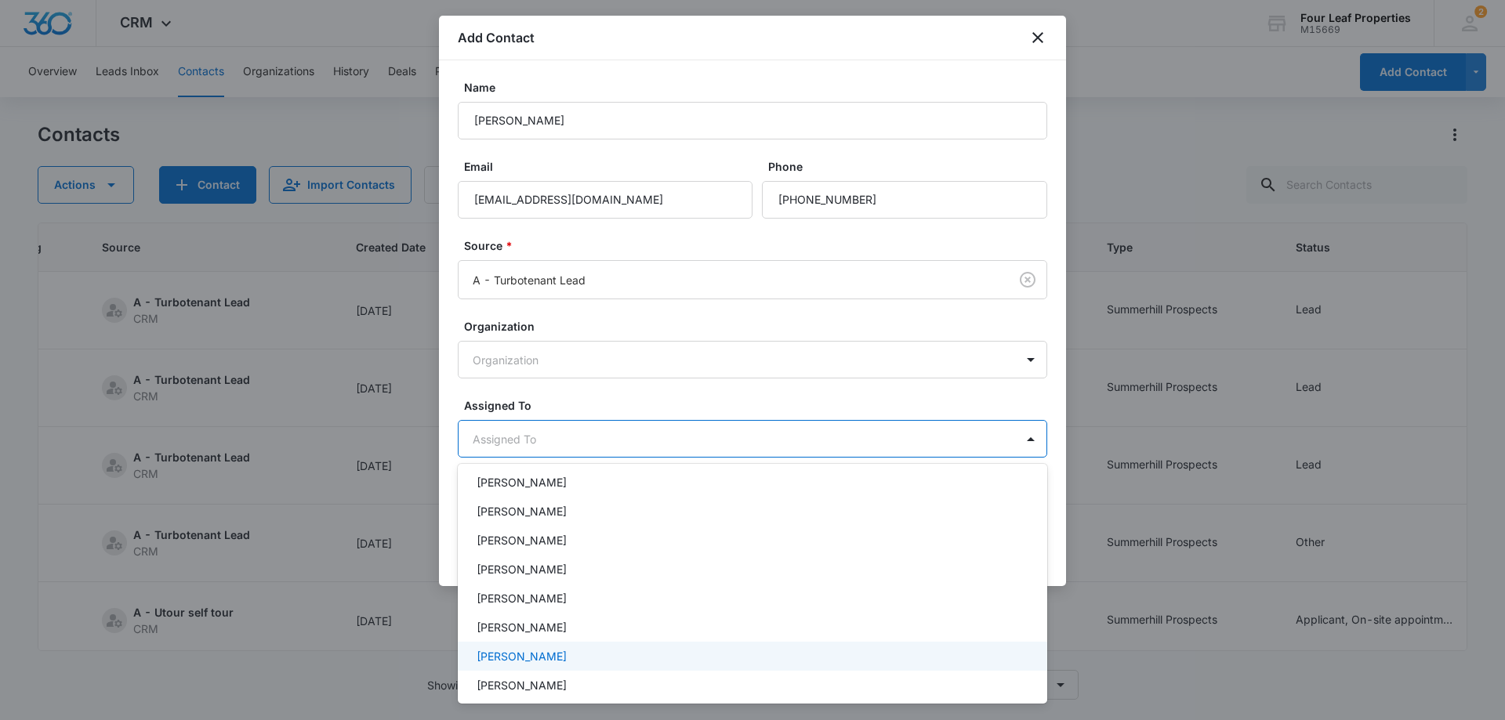
click at [501, 657] on p "[PERSON_NAME]" at bounding box center [521, 656] width 90 height 16
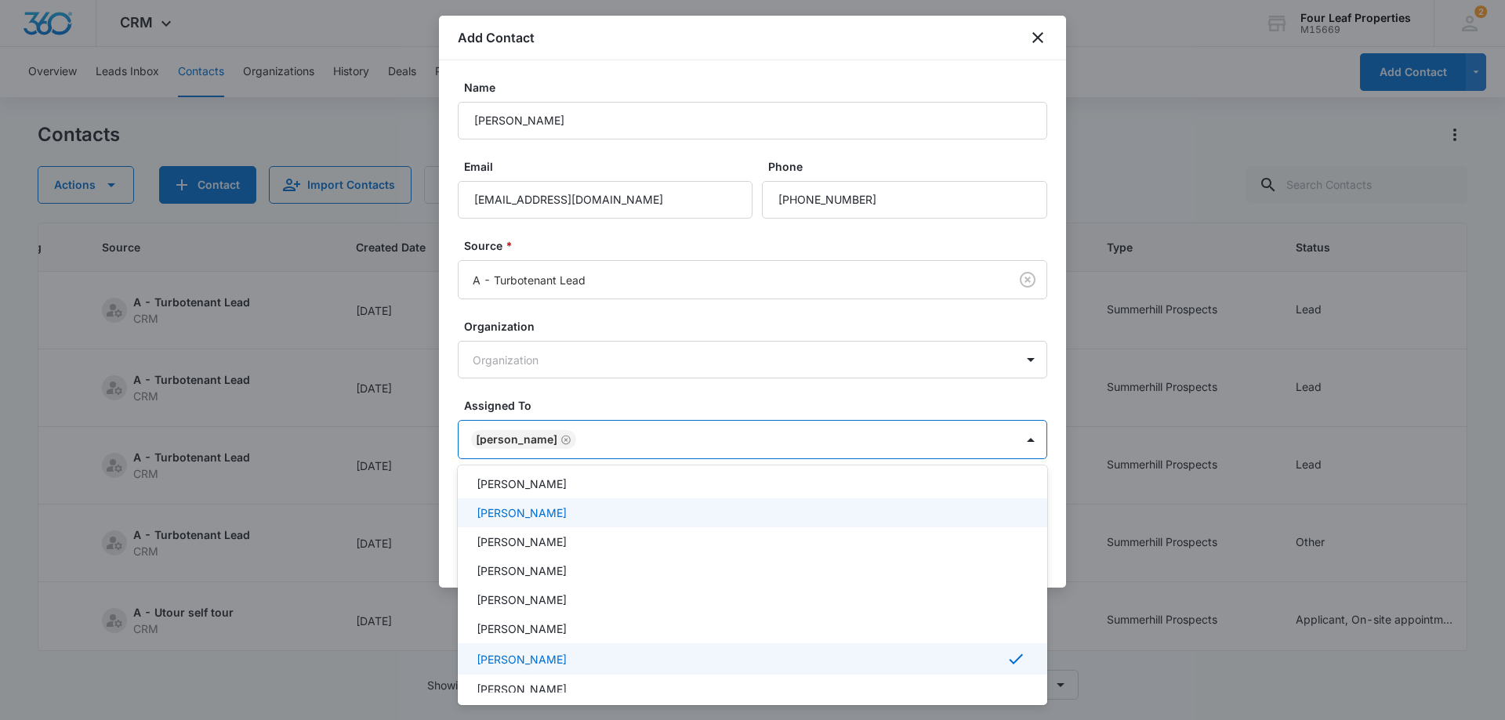
click at [609, 382] on div at bounding box center [752, 360] width 1505 height 720
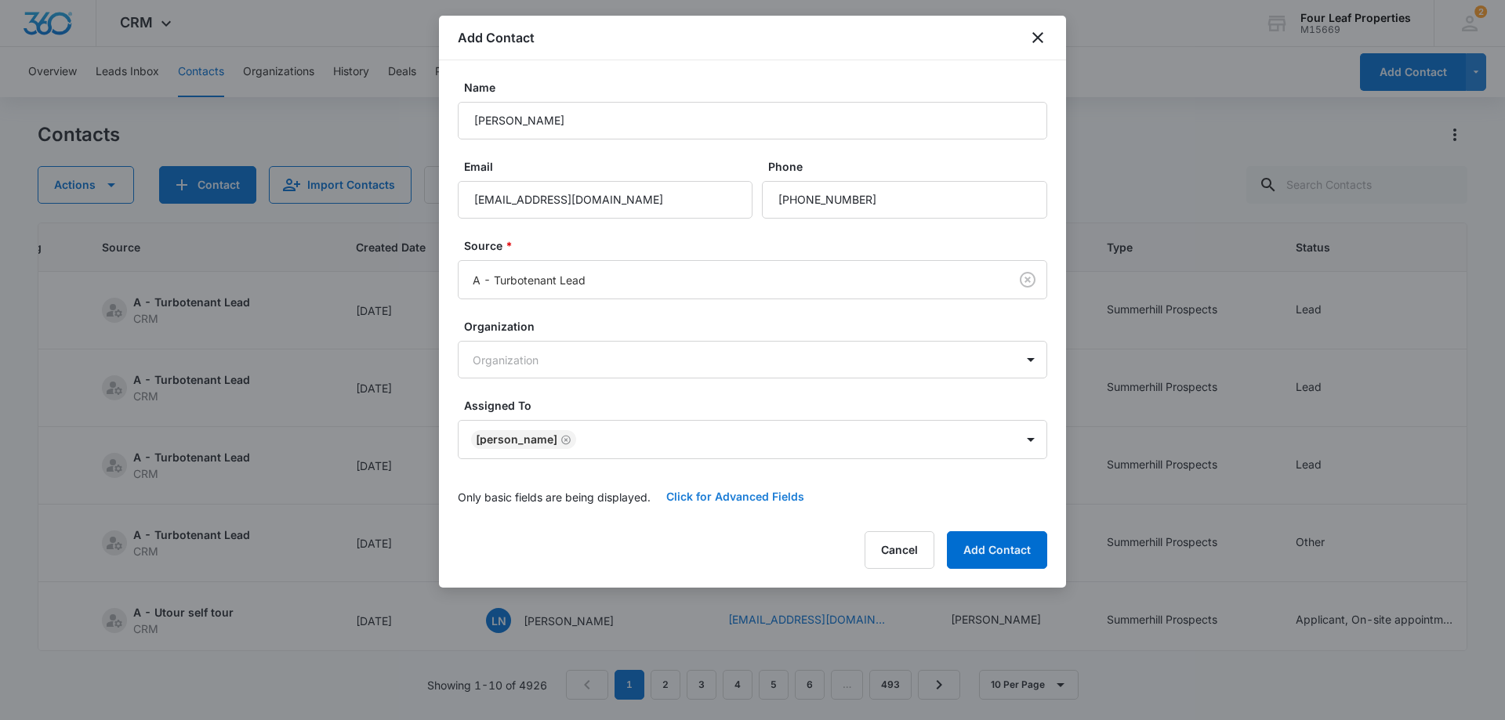
click at [703, 497] on button "Click for Advanced Fields" at bounding box center [734, 497] width 169 height 38
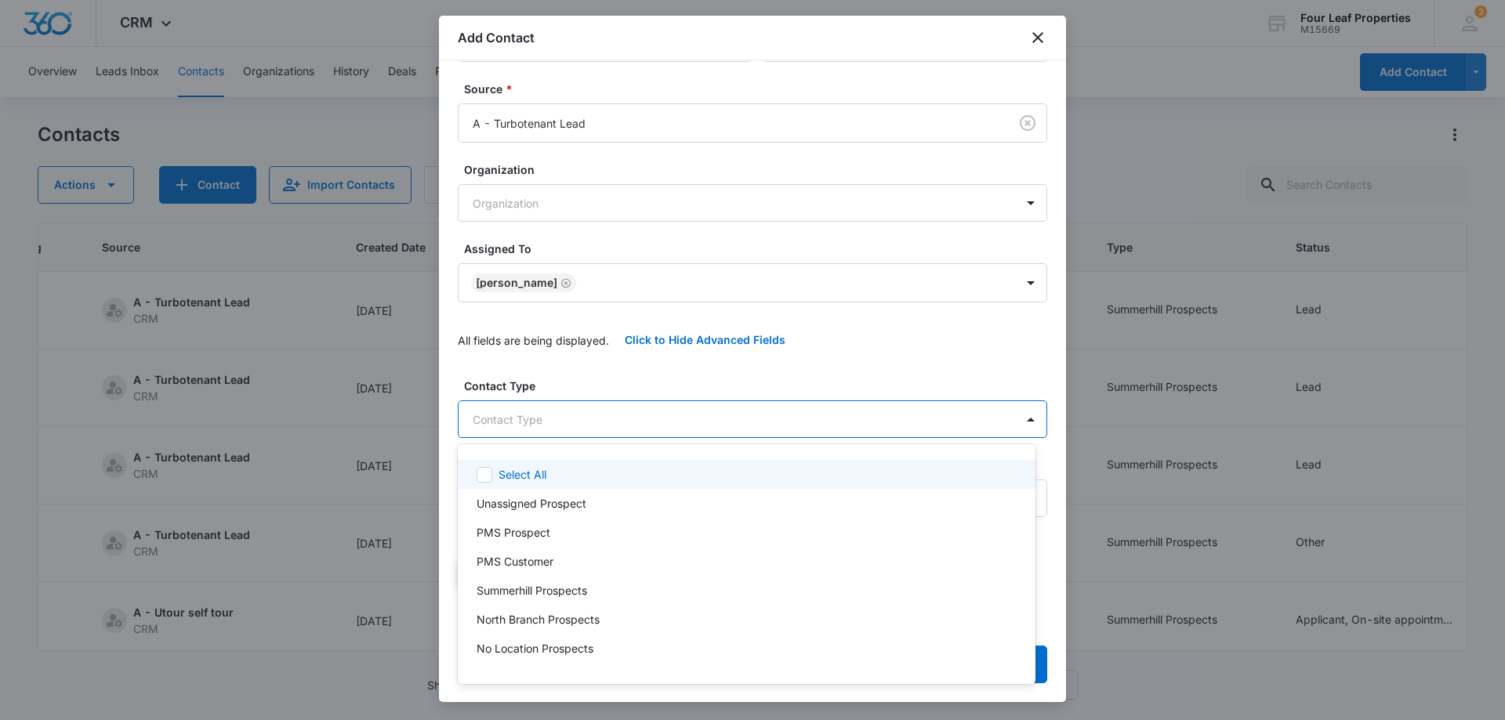
click at [600, 425] on body "CRM Apps Reputation Websites Forms CRM Email Social Shop Payments POS Content A…" at bounding box center [752, 360] width 1505 height 720
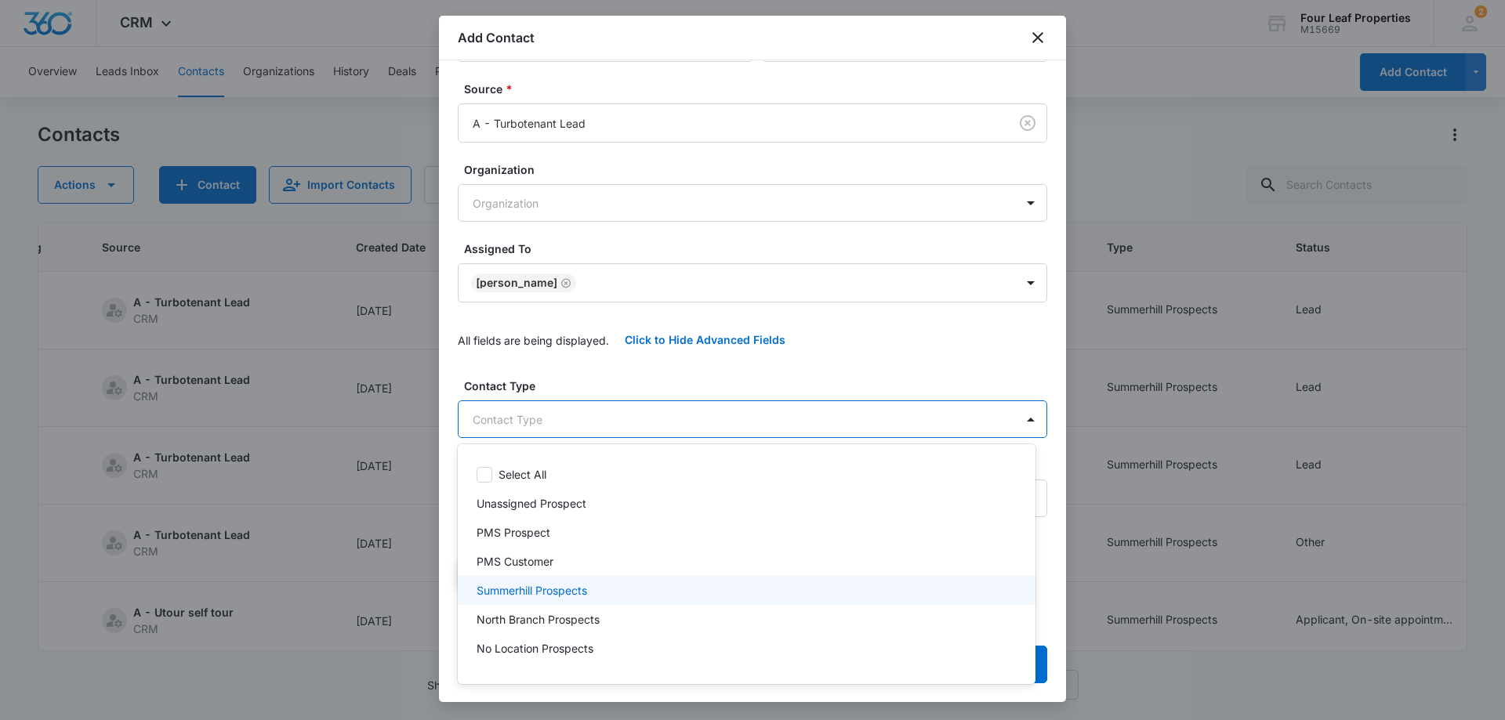
click at [568, 588] on p "Summerhill Prospects" at bounding box center [531, 590] width 110 height 16
click at [641, 375] on div at bounding box center [752, 360] width 1505 height 720
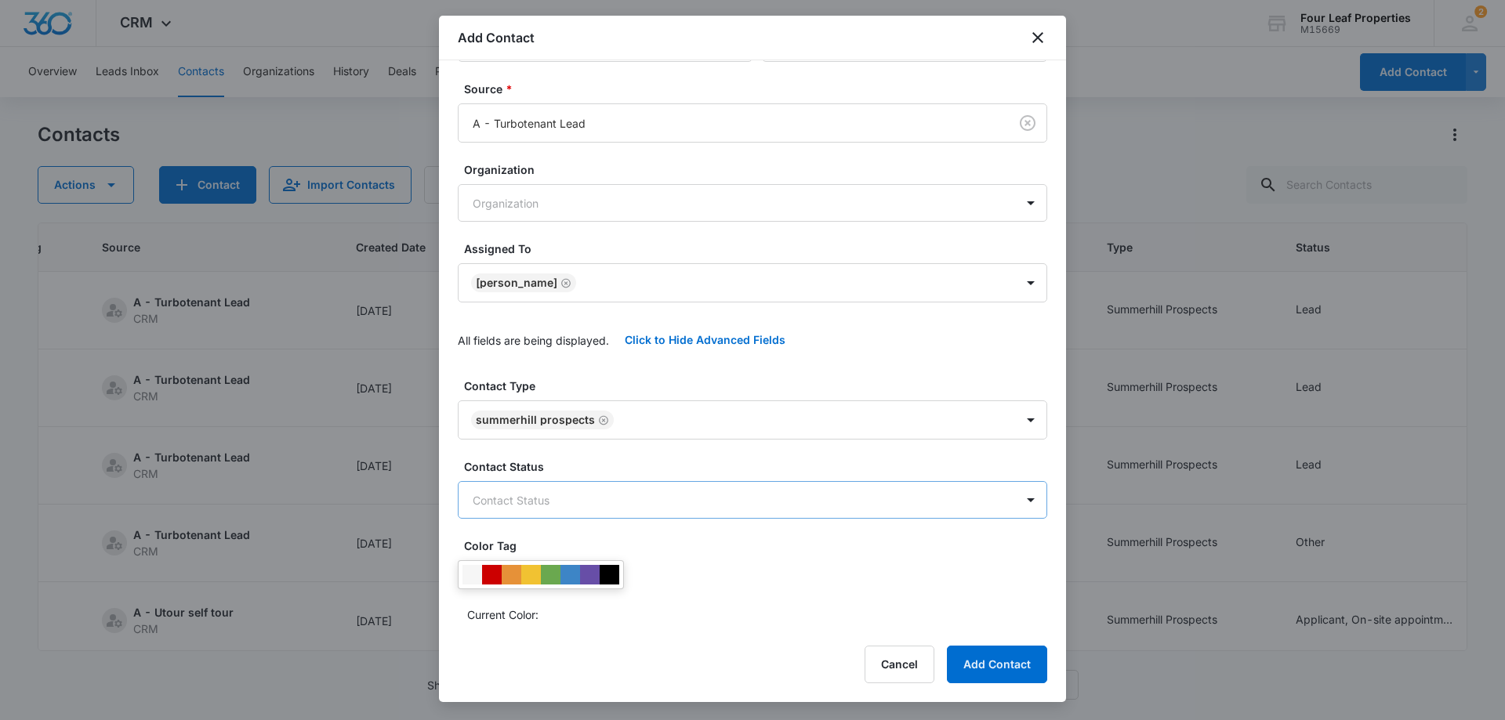
click at [558, 502] on body "CRM Apps Reputation Websites Forms CRM Email Social Shop Payments POS Content A…" at bounding box center [752, 360] width 1505 height 720
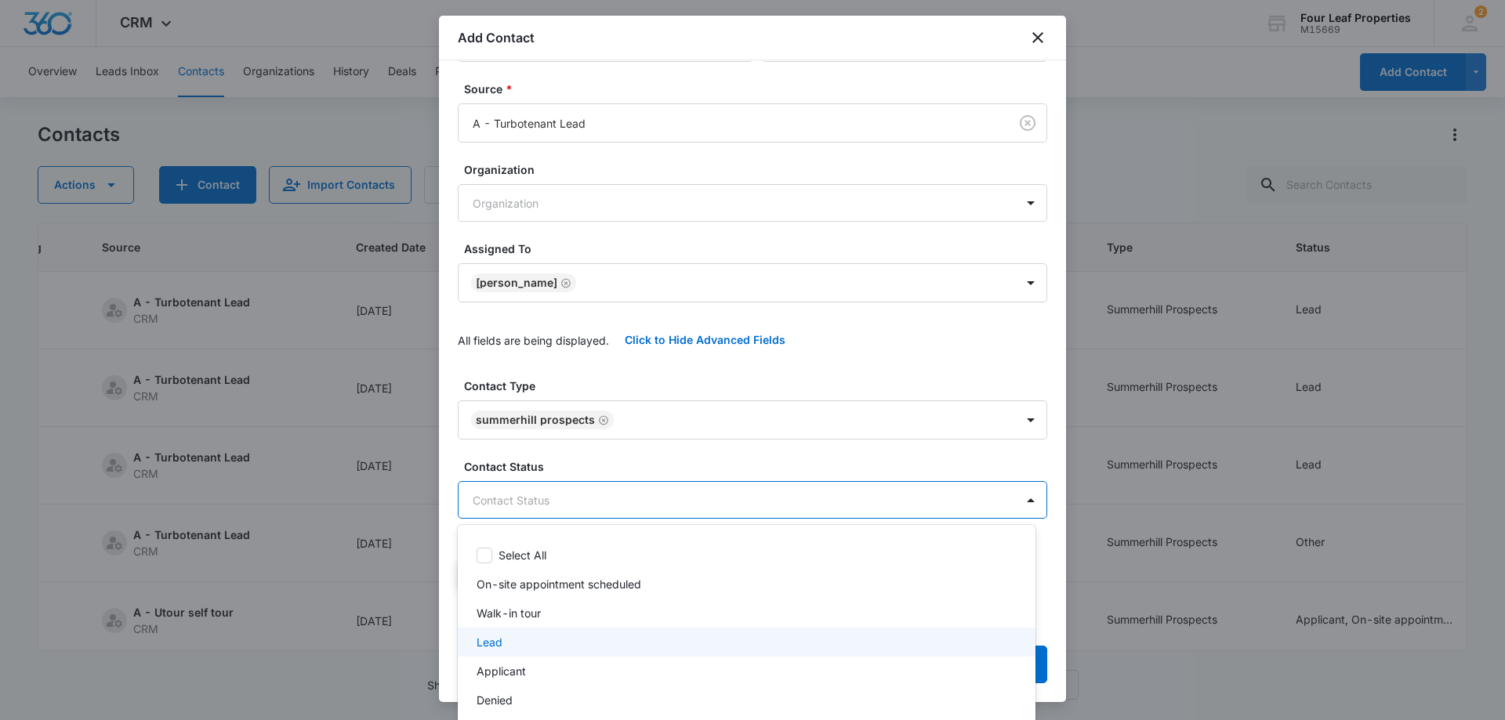
click at [566, 639] on div "Lead" at bounding box center [744, 642] width 537 height 16
click at [625, 452] on div at bounding box center [752, 360] width 1505 height 720
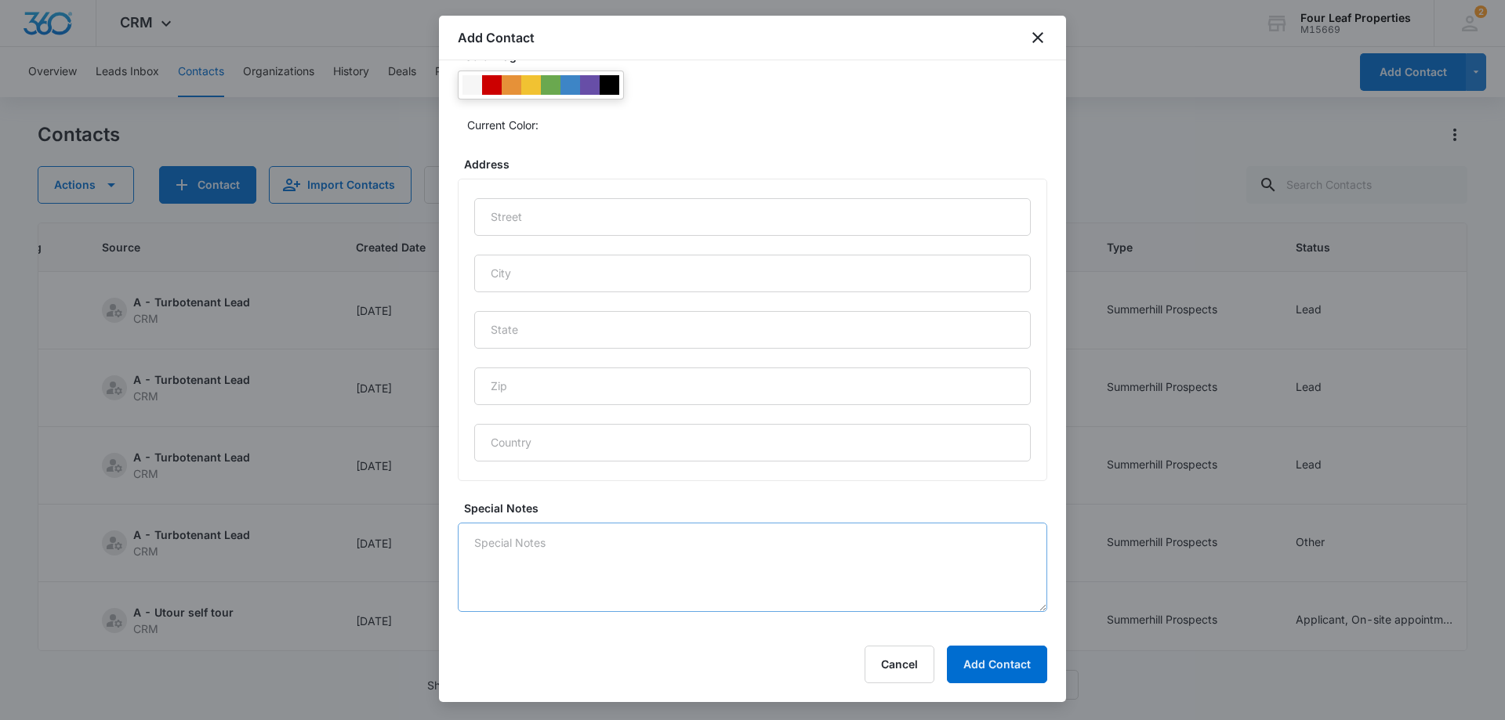
scroll to position [649, 0]
click at [525, 542] on textarea "Special Notes" at bounding box center [752, 566] width 589 height 89
type textarea "8/11 LM"
click at [985, 663] on button "Add Contact" at bounding box center [997, 665] width 100 height 38
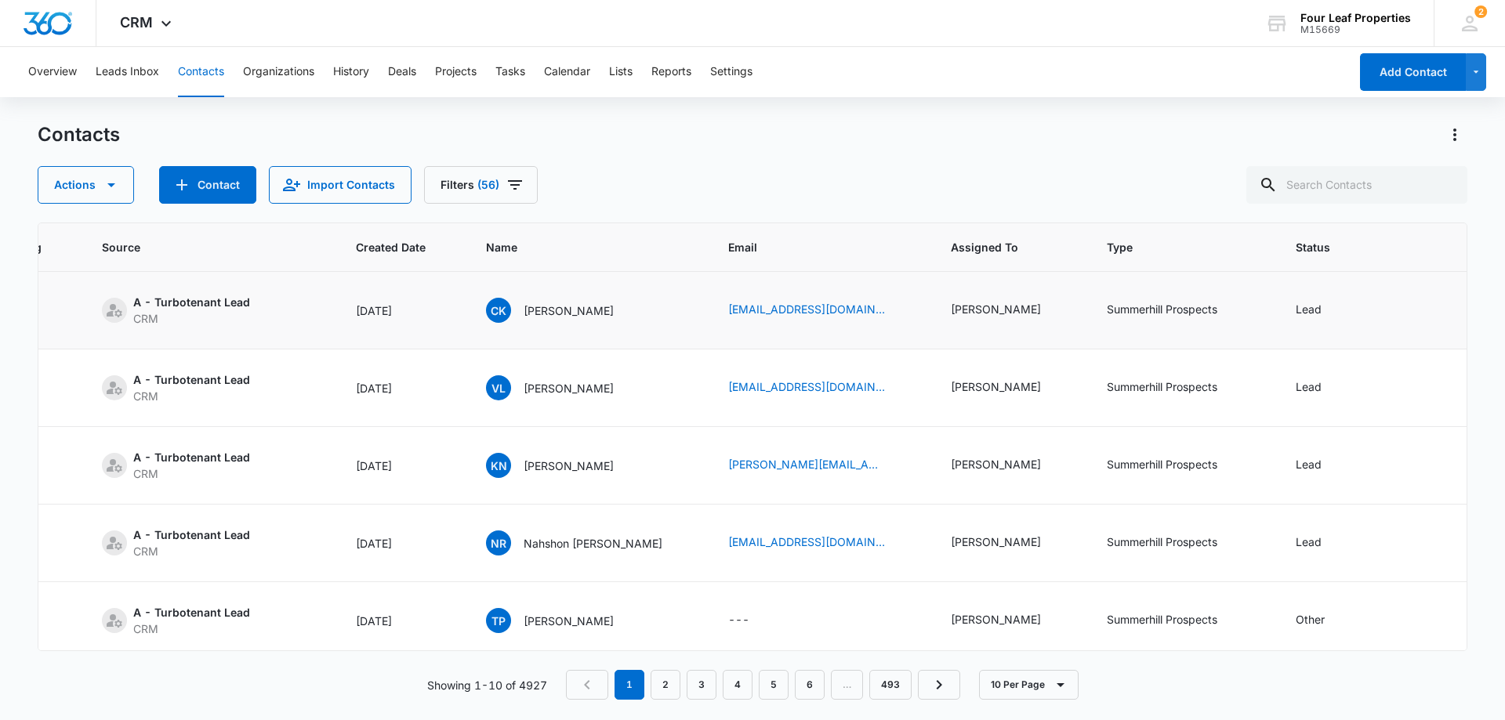
click at [656, 320] on div "CK [PERSON_NAME]" at bounding box center [588, 310] width 205 height 25
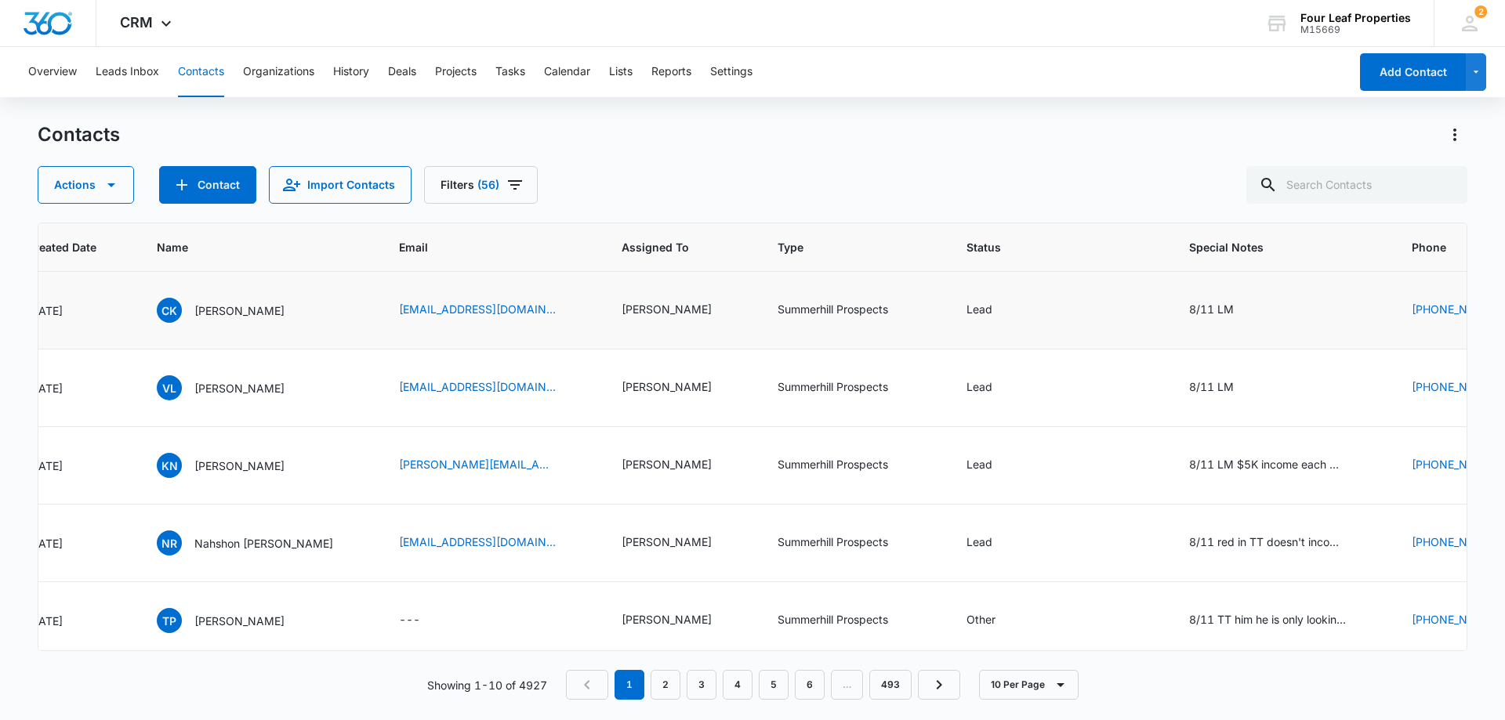
scroll to position [0, 578]
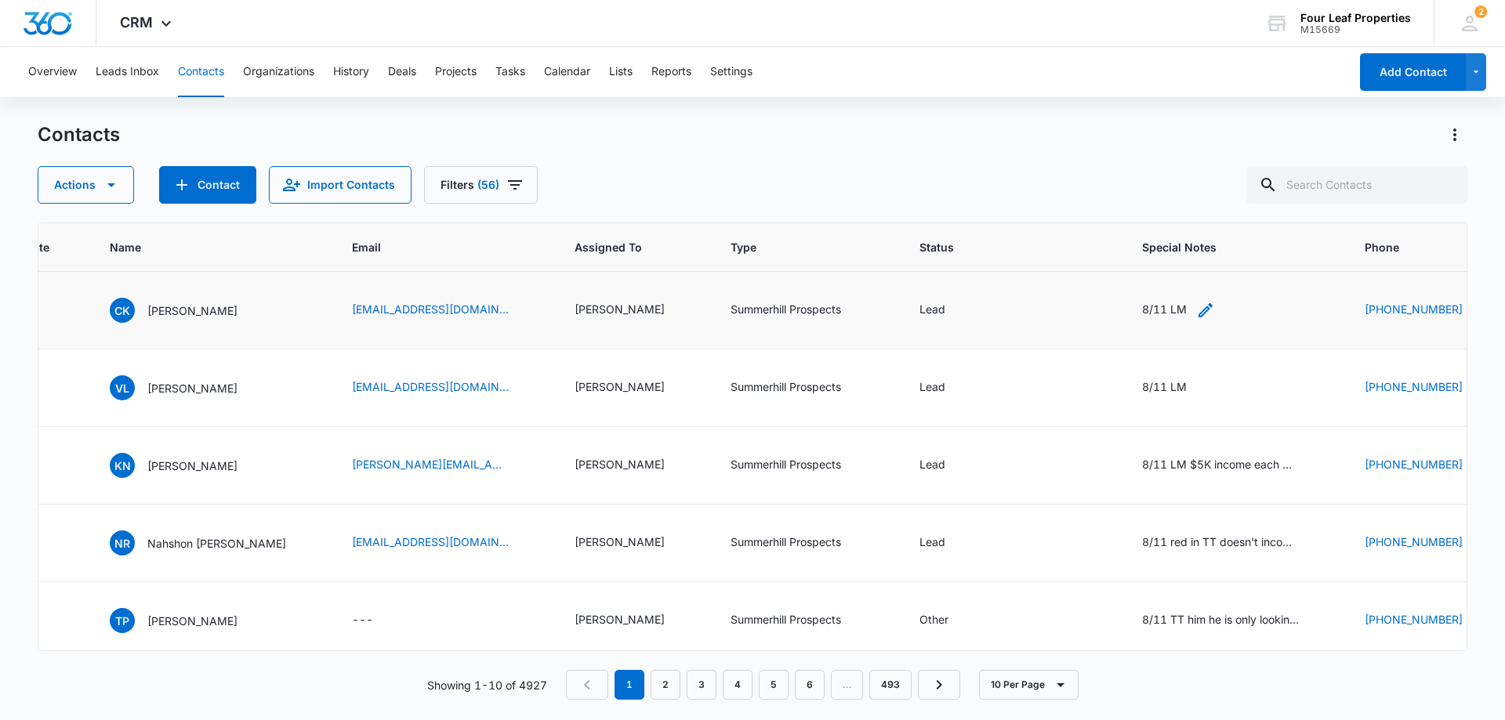
click at [1198, 309] on icon "Special Notes - 8/11 LM - Select to Edit Field" at bounding box center [1205, 310] width 14 height 14
click at [1132, 161] on textarea "8/11 LM" at bounding box center [1162, 183] width 186 height 89
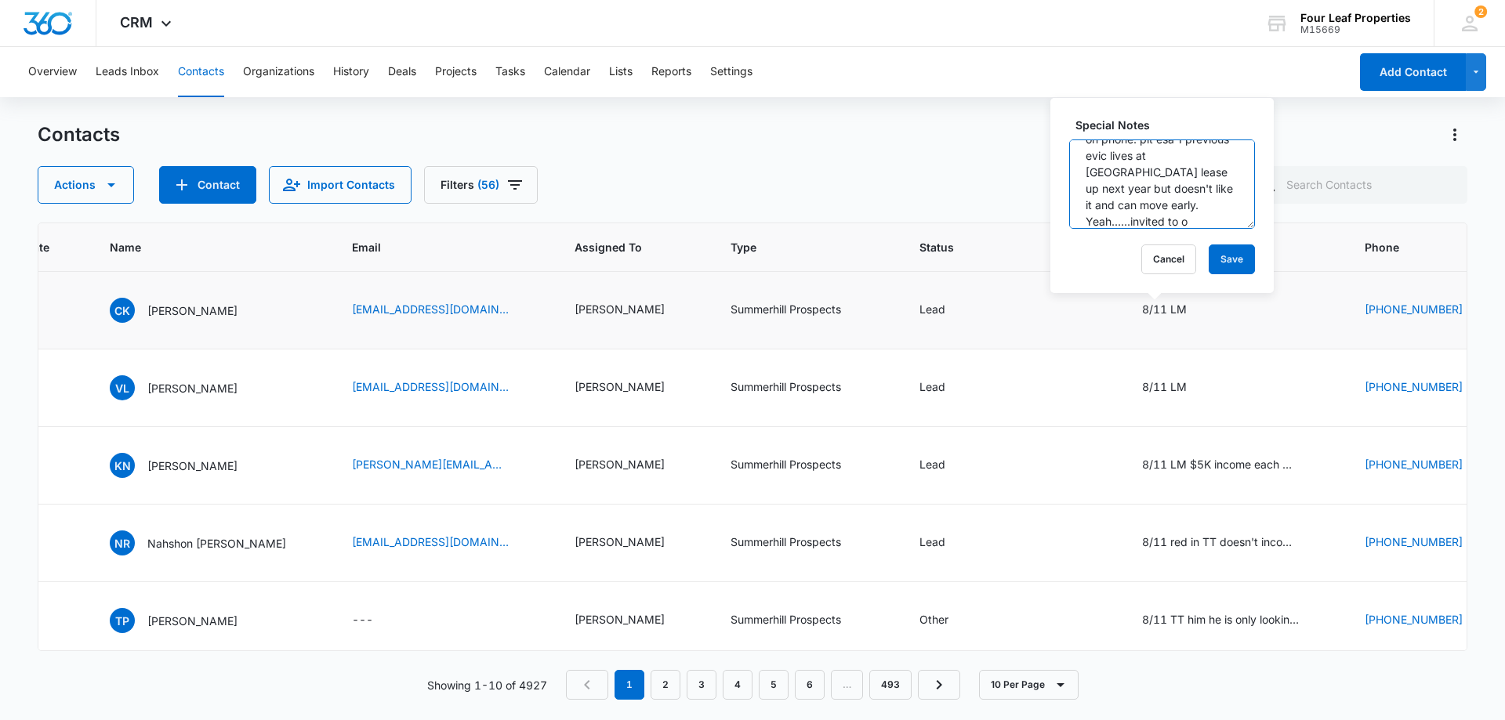
scroll to position [53, 0]
type textarea "8/11 TT her on IM and [DATE] on phone. pit esa 1 previous evic lives at [GEOGRA…"
click at [1211, 255] on button "Save" at bounding box center [1231, 260] width 46 height 30
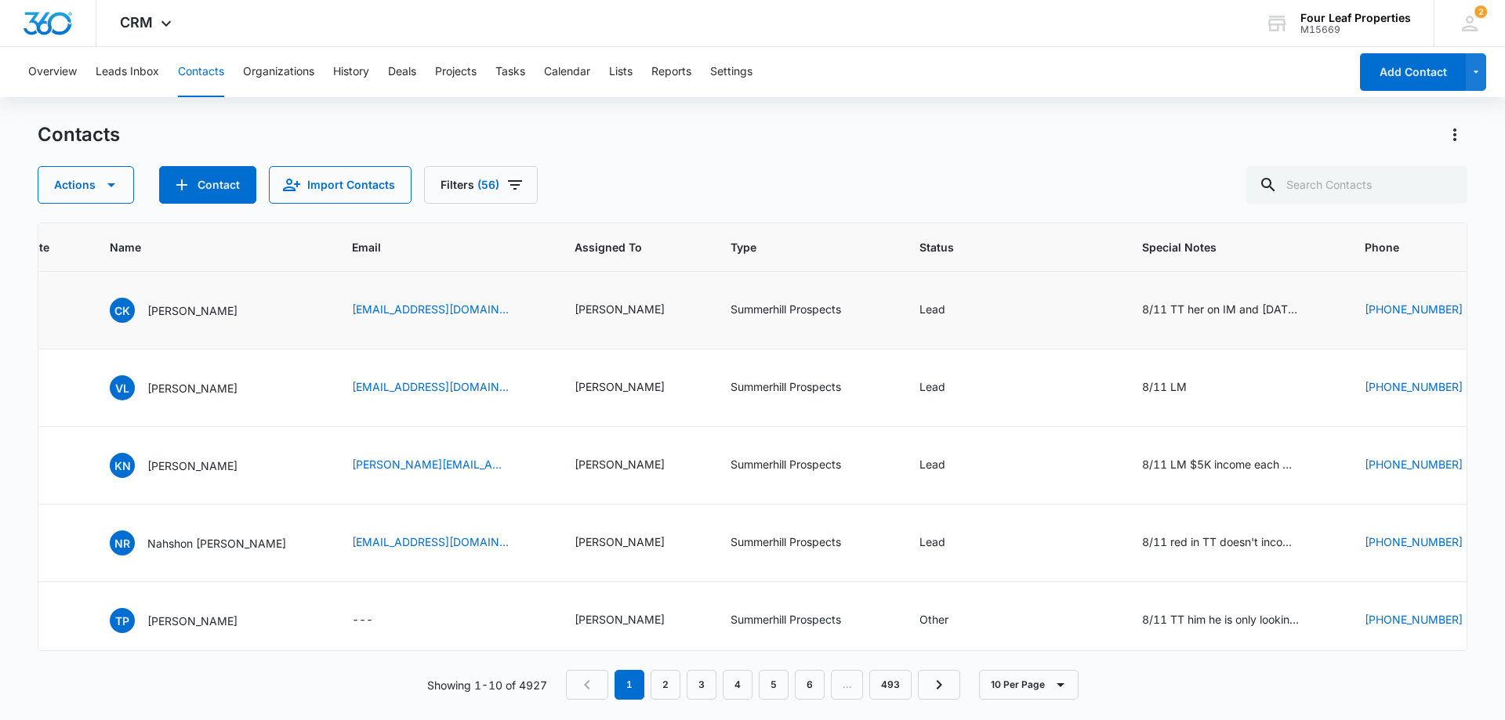
click at [712, 331] on td "Summerhill Prospects" at bounding box center [806, 311] width 189 height 78
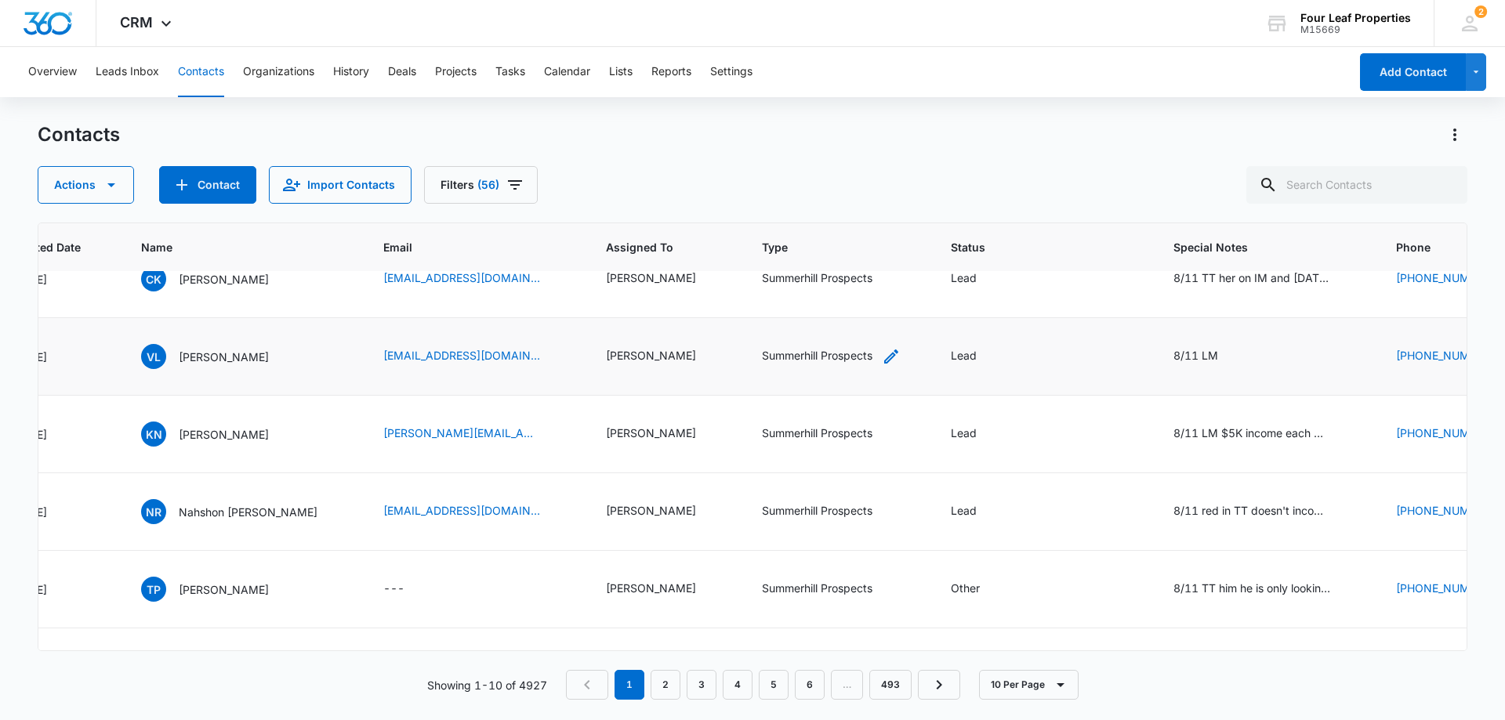
scroll to position [10, 546]
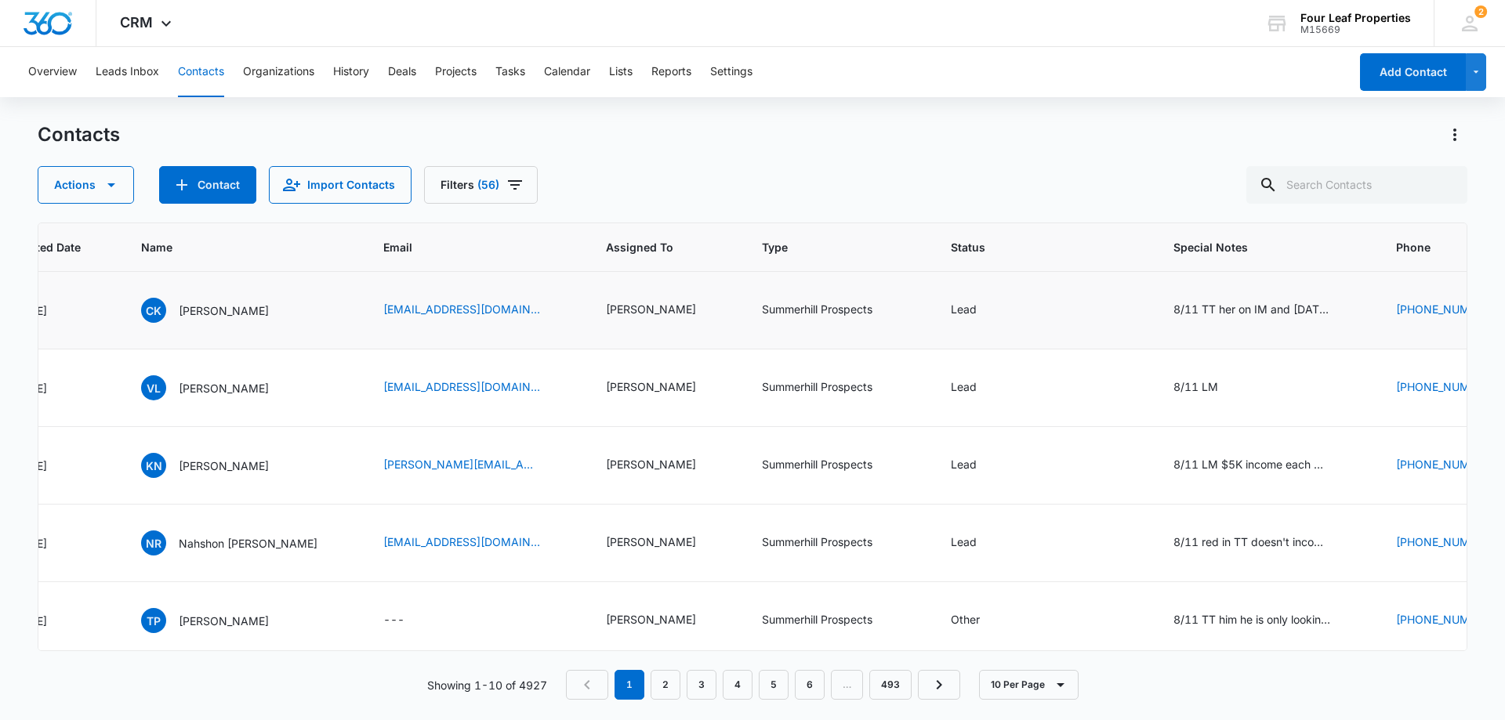
click at [505, 339] on td "[EMAIL_ADDRESS][DOMAIN_NAME]" at bounding box center [475, 311] width 223 height 78
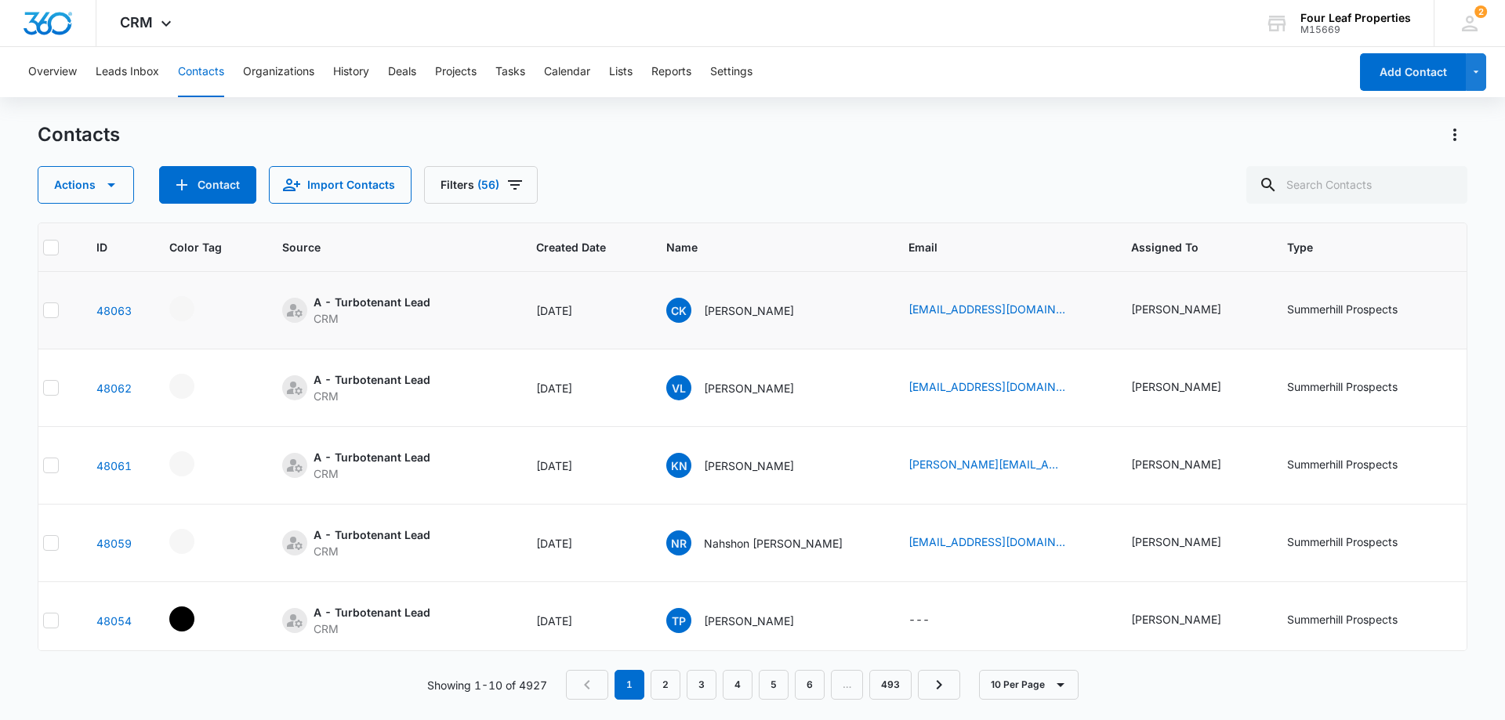
scroll to position [0, 0]
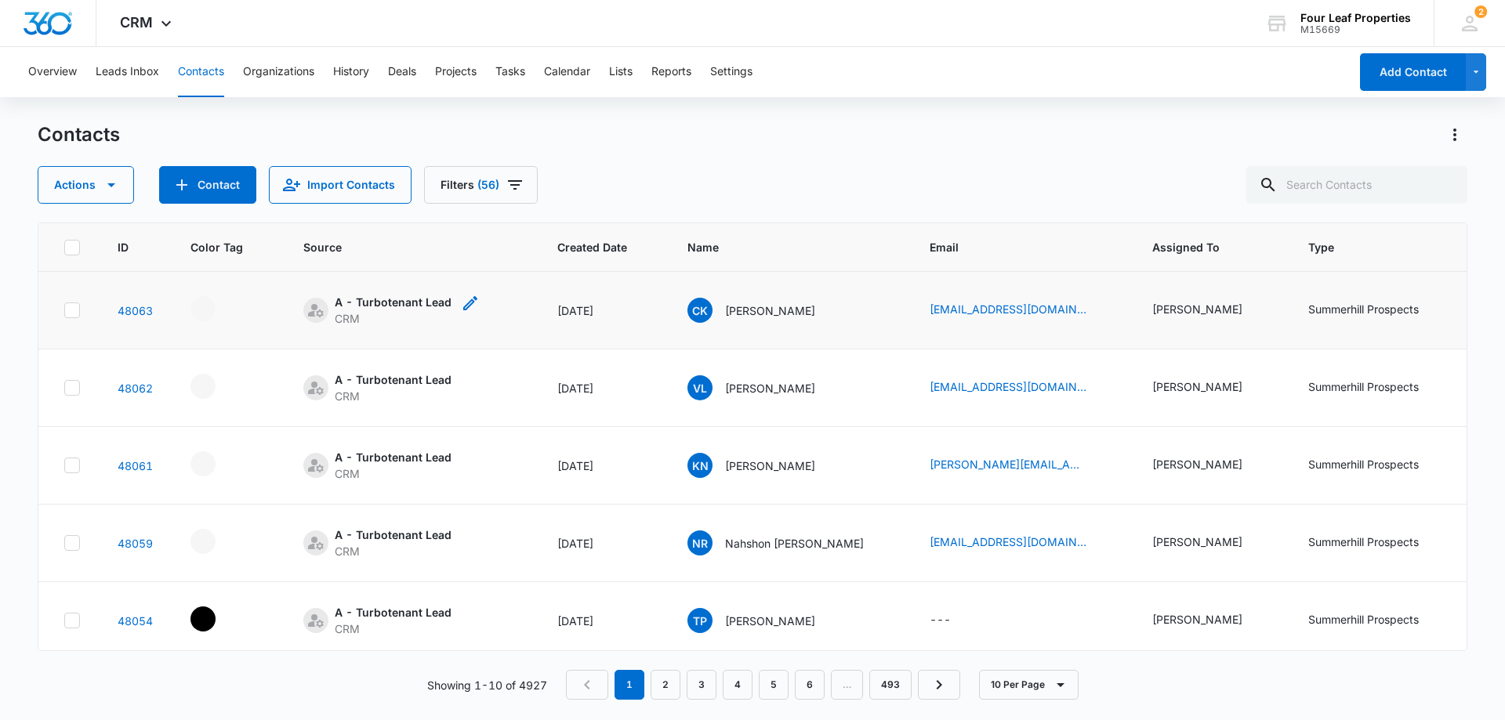
click at [466, 302] on icon "Source - [object Object] - Select to Edit Field" at bounding box center [470, 303] width 14 height 14
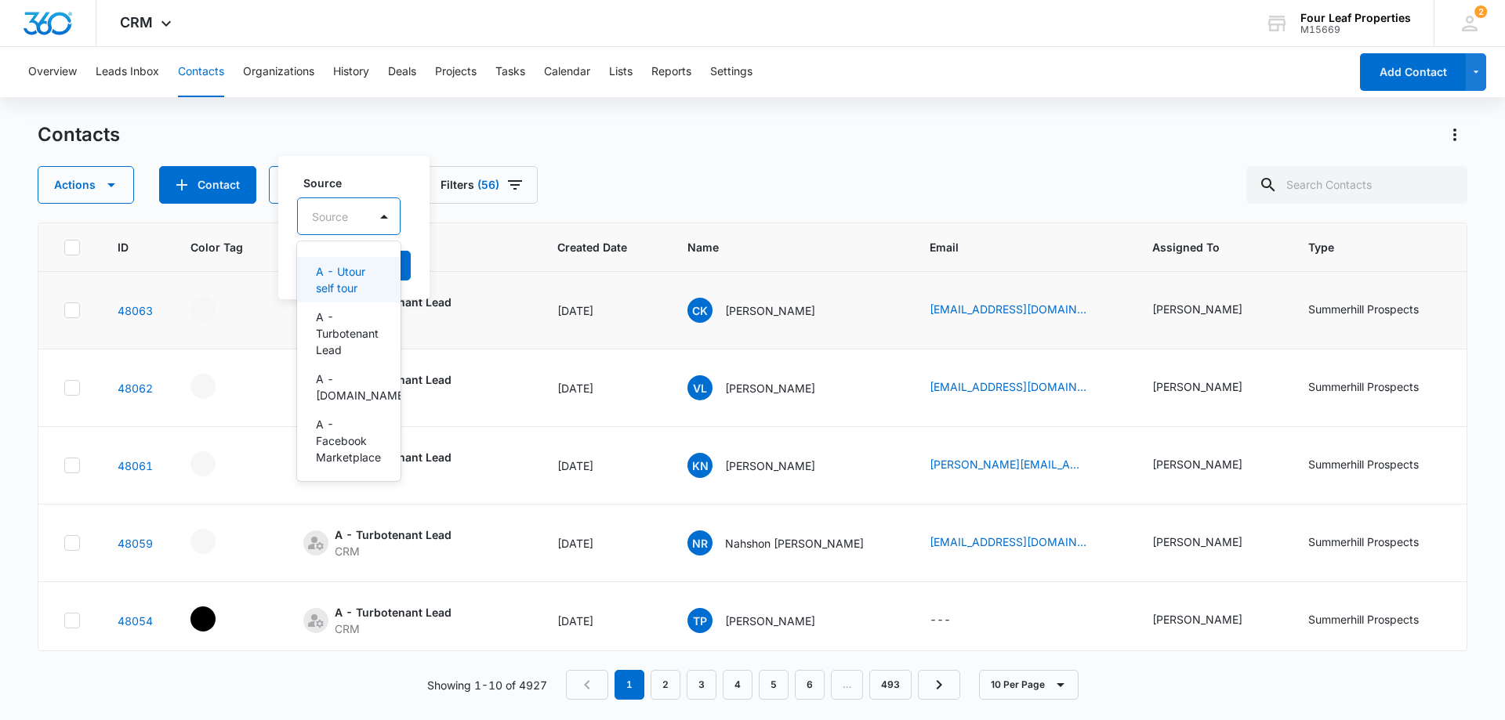
click at [330, 211] on div at bounding box center [330, 217] width 36 height 20
type input "face"
click at [337, 287] on p "A - Facebook Marketplace or Reels" at bounding box center [342, 296] width 53 height 66
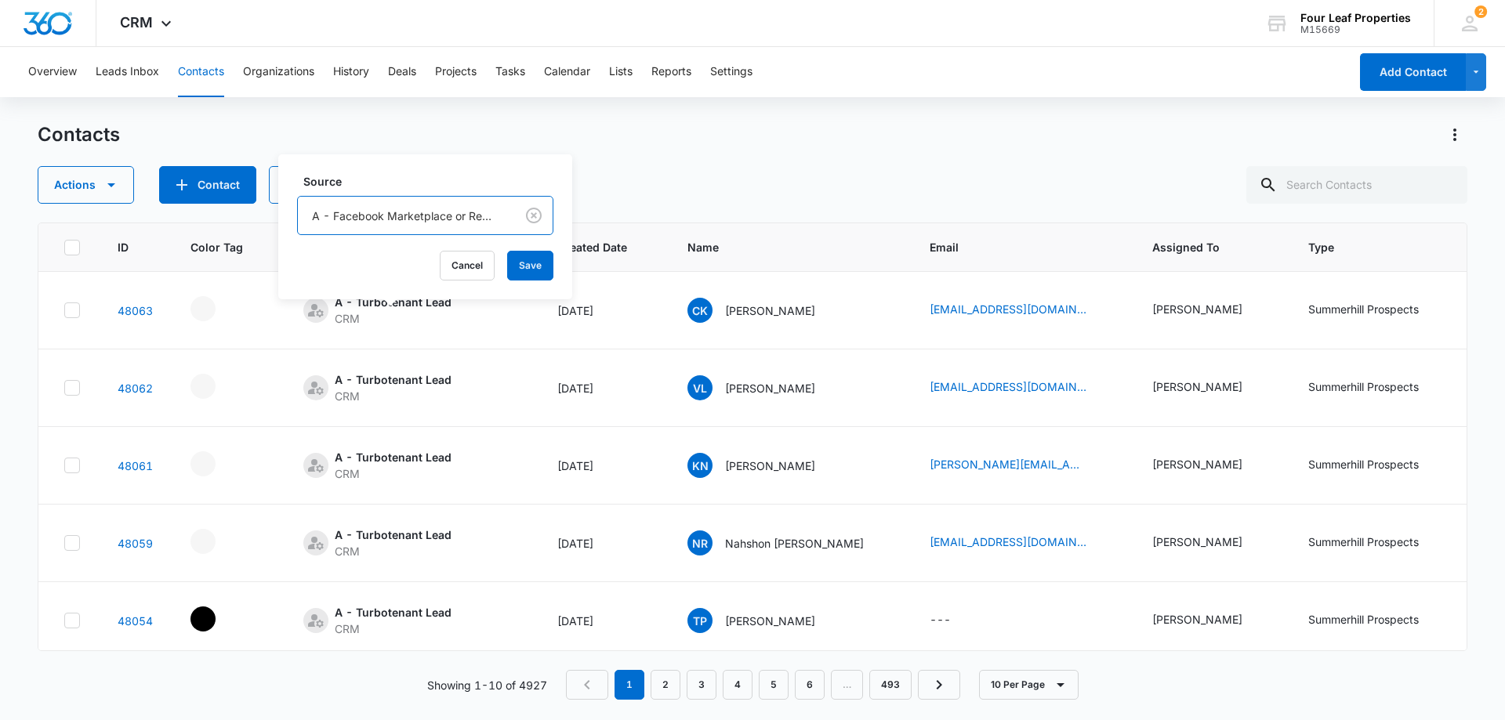
drag, startPoint x: 685, startPoint y: 162, endPoint x: 549, endPoint y: 232, distance: 153.2
click at [685, 161] on div "Contacts Actions Contact Import Contacts Filters (56)" at bounding box center [752, 163] width 1429 height 82
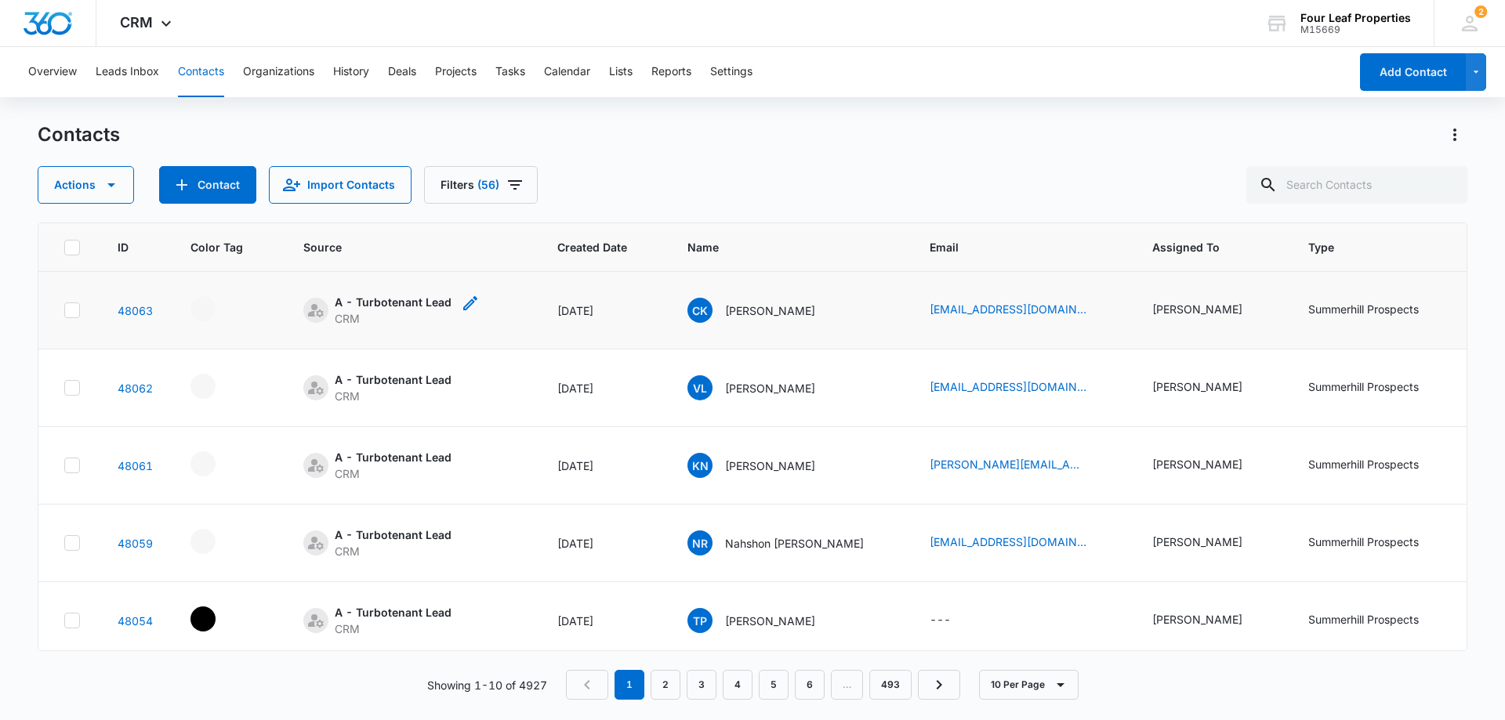
click at [371, 307] on div "A - Turbotenant Lead" at bounding box center [393, 302] width 117 height 16
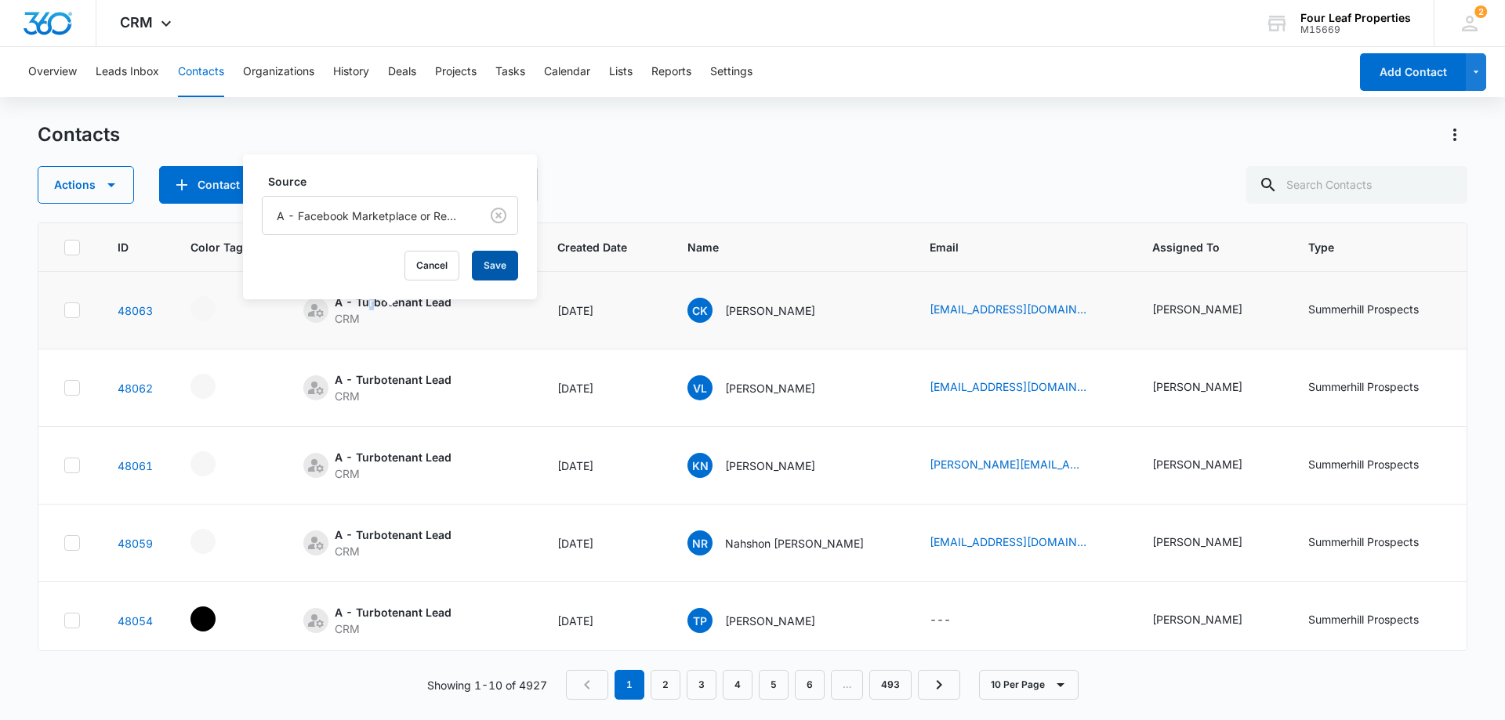
click at [496, 271] on button "Save" at bounding box center [495, 266] width 46 height 30
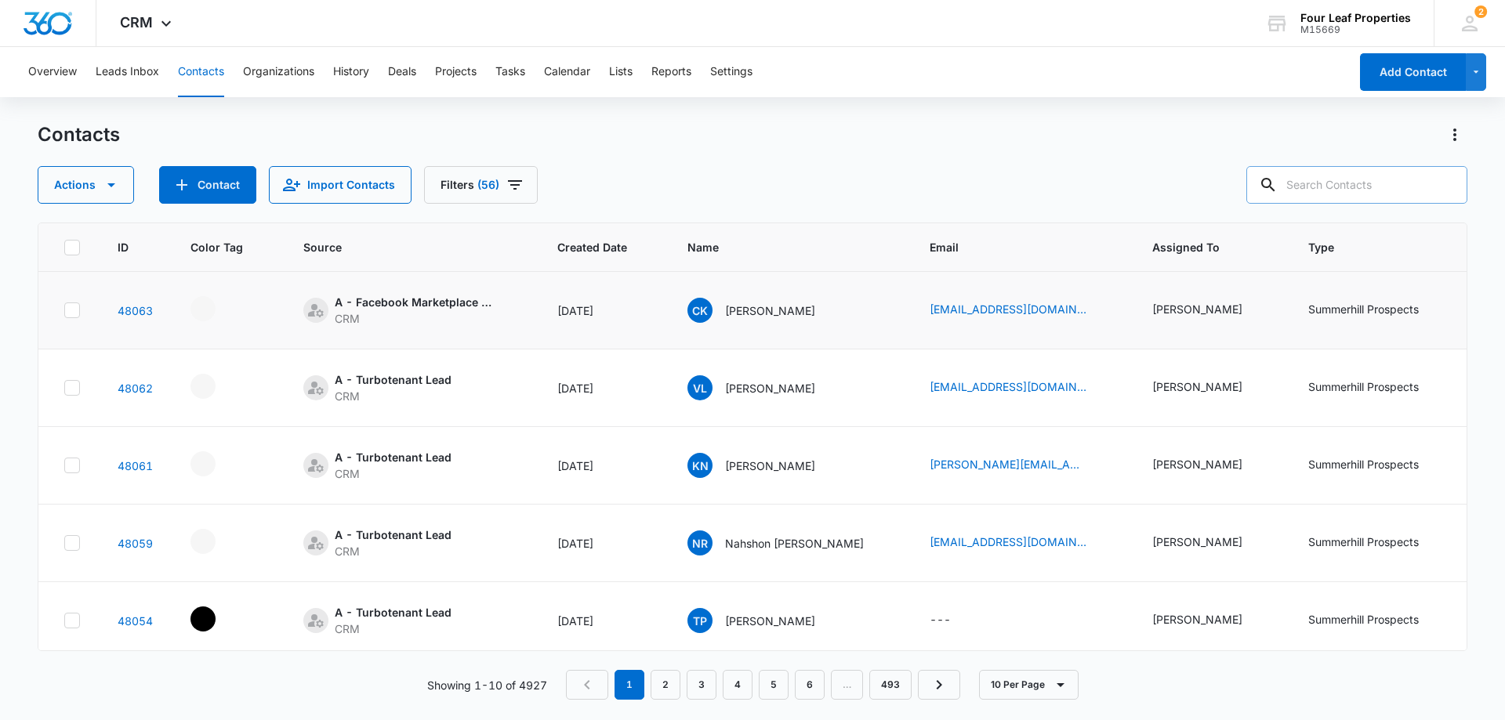
drag, startPoint x: 1331, startPoint y: 178, endPoint x: 1328, endPoint y: 196, distance: 18.3
click at [1331, 186] on input "text" at bounding box center [1356, 185] width 221 height 38
type input "[PERSON_NAME]"
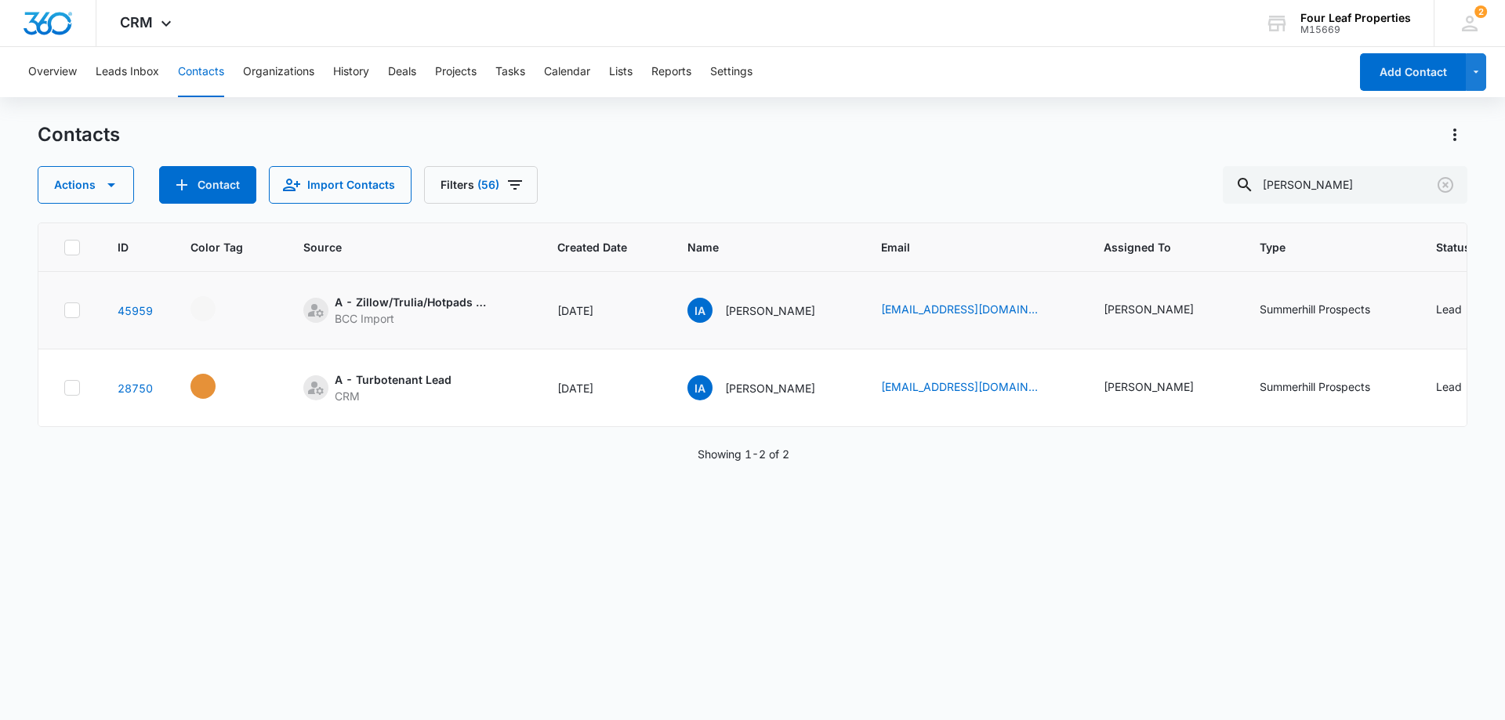
click at [75, 307] on icon at bounding box center [71, 309] width 9 height 7
click at [64, 310] on input "checkbox" at bounding box center [63, 310] width 1 height 1
checkbox input "true"
click at [68, 386] on icon at bounding box center [72, 388] width 14 height 14
click at [64, 388] on input "checkbox" at bounding box center [63, 388] width 1 height 1
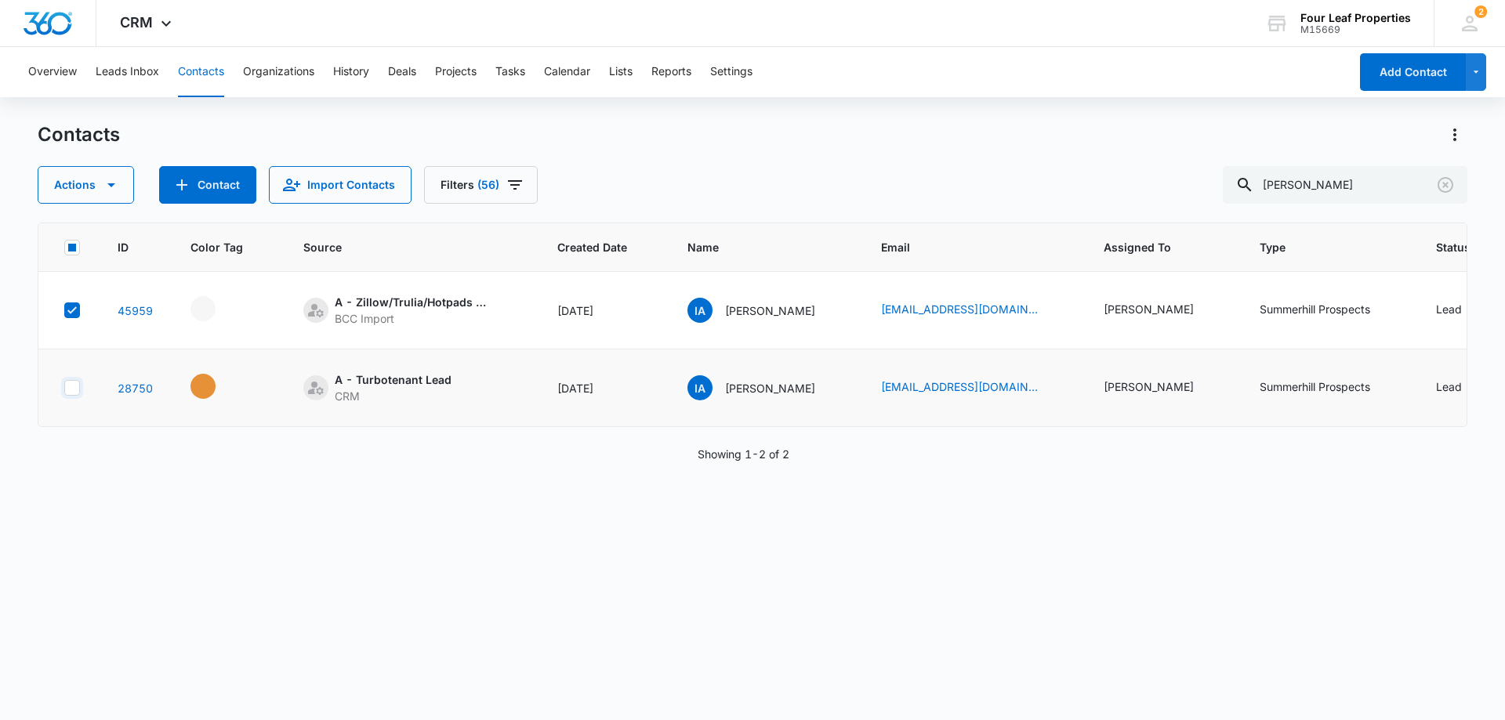
checkbox input "true"
click at [114, 183] on icon "button" at bounding box center [111, 185] width 8 height 4
click at [89, 259] on div "Merge" at bounding box center [114, 258] width 114 height 11
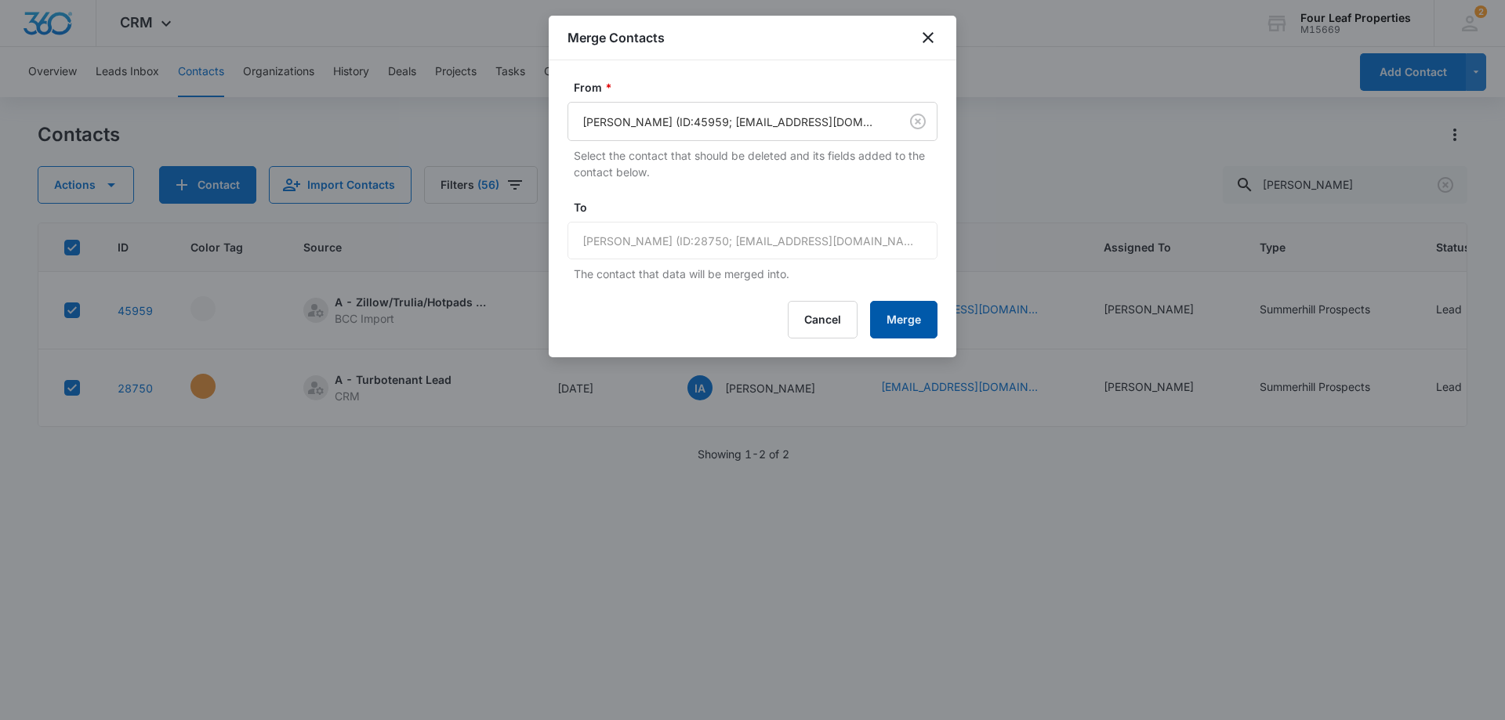
click at [907, 328] on button "Merge" at bounding box center [903, 320] width 67 height 38
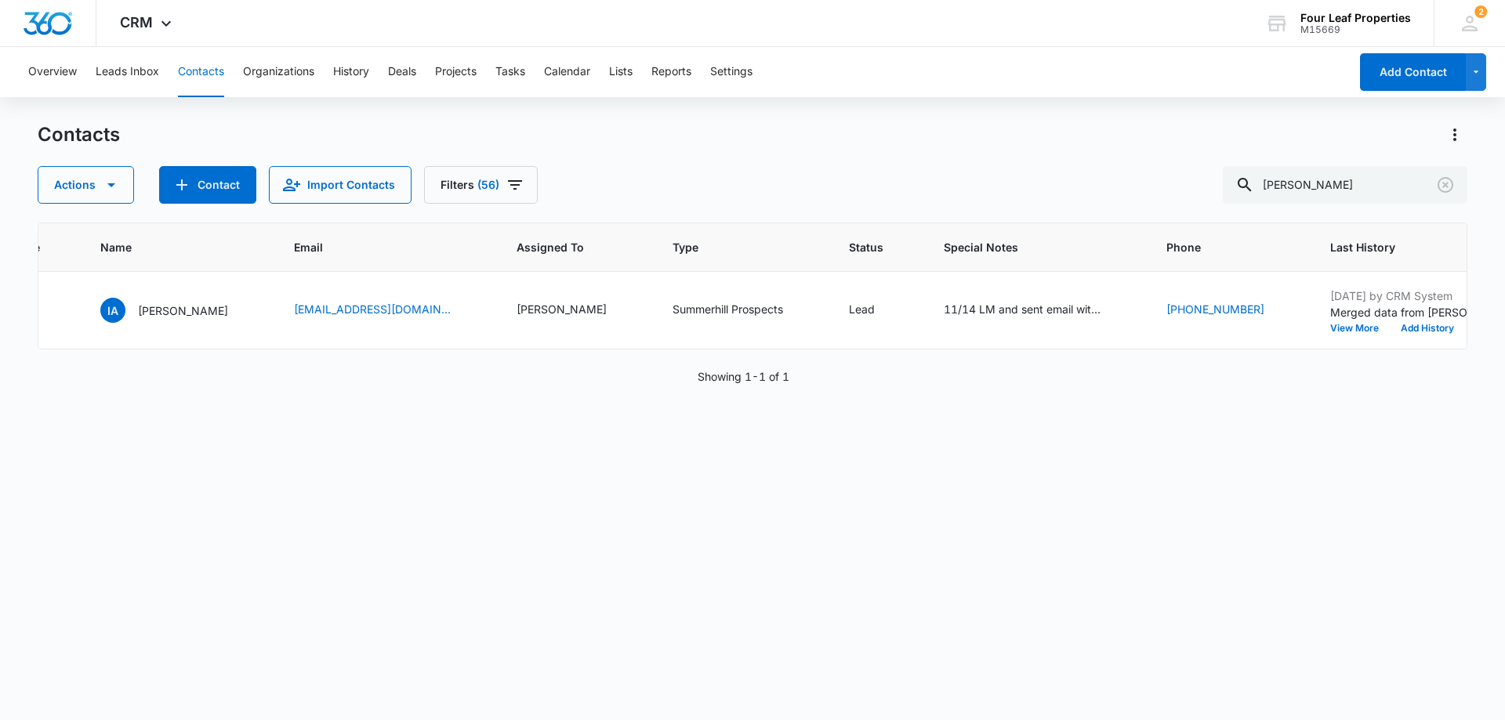
scroll to position [0, 552]
click at [1268, 308] on icon "Phone - 231-493-1213 - Select to Edit Field" at bounding box center [1277, 310] width 19 height 19
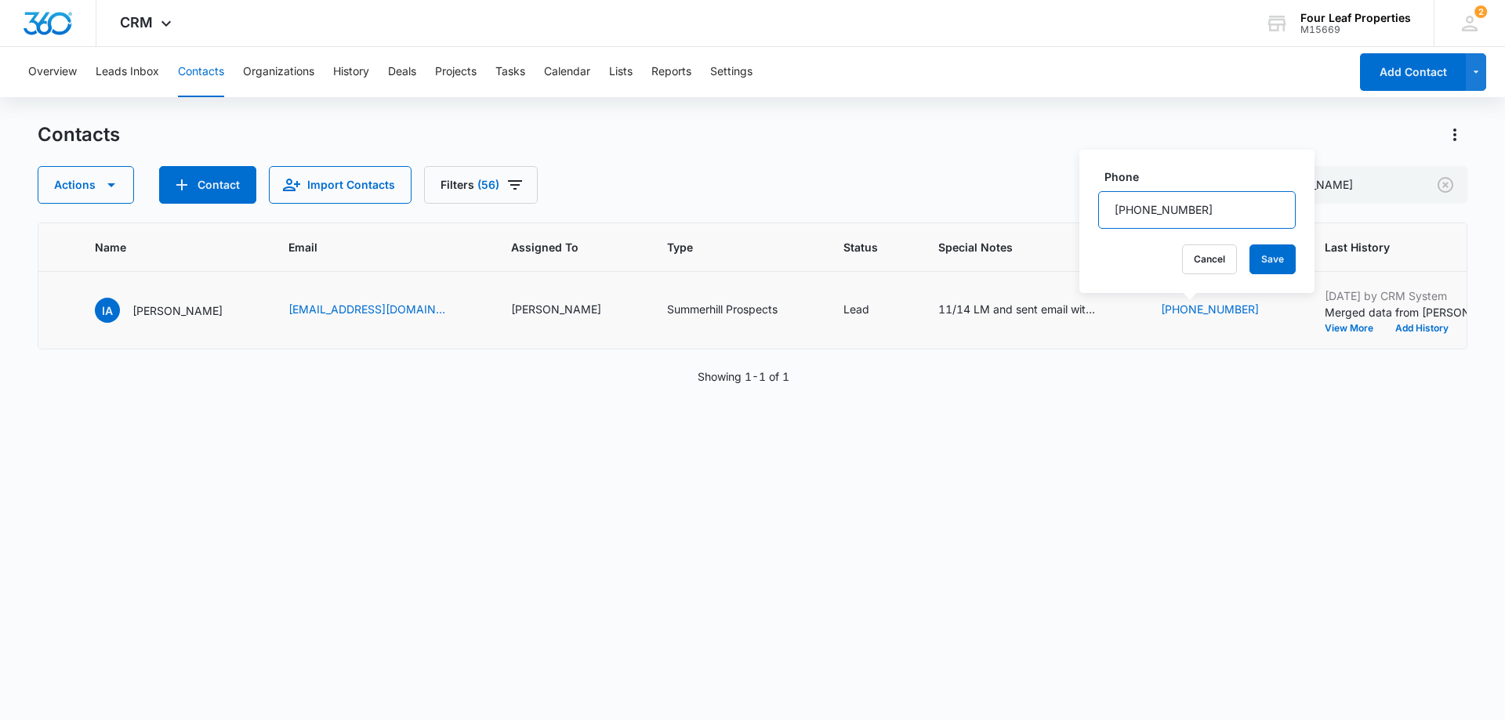
click at [1164, 207] on input "Phone" at bounding box center [1196, 210] width 197 height 38
type input "[PHONE_NUMBER]"
click at [1260, 260] on button "Save" at bounding box center [1272, 260] width 46 height 30
click at [1107, 312] on icon "Special Notes - 11/14 LM and sent email with new special and our 711 KM 8/3 Tal…" at bounding box center [1114, 310] width 14 height 14
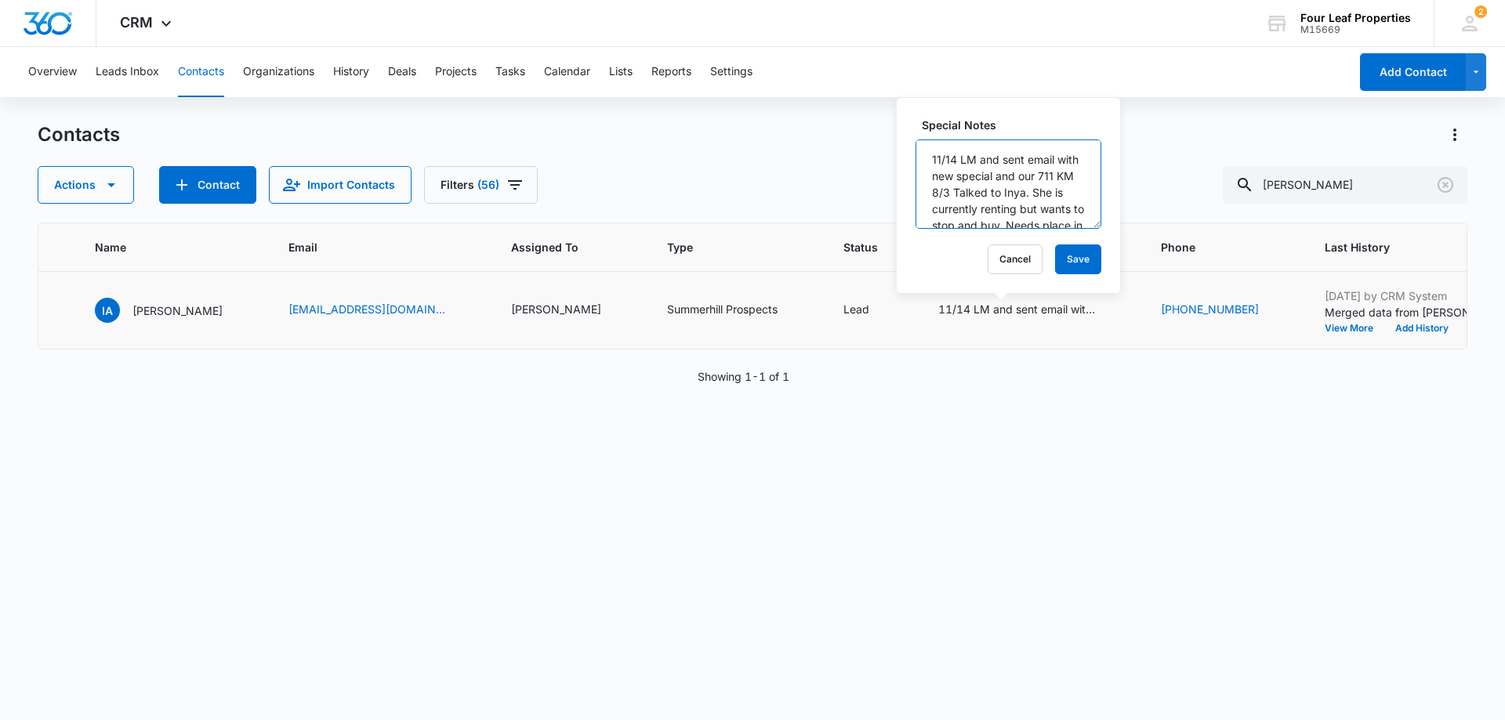
click at [929, 157] on textarea "11/14 LM and sent email with new special and our 711 KM 8/3 Talked to Inya. She…" at bounding box center [1008, 183] width 186 height 89
type textarea "8/11 wants to rent only - up to $1500 poss purchase - no pets - 3-6 months away…"
click at [1057, 266] on button "Save" at bounding box center [1078, 260] width 46 height 30
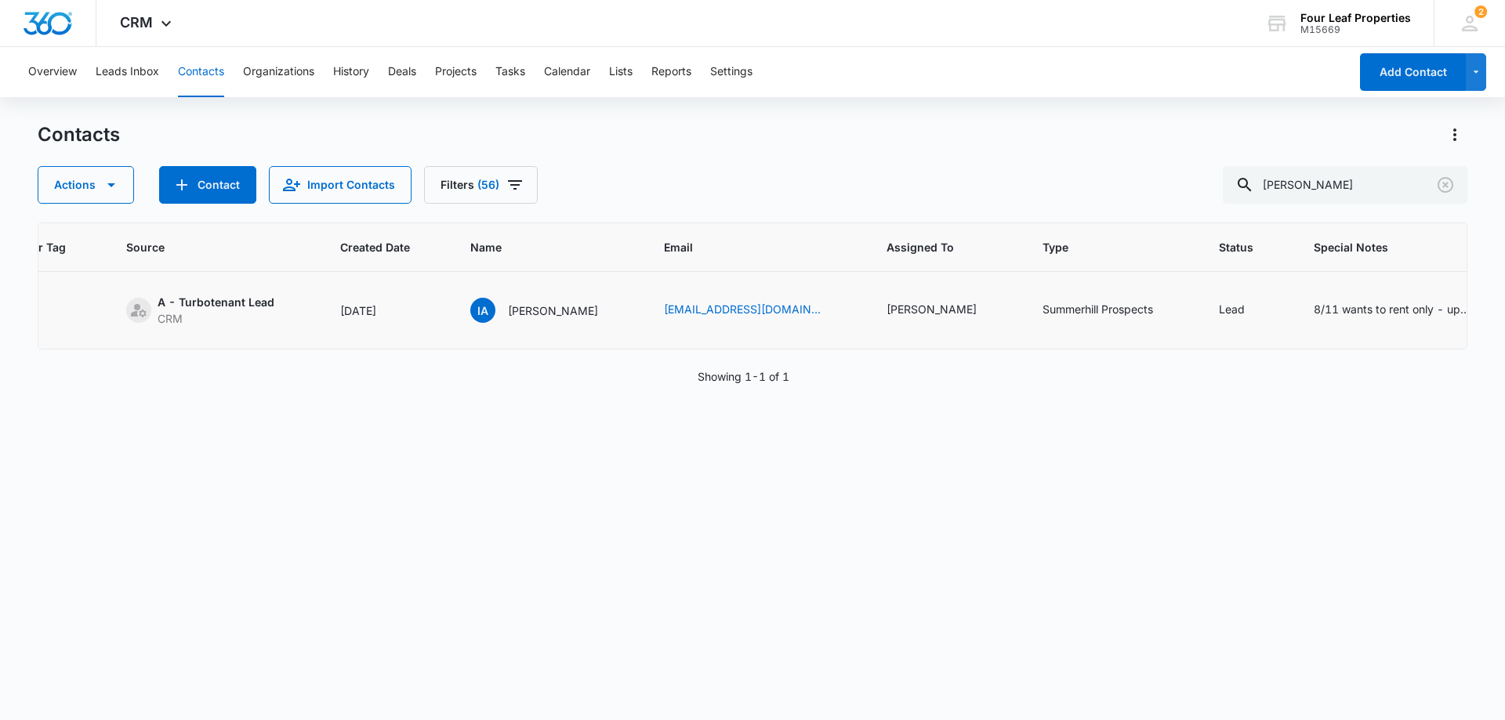
scroll to position [0, 0]
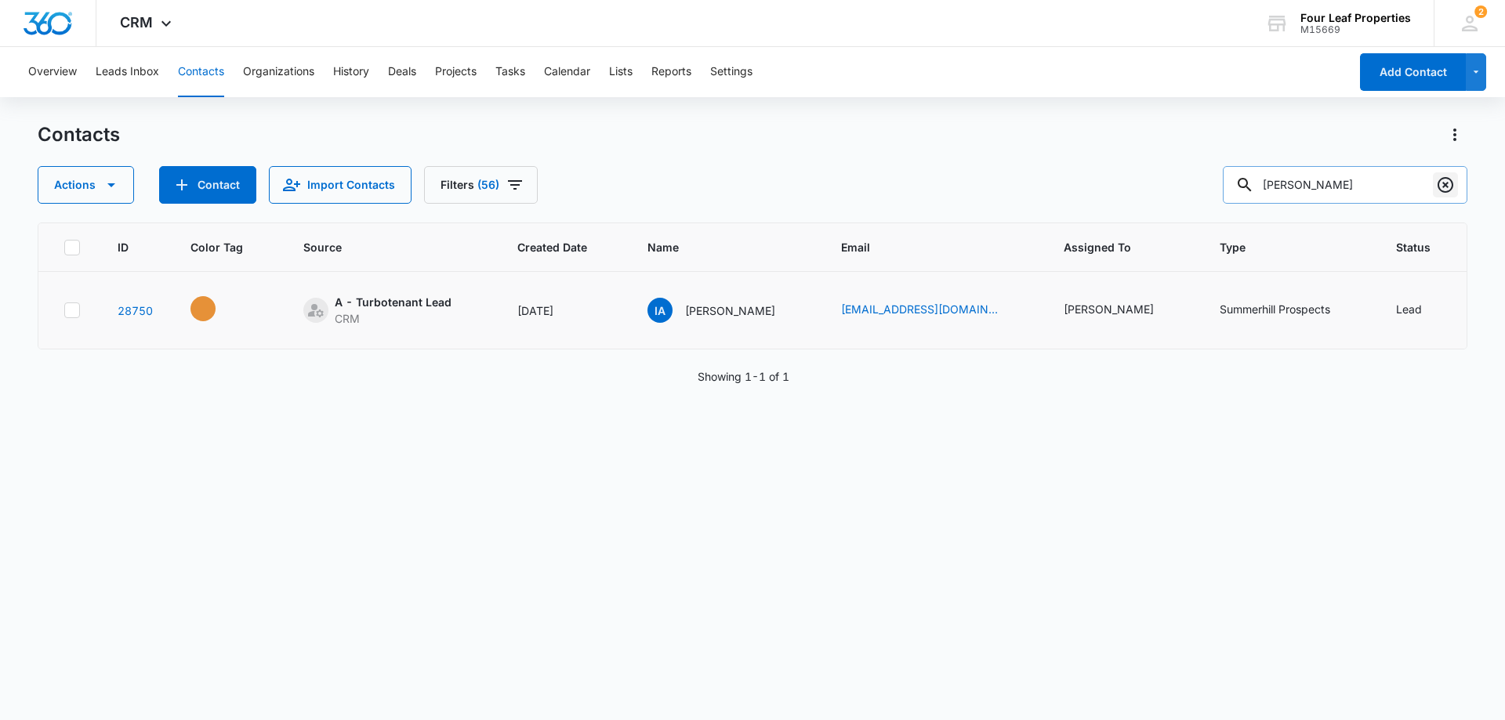
click at [1439, 182] on icon "Clear" at bounding box center [1445, 185] width 16 height 16
